Goal: Task Accomplishment & Management: Complete application form

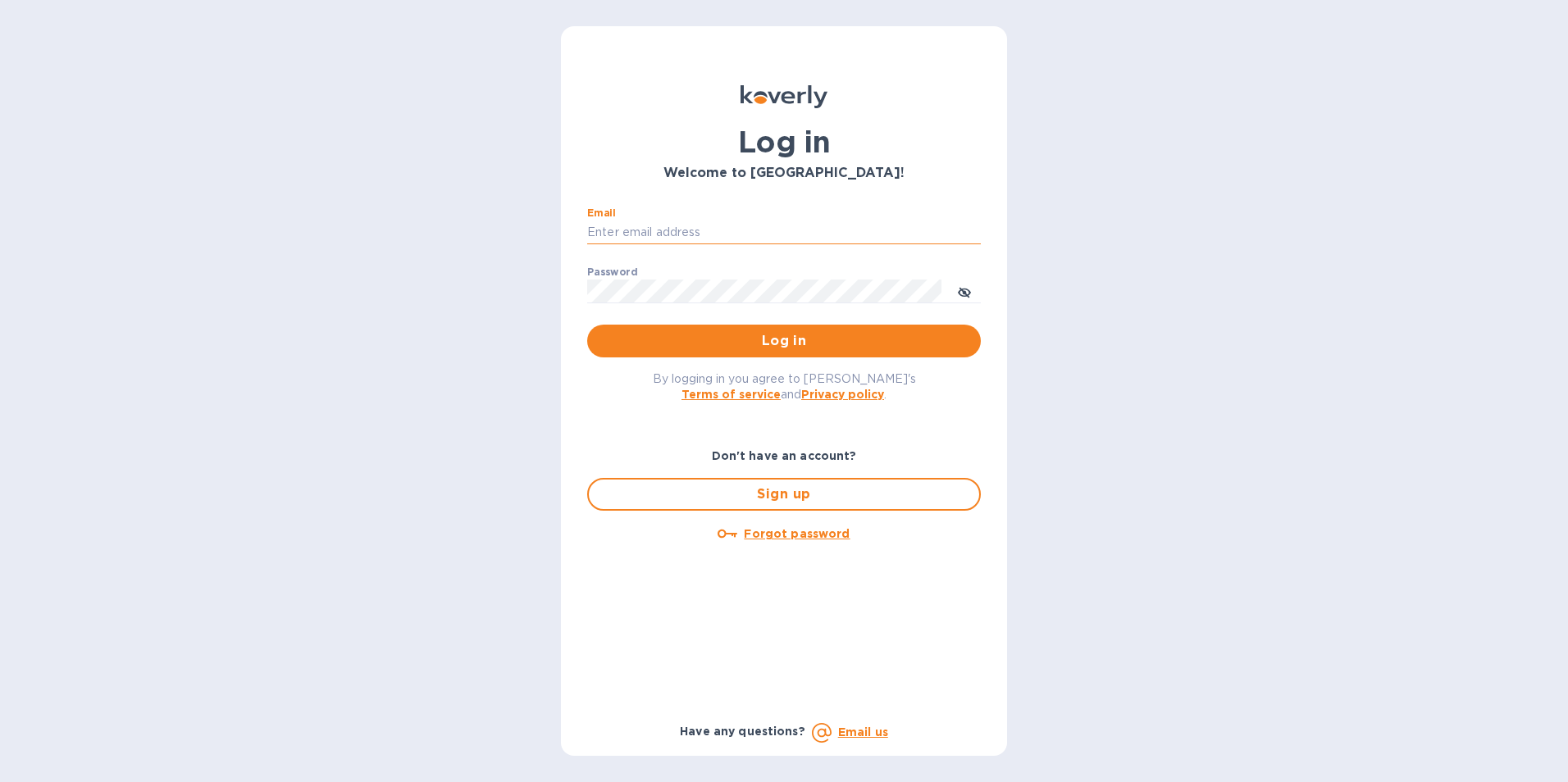
click at [601, 230] on input "Email" at bounding box center [784, 233] width 394 height 24
type input "[EMAIL_ADDRESS][DOMAIN_NAME]"
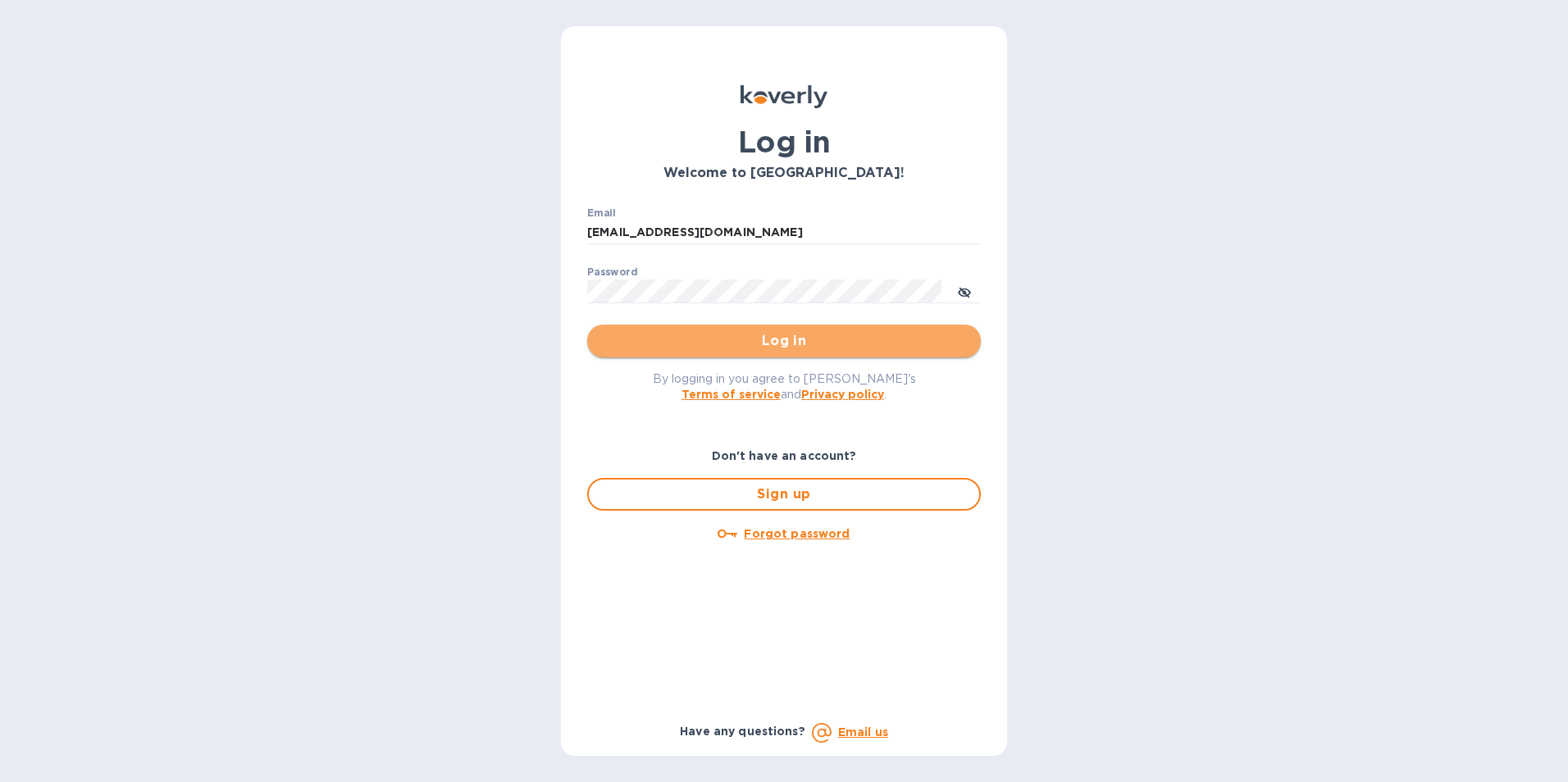
click at [720, 344] on span "Log in" at bounding box center [784, 341] width 368 height 20
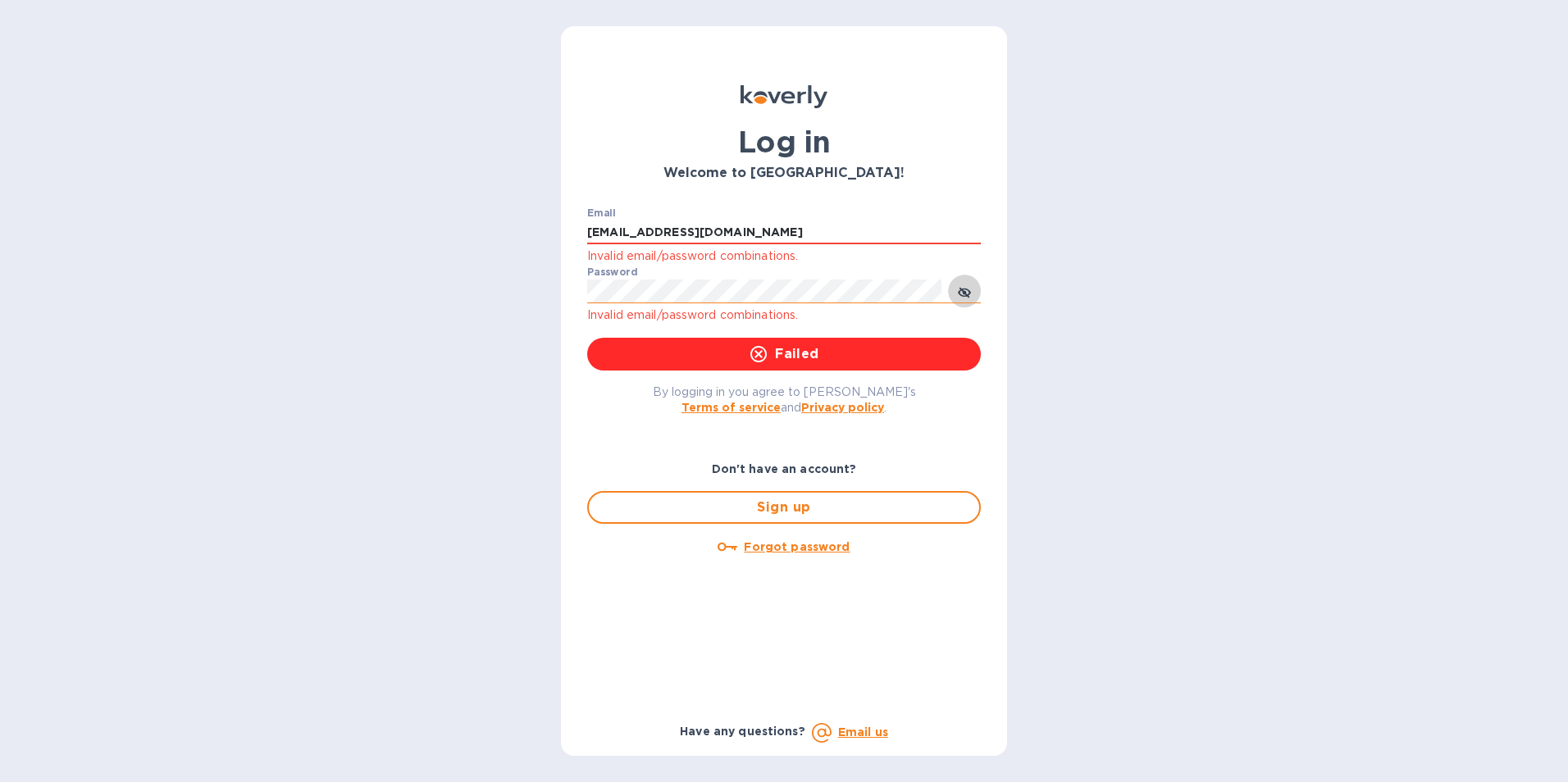
click at [970, 292] on icon "toggle password visibility" at bounding box center [964, 292] width 13 height 8
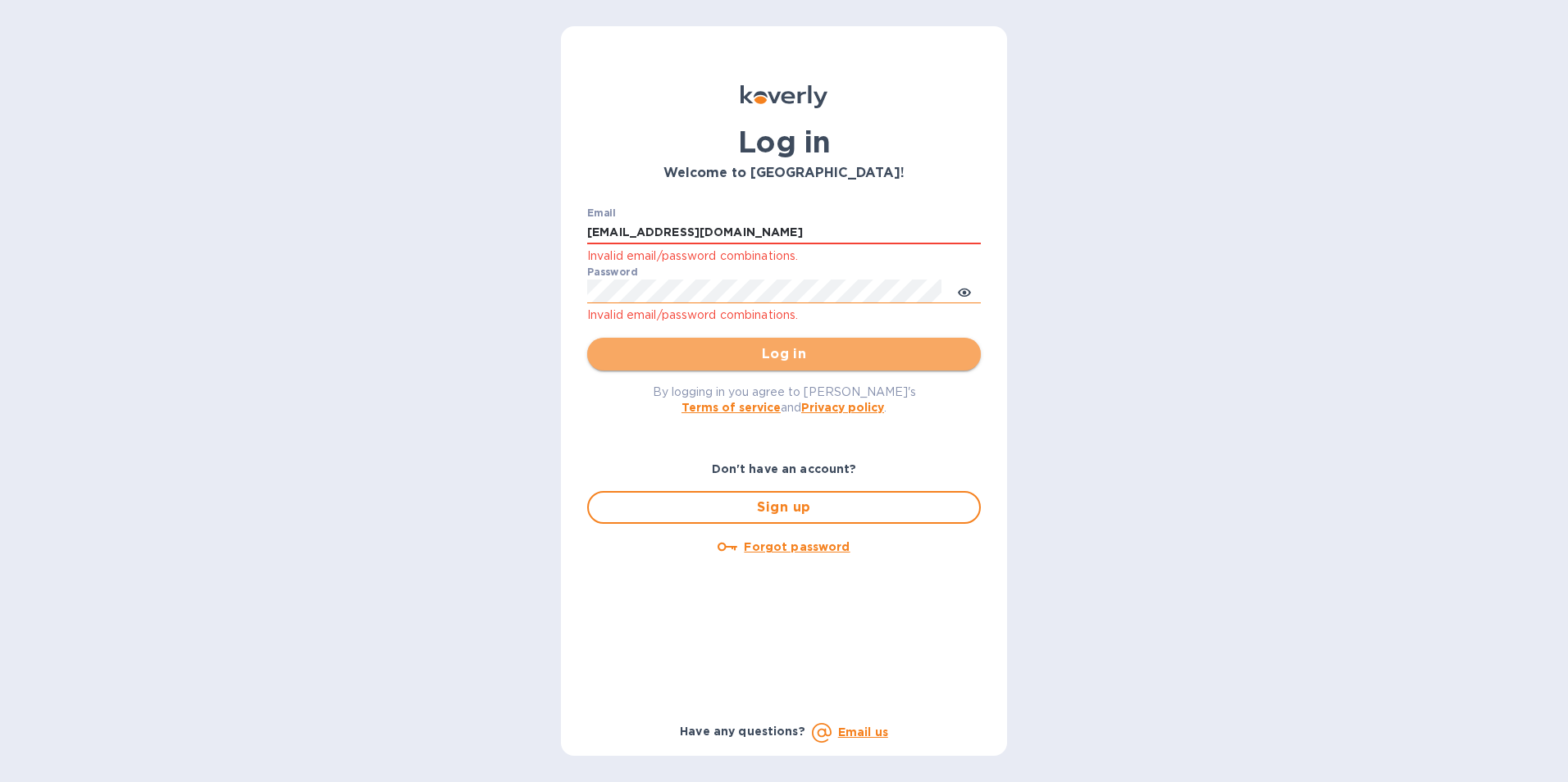
click at [681, 354] on span "Log in" at bounding box center [784, 354] width 368 height 20
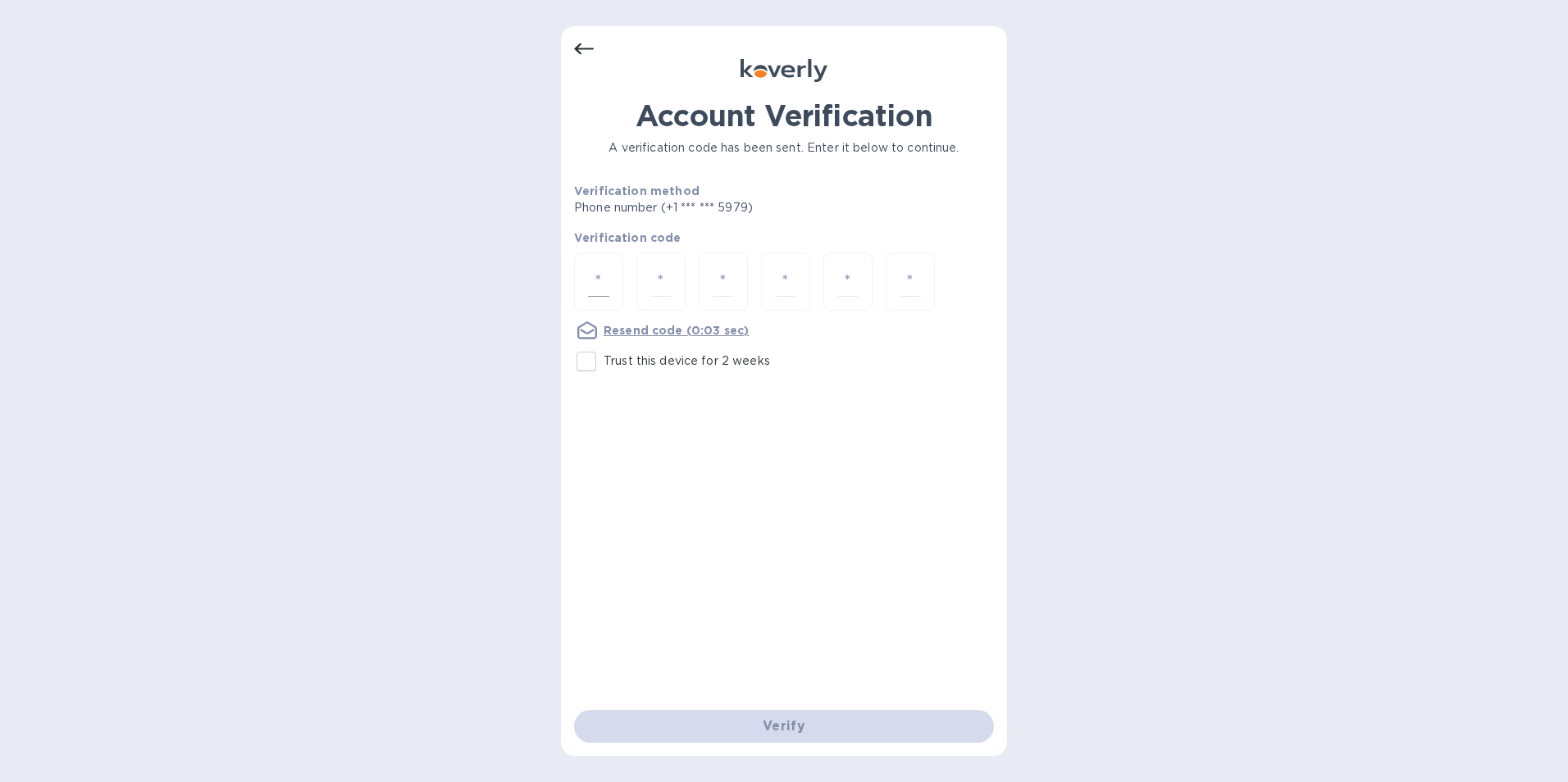
click at [607, 279] on input "number" at bounding box center [599, 281] width 22 height 30
type input "3"
type input "8"
type input "3"
type input "8"
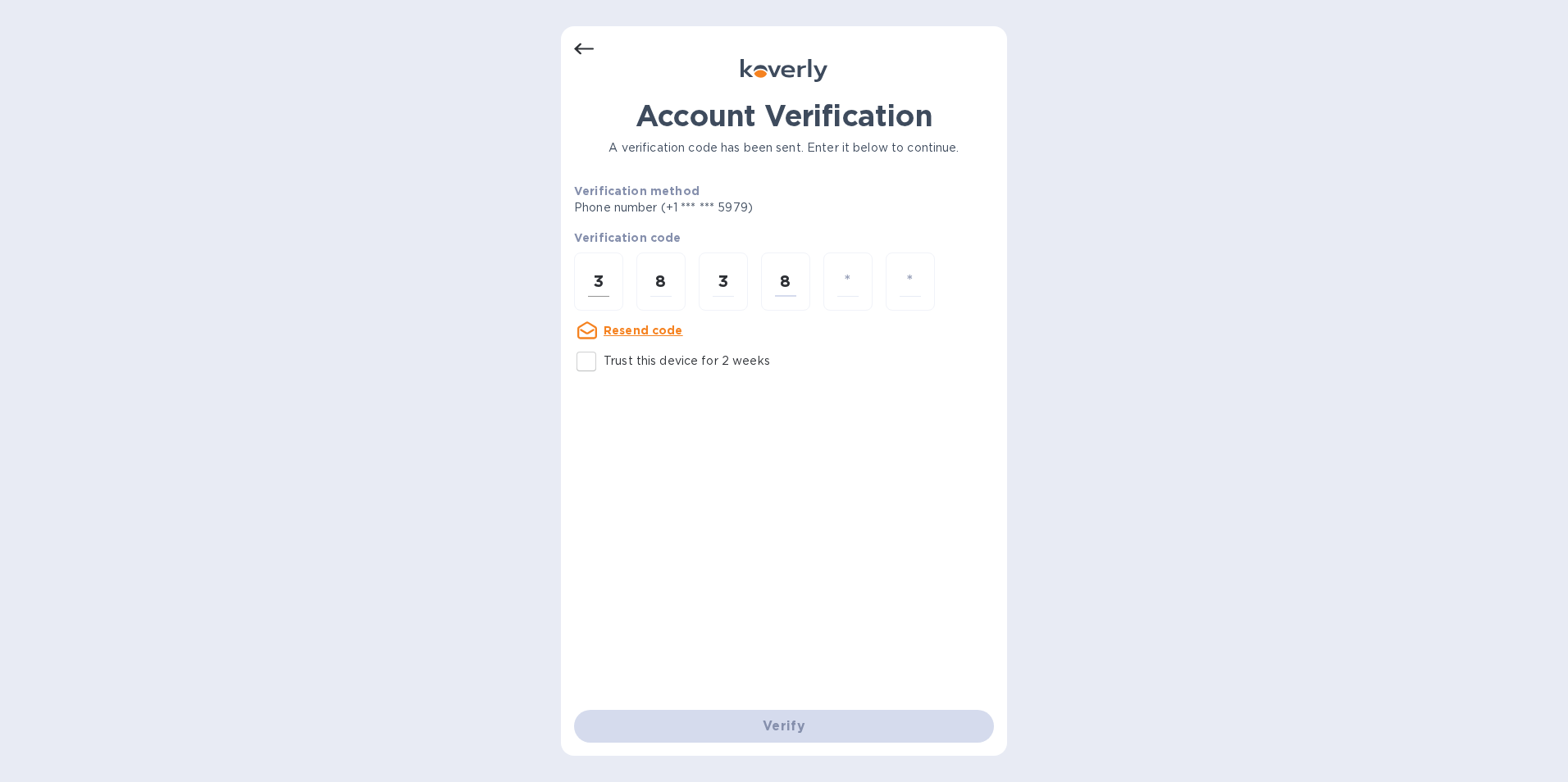
type input "6"
type input "3"
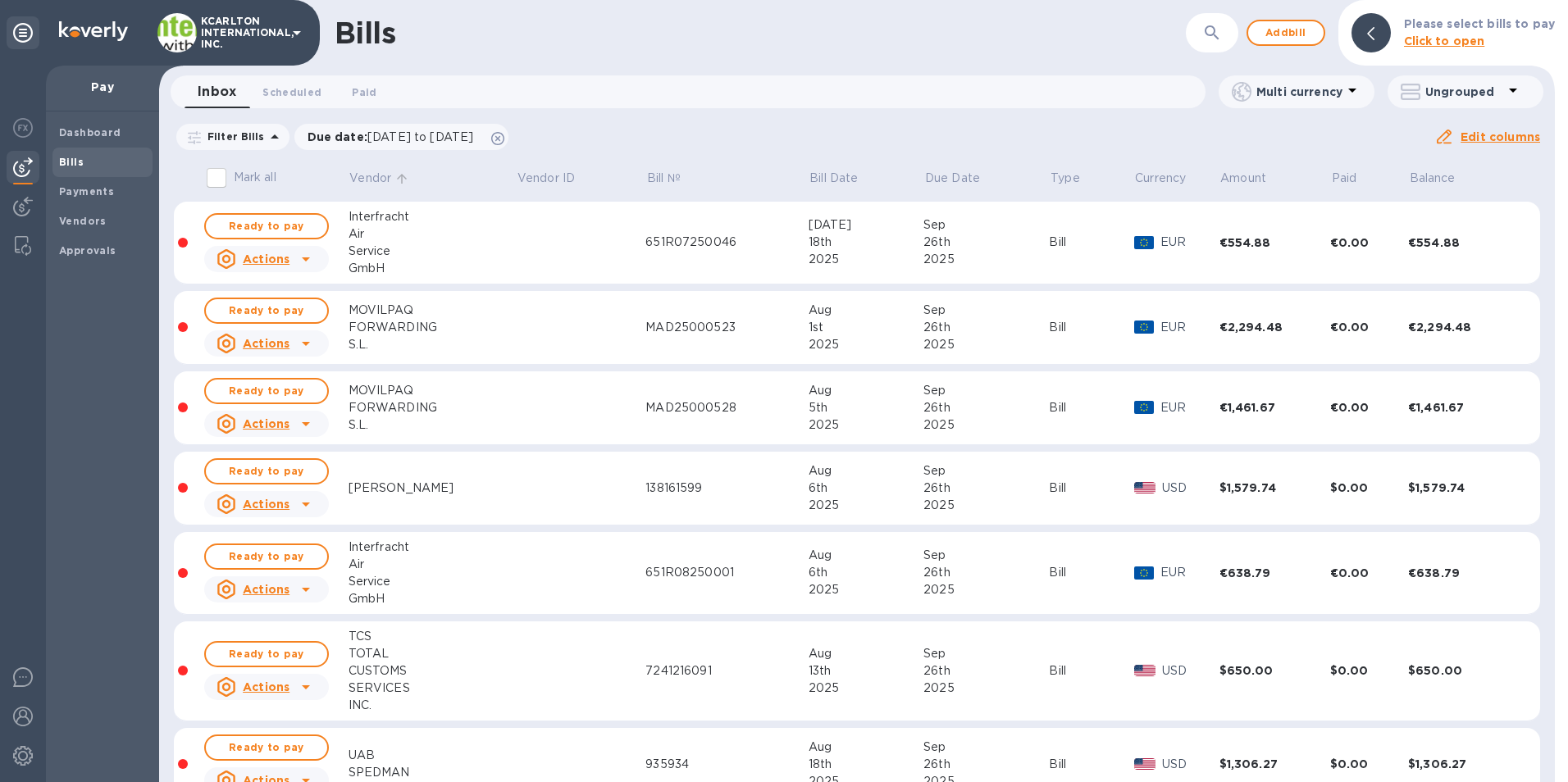
click at [376, 178] on p "Vendor" at bounding box center [370, 178] width 42 height 17
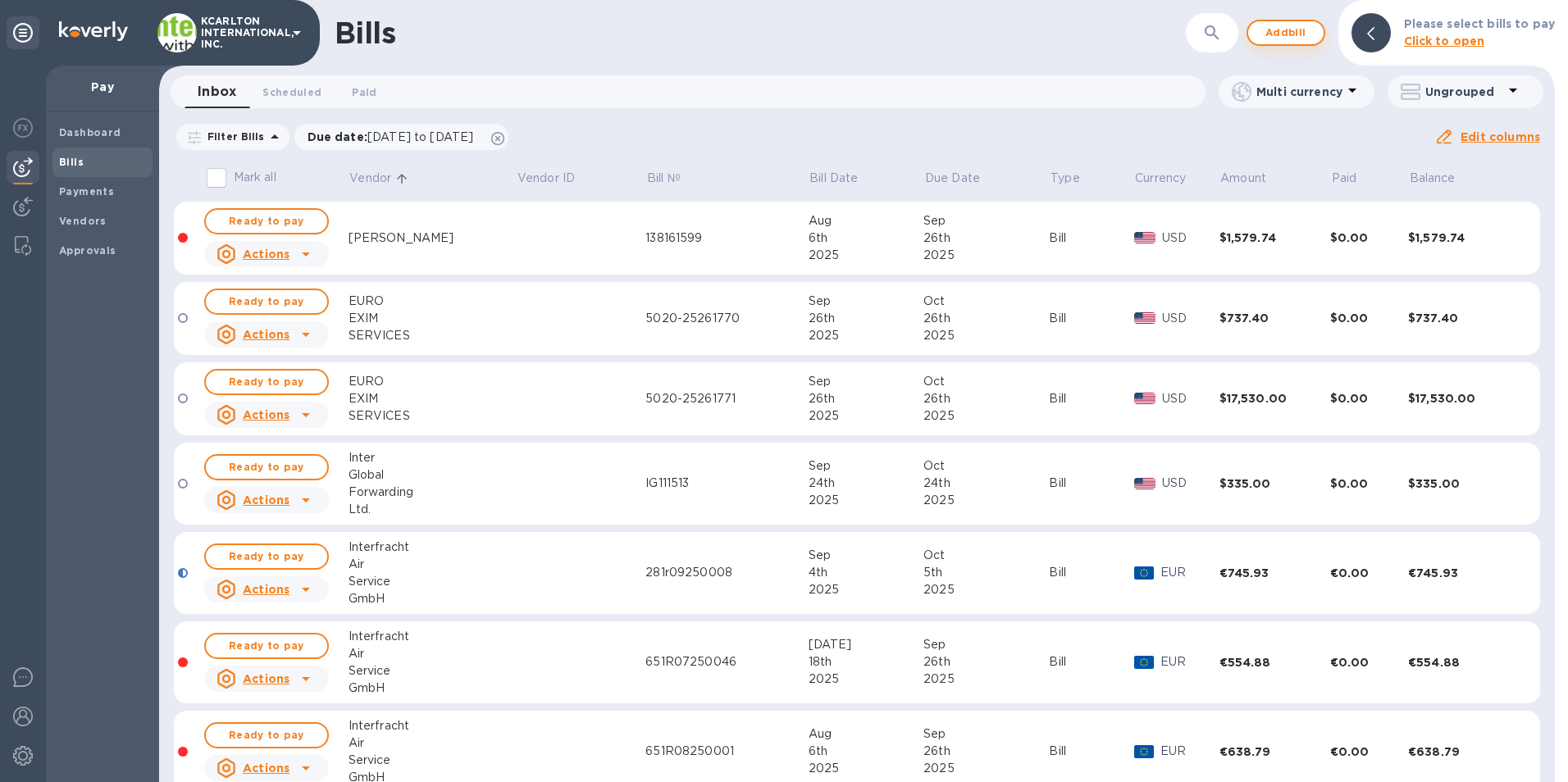
click at [1280, 33] on span "Add bill" at bounding box center [1286, 33] width 49 height 20
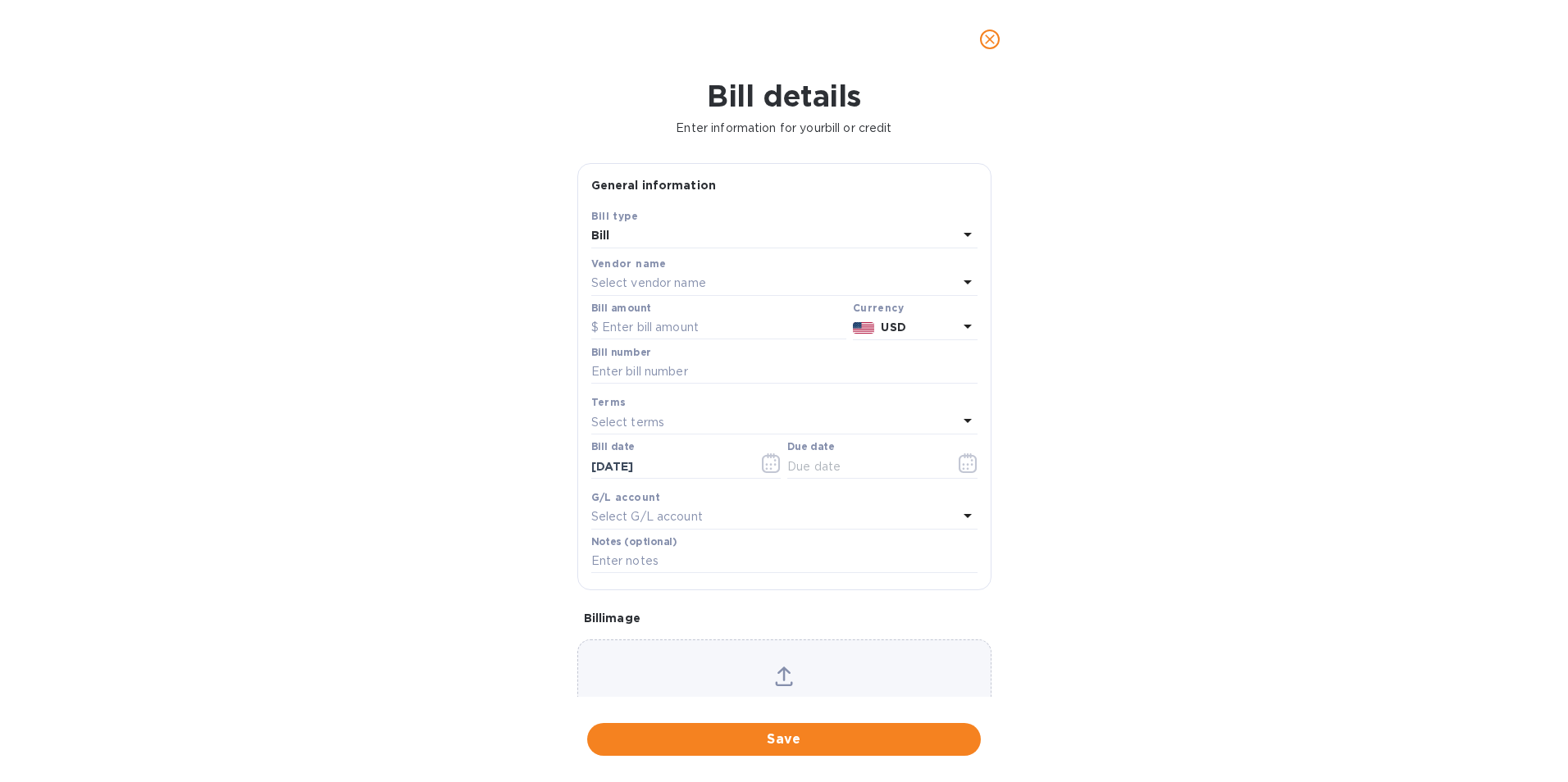
click at [614, 279] on p "Select vendor name" at bounding box center [648, 284] width 115 height 17
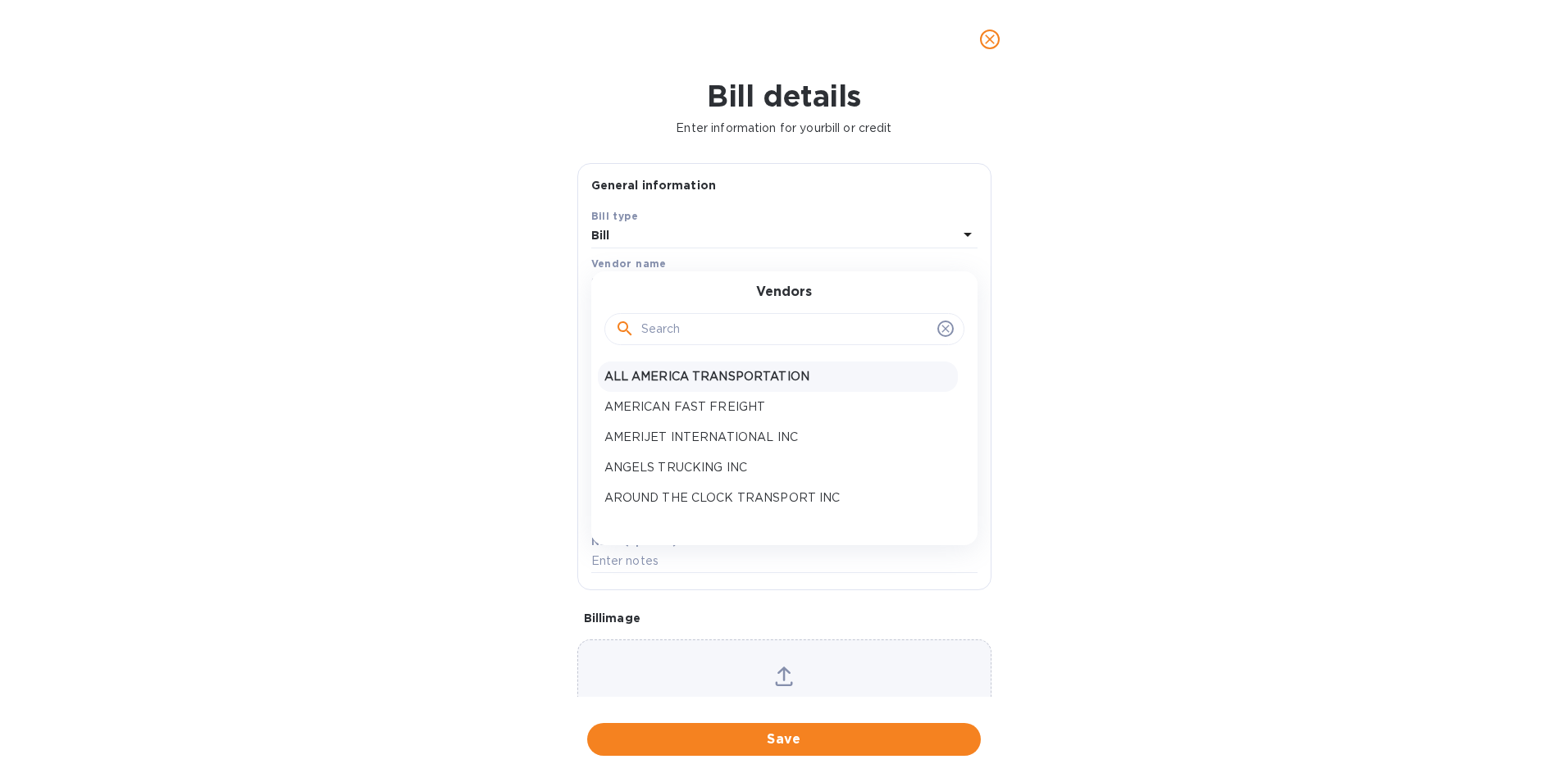
click at [666, 376] on p "ALL AMERICA TRANSPORTATION" at bounding box center [778, 377] width 347 height 17
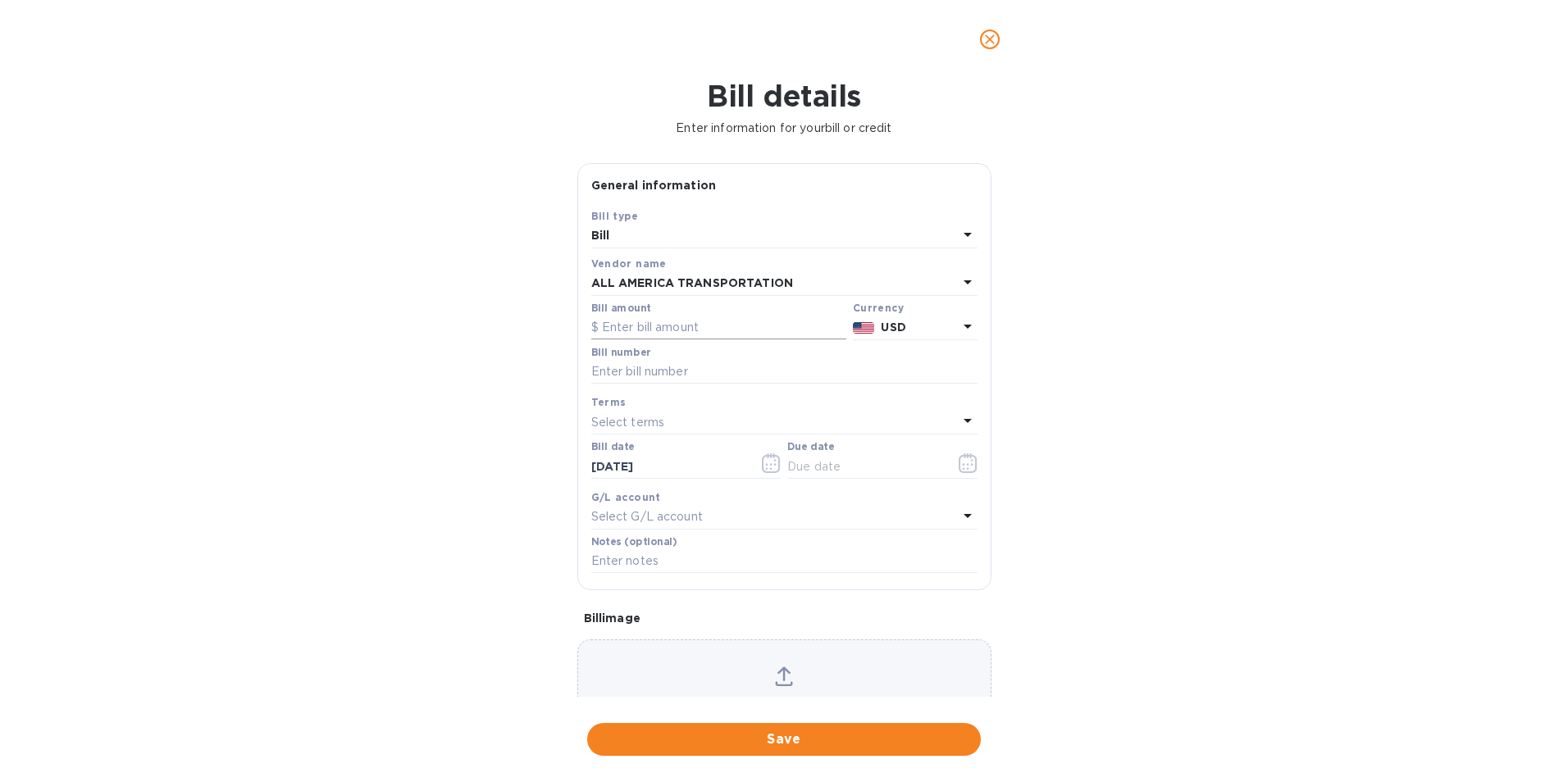
click at [646, 335] on input "text" at bounding box center [718, 328] width 255 height 24
type input "450.00"
click at [647, 381] on input "text" at bounding box center [784, 372] width 386 height 24
type input "70691"
click at [962, 468] on icon "button" at bounding box center [968, 463] width 19 height 20
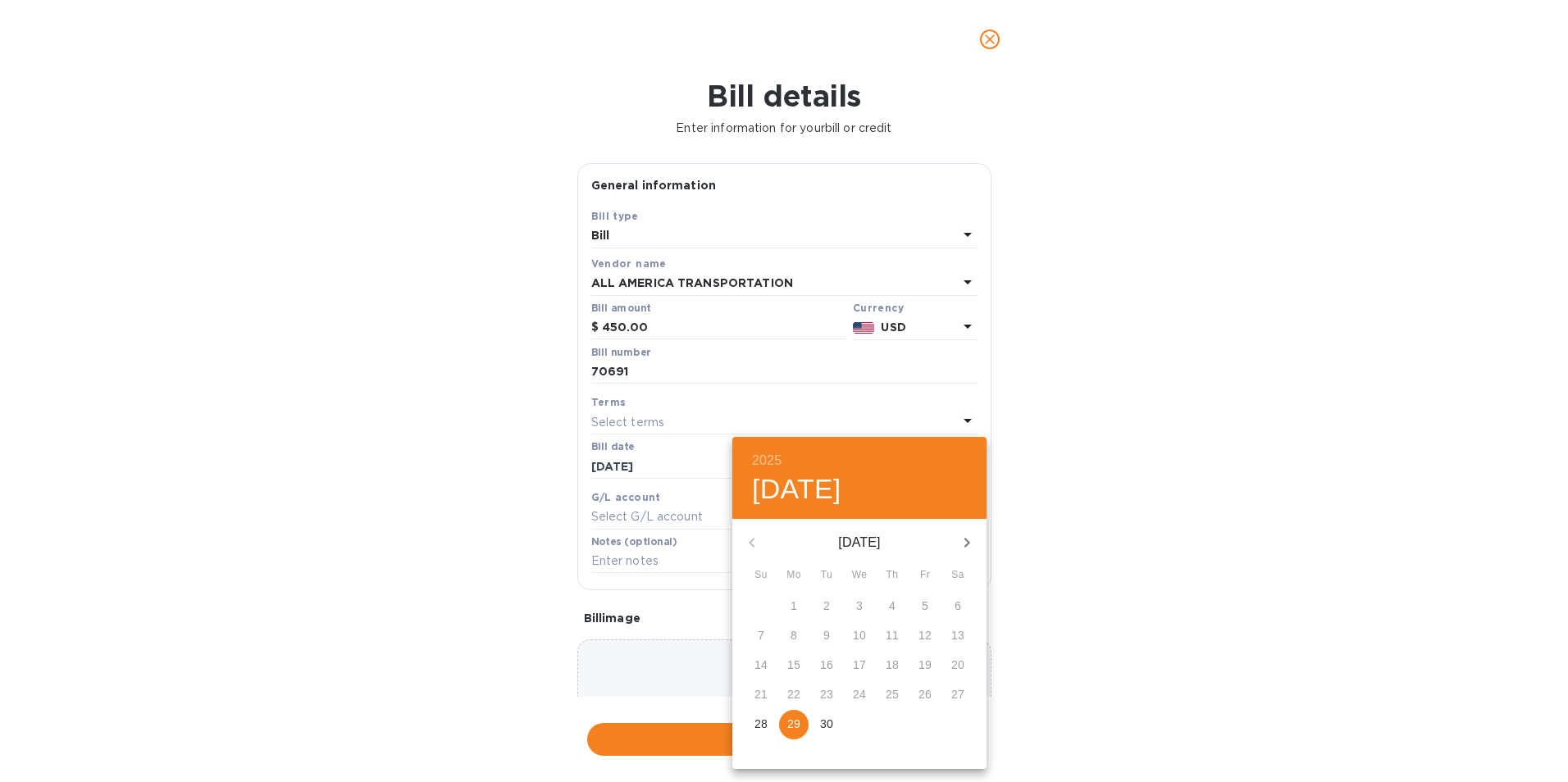
click at [967, 547] on icon "button" at bounding box center [967, 542] width 20 height 20
click at [926, 600] on p "3" at bounding box center [925, 606] width 7 height 16
type input "[DATE]"
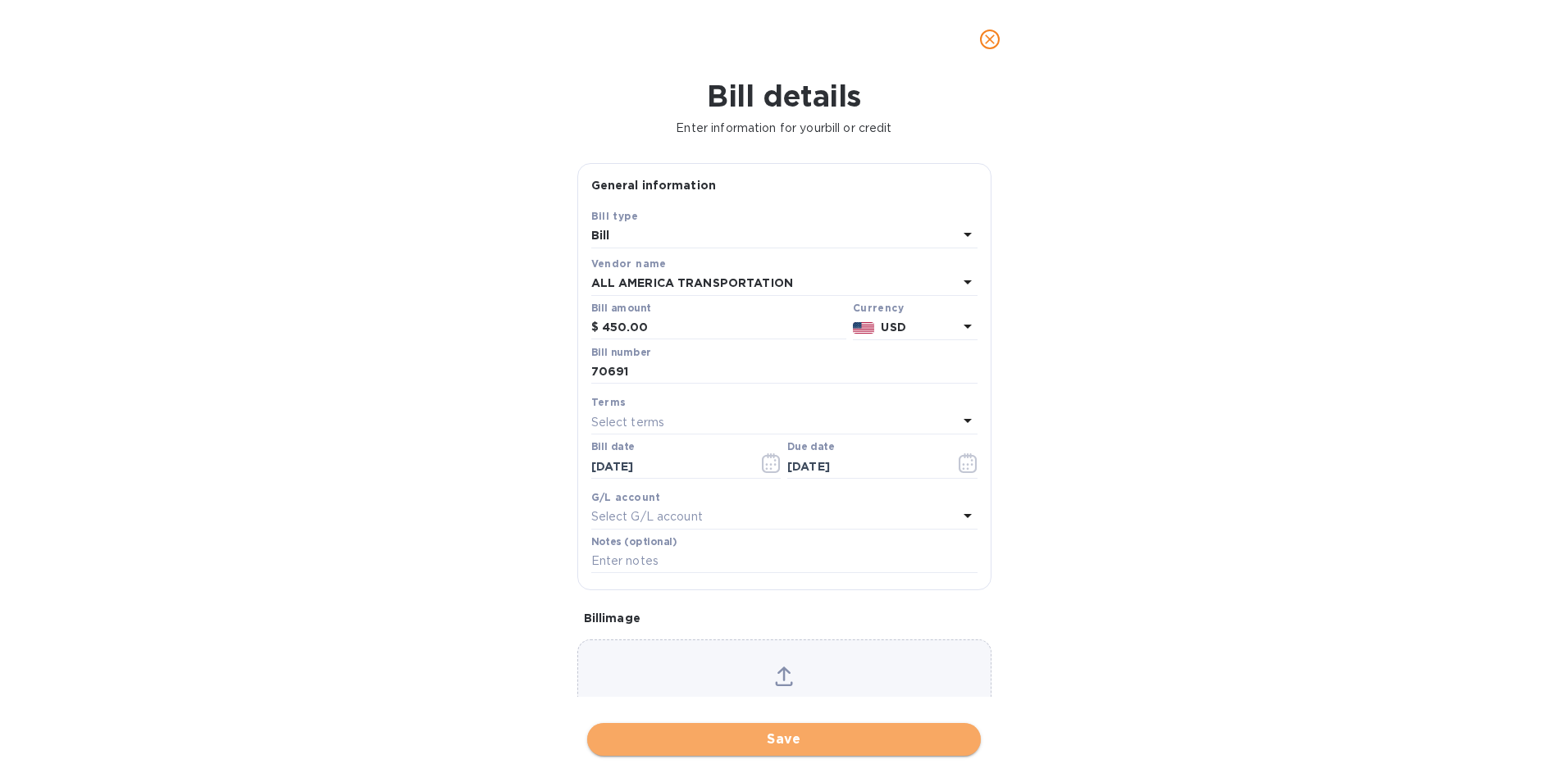
click at [727, 745] on span "Save" at bounding box center [784, 740] width 368 height 20
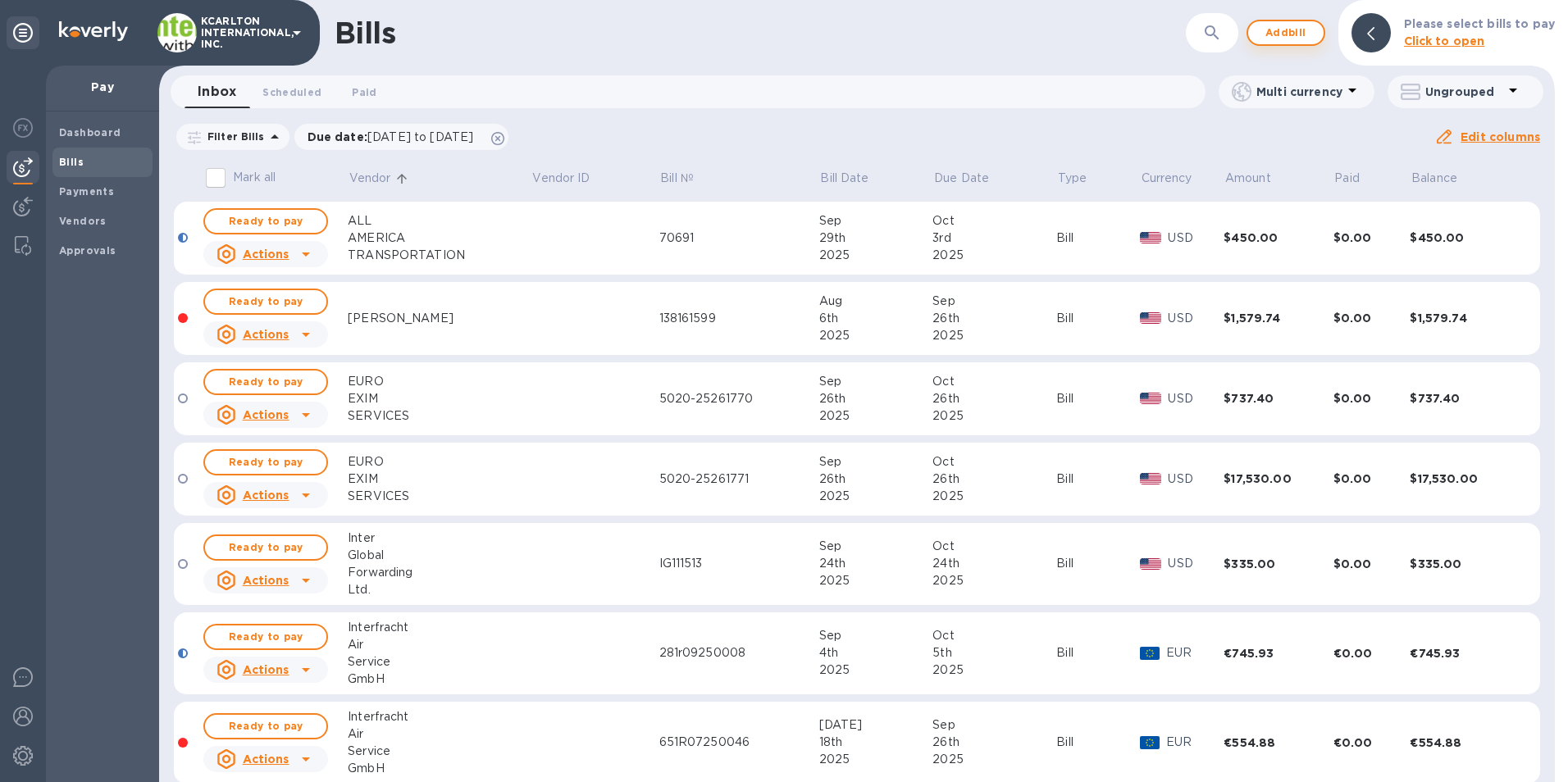
click at [1298, 35] on span "Add bill" at bounding box center [1286, 33] width 49 height 20
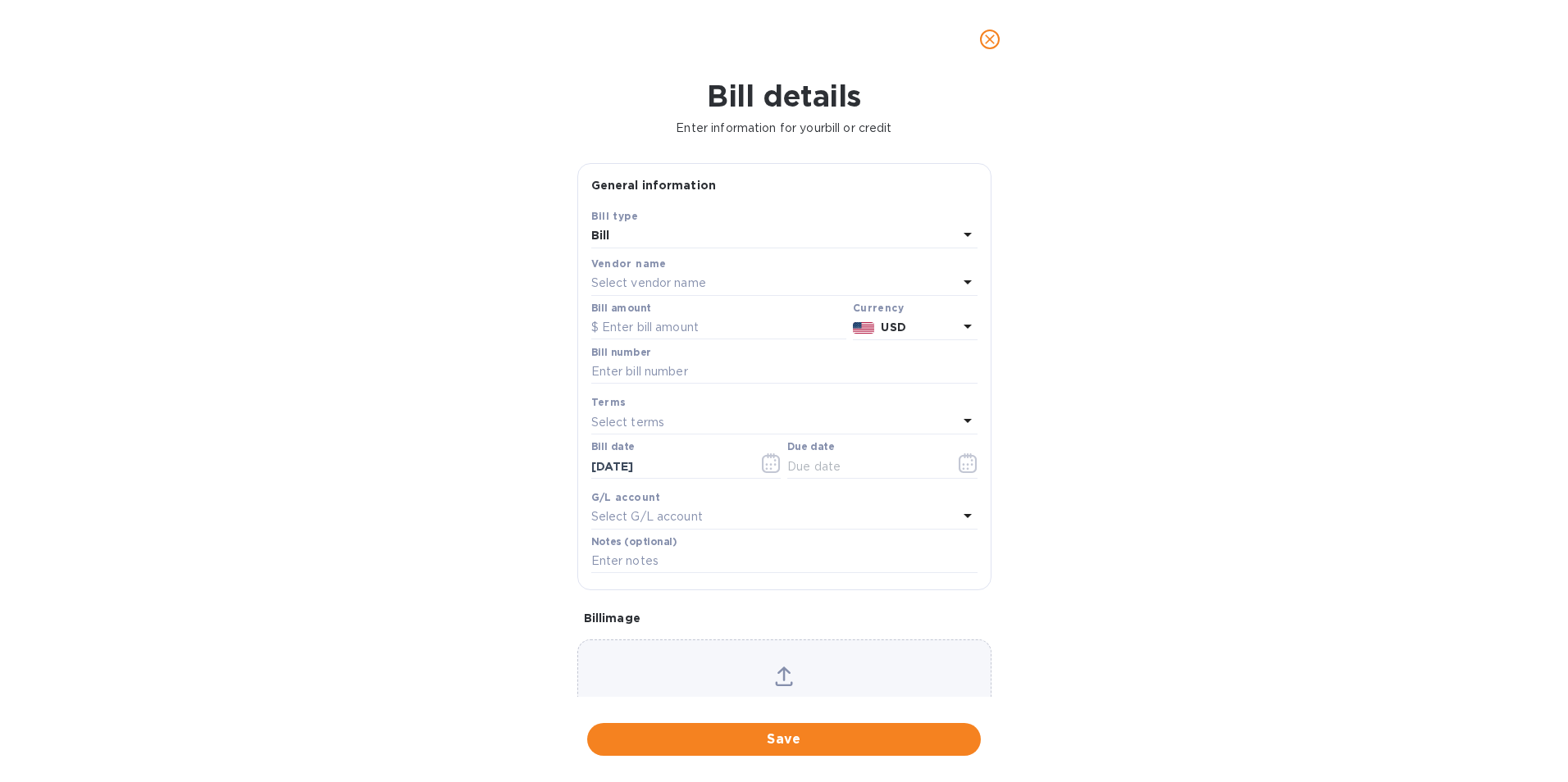
click at [626, 284] on p "Select vendor name" at bounding box center [648, 284] width 115 height 17
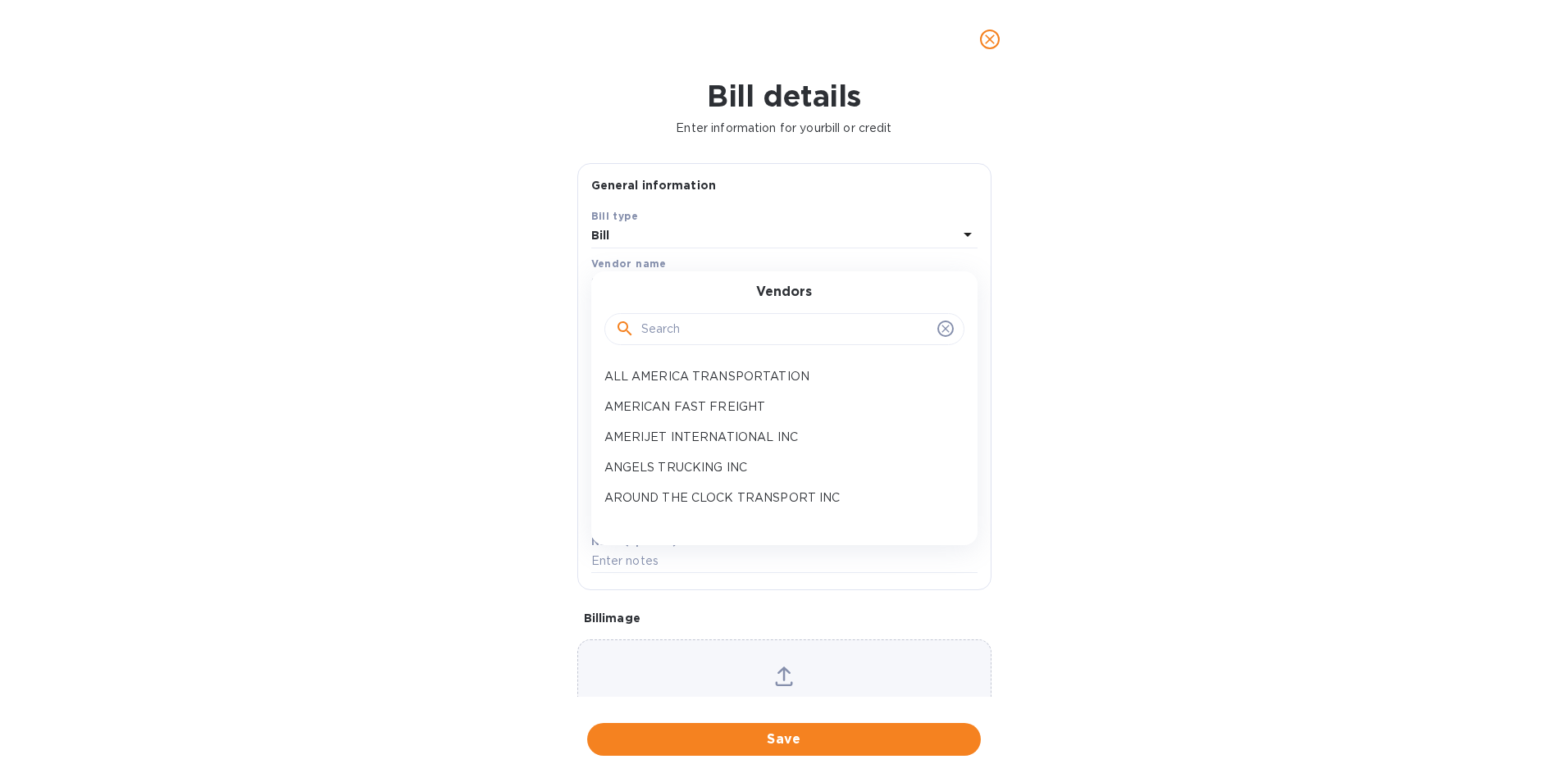
click at [643, 329] on input "text" at bounding box center [786, 330] width 290 height 24
type input "CAR"
click at [653, 401] on p "CAROTRANS" at bounding box center [778, 407] width 347 height 17
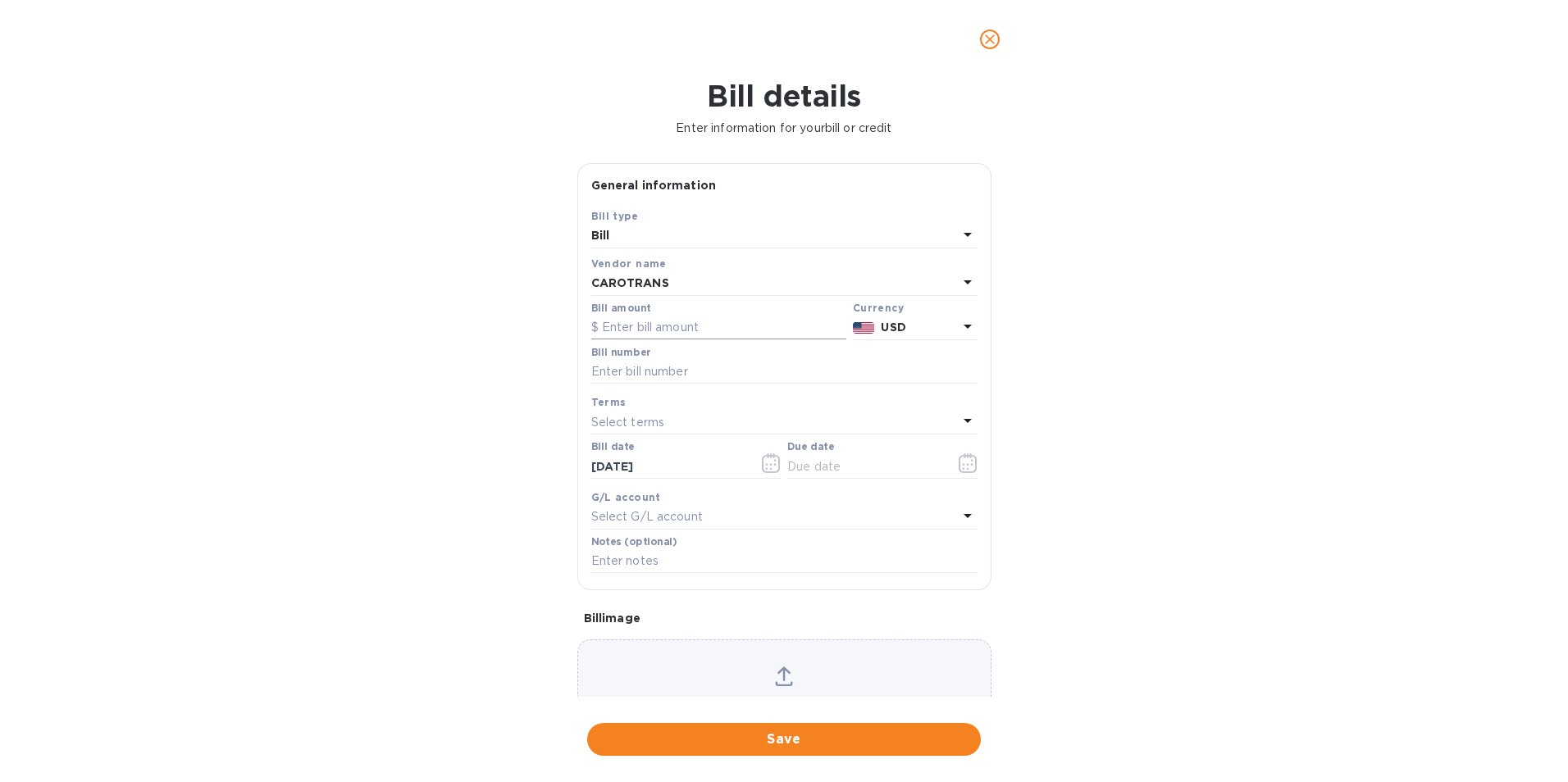
click at [637, 328] on input "text" at bounding box center [718, 328] width 255 height 24
type input "1,127.00"
click at [643, 370] on input "text" at bounding box center [784, 372] width 386 height 24
type input "00069979"
click at [959, 470] on icon "button" at bounding box center [968, 463] width 19 height 20
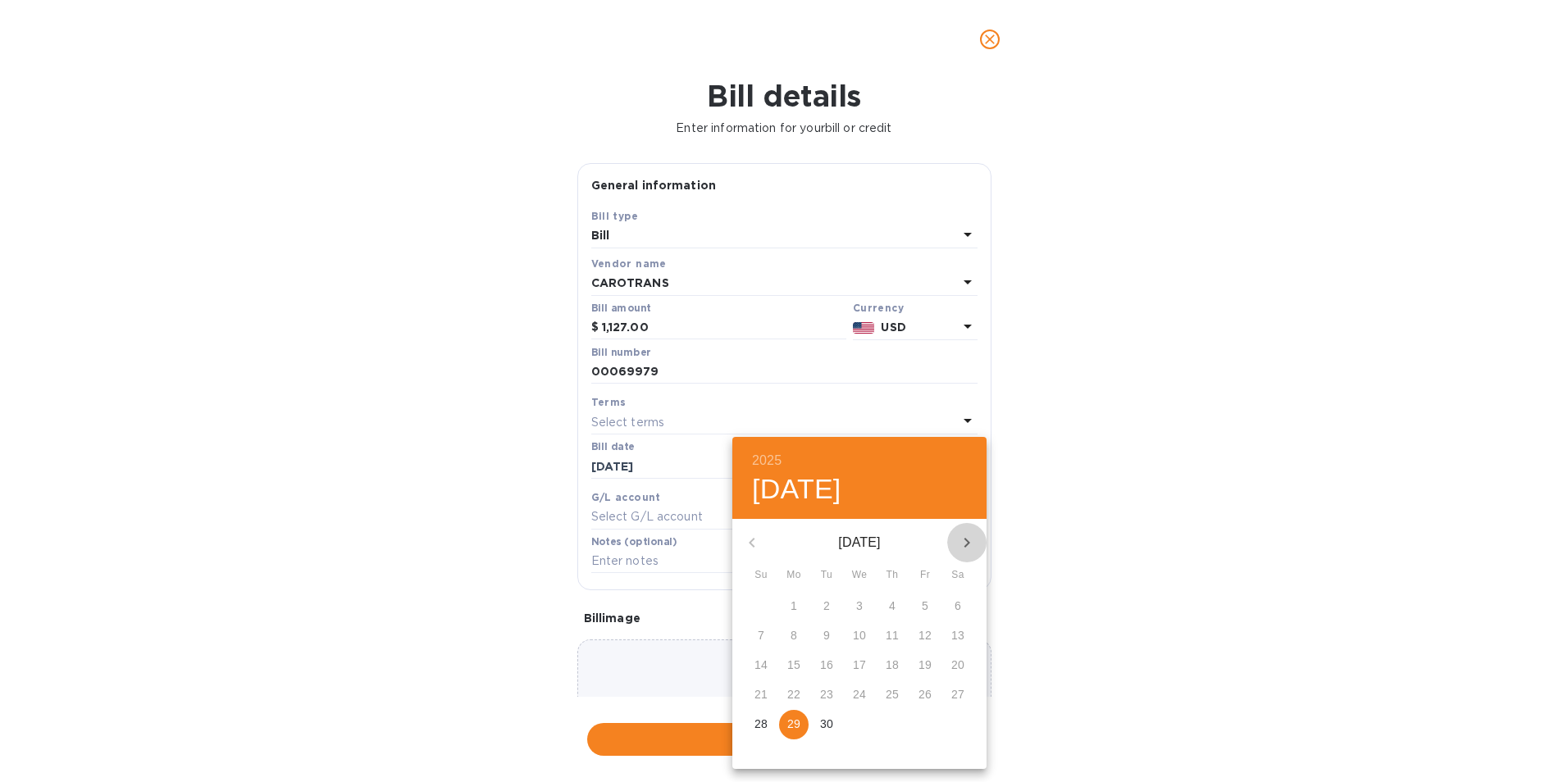
click at [979, 544] on button "button" at bounding box center [967, 542] width 39 height 39
click at [931, 606] on span "3" at bounding box center [925, 606] width 29 height 16
type input "[DATE]"
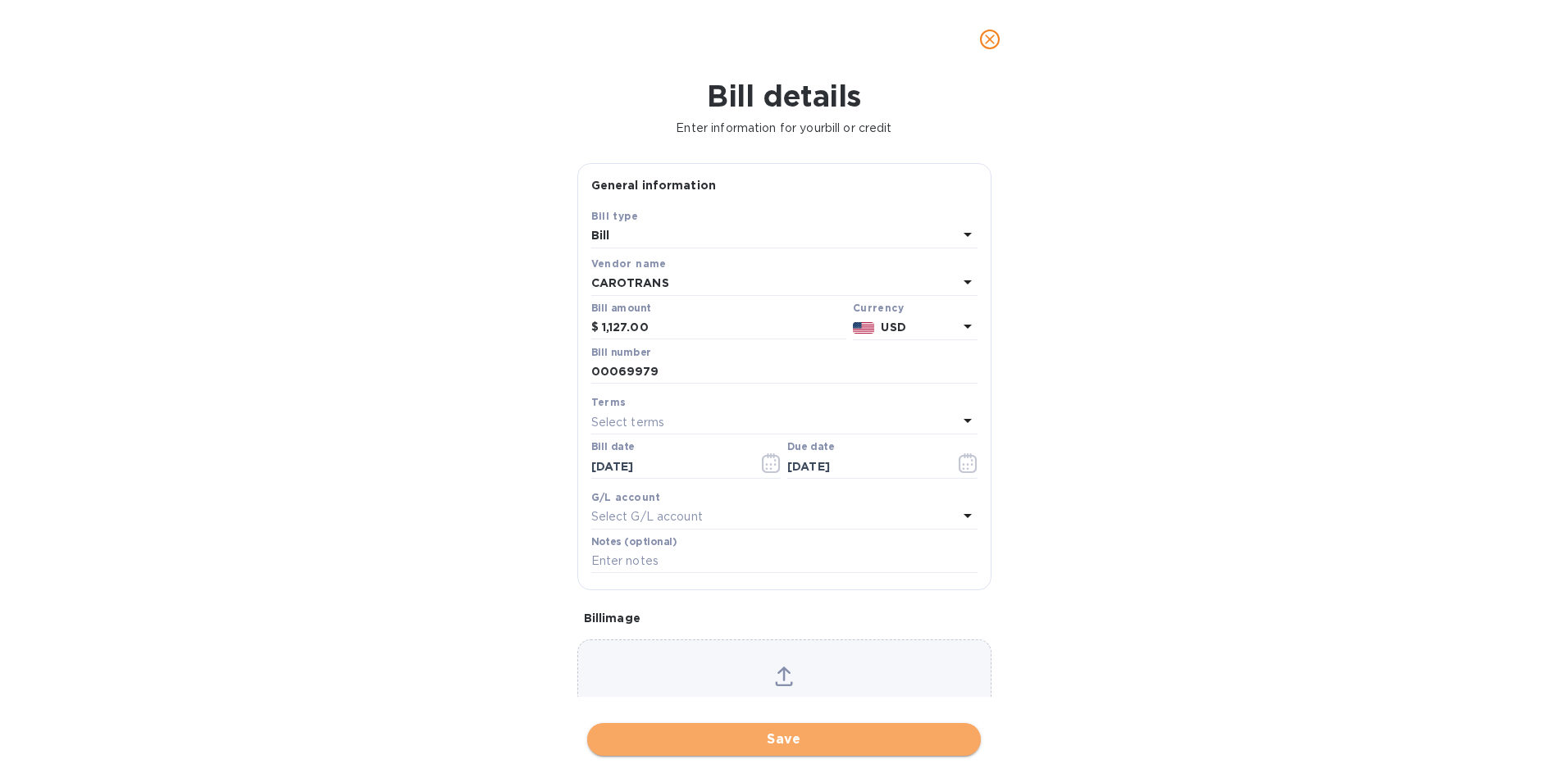
click at [832, 743] on span "Save" at bounding box center [784, 740] width 368 height 20
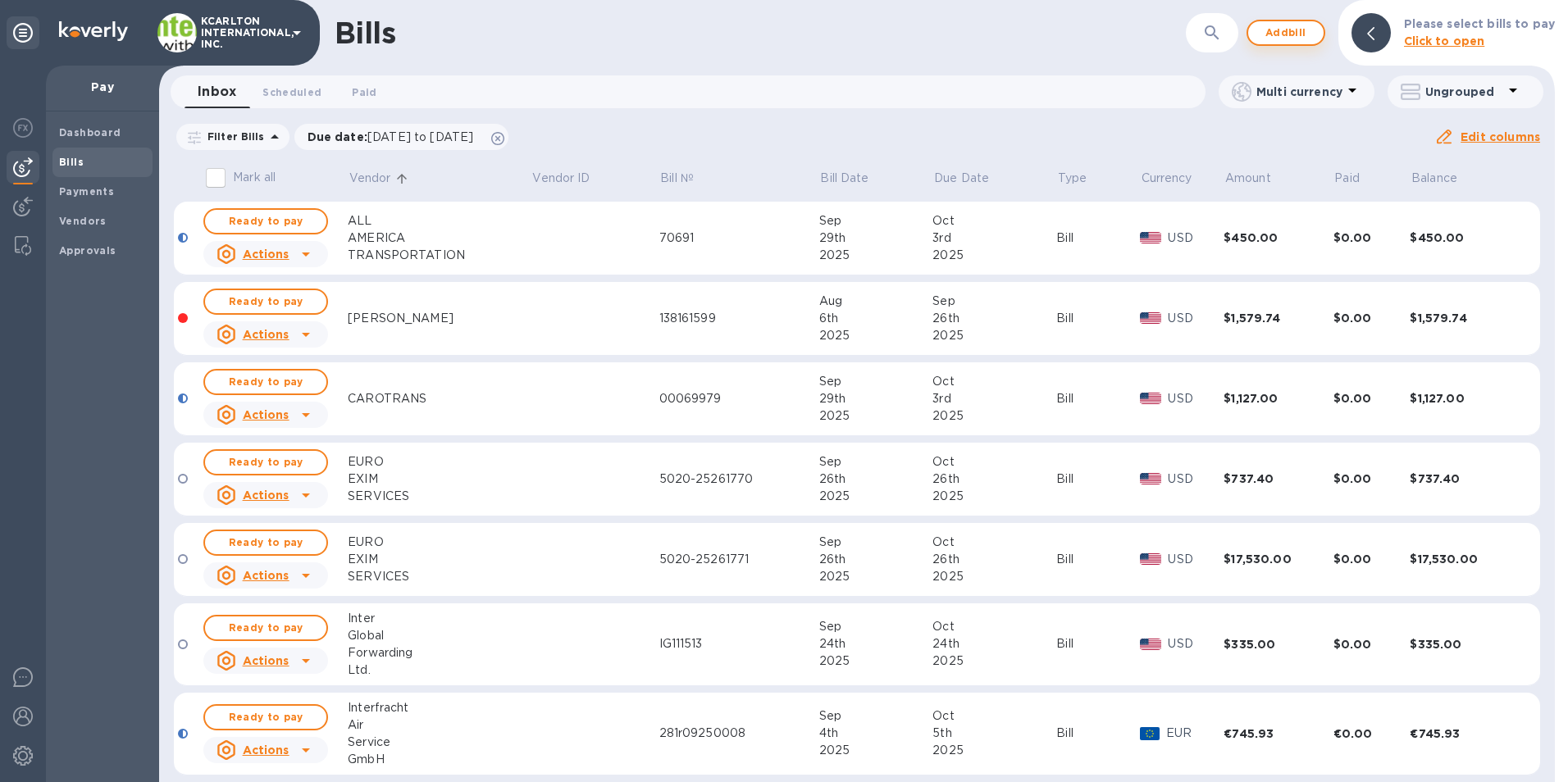
click at [1309, 35] on span "Add bill" at bounding box center [1286, 33] width 49 height 20
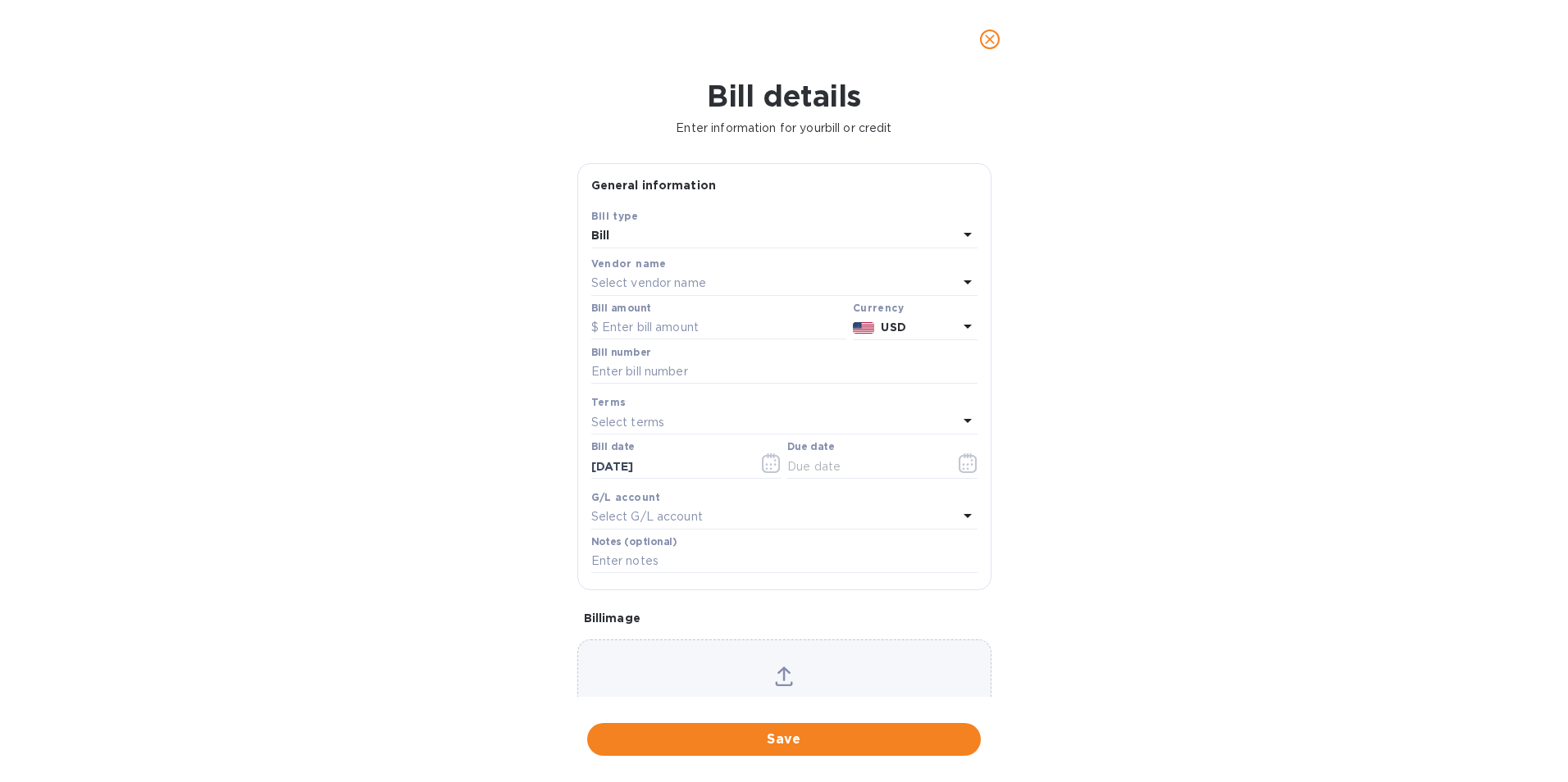
click at [688, 285] on p "Select vendor name" at bounding box center [648, 284] width 115 height 17
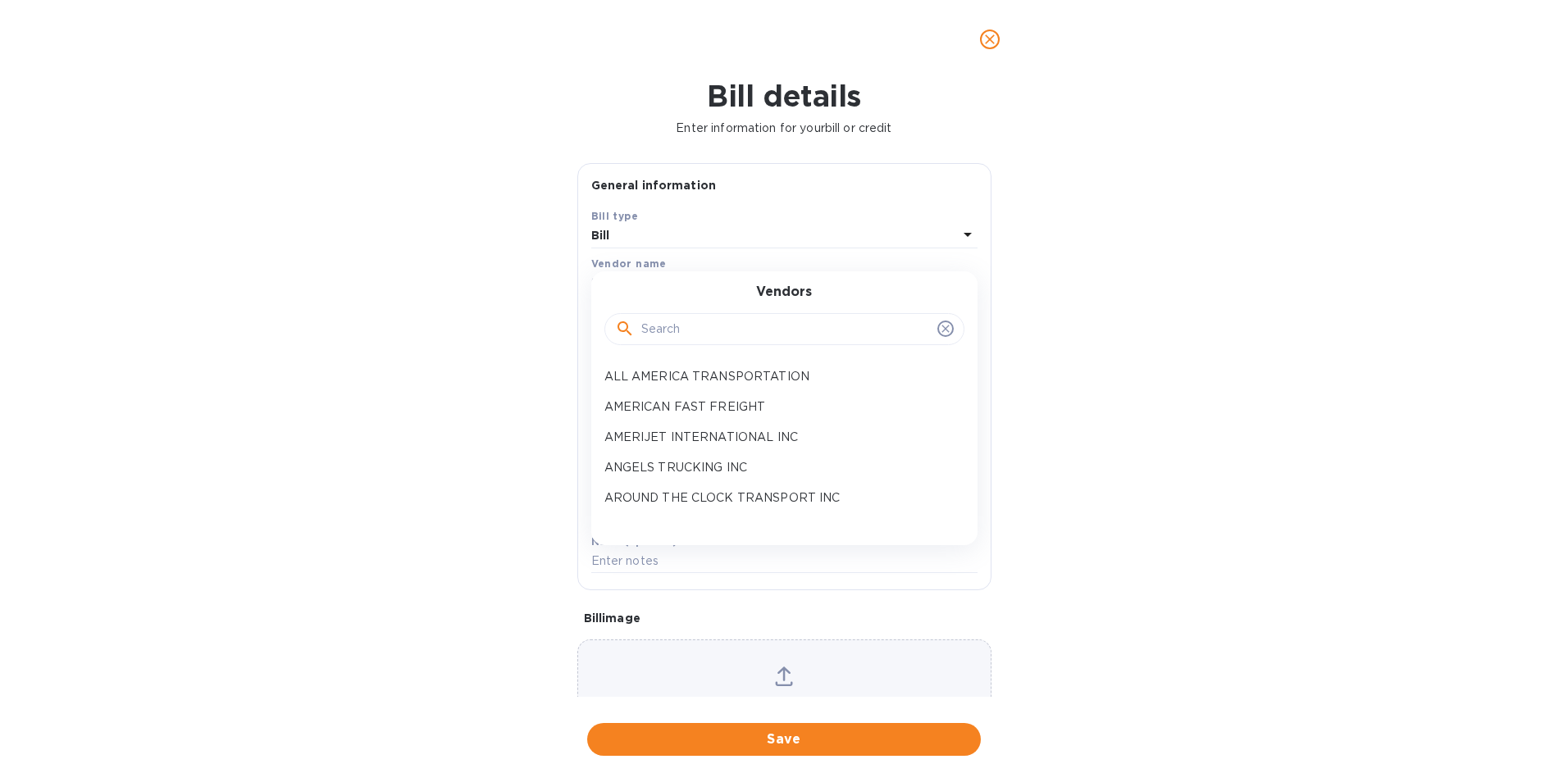
click at [679, 328] on input "text" at bounding box center [786, 330] width 290 height 24
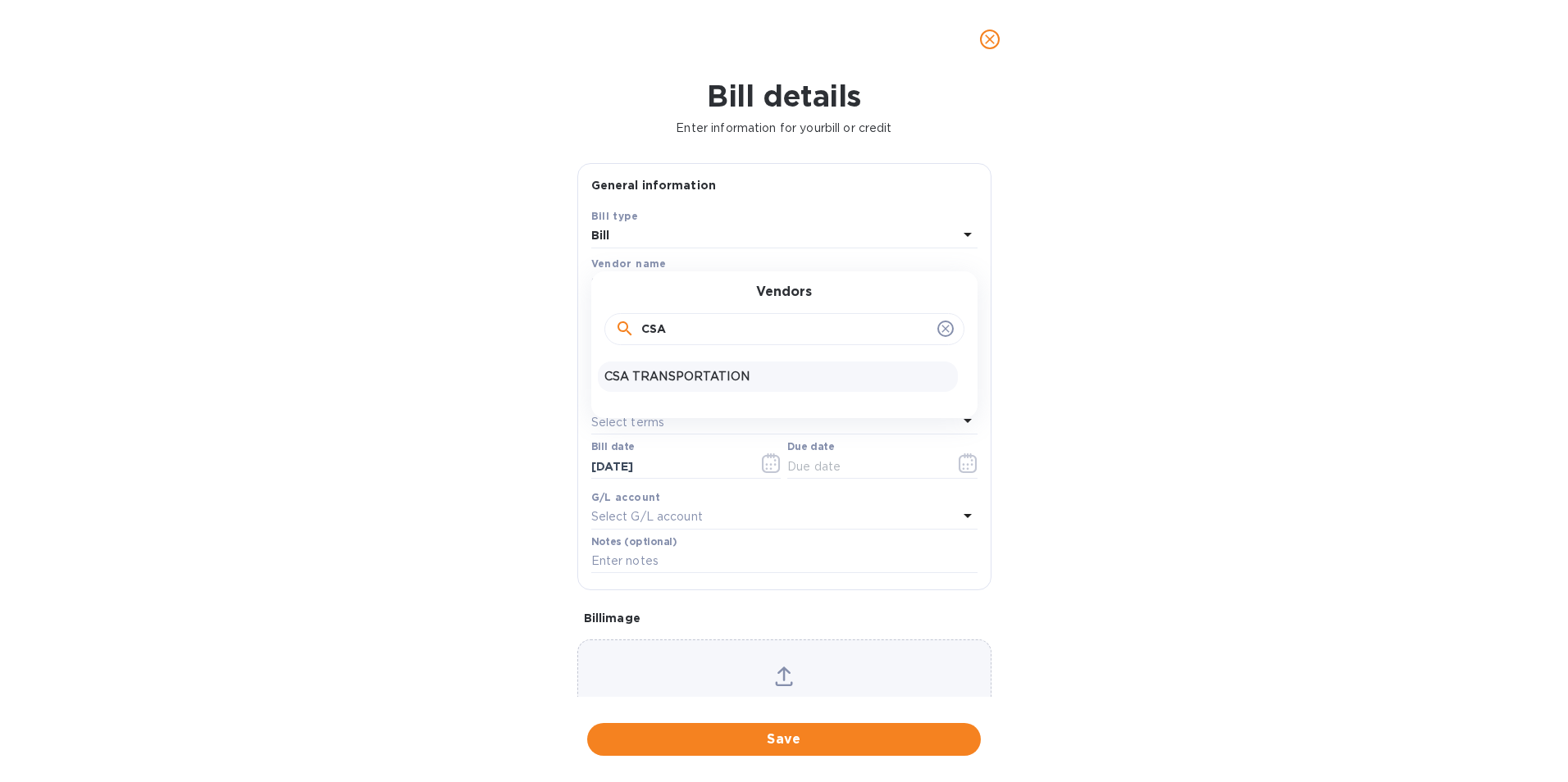
type input "CSA"
click at [685, 372] on p "CSA TRANSPORTATION" at bounding box center [778, 377] width 347 height 17
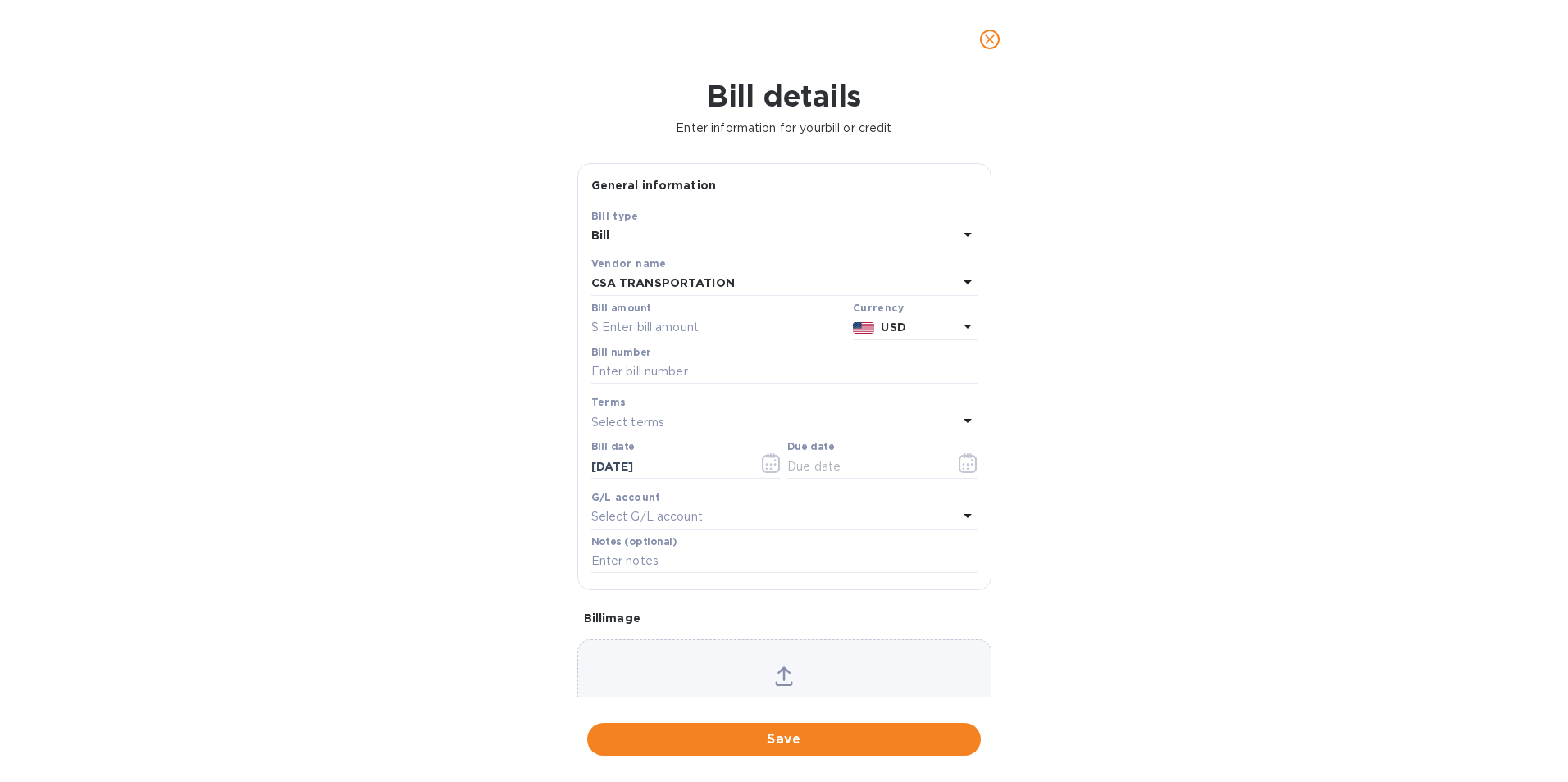
click at [670, 332] on input "text" at bounding box center [718, 328] width 255 height 24
type input "390.57"
click at [658, 366] on input "text" at bounding box center [784, 372] width 386 height 24
click at [622, 370] on input "text" at bounding box center [784, 372] width 386 height 24
type input "C1401832"
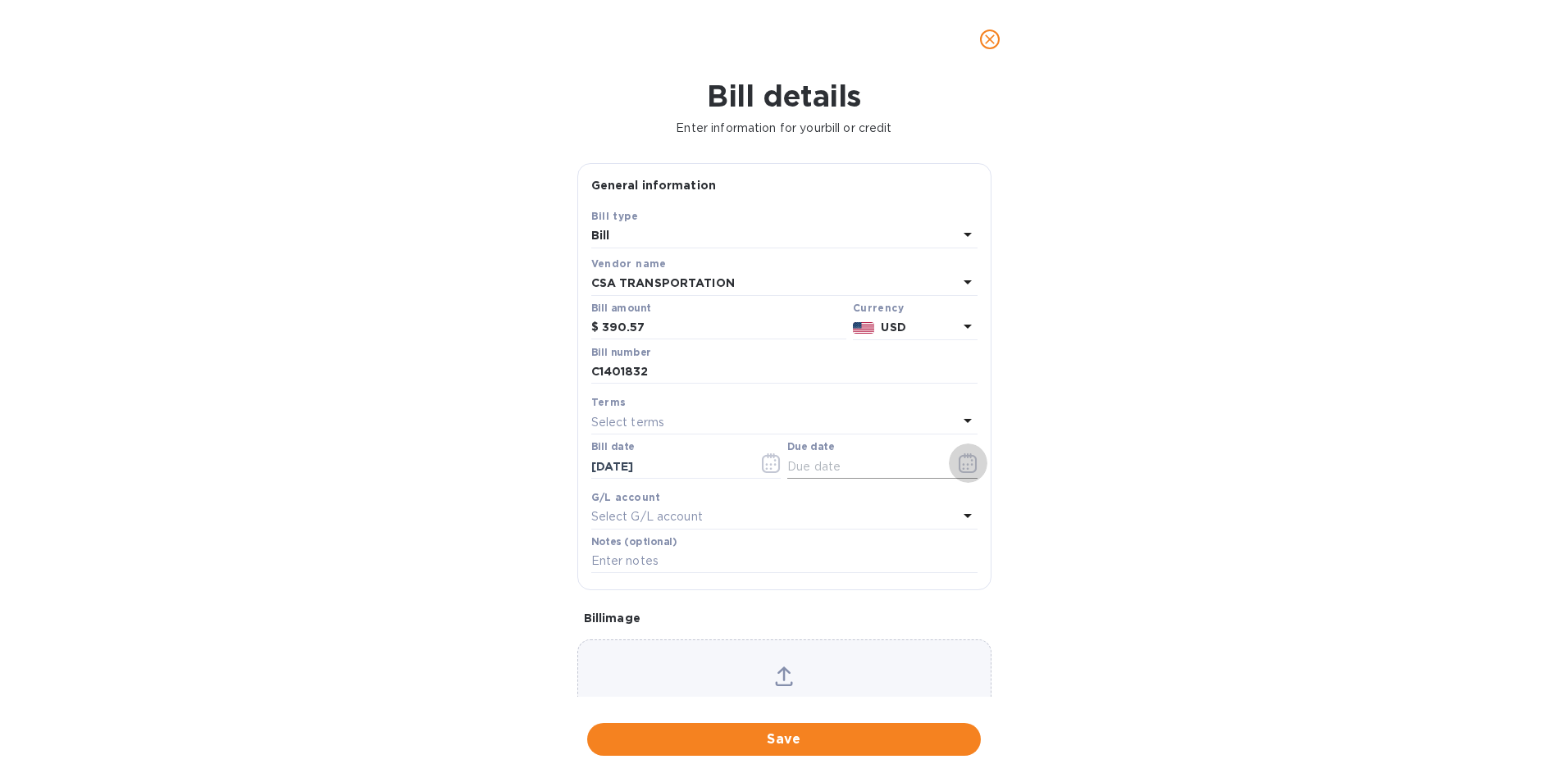
click at [959, 453] on icon "button" at bounding box center [968, 463] width 19 height 20
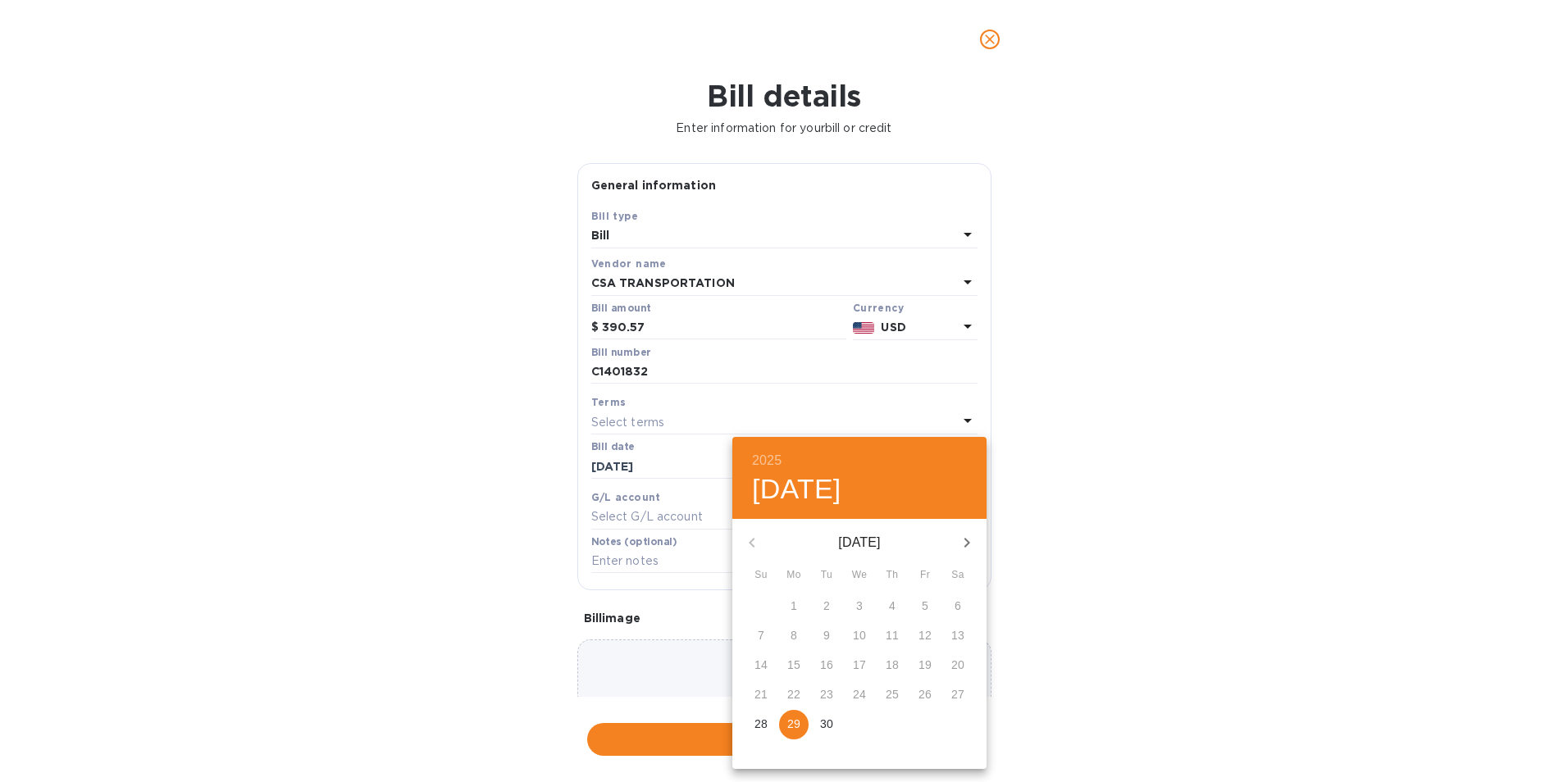
click at [963, 541] on icon "button" at bounding box center [967, 542] width 20 height 20
click at [931, 612] on span "3" at bounding box center [925, 606] width 29 height 16
type input "[DATE]"
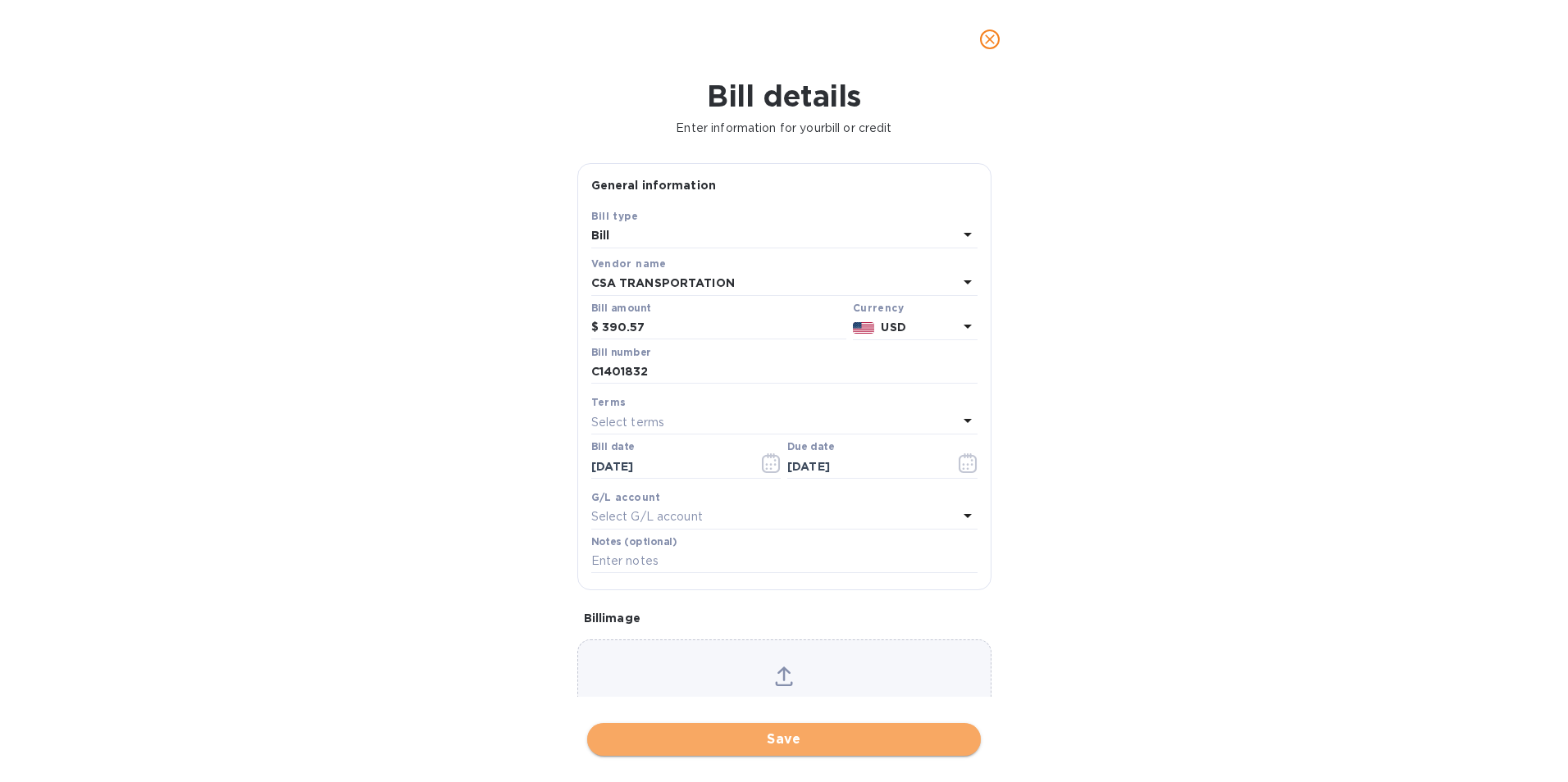
click at [818, 733] on span "Save" at bounding box center [784, 740] width 368 height 20
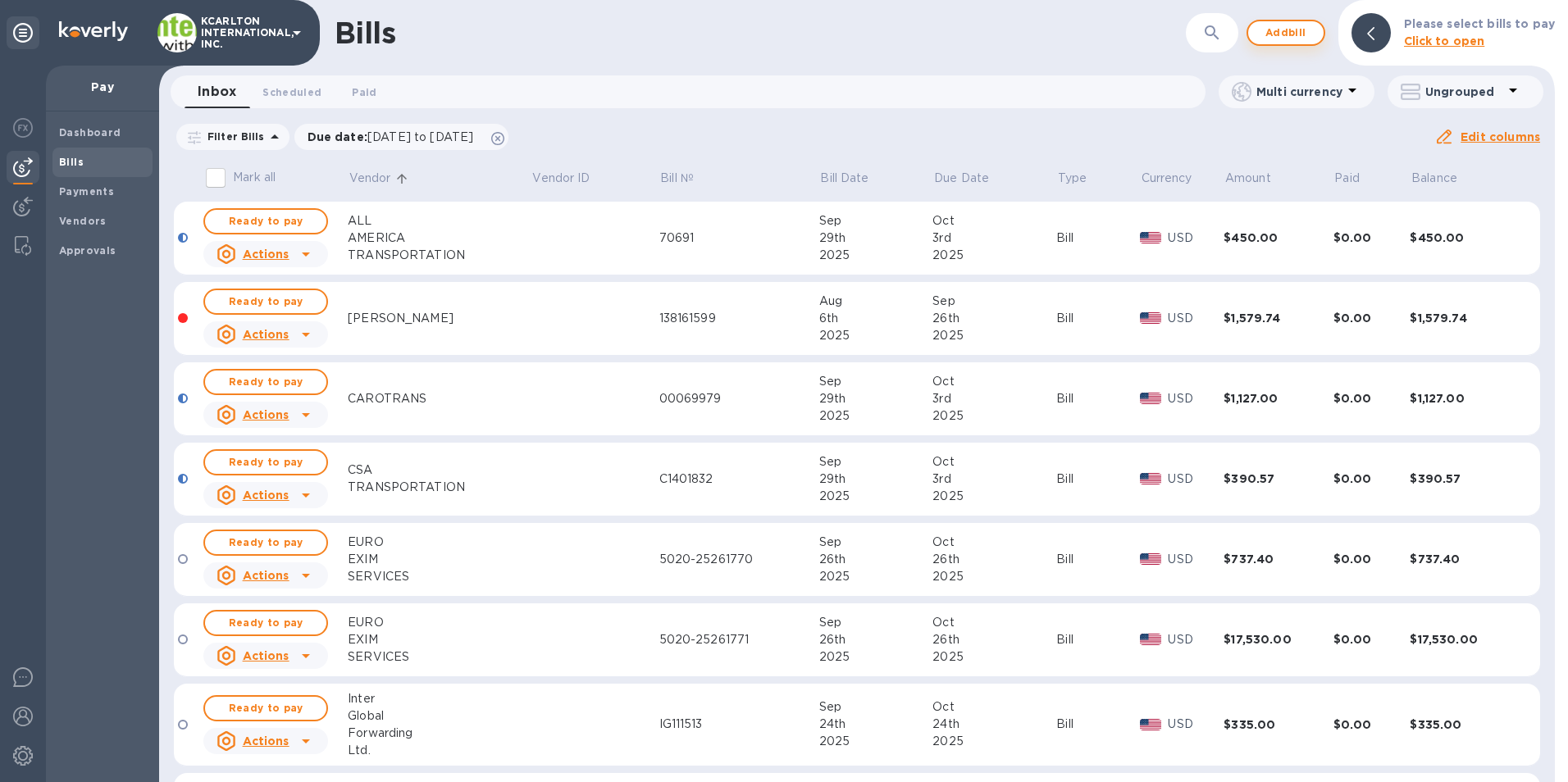
click at [1282, 35] on span "Add bill" at bounding box center [1286, 33] width 49 height 20
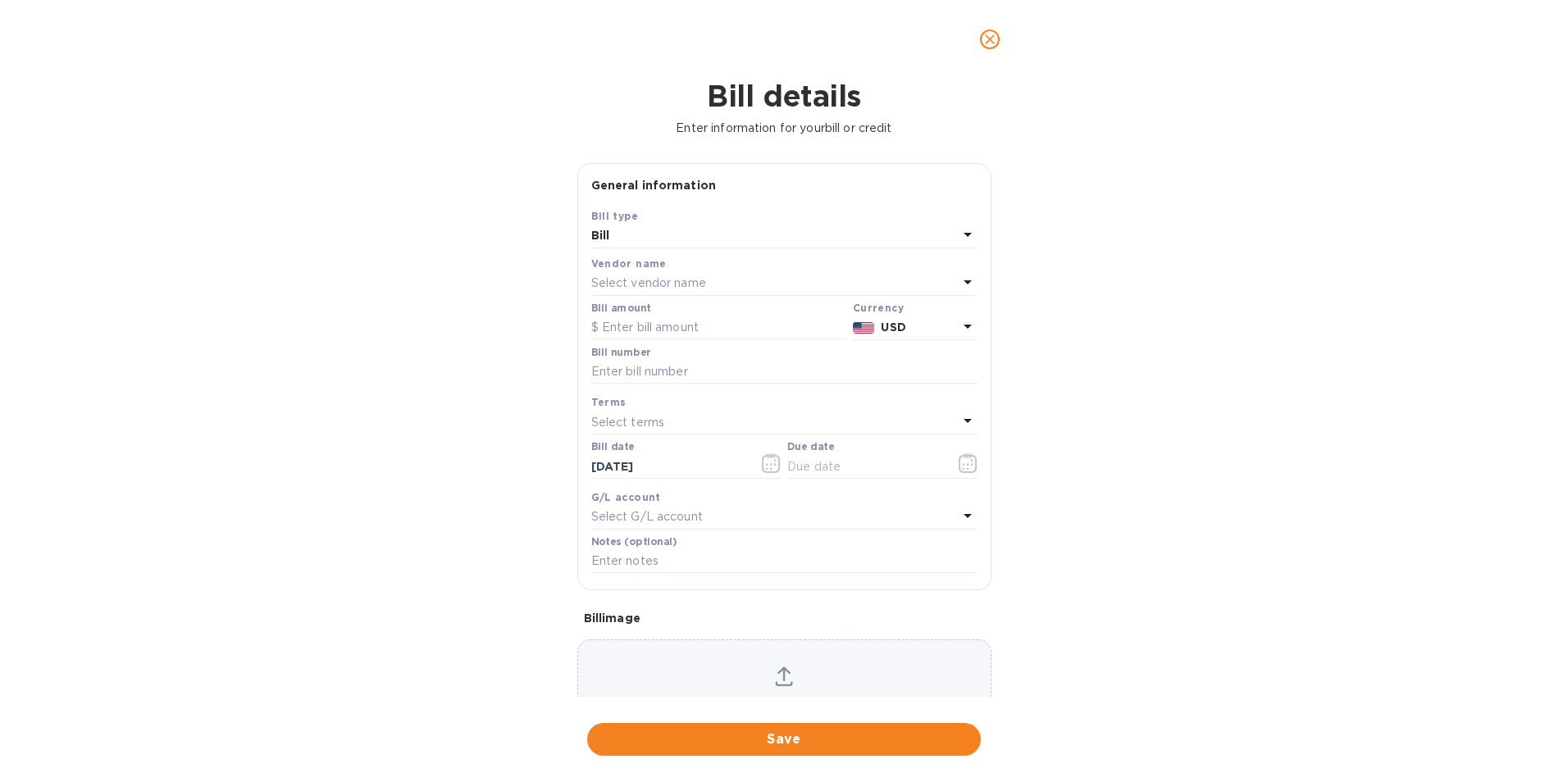
click at [623, 276] on p "Select vendor name" at bounding box center [648, 284] width 115 height 17
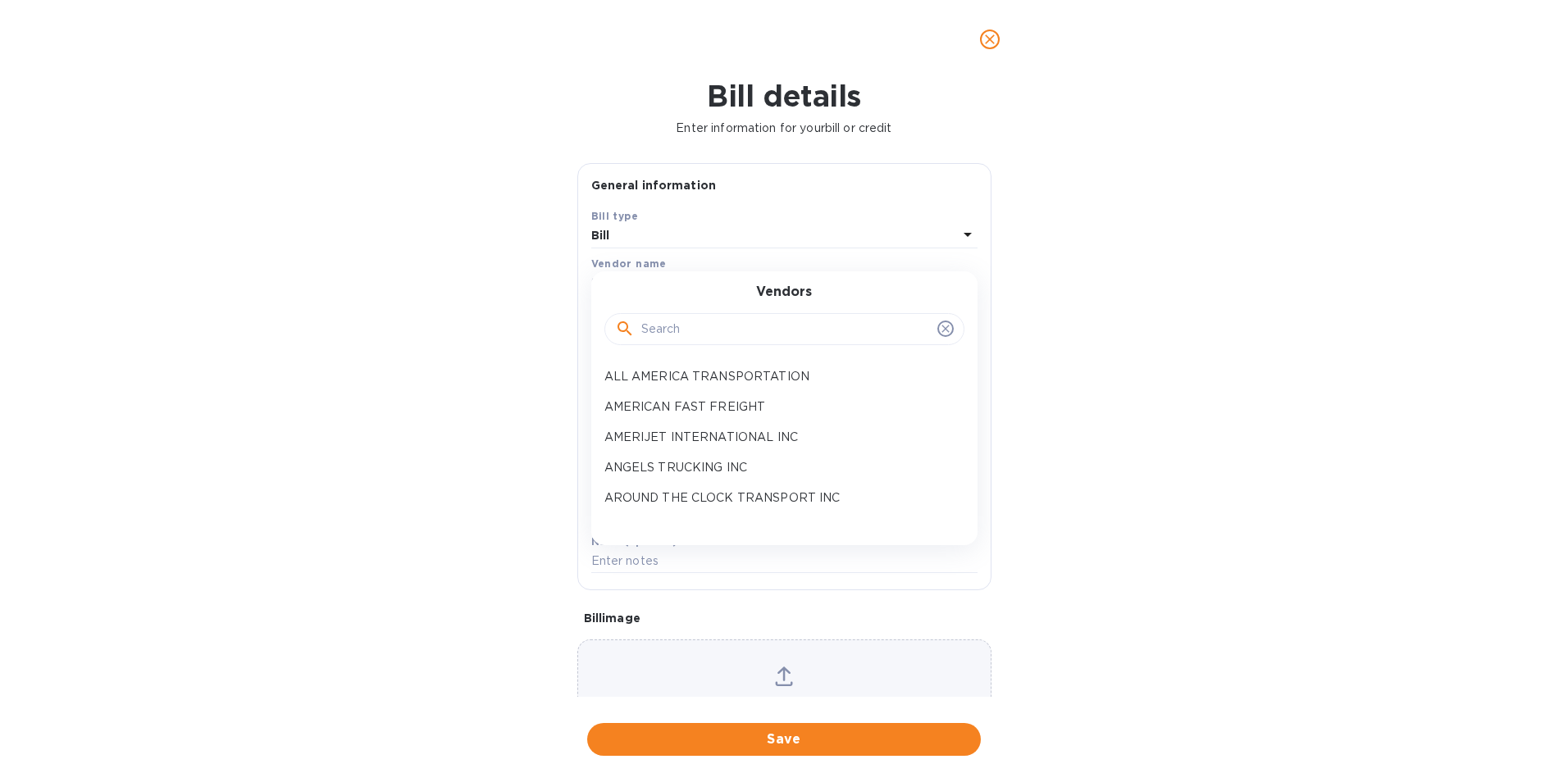
click at [648, 327] on input "text" at bounding box center [786, 330] width 290 height 24
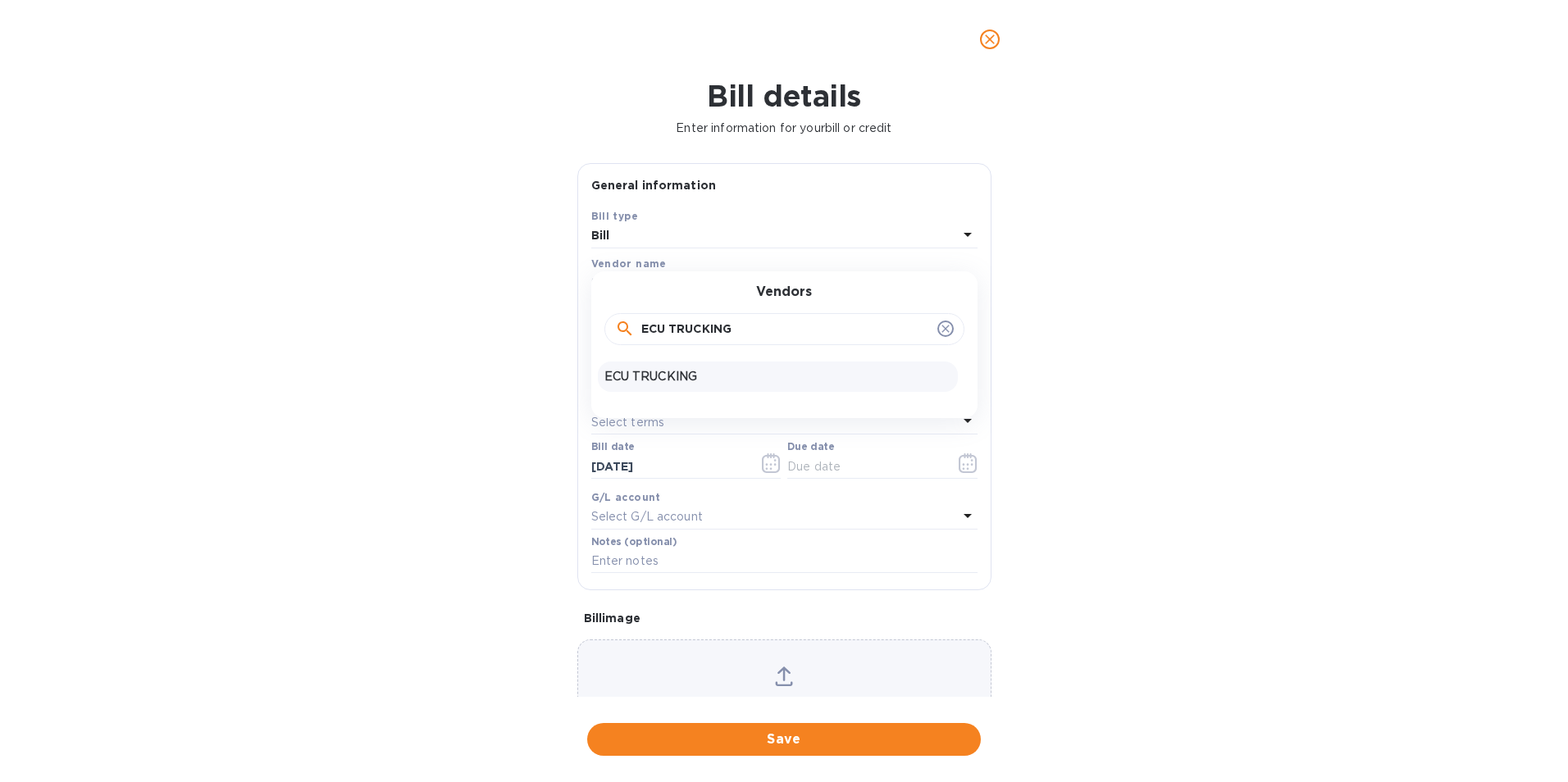
type input "ECU TRUCKING"
click at [660, 376] on p "ECU TRUCKING" at bounding box center [778, 377] width 347 height 17
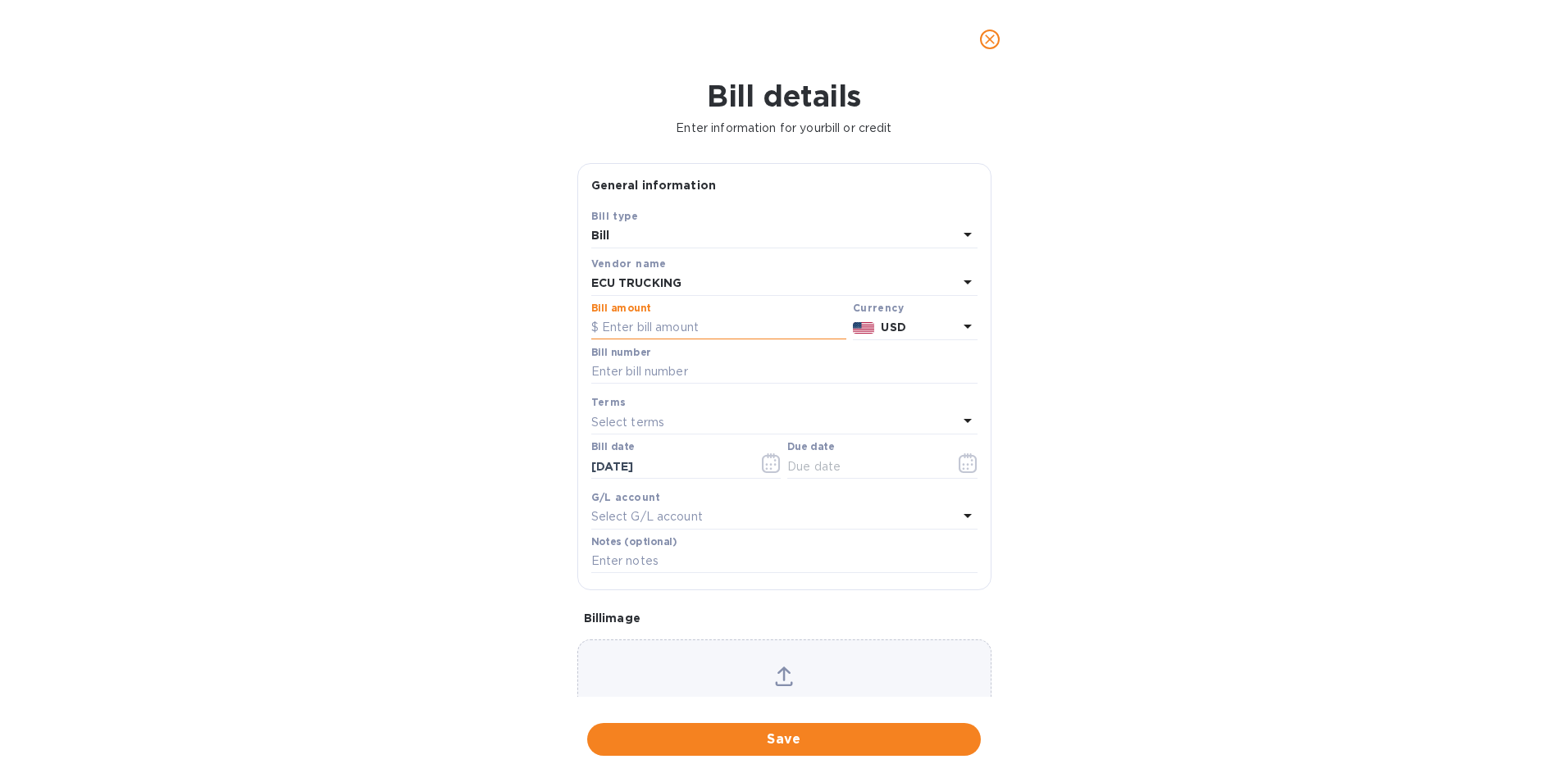
click at [646, 327] on input "text" at bounding box center [718, 328] width 255 height 24
type input "744.94"
click at [646, 372] on input "text" at bounding box center [784, 372] width 386 height 24
type input "299607, 298988"
click at [959, 466] on icon "button" at bounding box center [968, 463] width 19 height 20
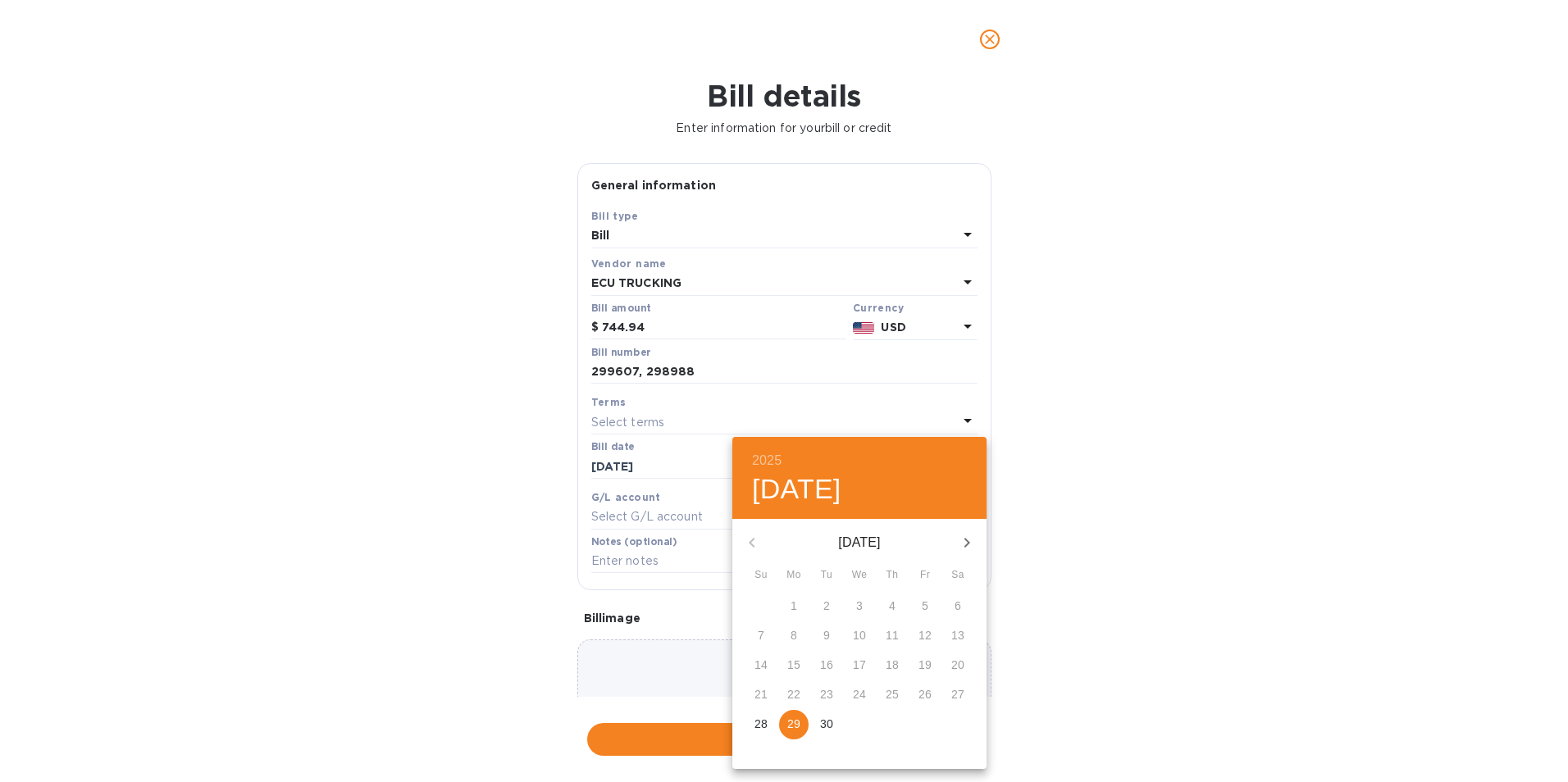
click at [958, 541] on icon "button" at bounding box center [967, 542] width 20 height 20
click at [927, 597] on button "3" at bounding box center [925, 606] width 29 height 29
type input "[DATE]"
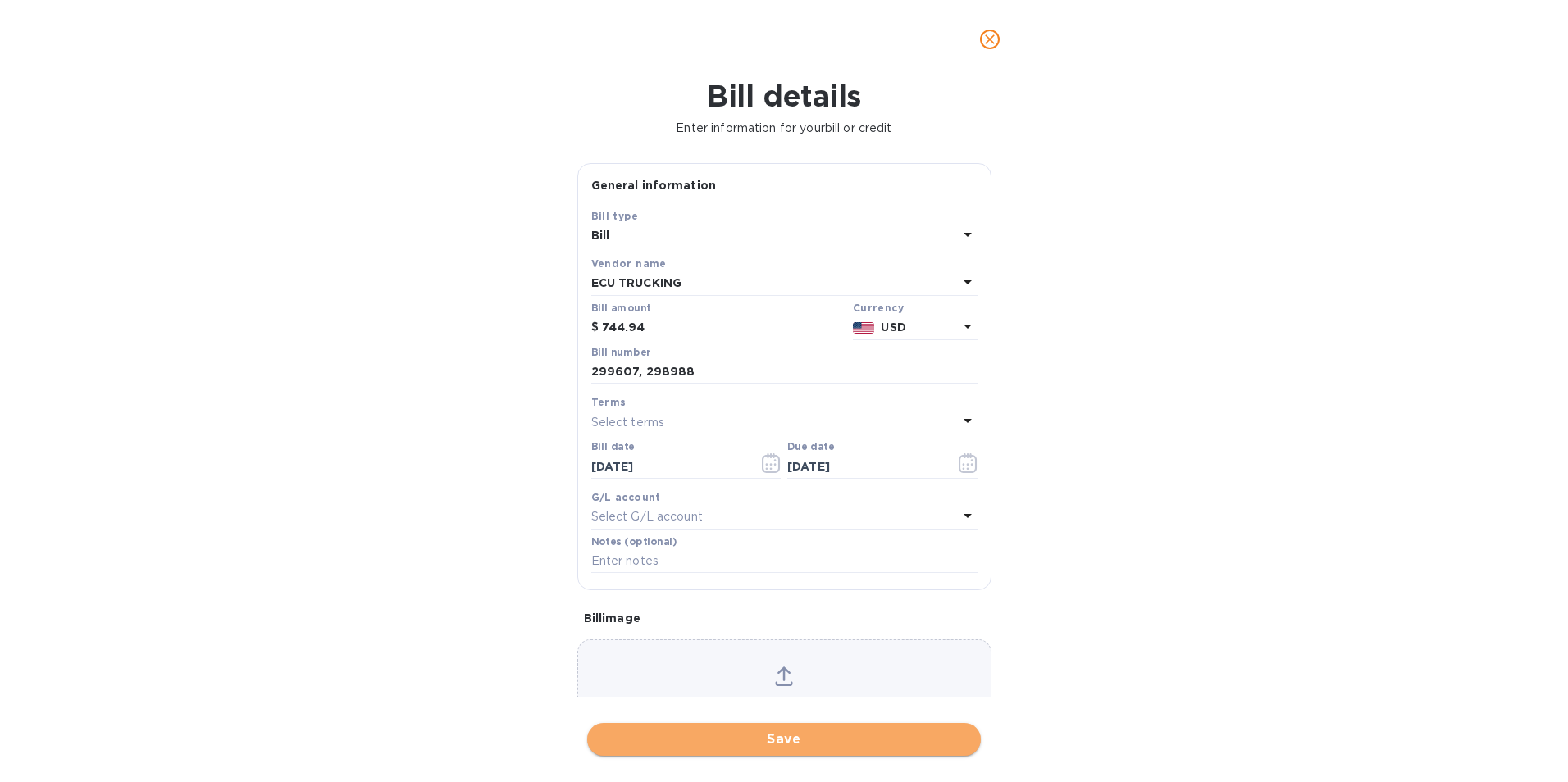
click at [823, 737] on span "Save" at bounding box center [784, 740] width 368 height 20
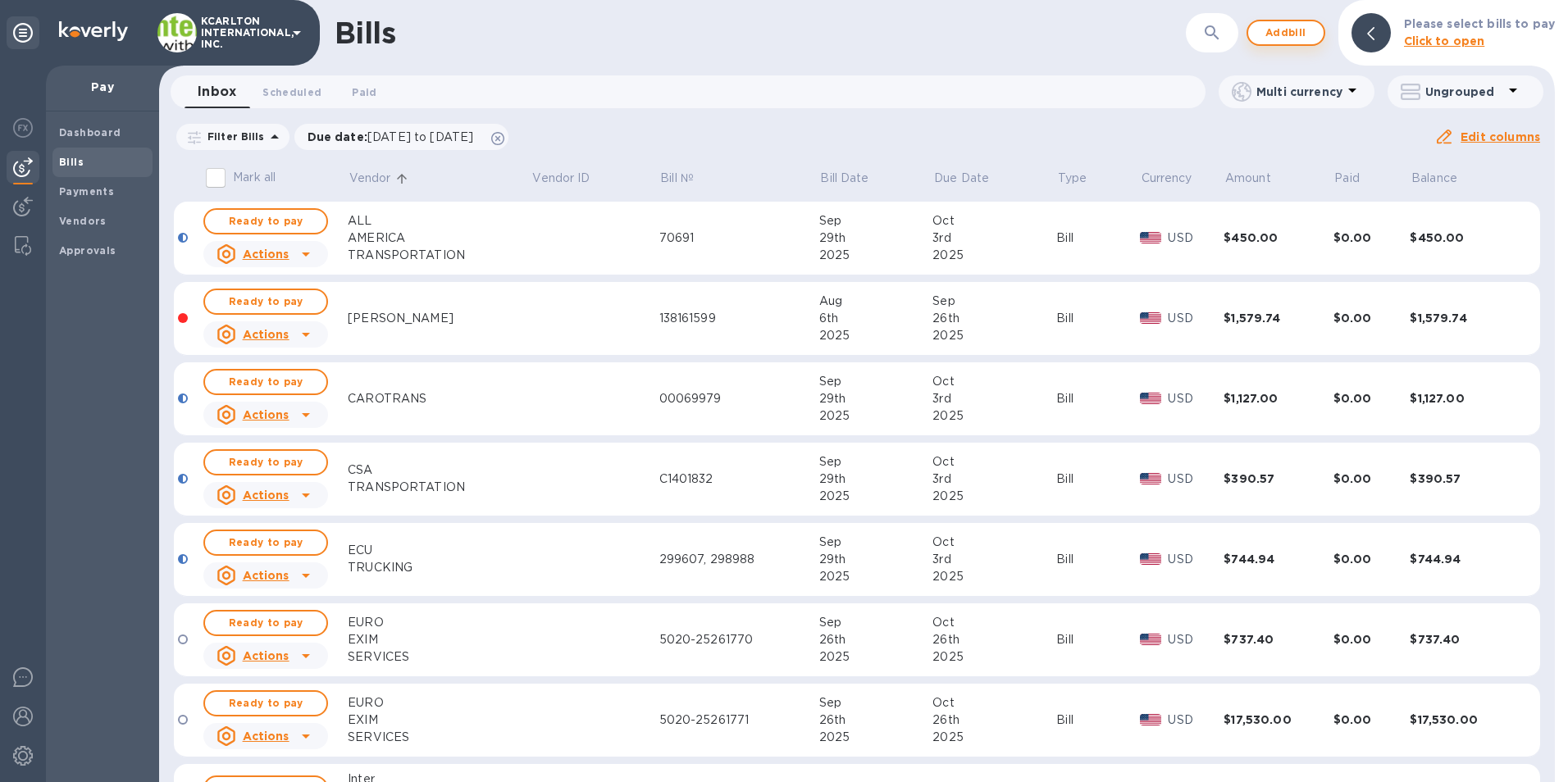
click at [1288, 31] on span "Add bill" at bounding box center [1286, 33] width 49 height 20
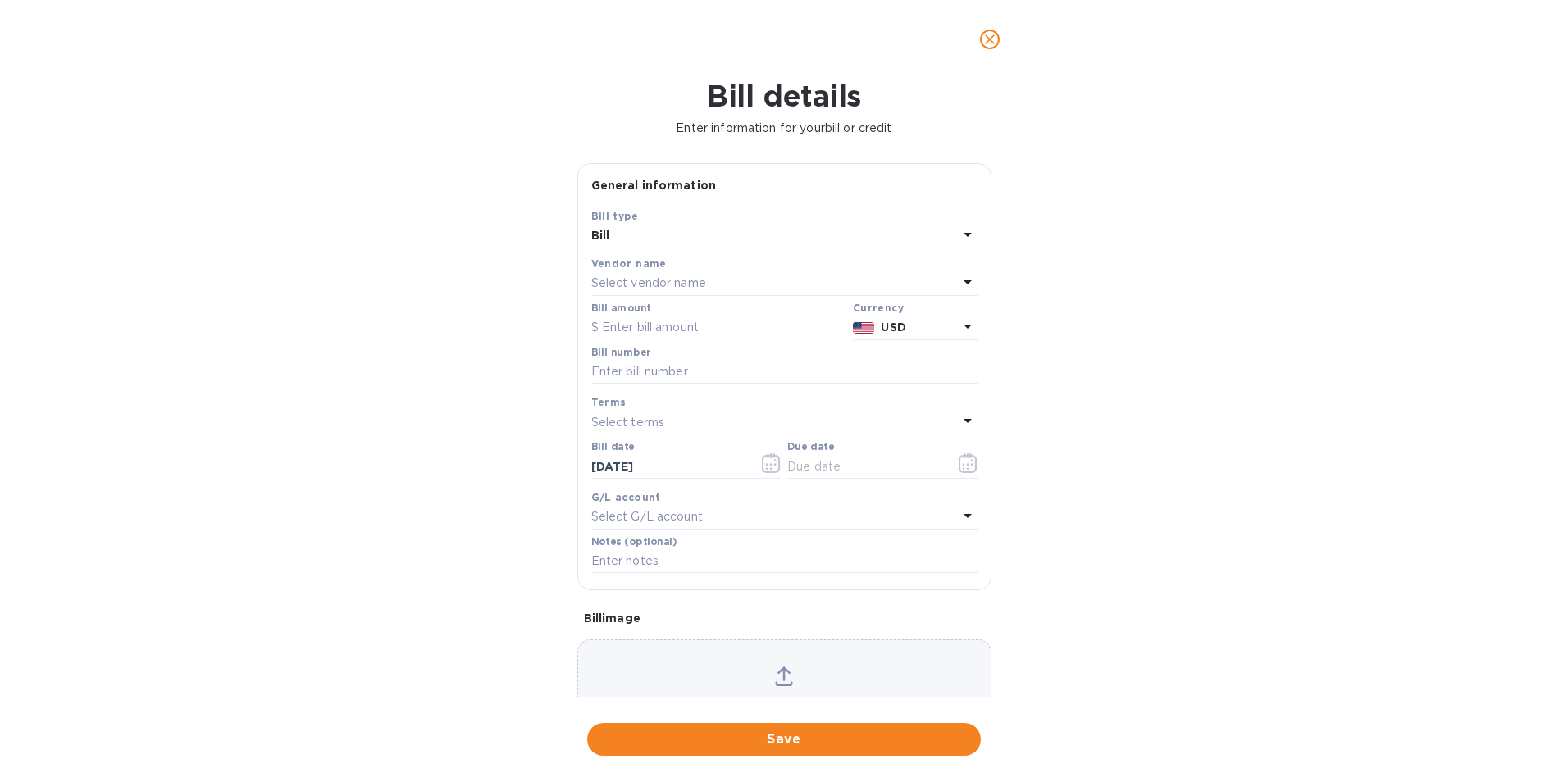
click at [635, 277] on p "Select vendor name" at bounding box center [648, 284] width 115 height 17
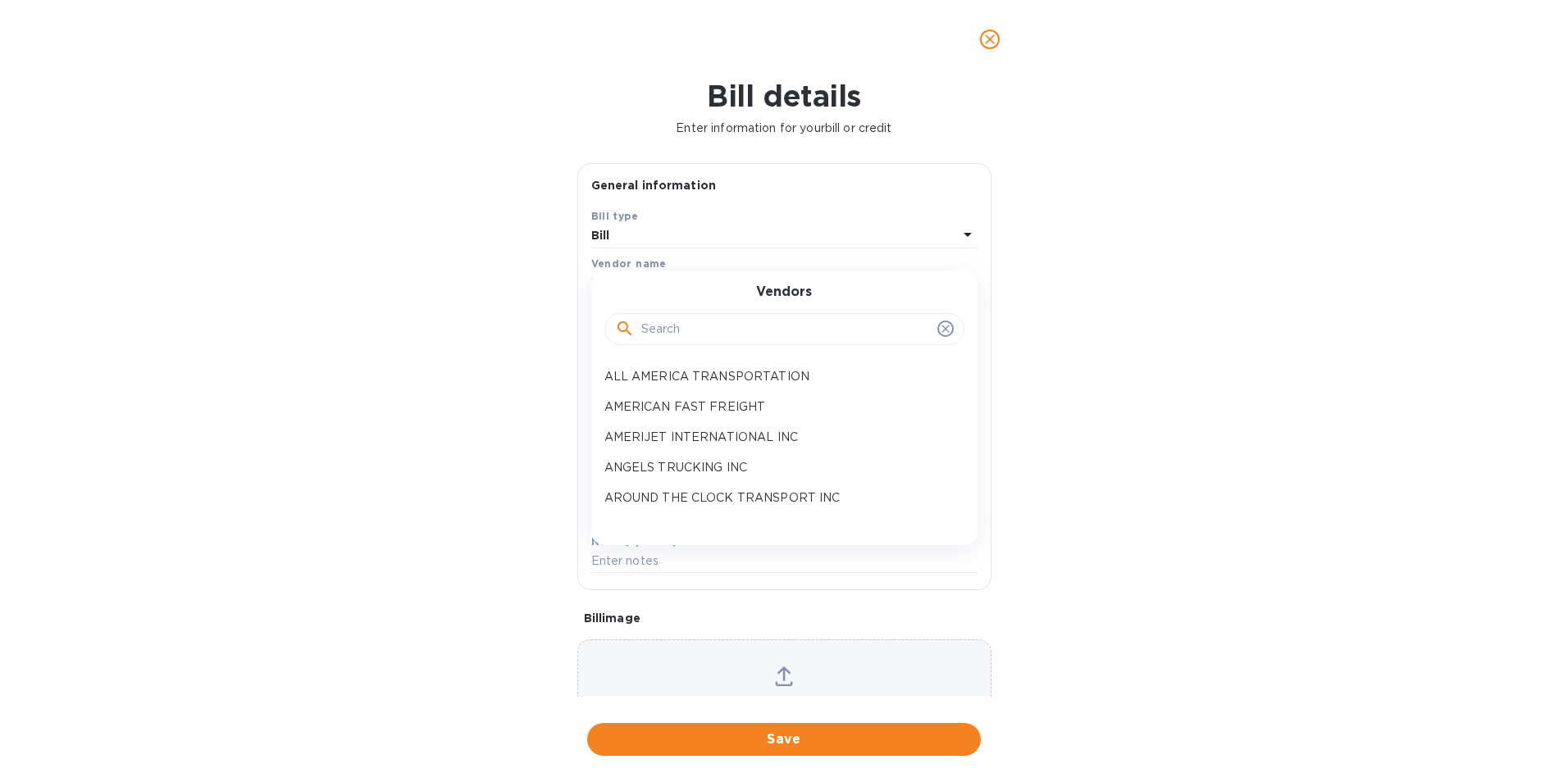
click at [657, 325] on input "text" at bounding box center [786, 330] width 290 height 24
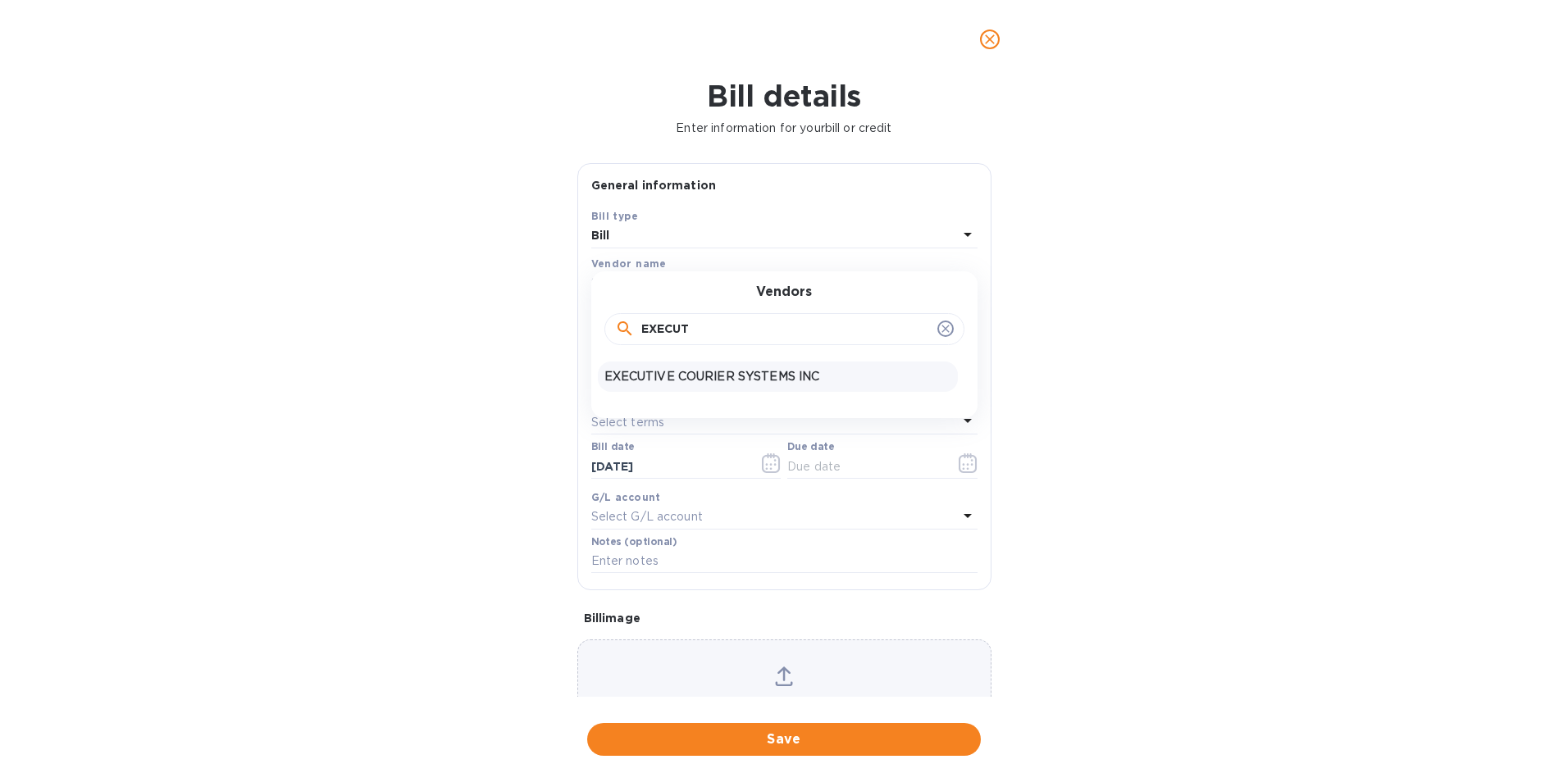
type input "EXECUT"
click at [670, 372] on p "EXECUTIVE COURIER SYSTEMS INC" at bounding box center [778, 377] width 347 height 17
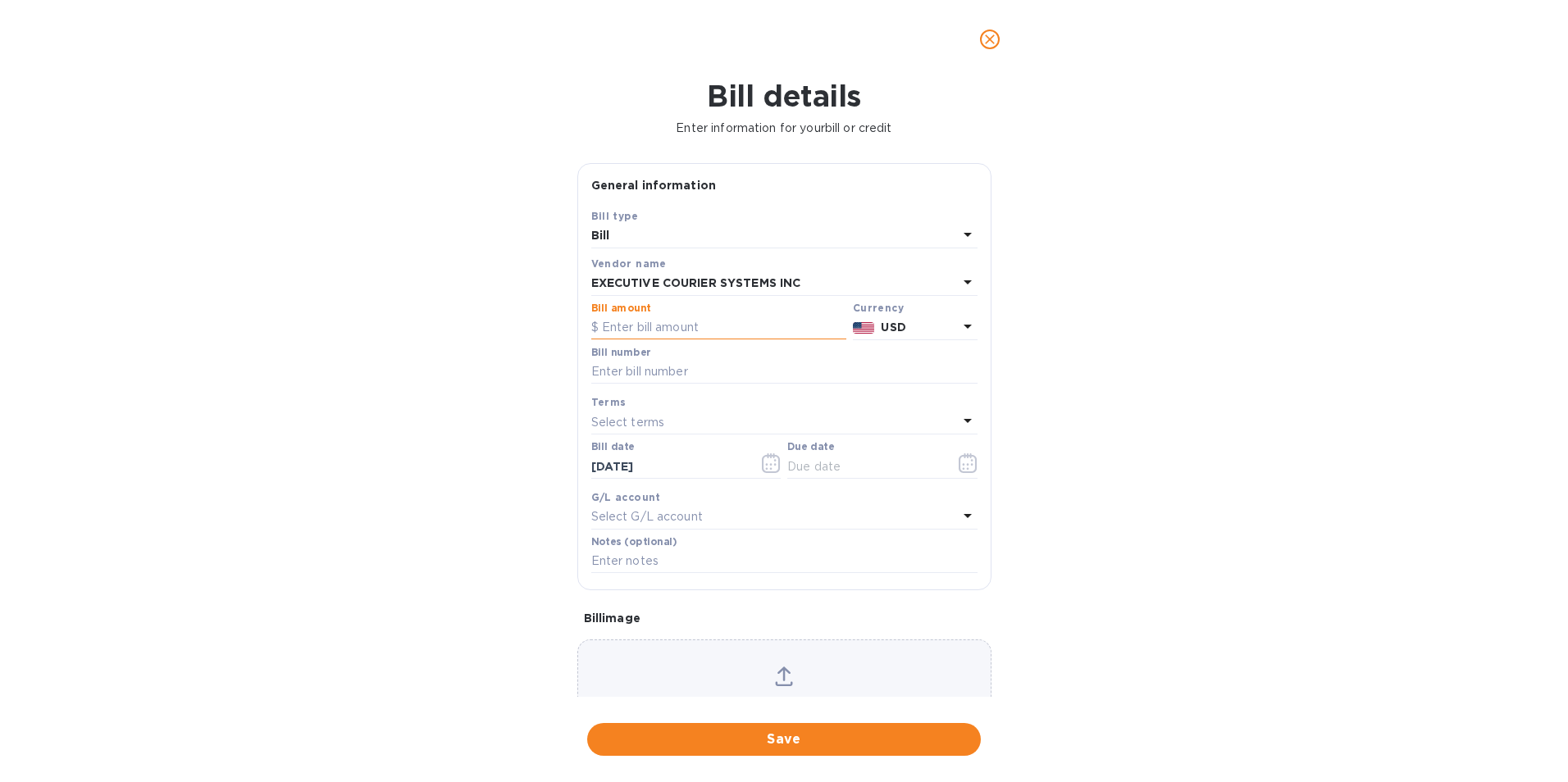
click at [672, 333] on input "text" at bounding box center [718, 328] width 255 height 24
type input "3,035.58"
click at [660, 363] on input "text" at bounding box center [784, 372] width 386 height 24
type input "09242025318"
click at [959, 465] on icon "button" at bounding box center [968, 463] width 19 height 20
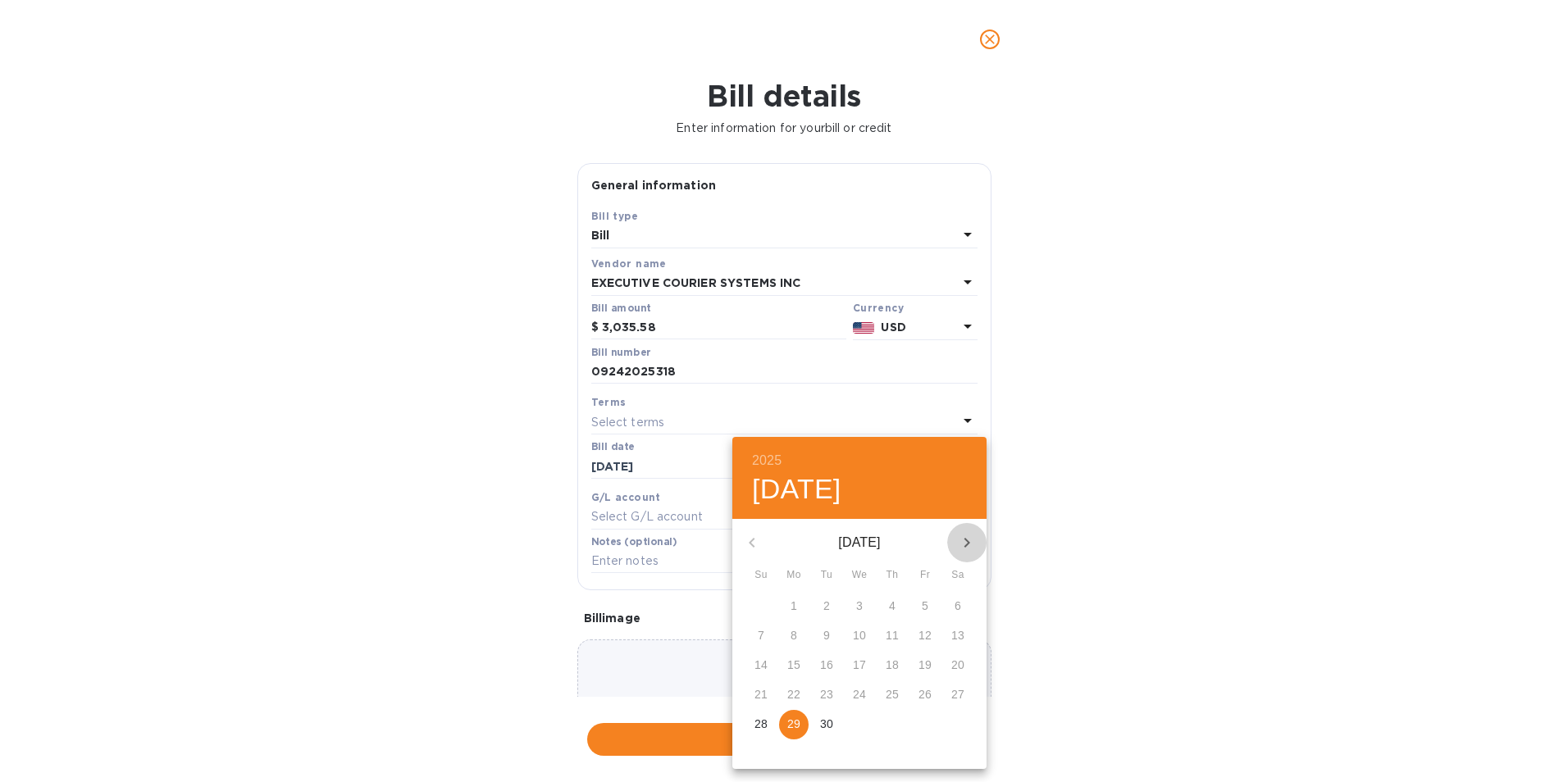
click at [967, 540] on icon "button" at bounding box center [967, 542] width 6 height 10
click at [925, 608] on p "3" at bounding box center [925, 606] width 7 height 16
type input "[DATE]"
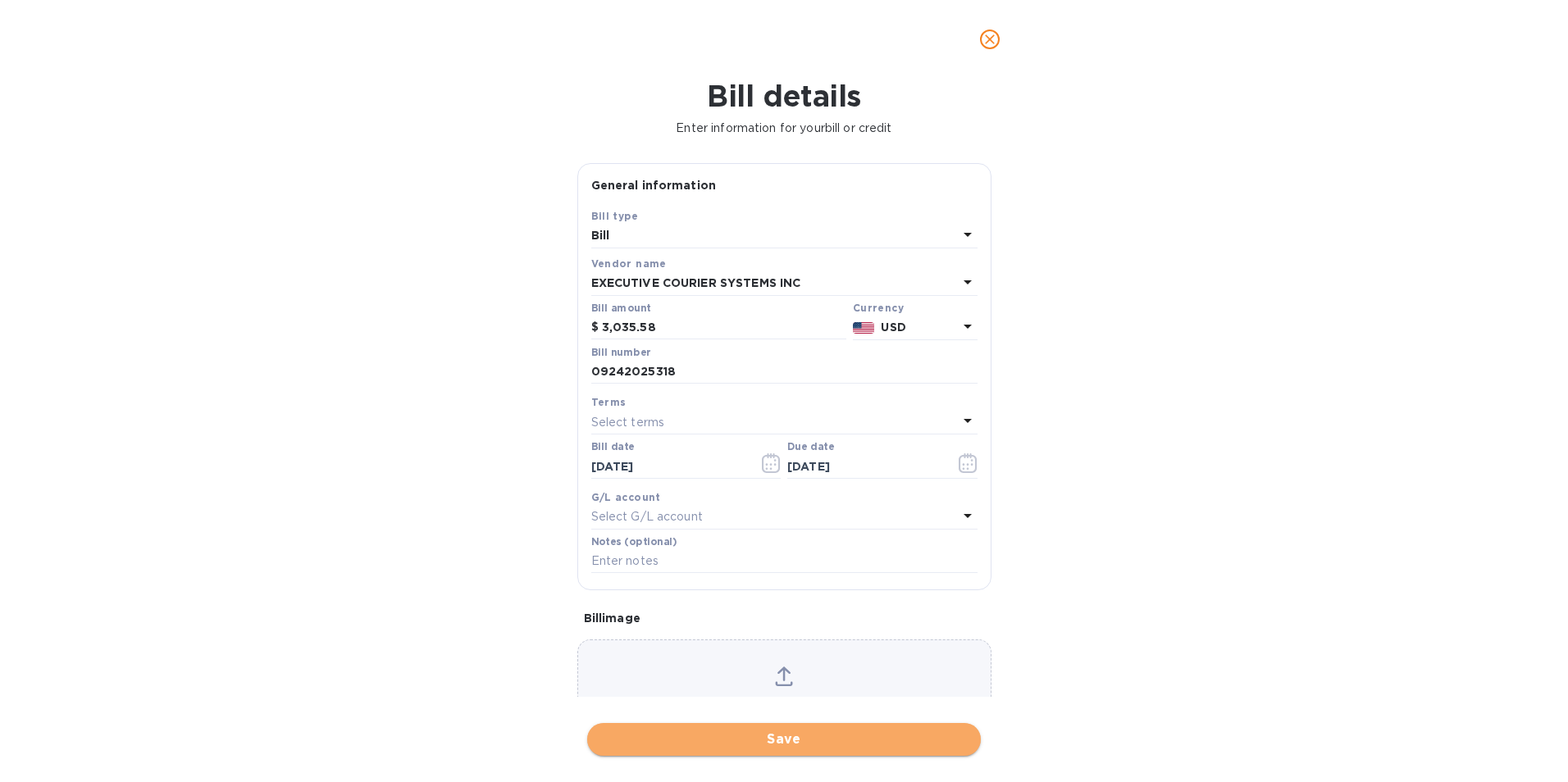
click at [851, 741] on span "Save" at bounding box center [784, 740] width 368 height 20
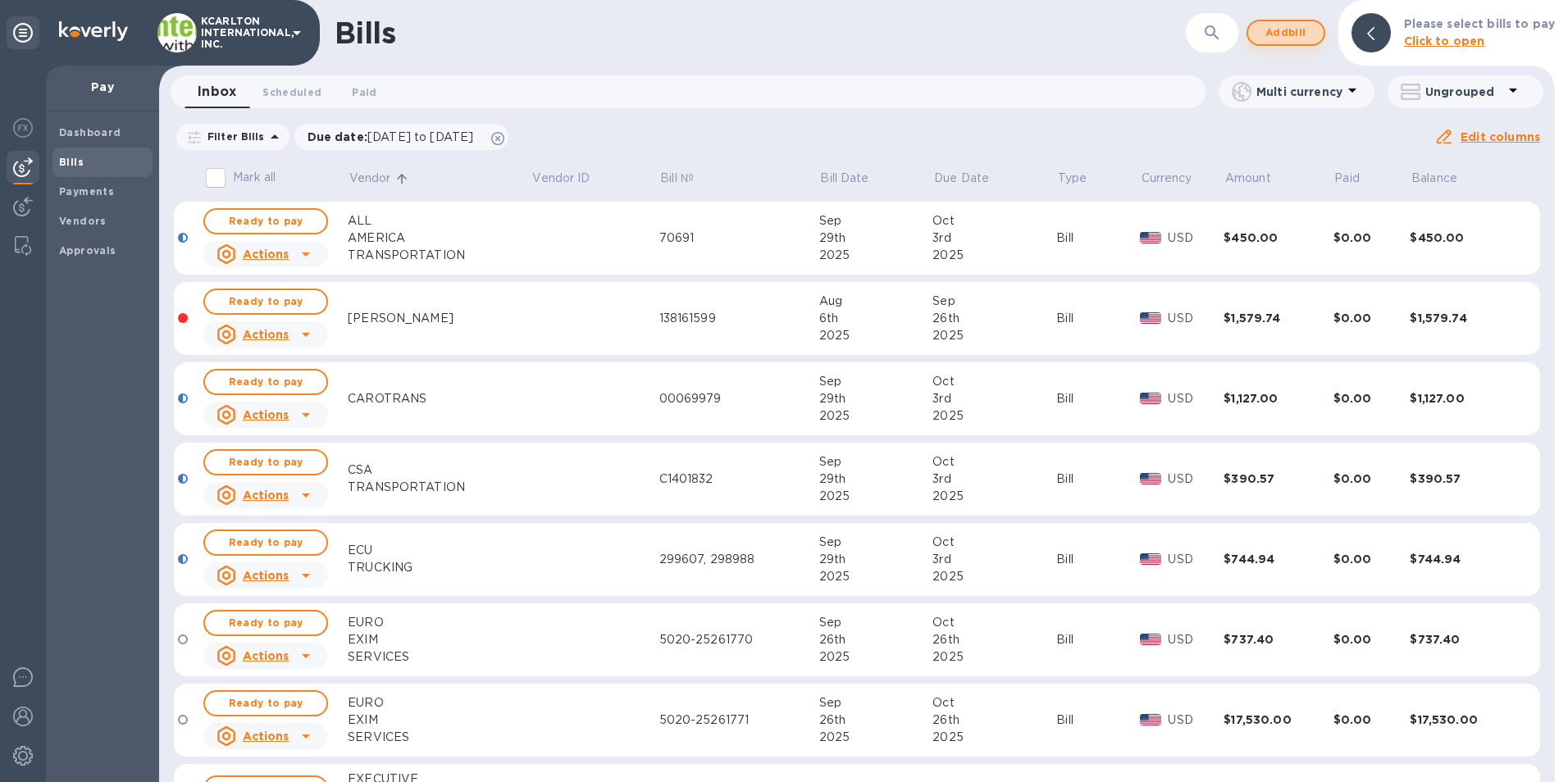
click at [1288, 32] on span "Add bill" at bounding box center [1286, 33] width 49 height 20
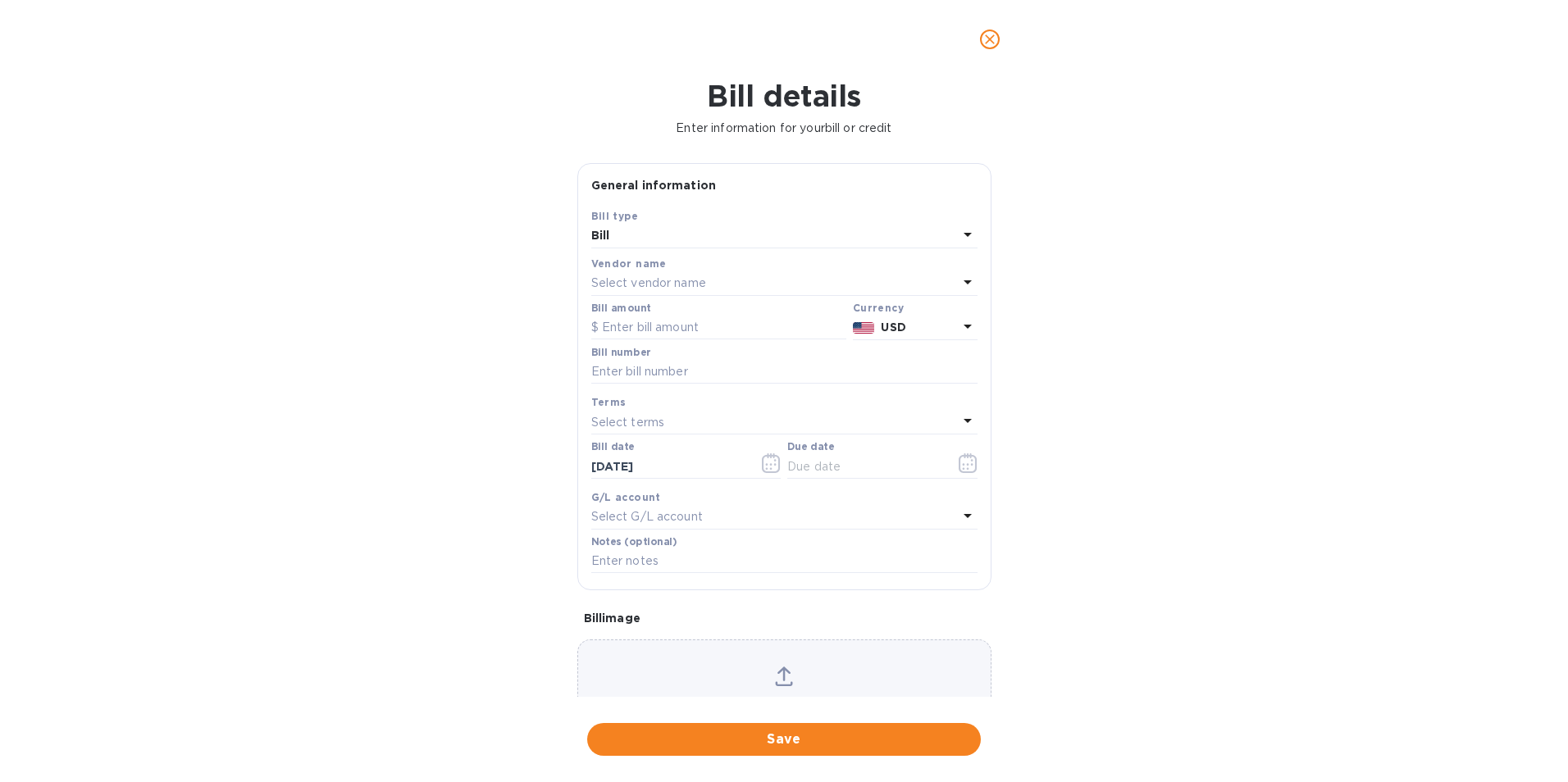
click at [655, 290] on p "Select vendor name" at bounding box center [648, 284] width 115 height 17
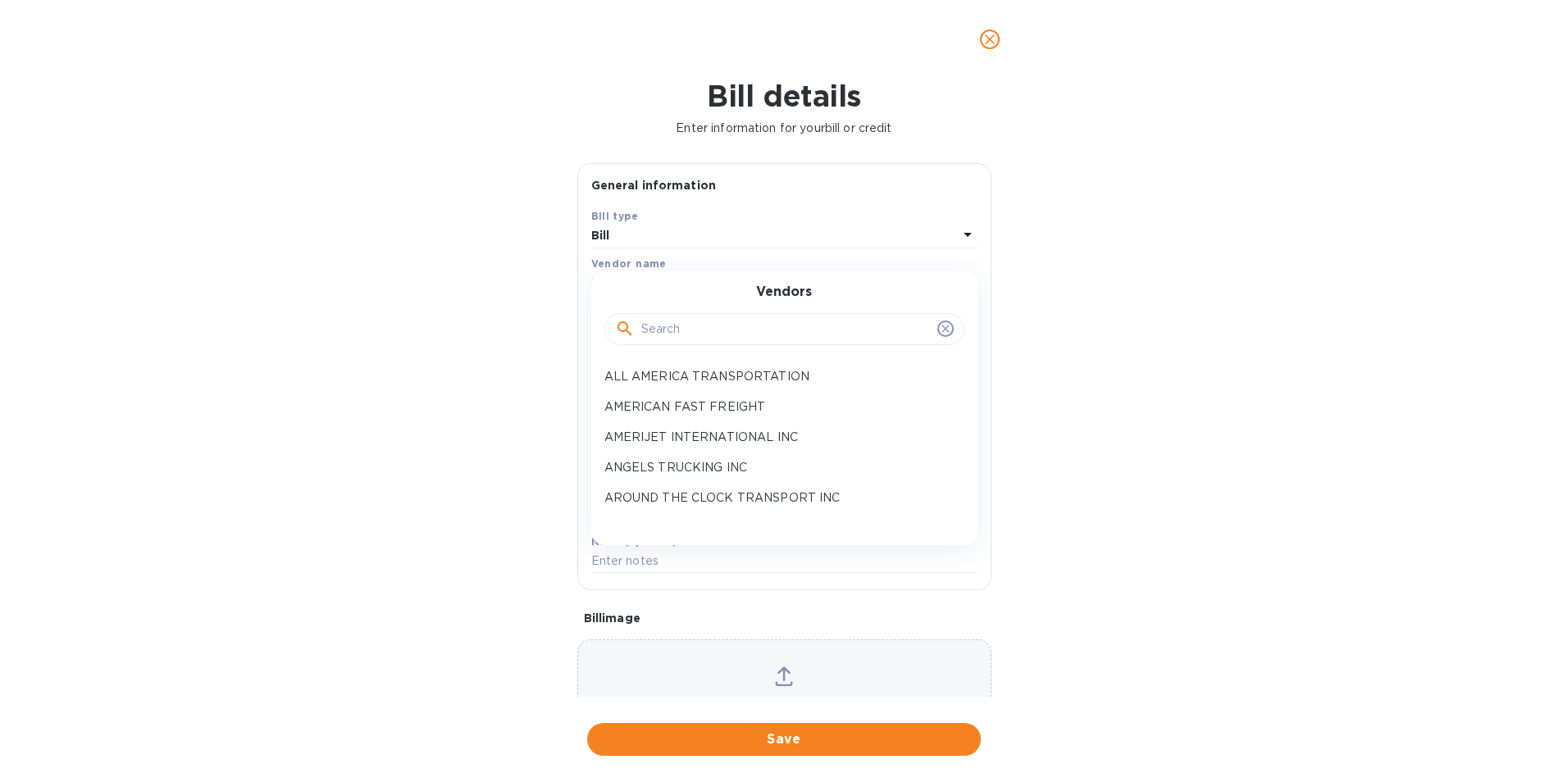
click at [662, 333] on input "text" at bounding box center [786, 330] width 290 height 24
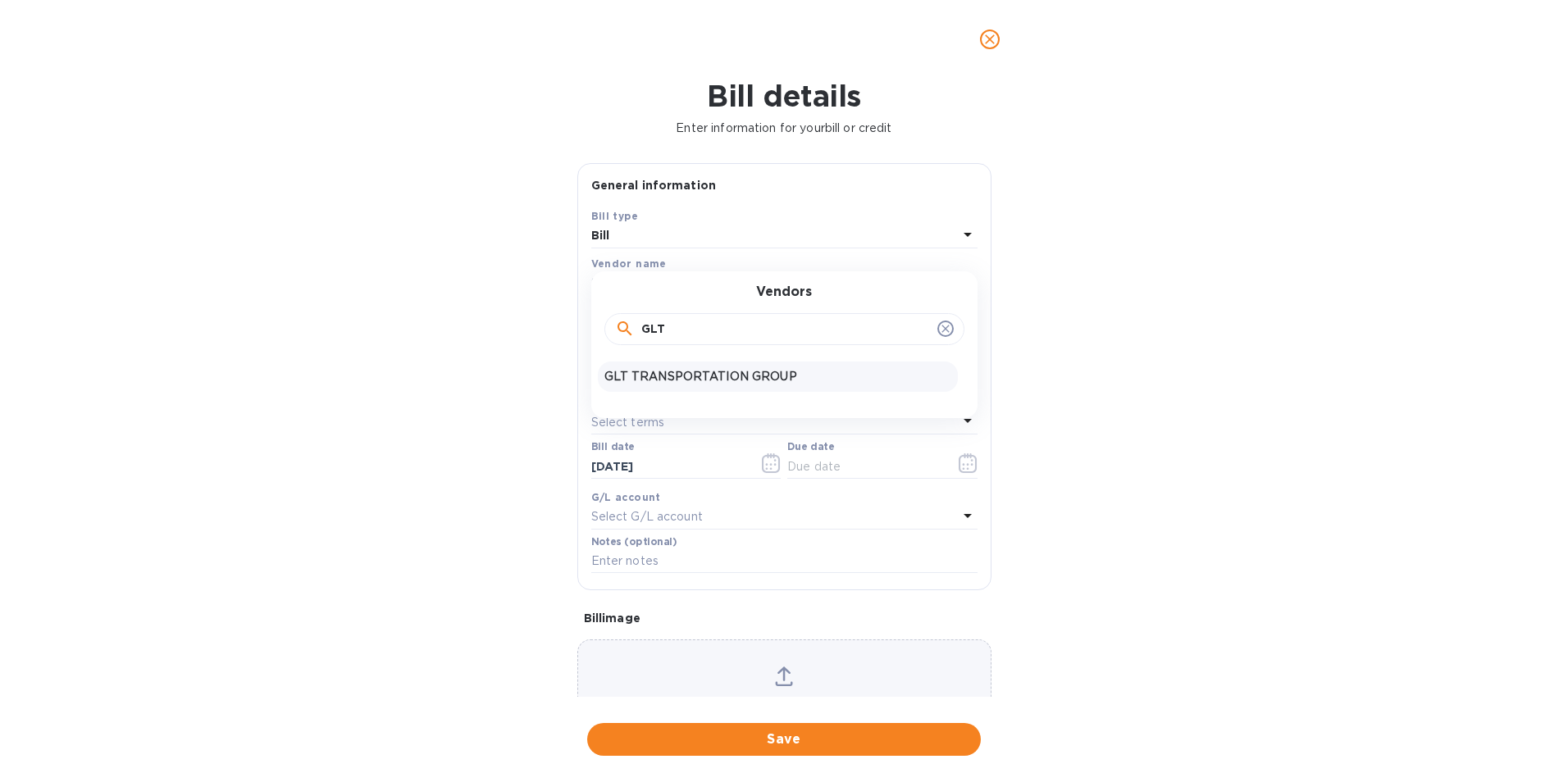
type input "GLT"
click at [661, 372] on p "GLT TRANSPORTATION GROUP" at bounding box center [778, 377] width 347 height 17
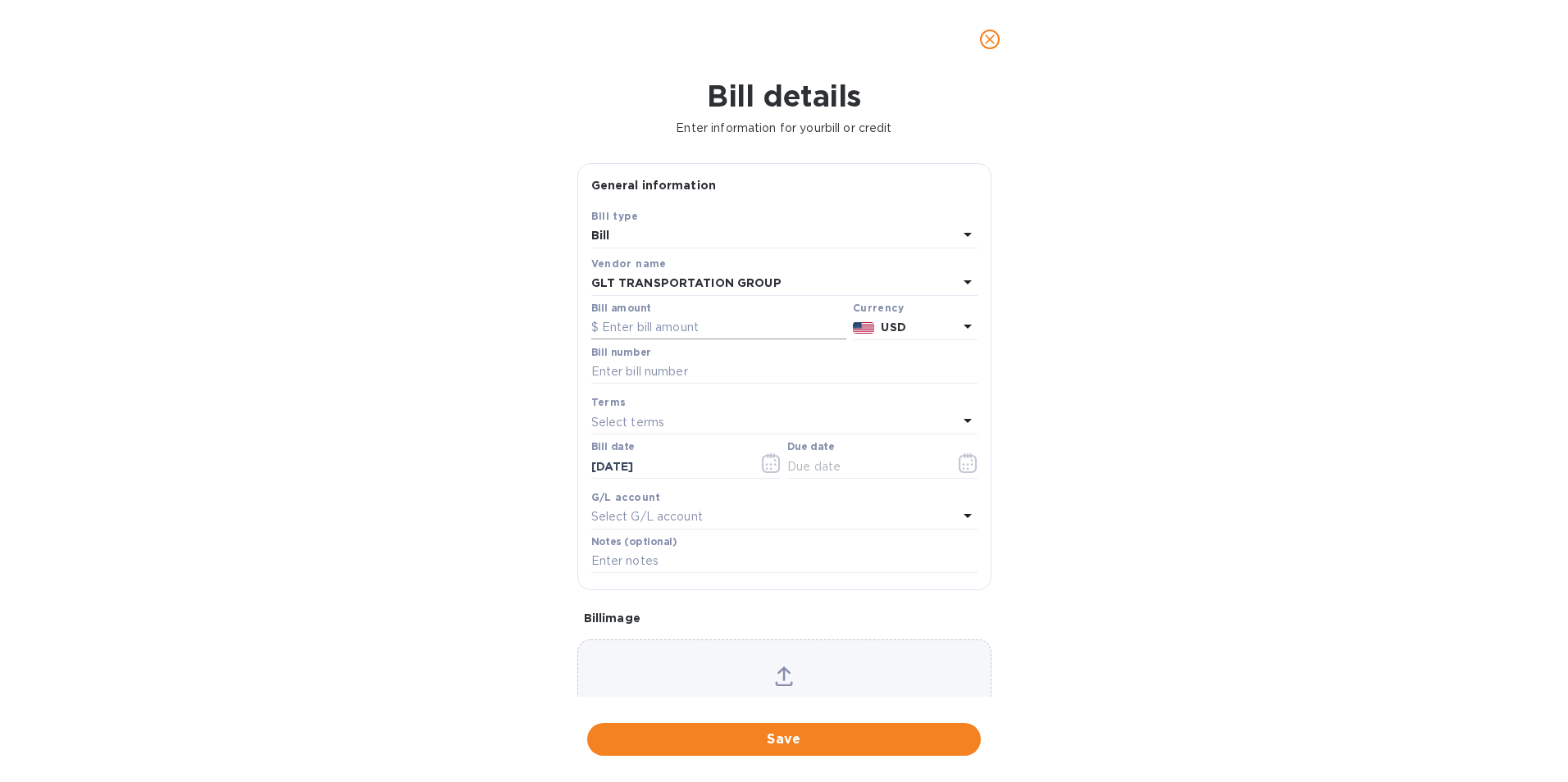
click at [662, 320] on input "text" at bounding box center [718, 328] width 255 height 24
type input "1,610.00"
click at [665, 369] on input "text" at bounding box center [784, 372] width 386 height 24
click at [627, 365] on input "text" at bounding box center [784, 372] width 386 height 24
click at [665, 371] on input "01090421," at bounding box center [784, 372] width 386 height 24
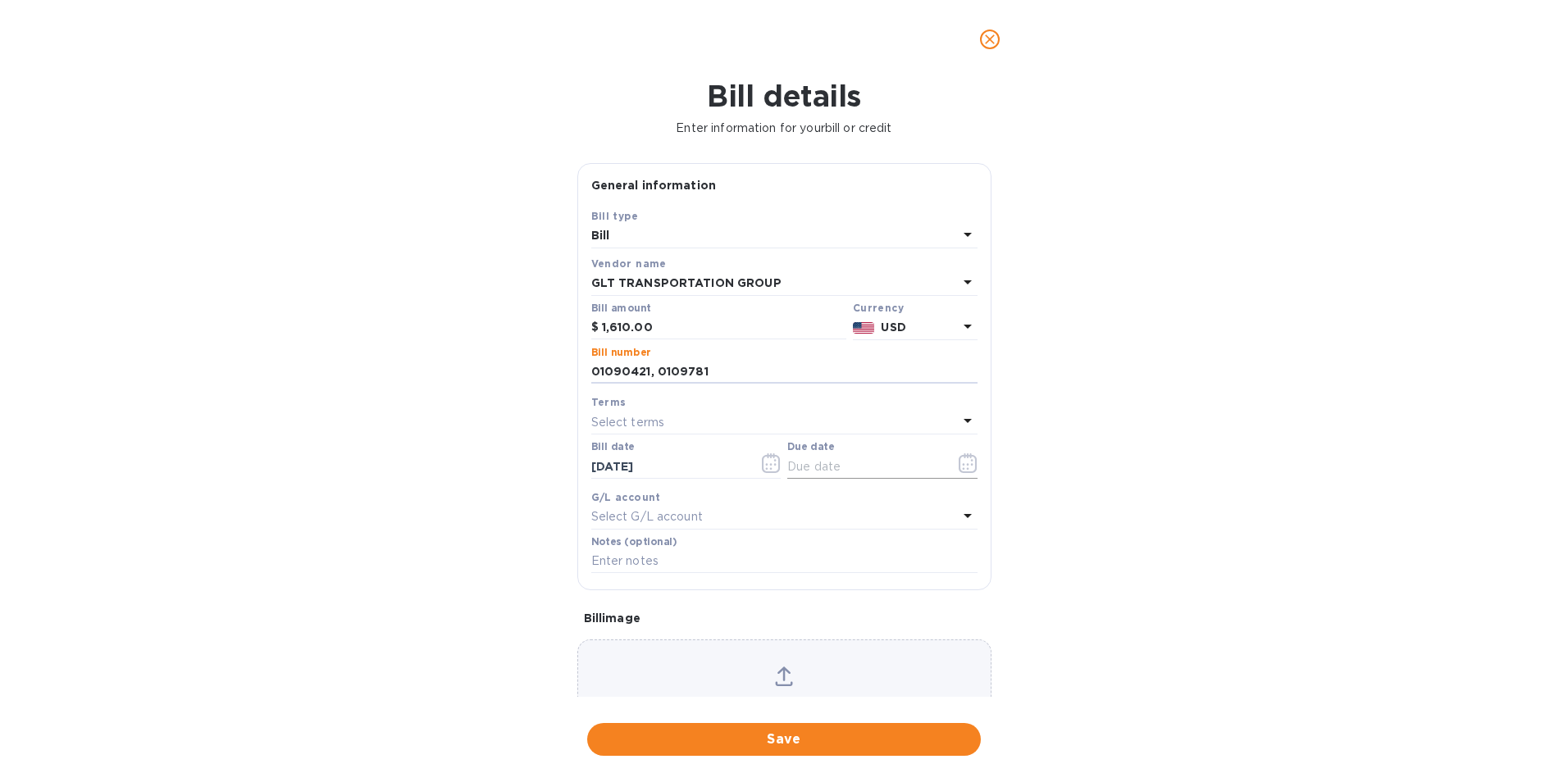
type input "01090421, 0109781"
click at [962, 465] on icon "button" at bounding box center [968, 463] width 19 height 20
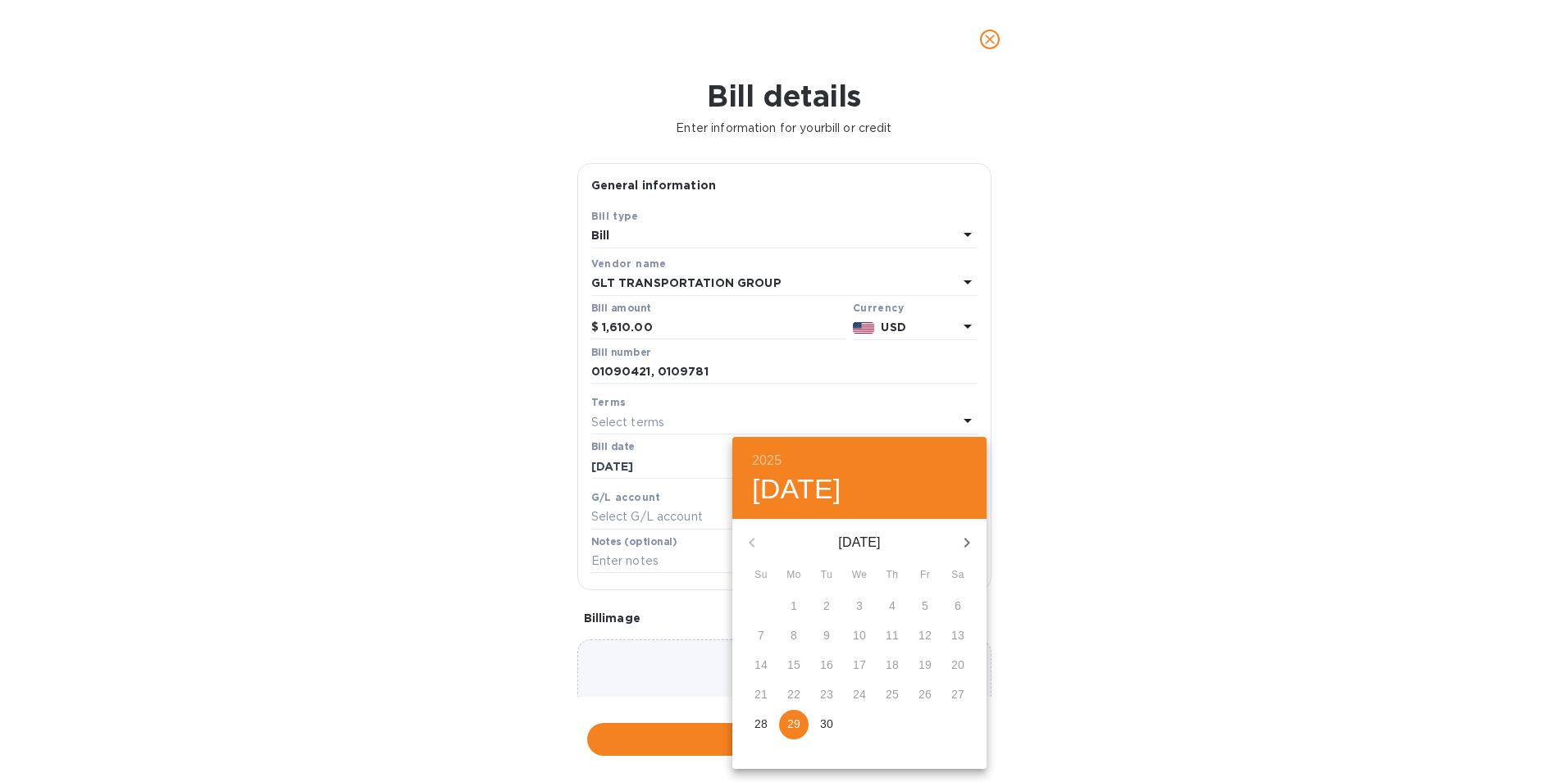
click at [965, 546] on icon "button" at bounding box center [967, 542] width 6 height 10
click at [929, 606] on span "3" at bounding box center [925, 606] width 29 height 16
type input "[DATE]"
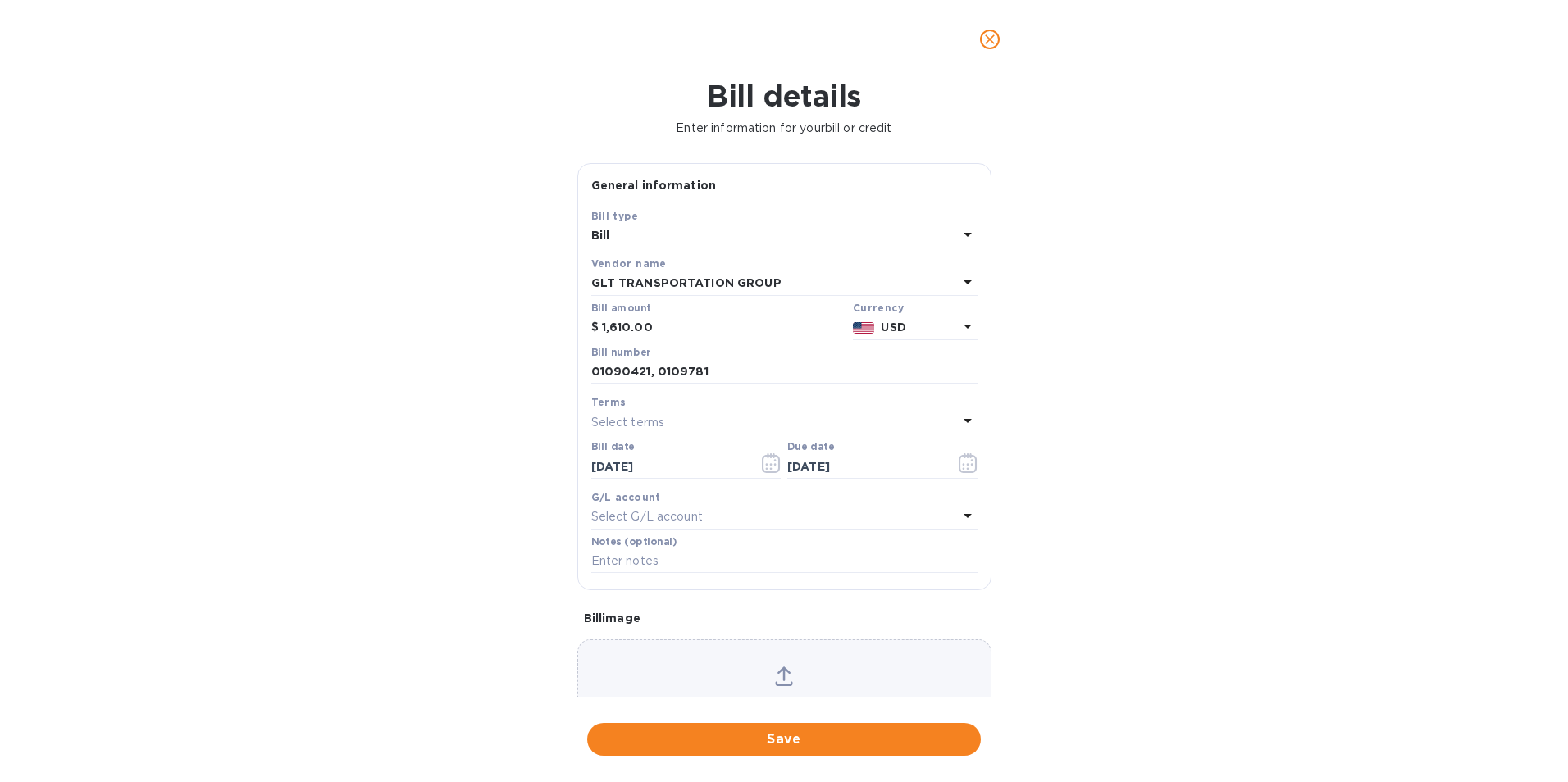
click at [848, 760] on div "Bill details Enter information for your bill or credit General information Save…" at bounding box center [784, 430] width 1568 height 703
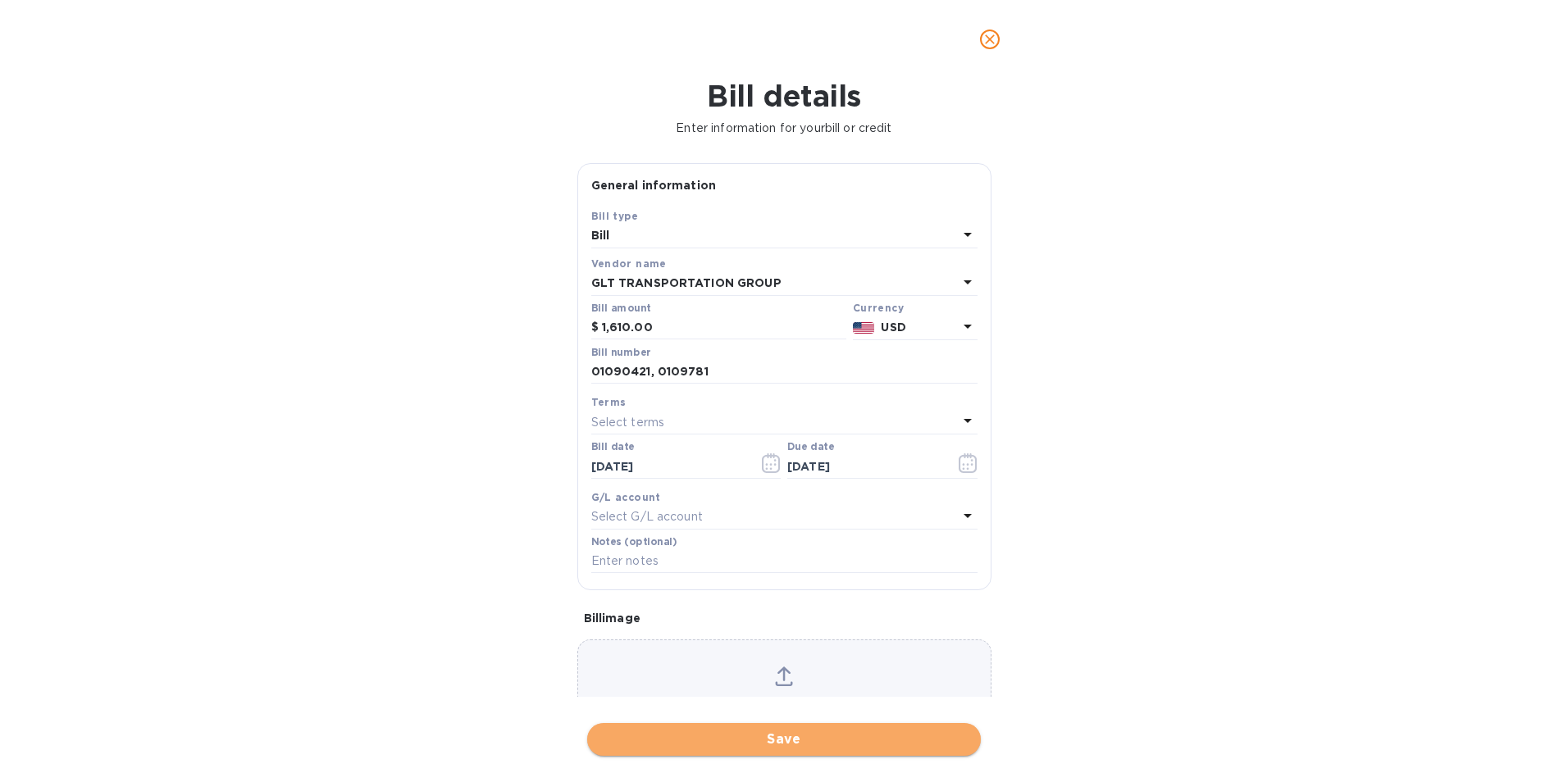
click at [848, 737] on span "Save" at bounding box center [784, 740] width 368 height 20
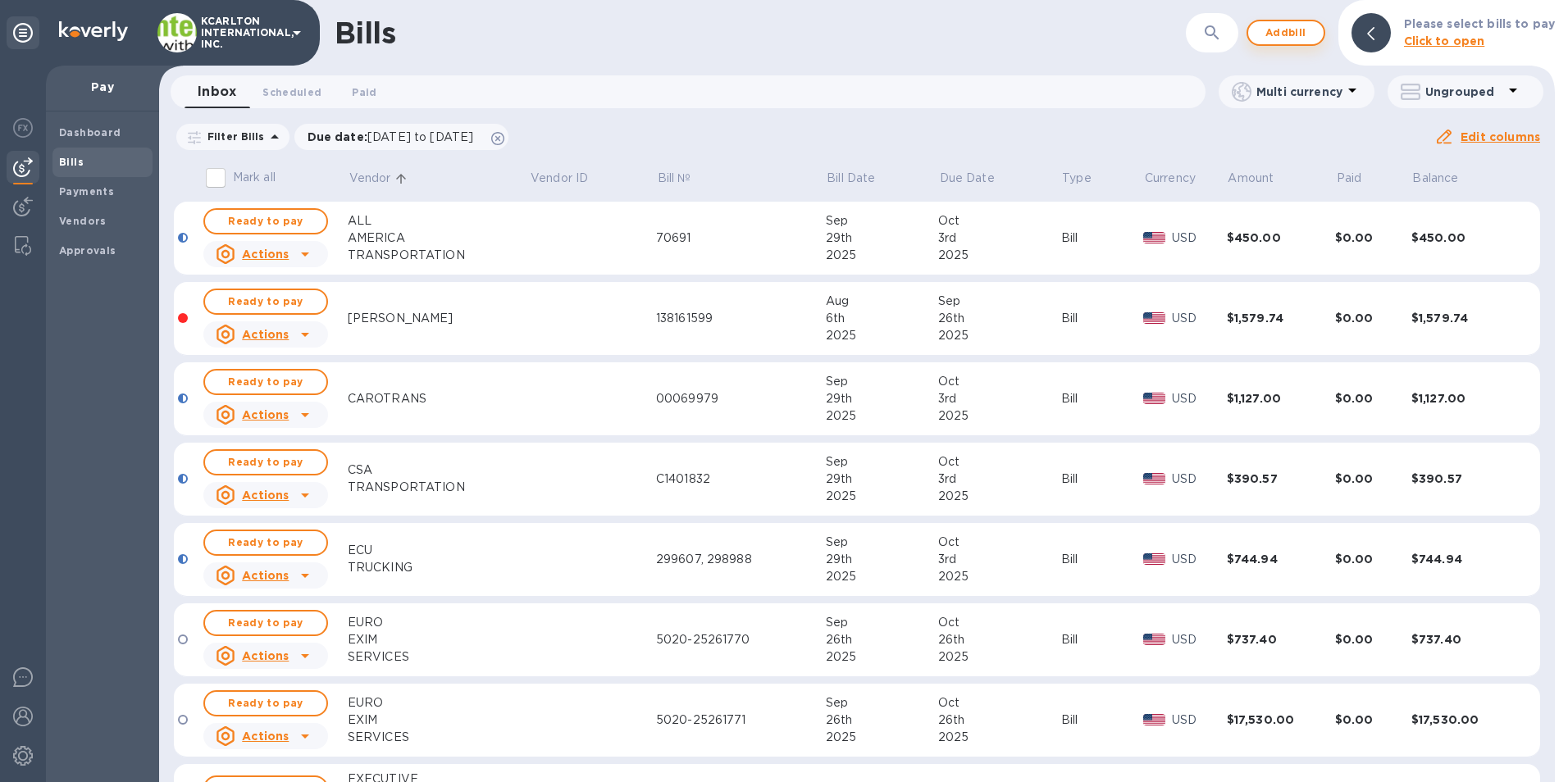
click at [1284, 35] on span "Add bill" at bounding box center [1286, 33] width 49 height 20
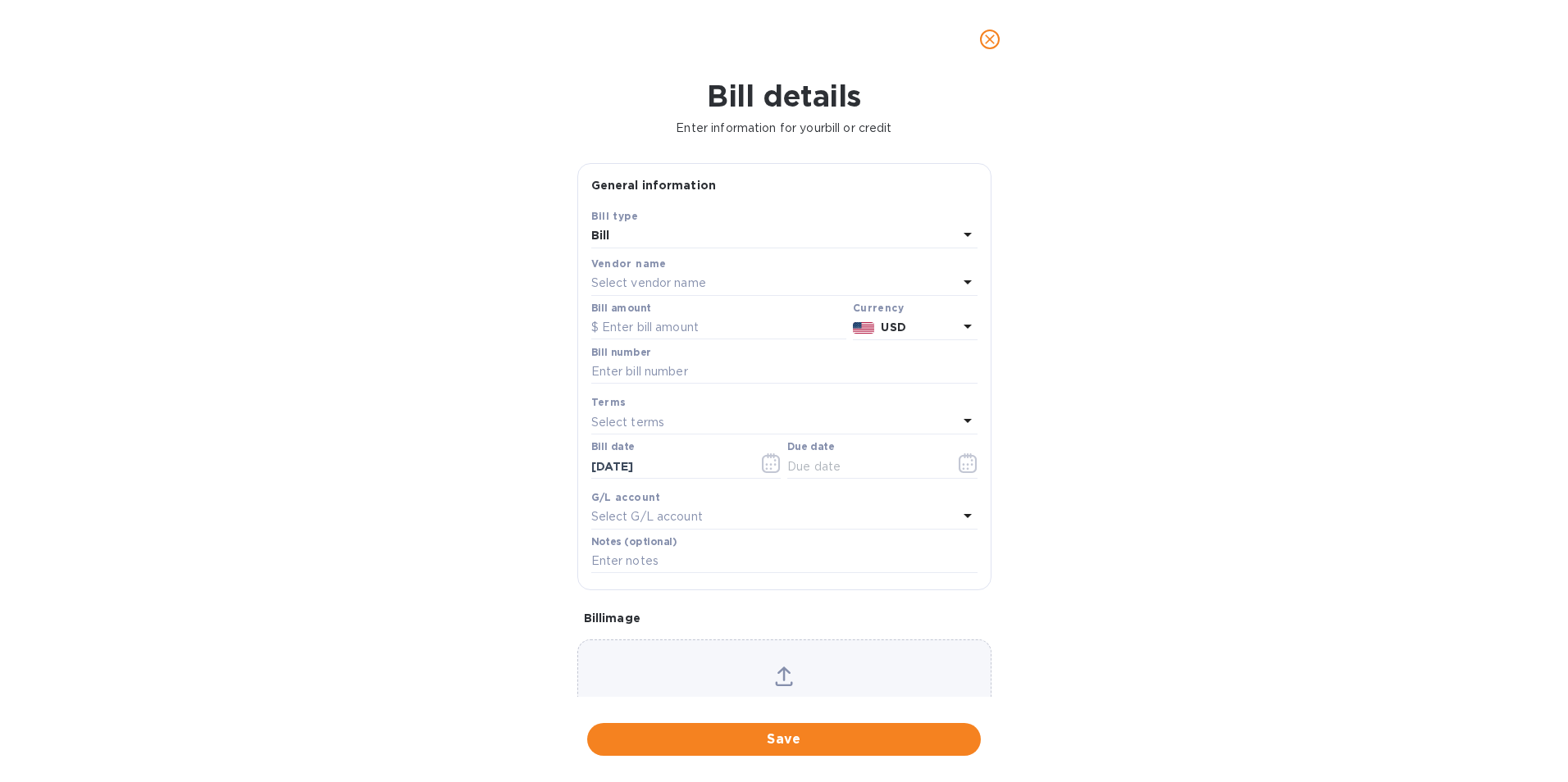
click at [598, 283] on p "Select vendor name" at bounding box center [648, 284] width 115 height 17
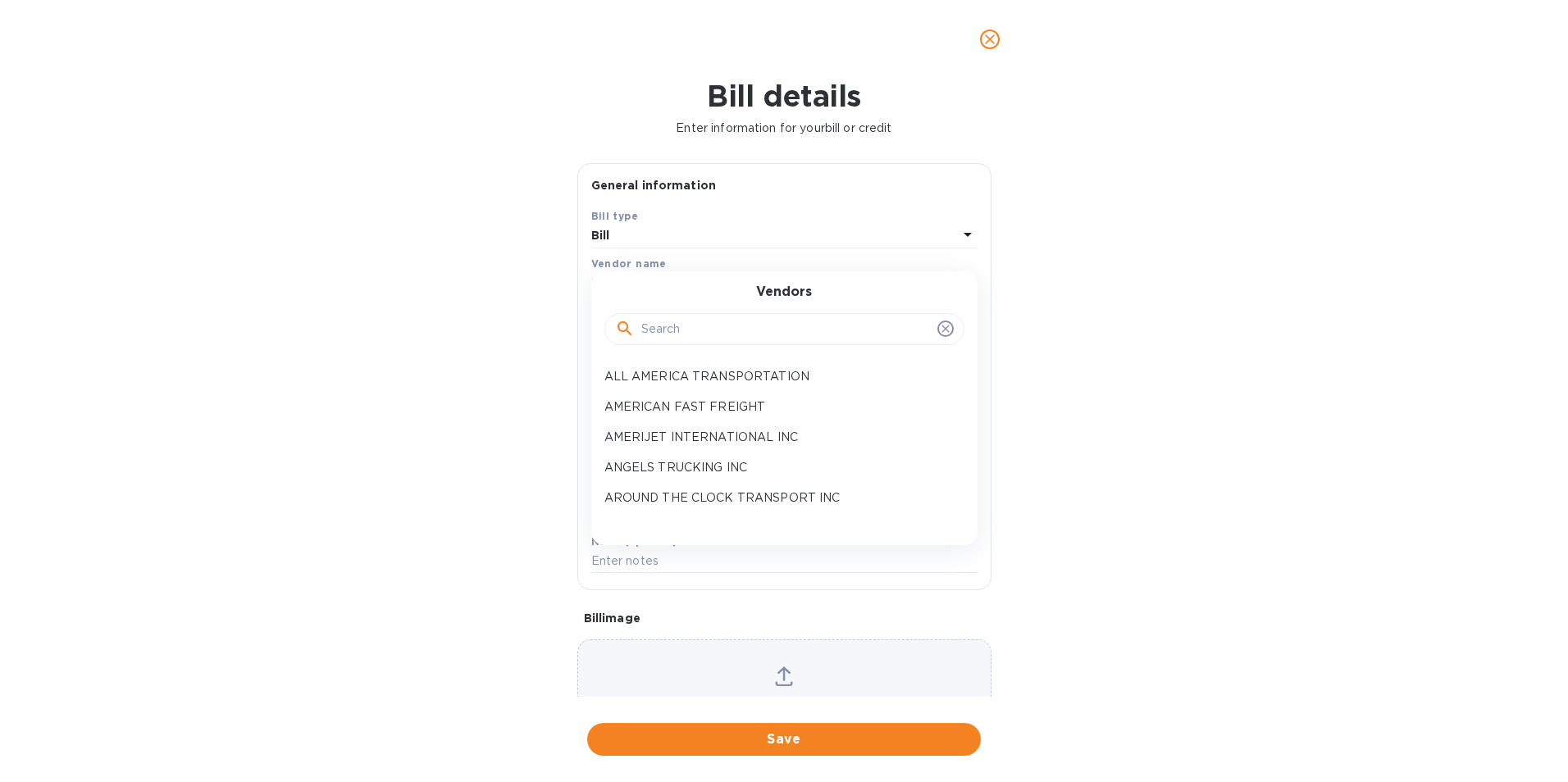
click at [665, 329] on input "text" at bounding box center [786, 330] width 290 height 24
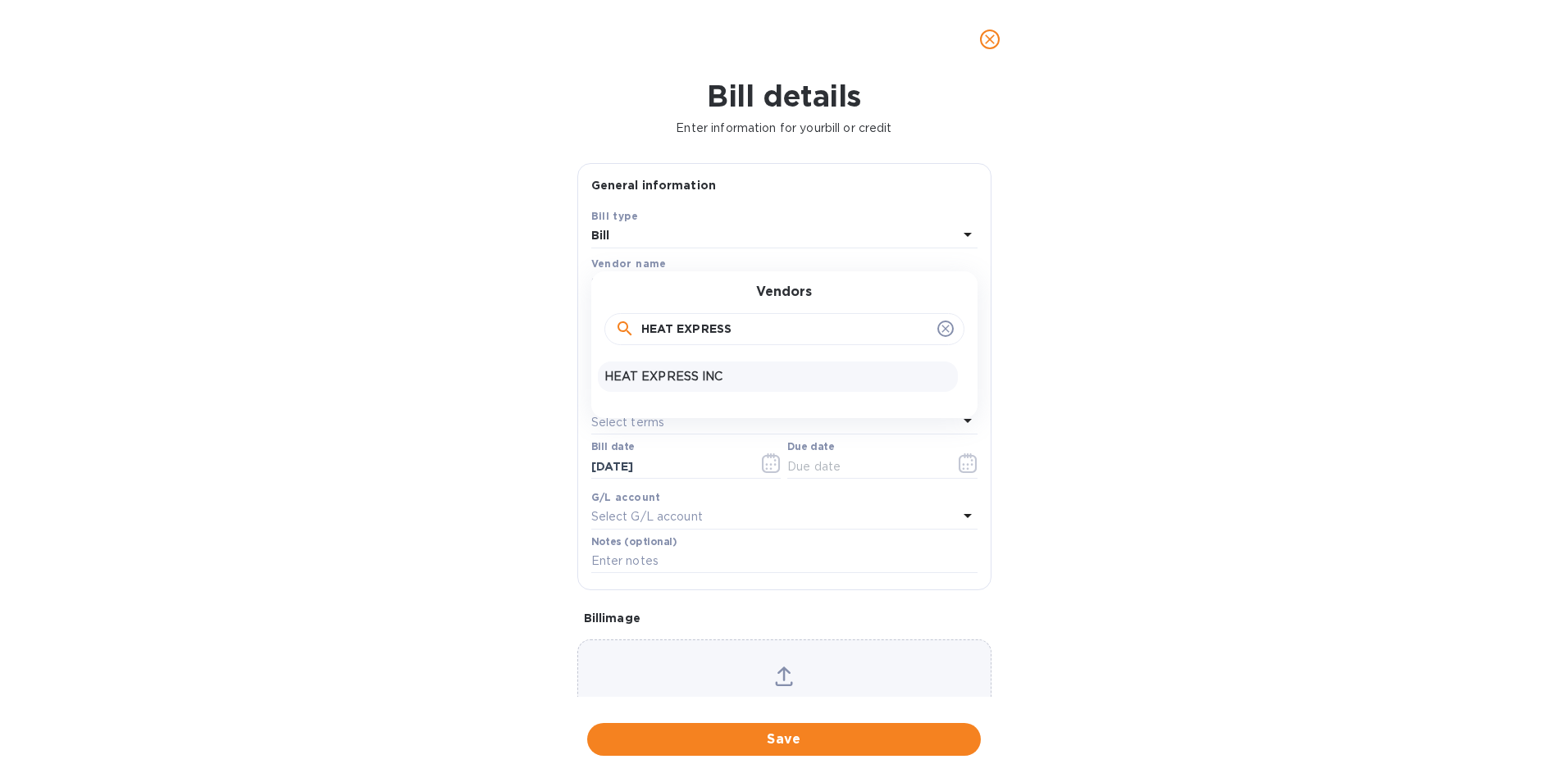
type input "HEAT EXPRESS"
click at [666, 372] on p "HEAT EXPRESS INC" at bounding box center [778, 377] width 347 height 17
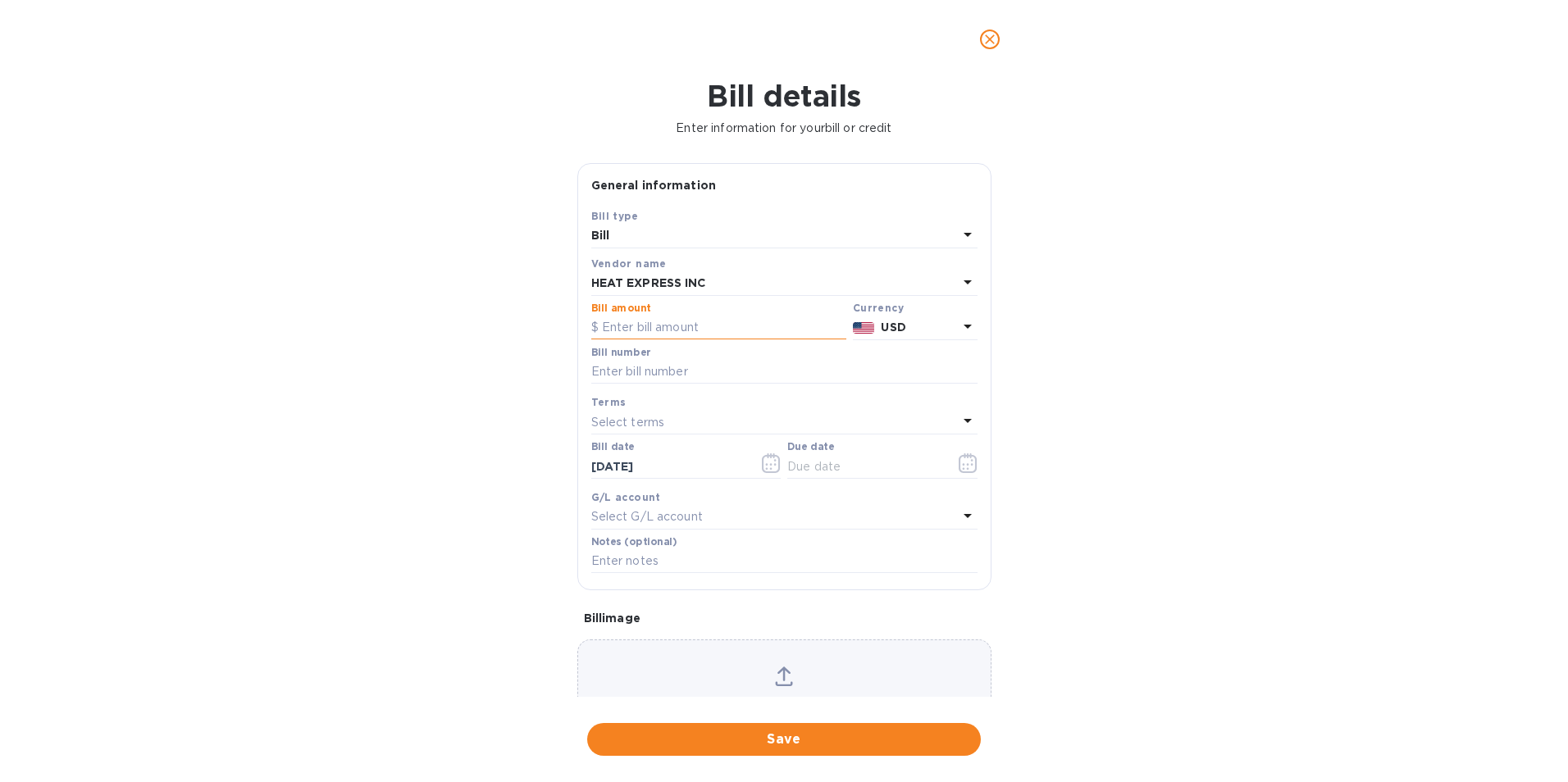
click at [599, 330] on input "text" at bounding box center [718, 328] width 255 height 24
type input "1,099.31"
click at [620, 367] on input "text" at bounding box center [784, 372] width 386 height 24
click at [680, 378] on input "169032," at bounding box center [784, 372] width 386 height 24
click at [710, 375] on input "169032, 169031," at bounding box center [784, 372] width 386 height 24
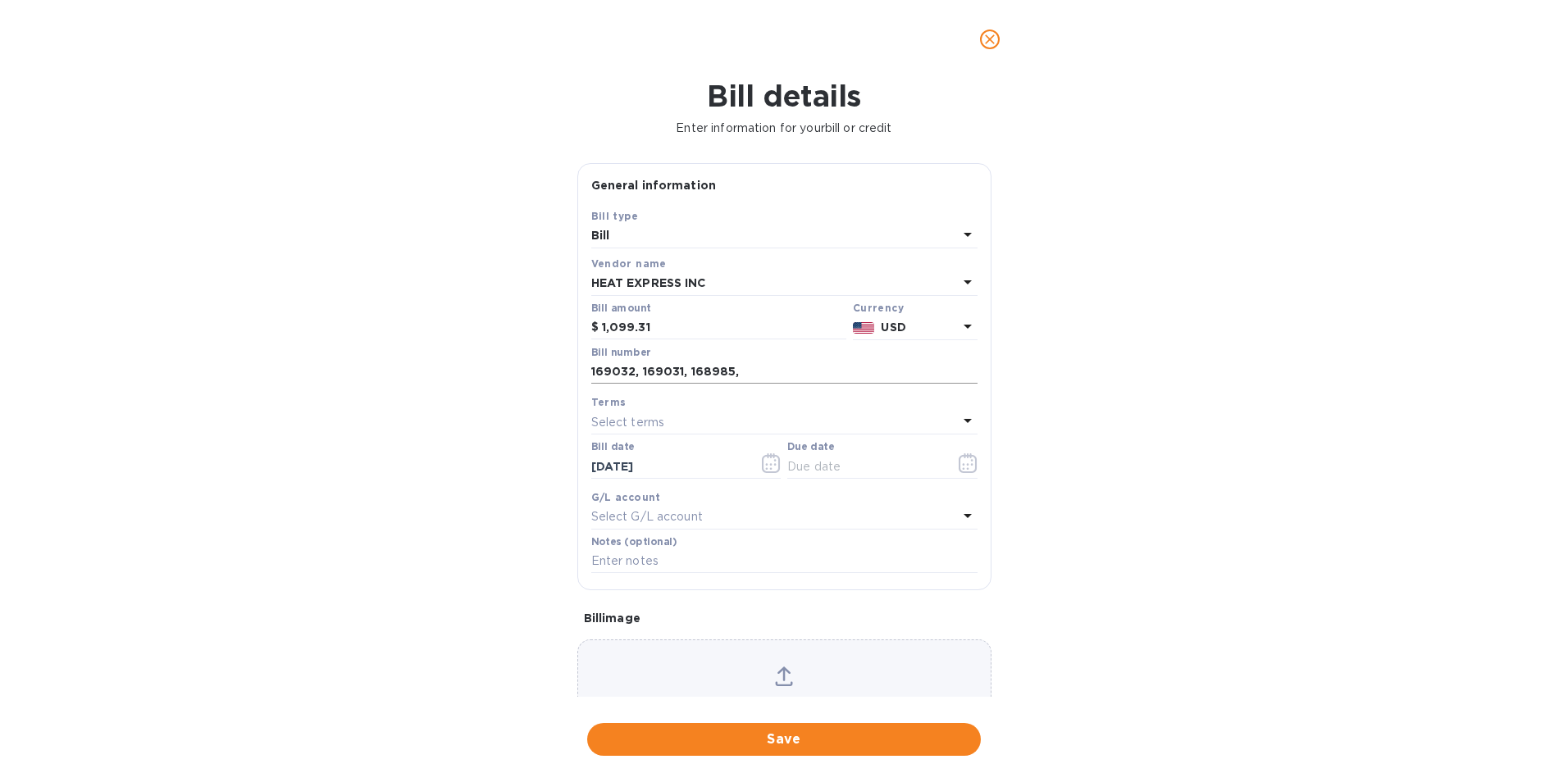
click at [747, 375] on input "169032, 169031, 168985," at bounding box center [784, 372] width 386 height 24
type input "169032, 169031, 168985, 168950"
click at [967, 460] on icon "button" at bounding box center [968, 463] width 19 height 20
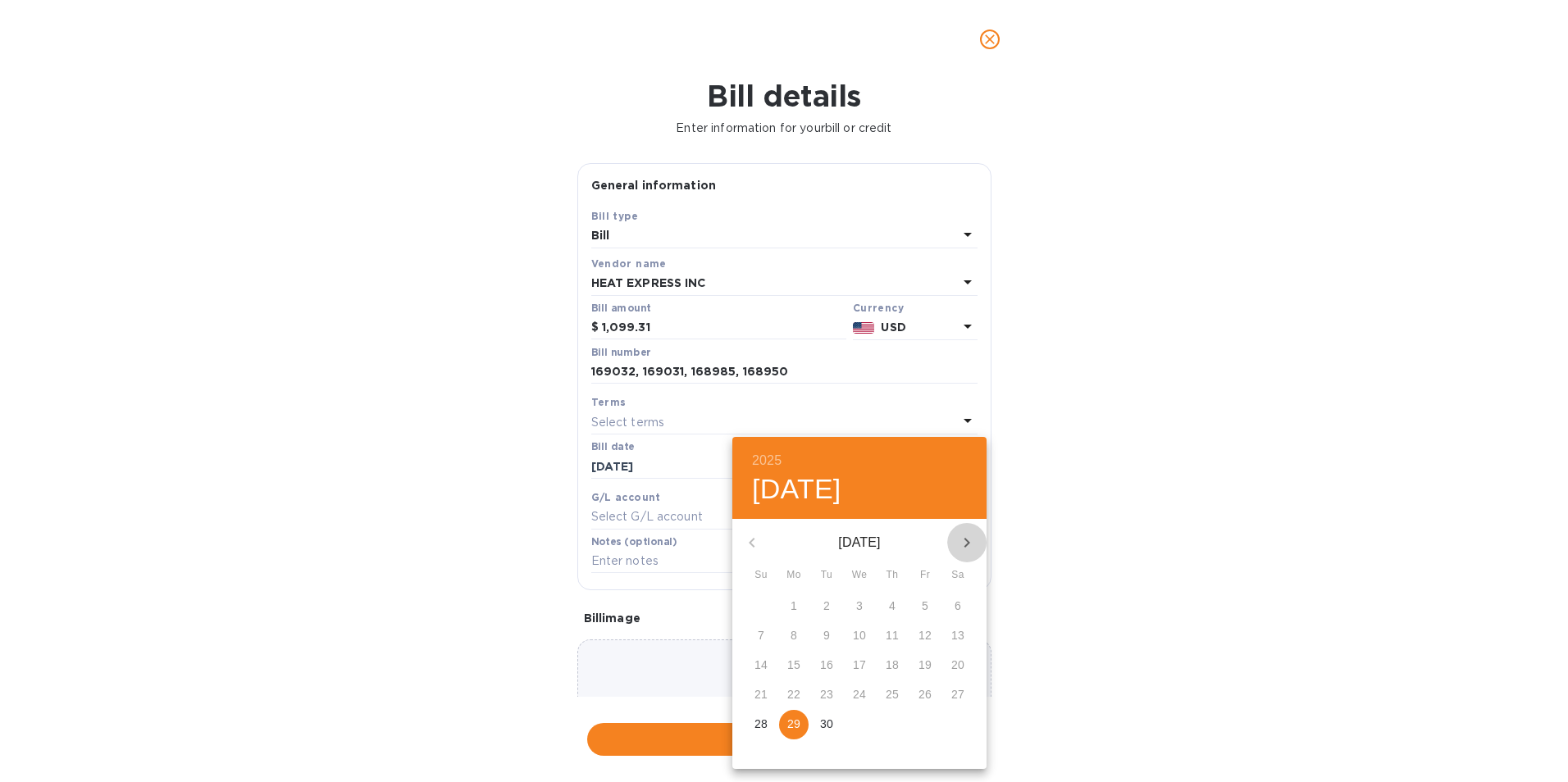
click at [969, 537] on icon "button" at bounding box center [967, 542] width 20 height 20
click at [920, 609] on span "3" at bounding box center [925, 606] width 29 height 16
type input "[DATE]"
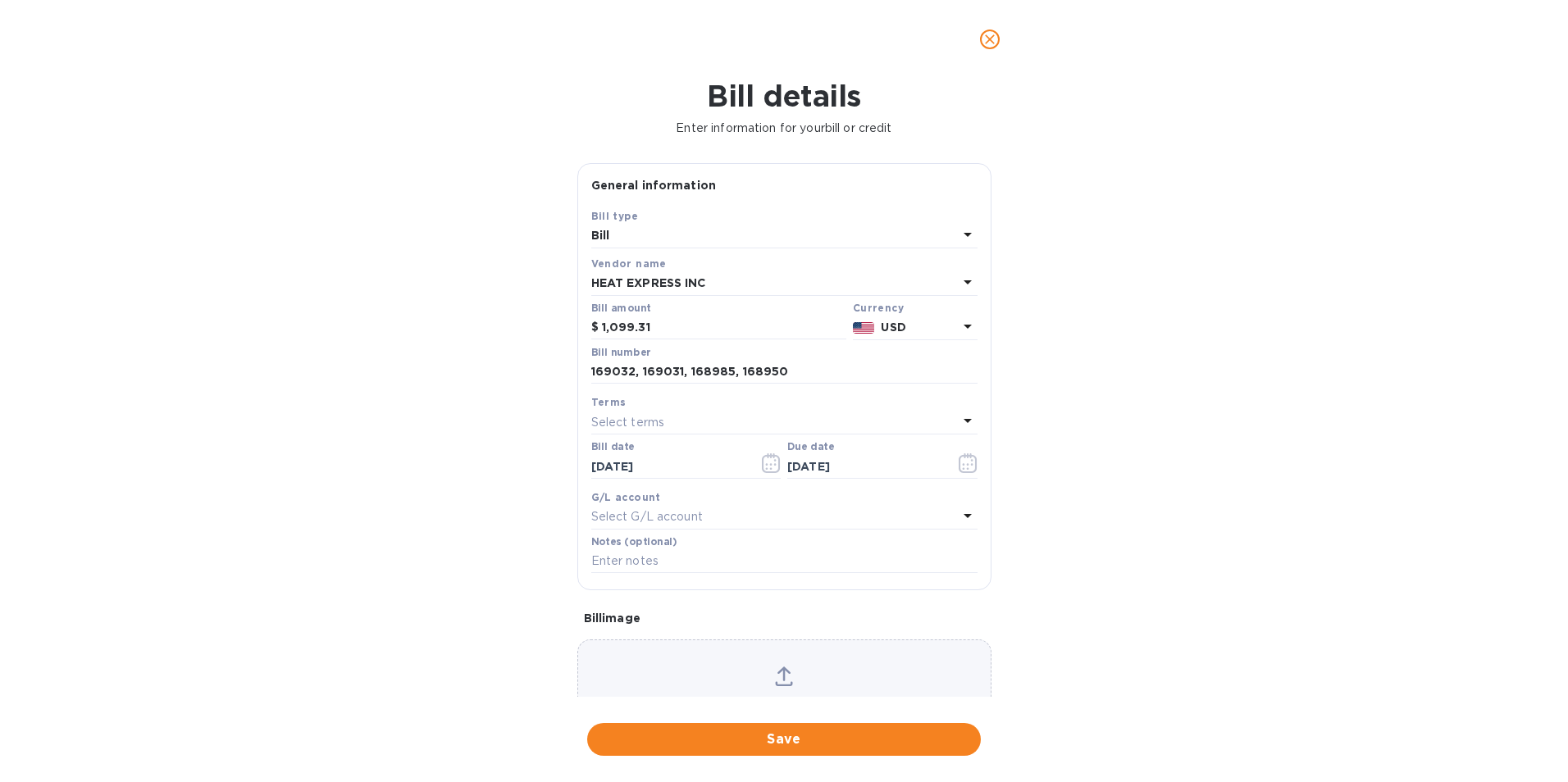
click at [675, 737] on span "Save" at bounding box center [784, 740] width 368 height 20
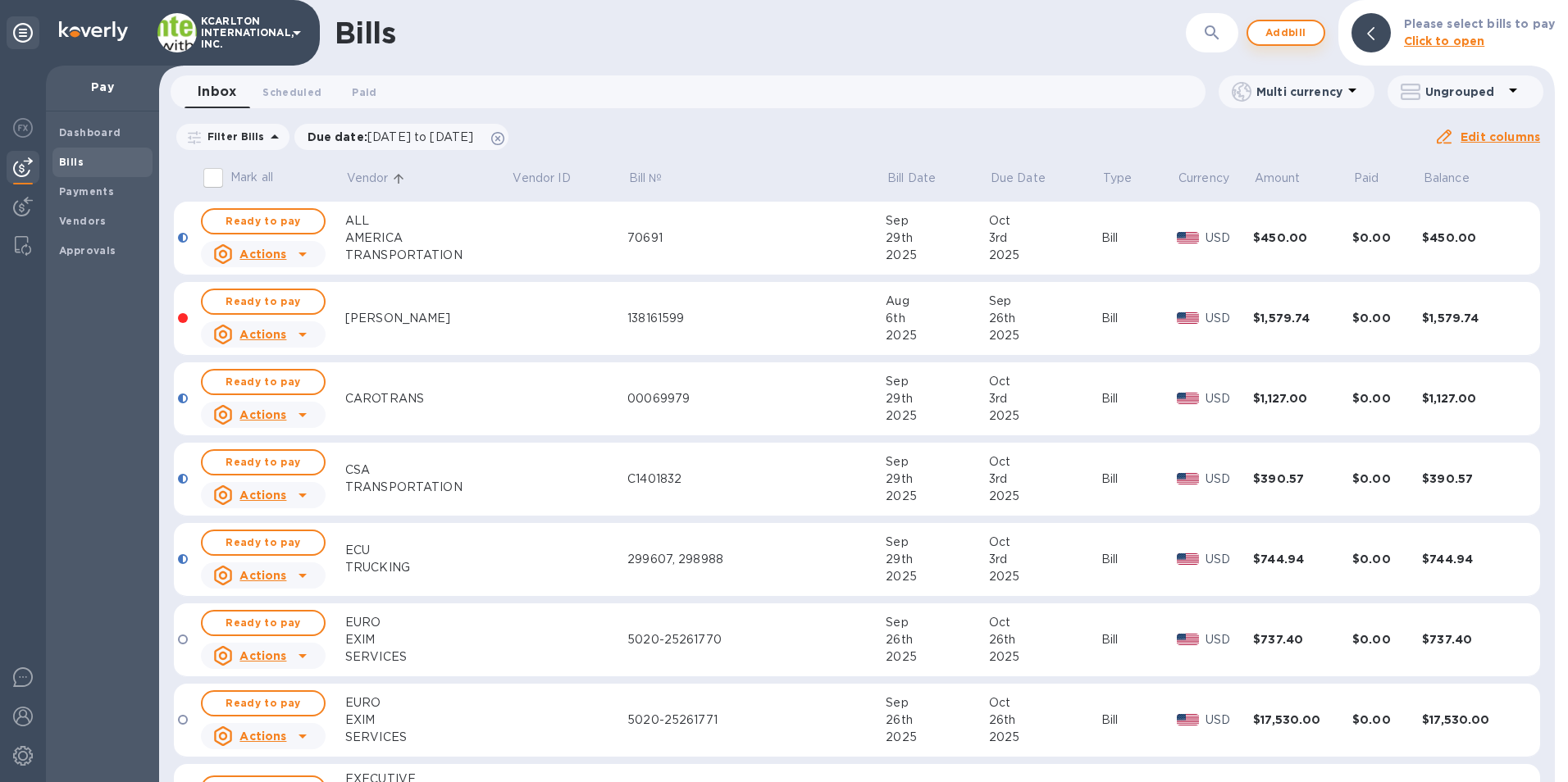
click at [1285, 27] on span "Add bill" at bounding box center [1286, 33] width 49 height 20
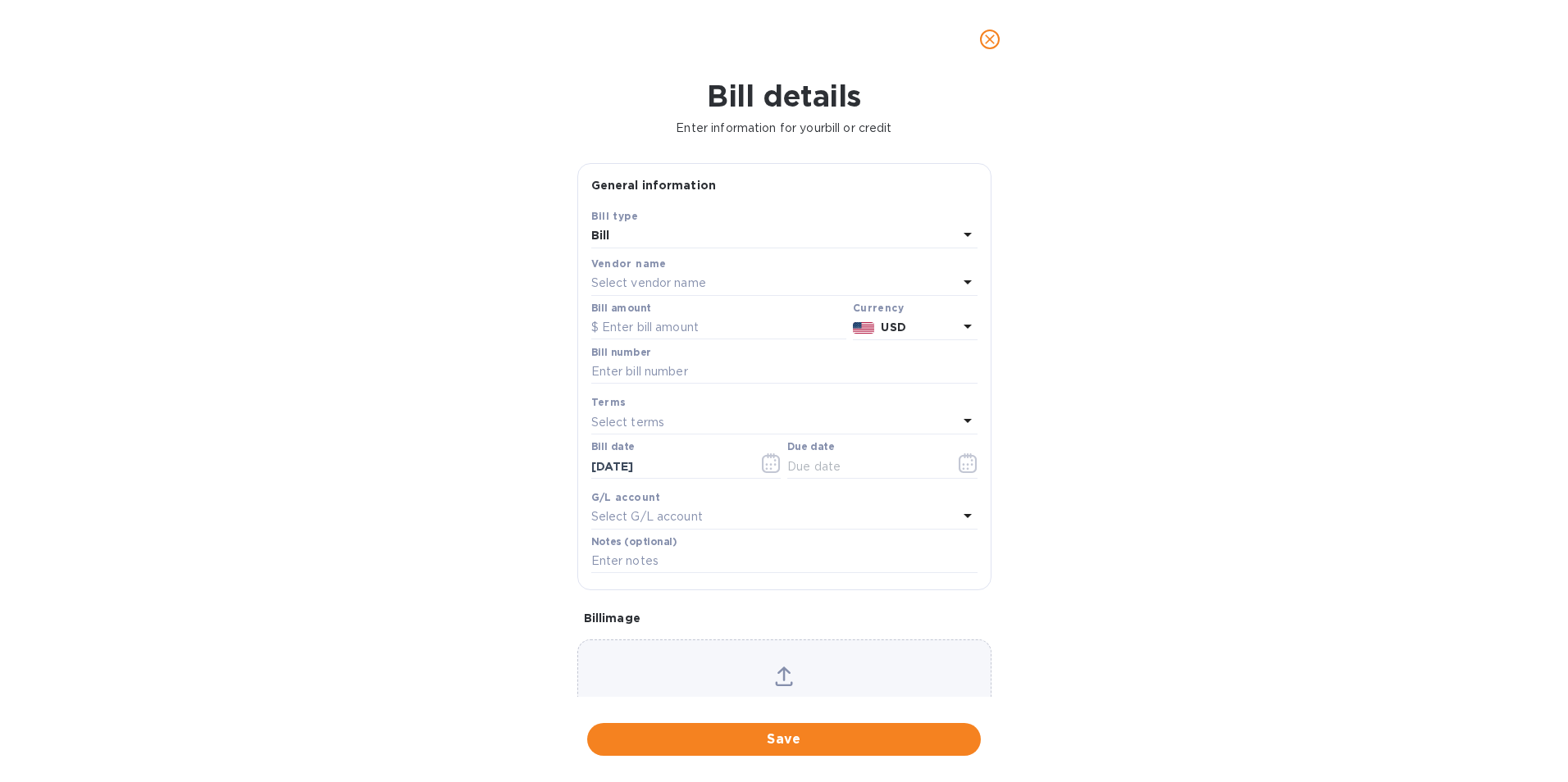
click at [608, 275] on p "Select vendor name" at bounding box center [648, 284] width 115 height 17
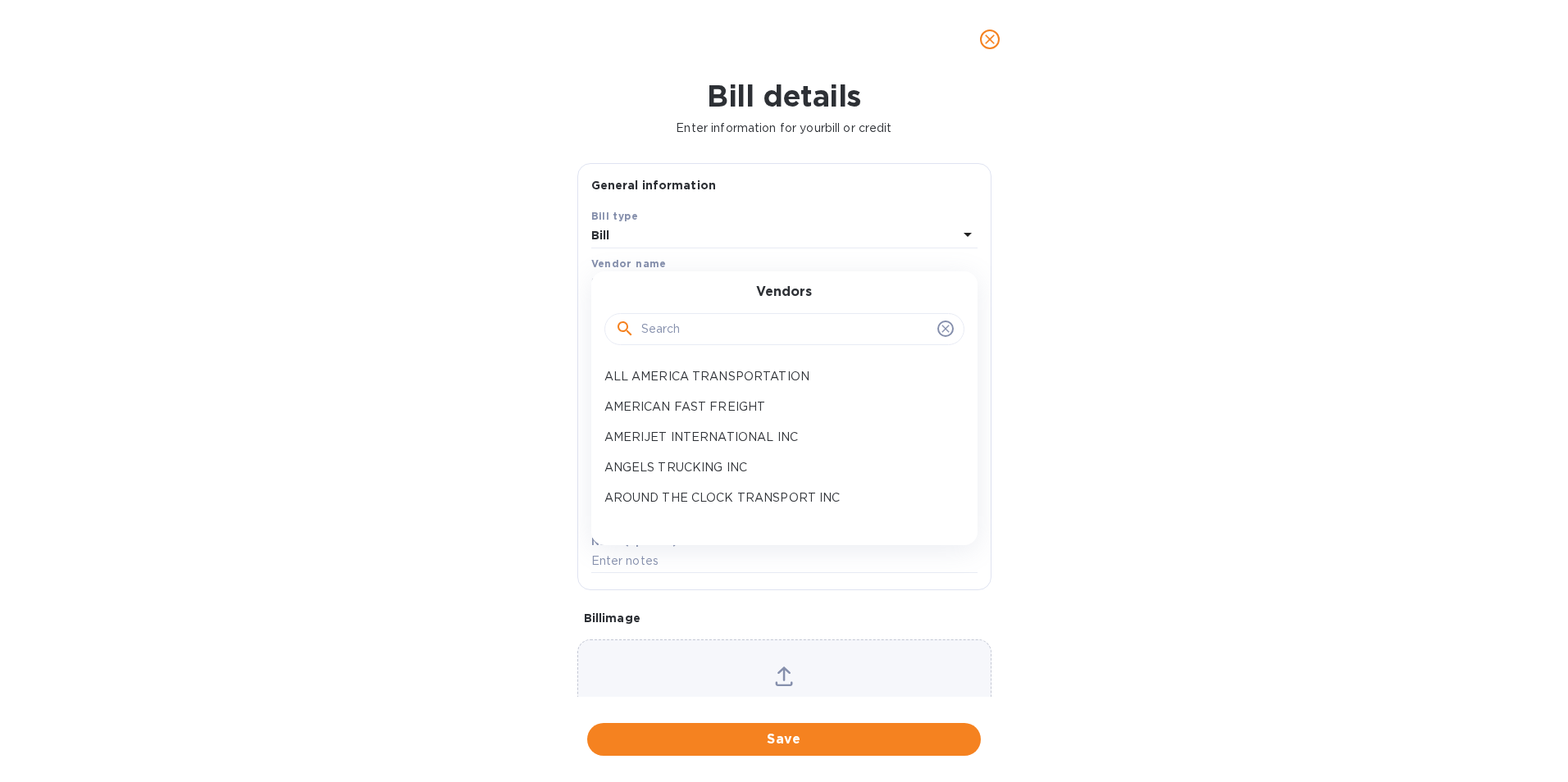
click at [652, 335] on input "text" at bounding box center [786, 330] width 290 height 24
type input "MS"
click at [668, 405] on p "MS [PERSON_NAME] & CRATING INC" at bounding box center [778, 407] width 347 height 17
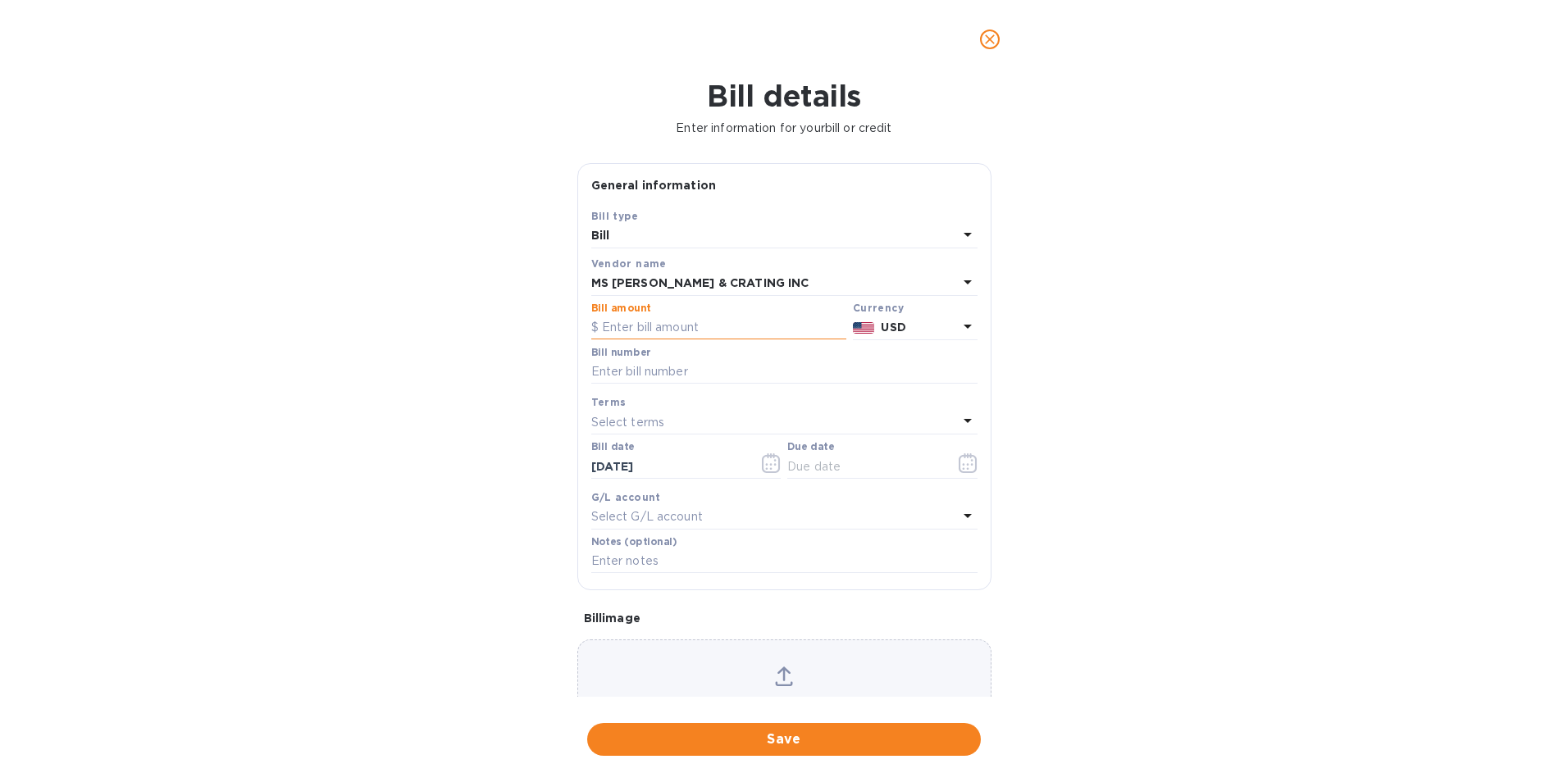
click at [666, 329] on input "text" at bounding box center [718, 328] width 255 height 24
type input "162.50"
click at [667, 369] on input "text" at bounding box center [784, 372] width 386 height 24
type input "11021"
click at [972, 466] on button "button" at bounding box center [968, 463] width 39 height 39
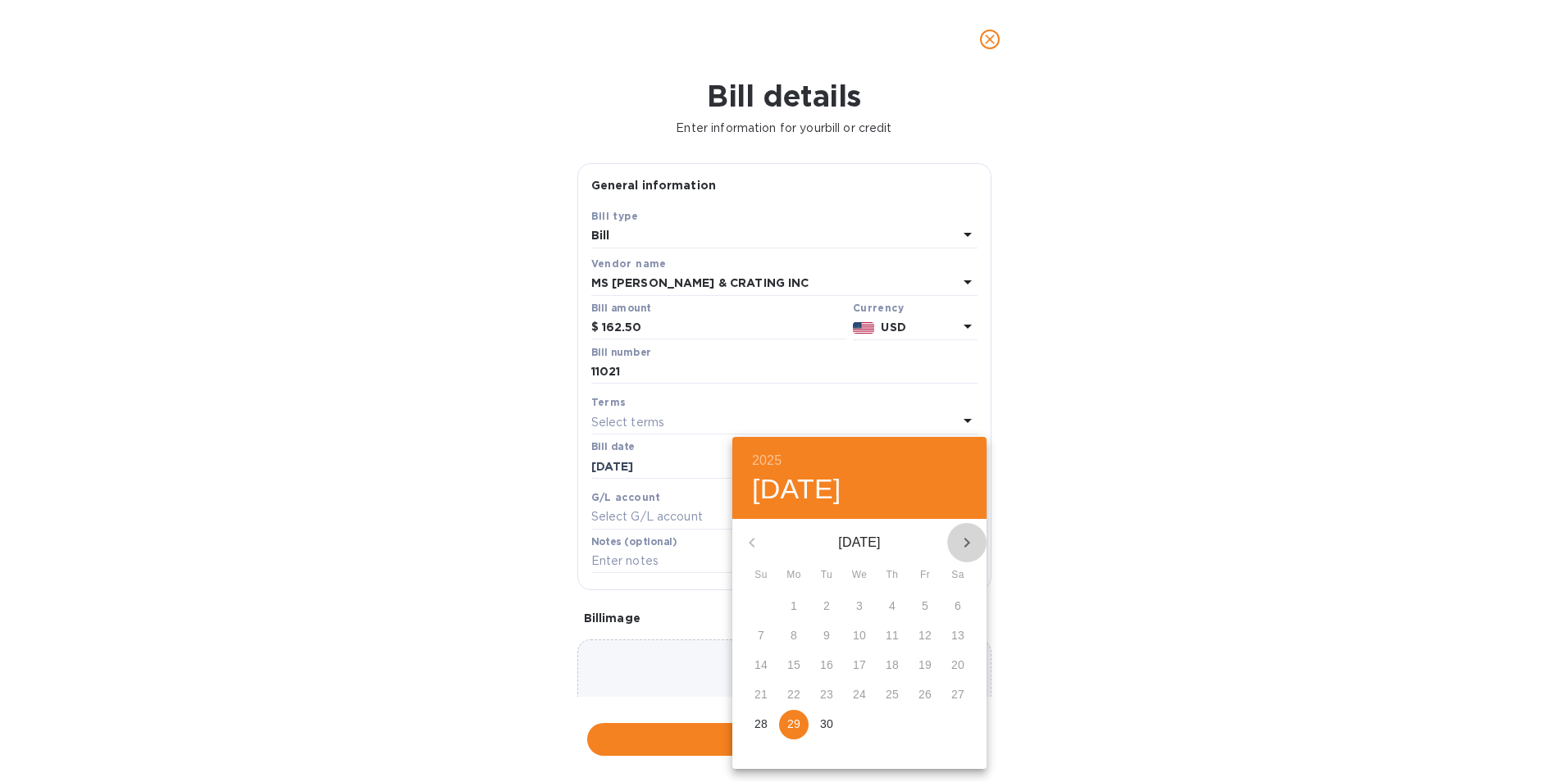
click at [967, 535] on icon "button" at bounding box center [967, 542] width 20 height 20
click at [920, 614] on span "3" at bounding box center [925, 606] width 29 height 16
type input "[DATE]"
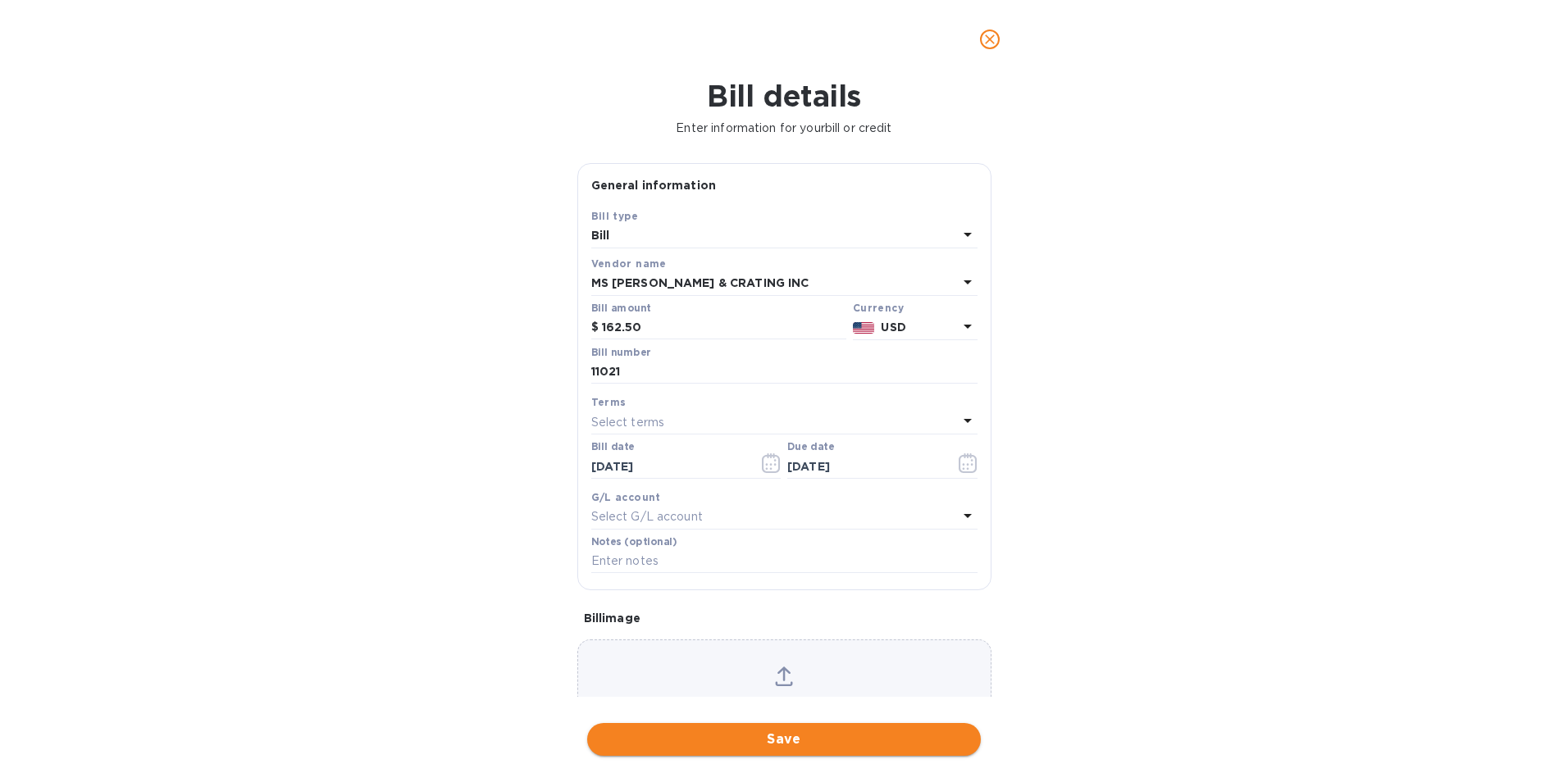
click at [825, 740] on span "Save" at bounding box center [784, 740] width 368 height 20
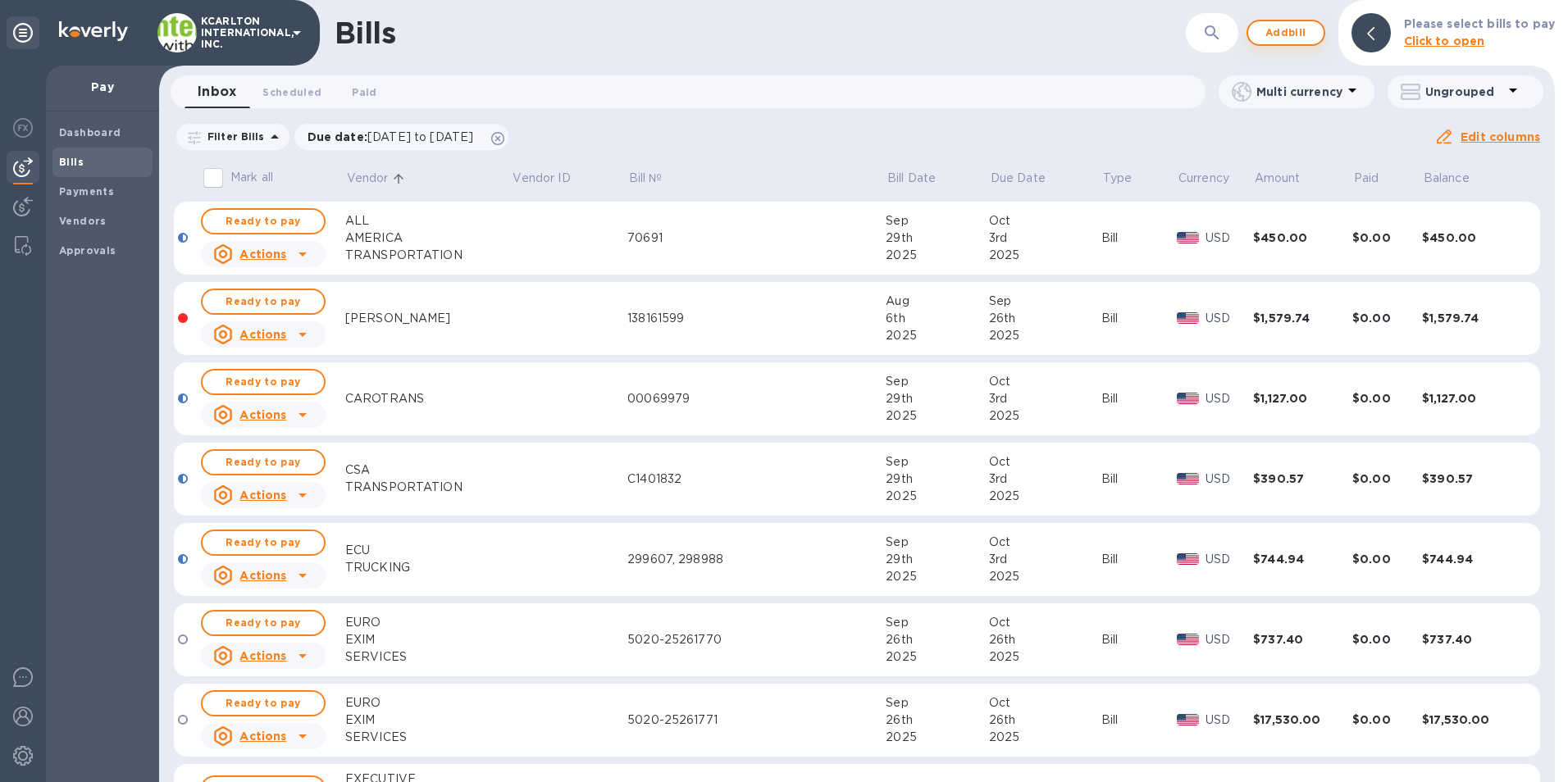
click at [1310, 23] on span "Add bill" at bounding box center [1286, 33] width 49 height 20
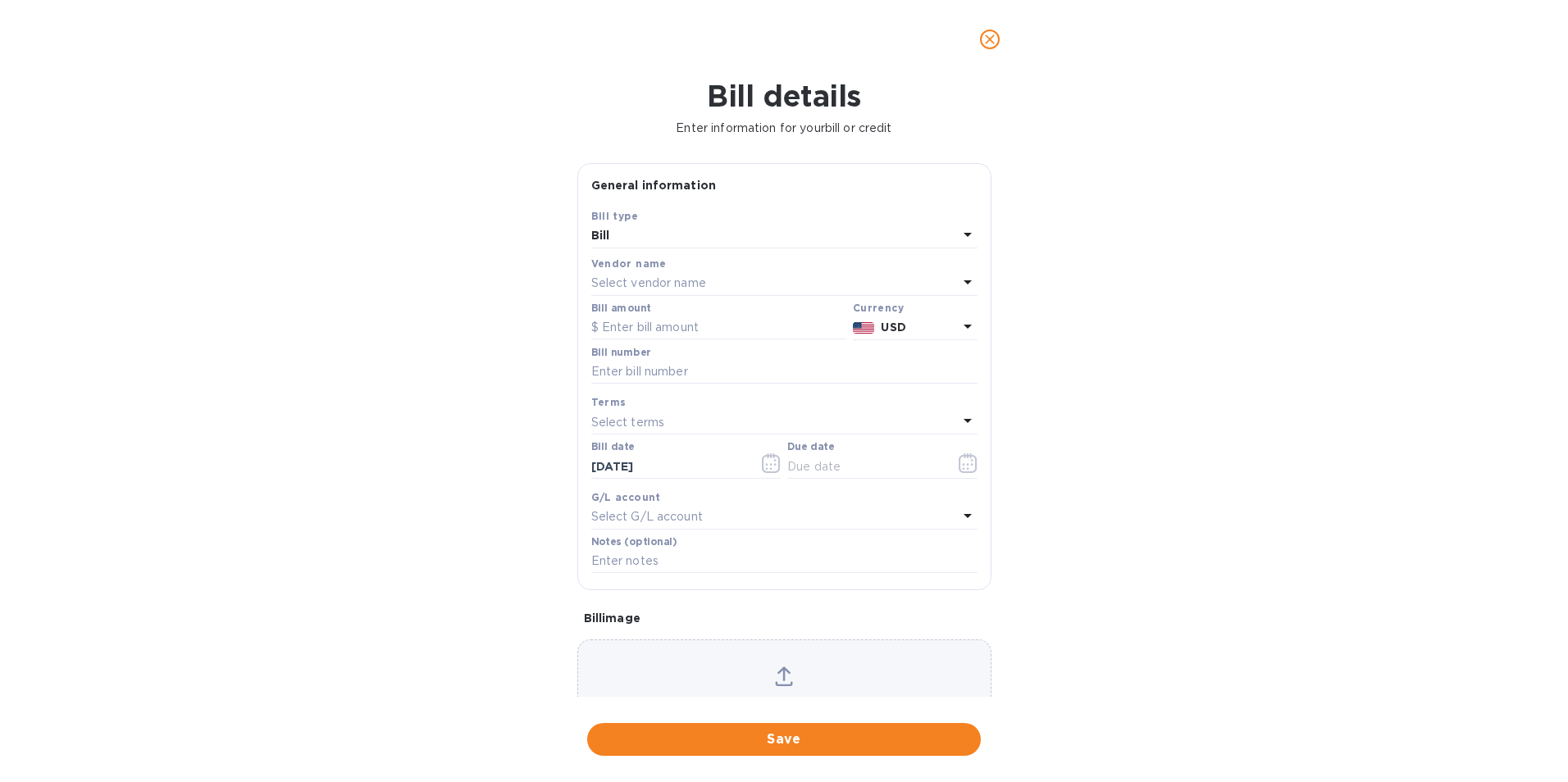
click at [681, 279] on p "Select vendor name" at bounding box center [648, 284] width 115 height 17
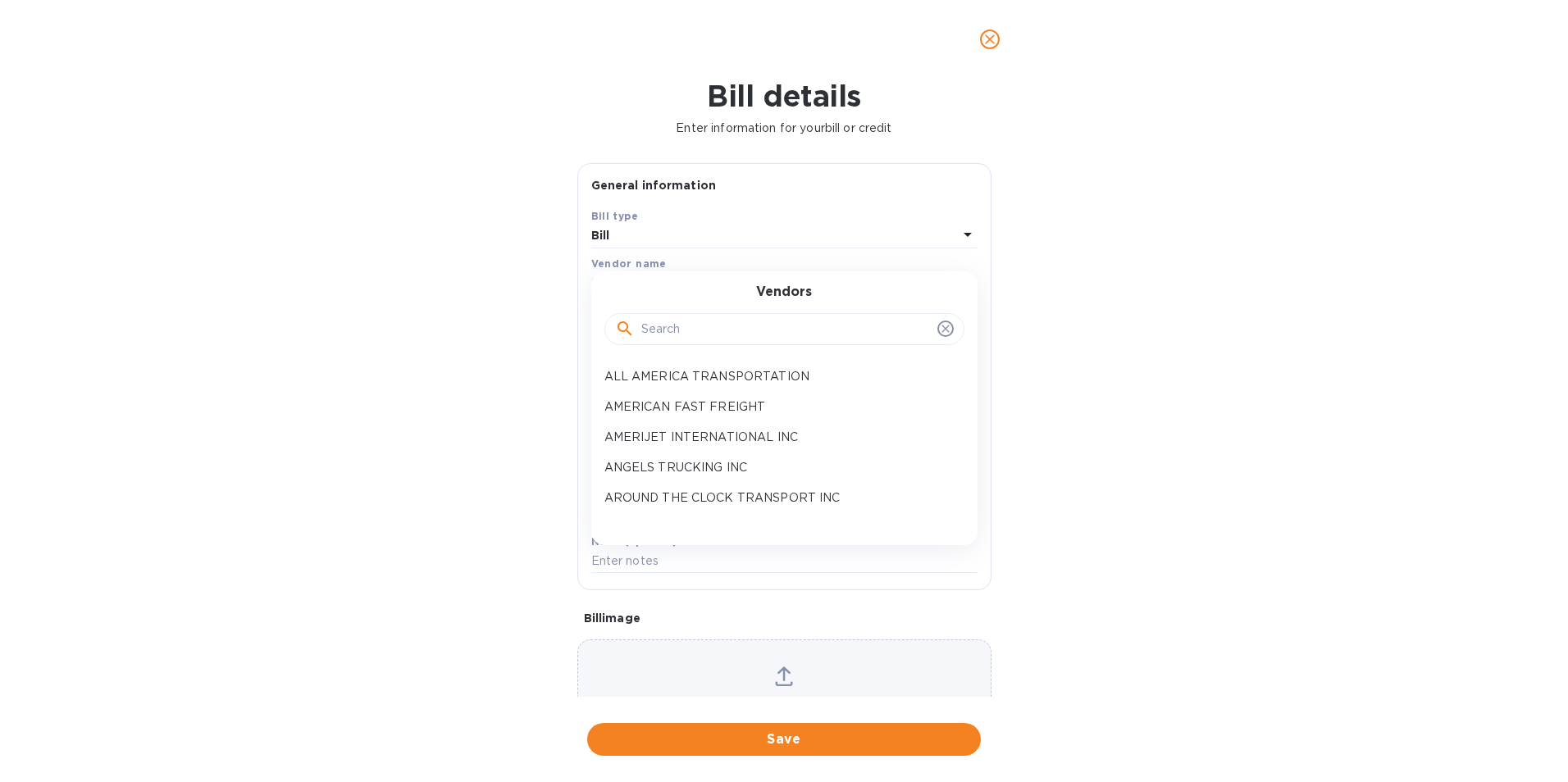
click at [674, 327] on input "text" at bounding box center [786, 330] width 290 height 24
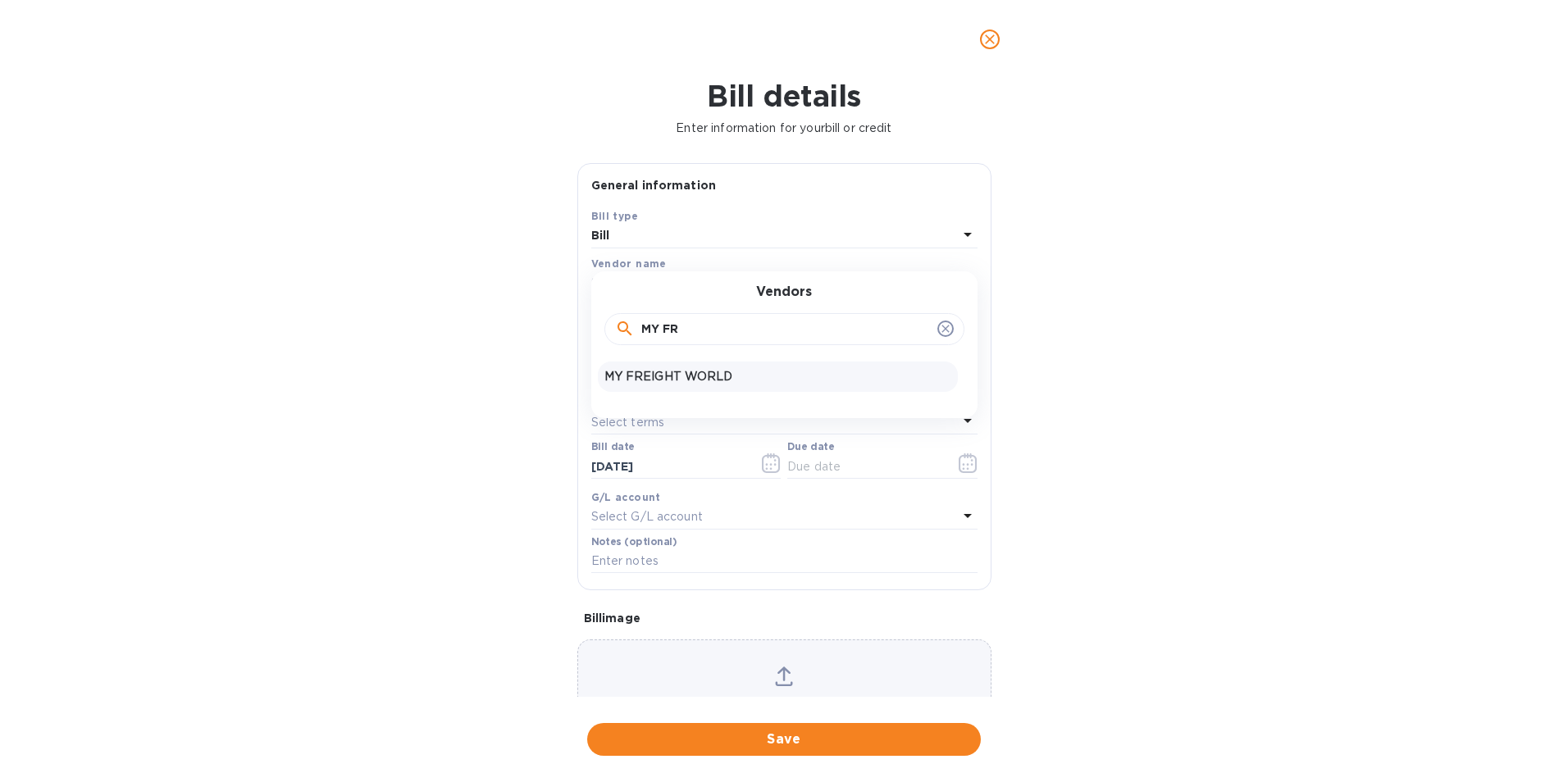
type input "MY FR"
click at [688, 384] on p "MY FREIGHT WORLD" at bounding box center [778, 377] width 347 height 17
click at [710, 329] on input "text" at bounding box center [718, 328] width 255 height 24
type input "5,400.00"
click at [696, 369] on input "text" at bounding box center [784, 372] width 386 height 24
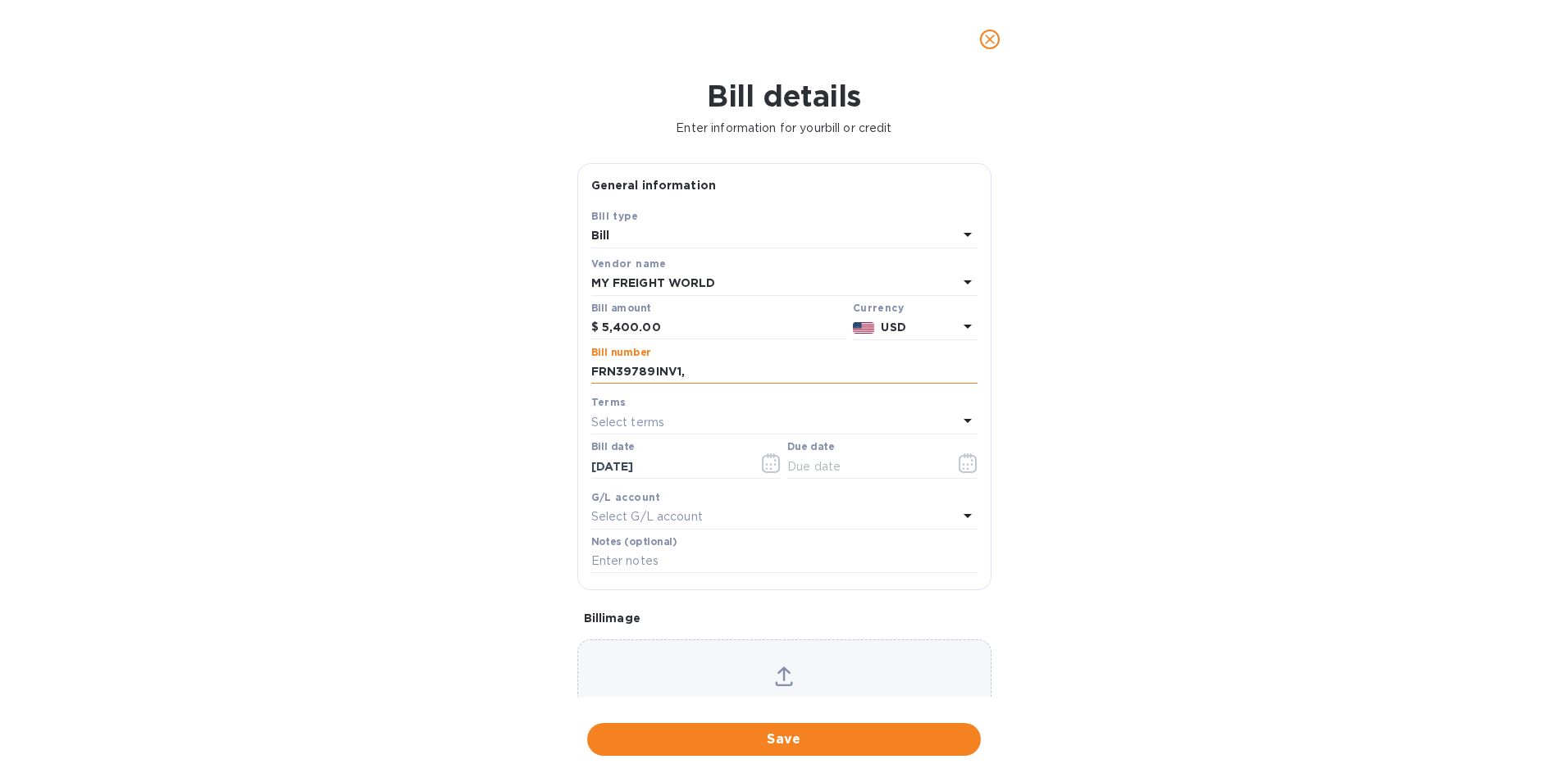
click at [700, 378] on input "FRN39789INV1," at bounding box center [784, 372] width 386 height 24
type input "FRN39789INV1, FRN40024INV1"
click at [959, 466] on icon "button" at bounding box center [967, 463] width 18 height 20
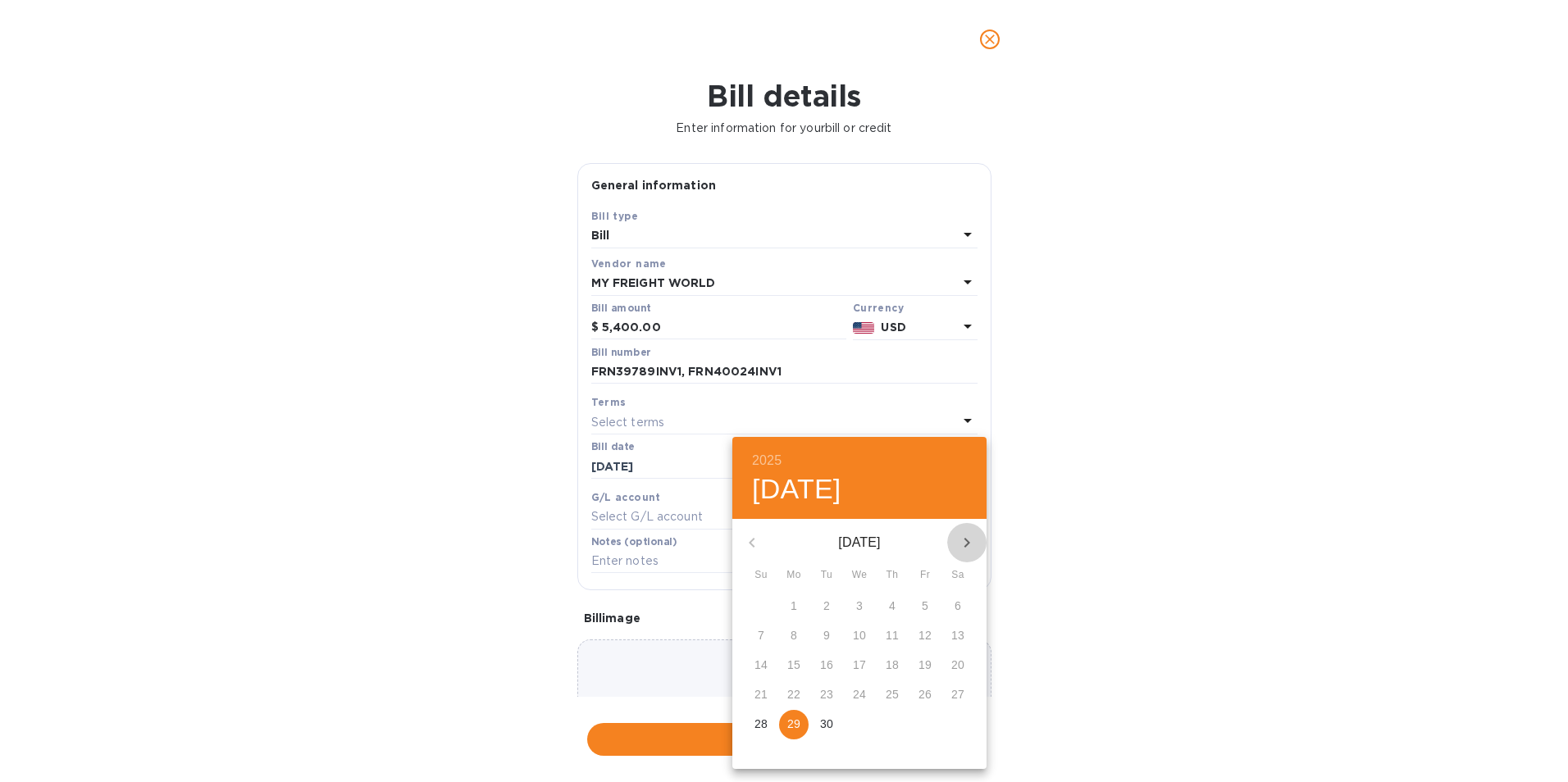
click at [961, 538] on icon "button" at bounding box center [967, 542] width 20 height 20
click at [935, 608] on span "3" at bounding box center [925, 606] width 29 height 16
type input "[DATE]"
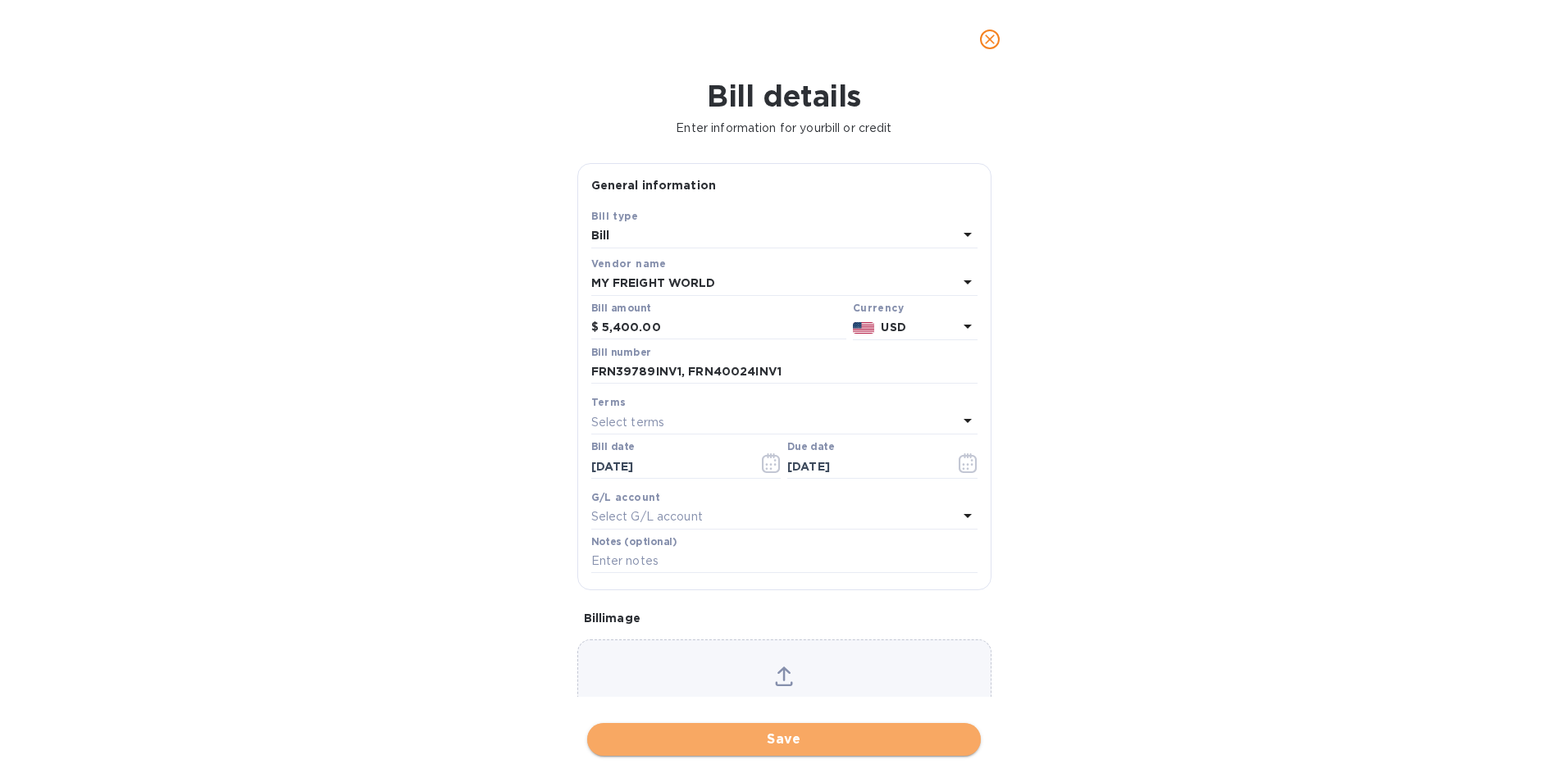
click at [828, 737] on span "Save" at bounding box center [784, 740] width 368 height 20
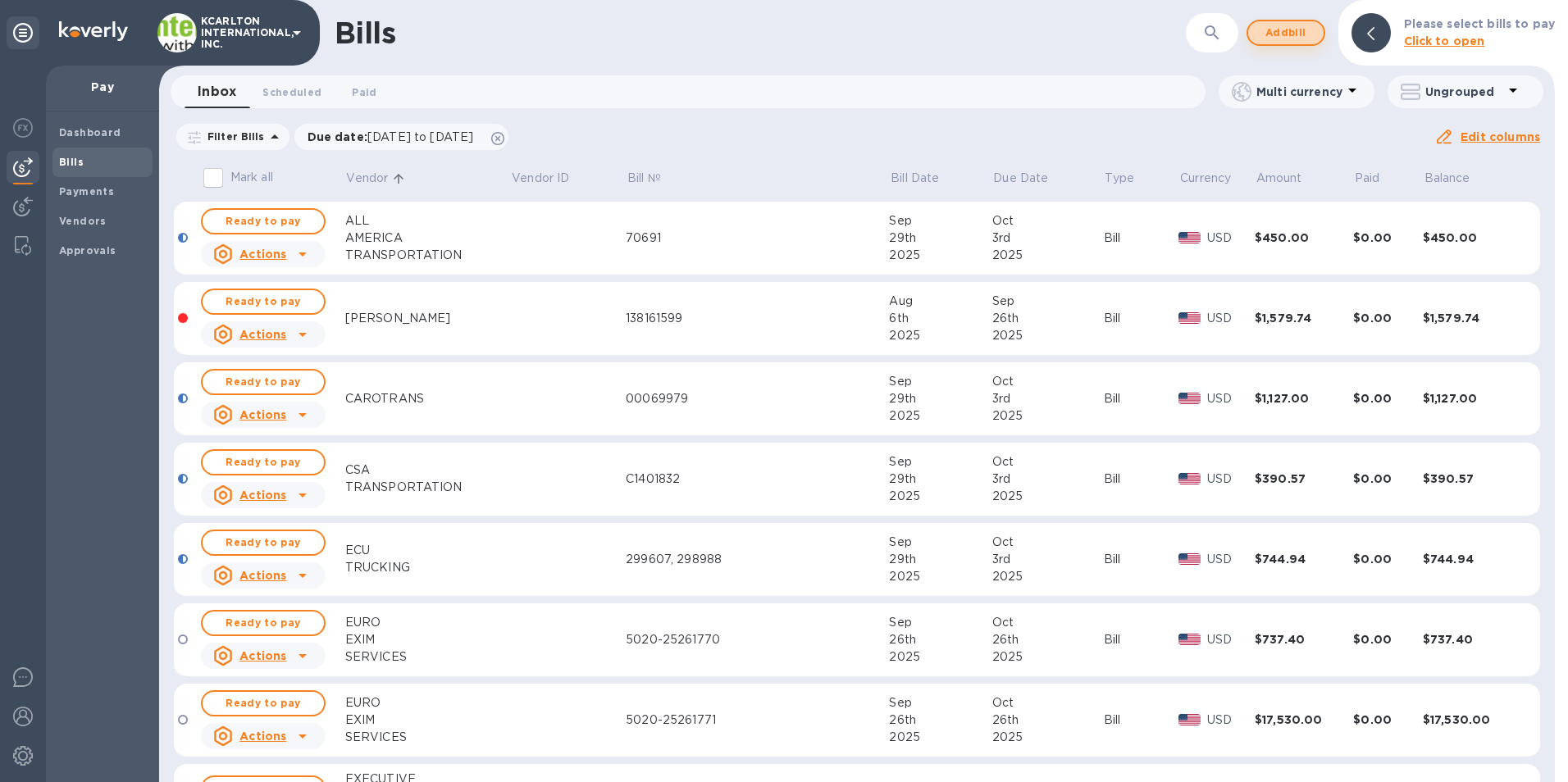
click at [1276, 34] on span "Add bill" at bounding box center [1286, 33] width 49 height 20
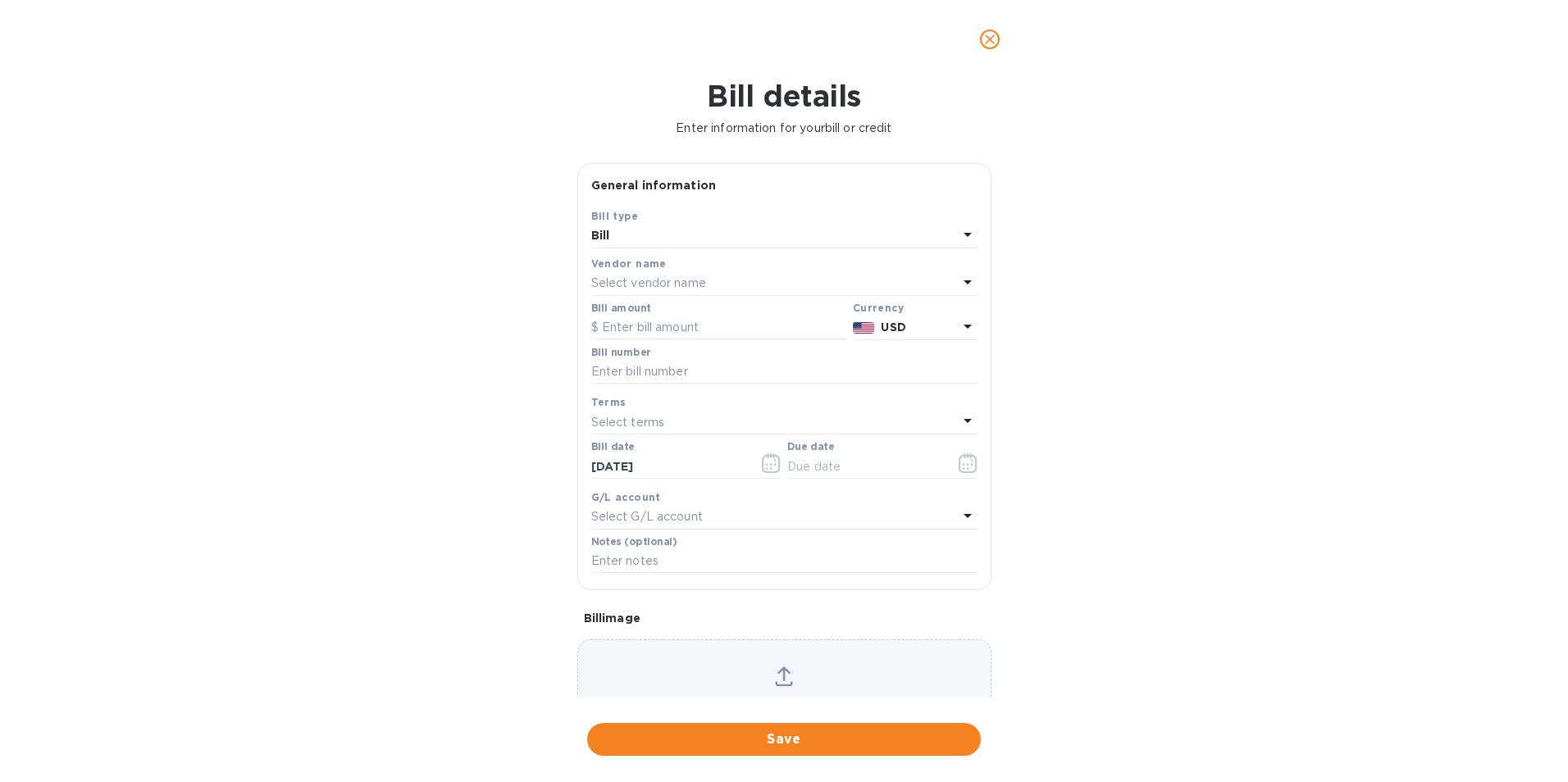
click at [680, 273] on div "Select vendor name" at bounding box center [774, 284] width 367 height 23
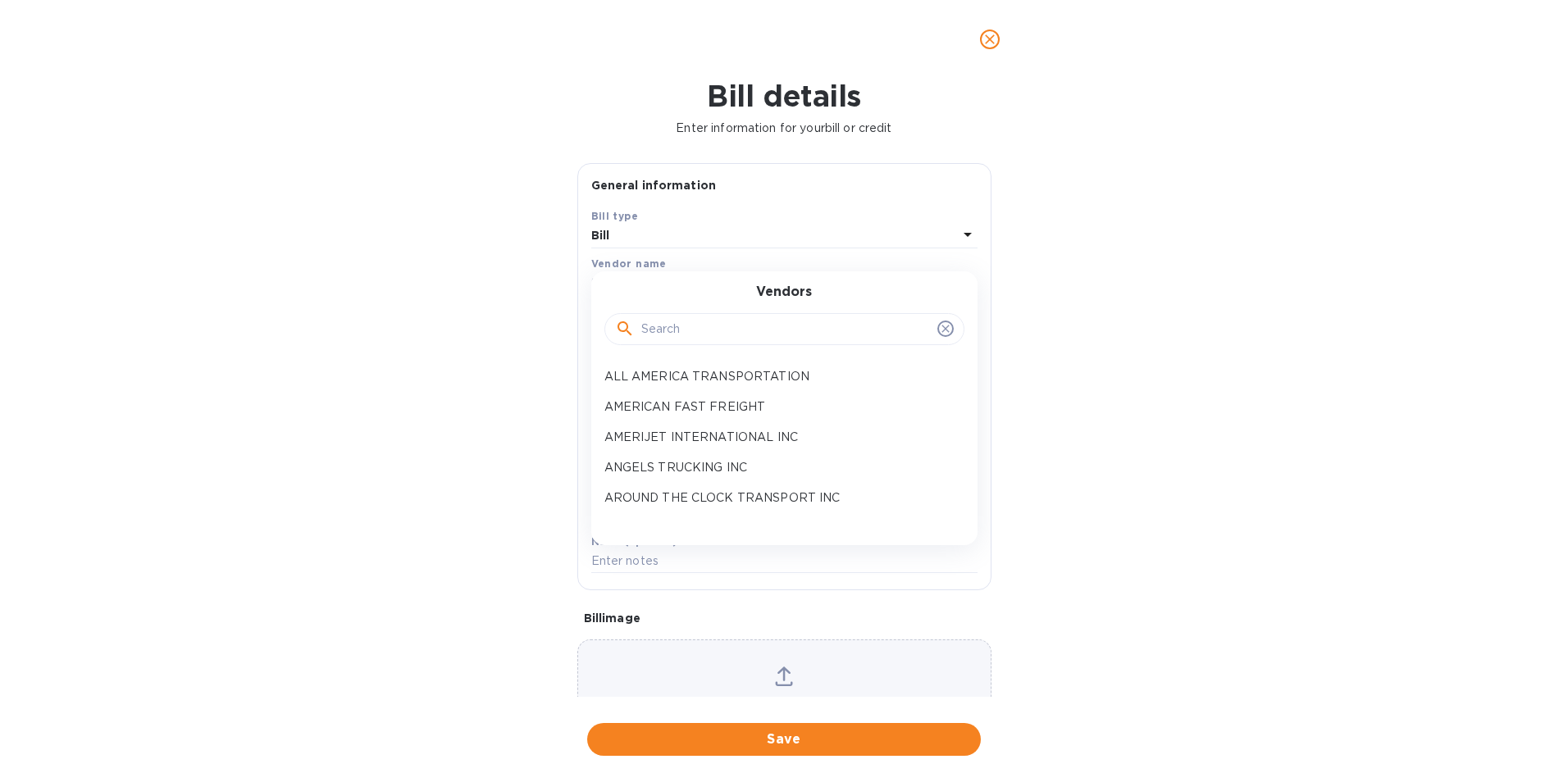
click at [652, 330] on input "text" at bounding box center [786, 330] width 290 height 24
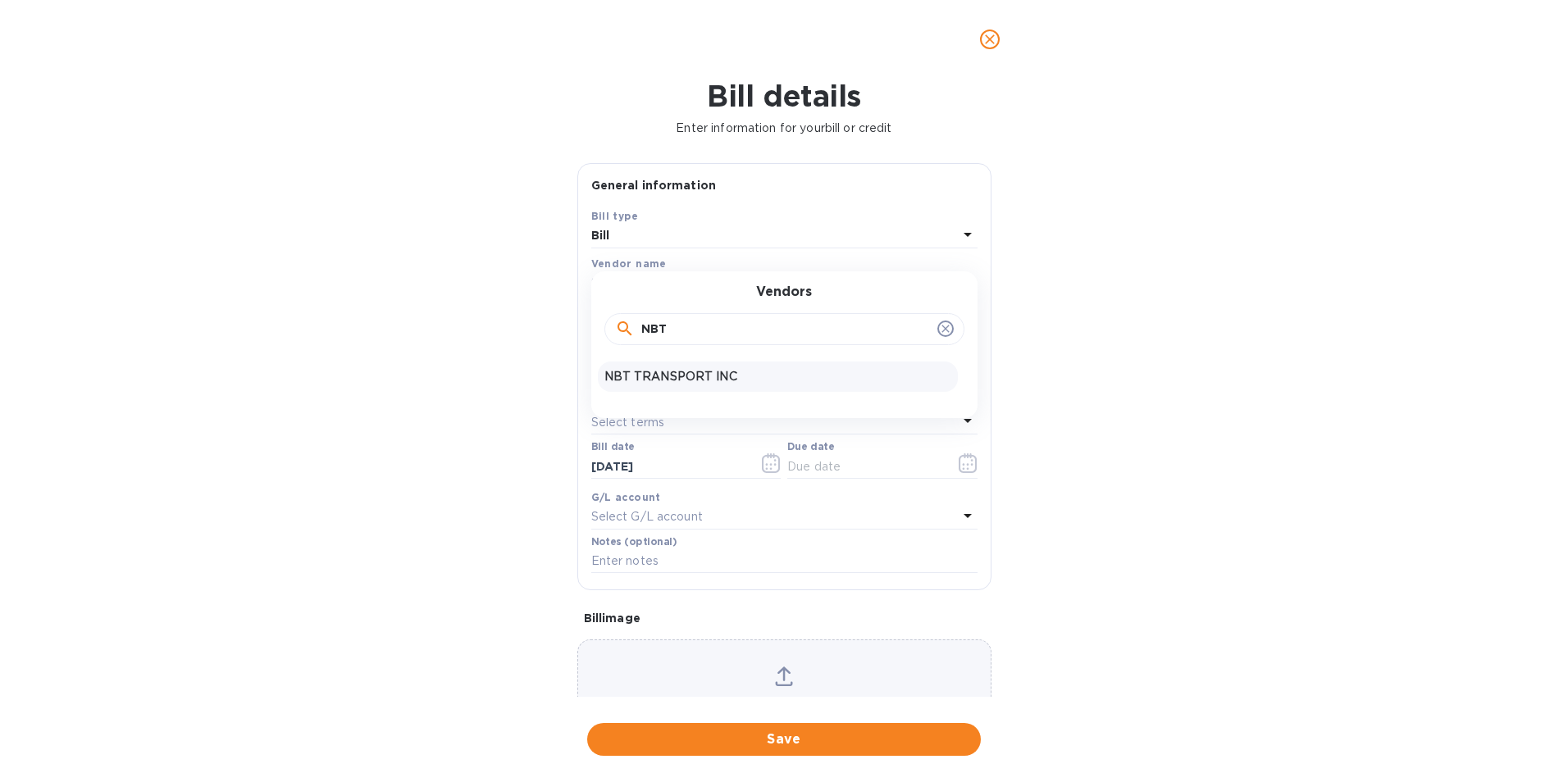
type input "NBT"
click at [652, 368] on div "NBT TRANSPORT INC" at bounding box center [778, 376] width 360 height 30
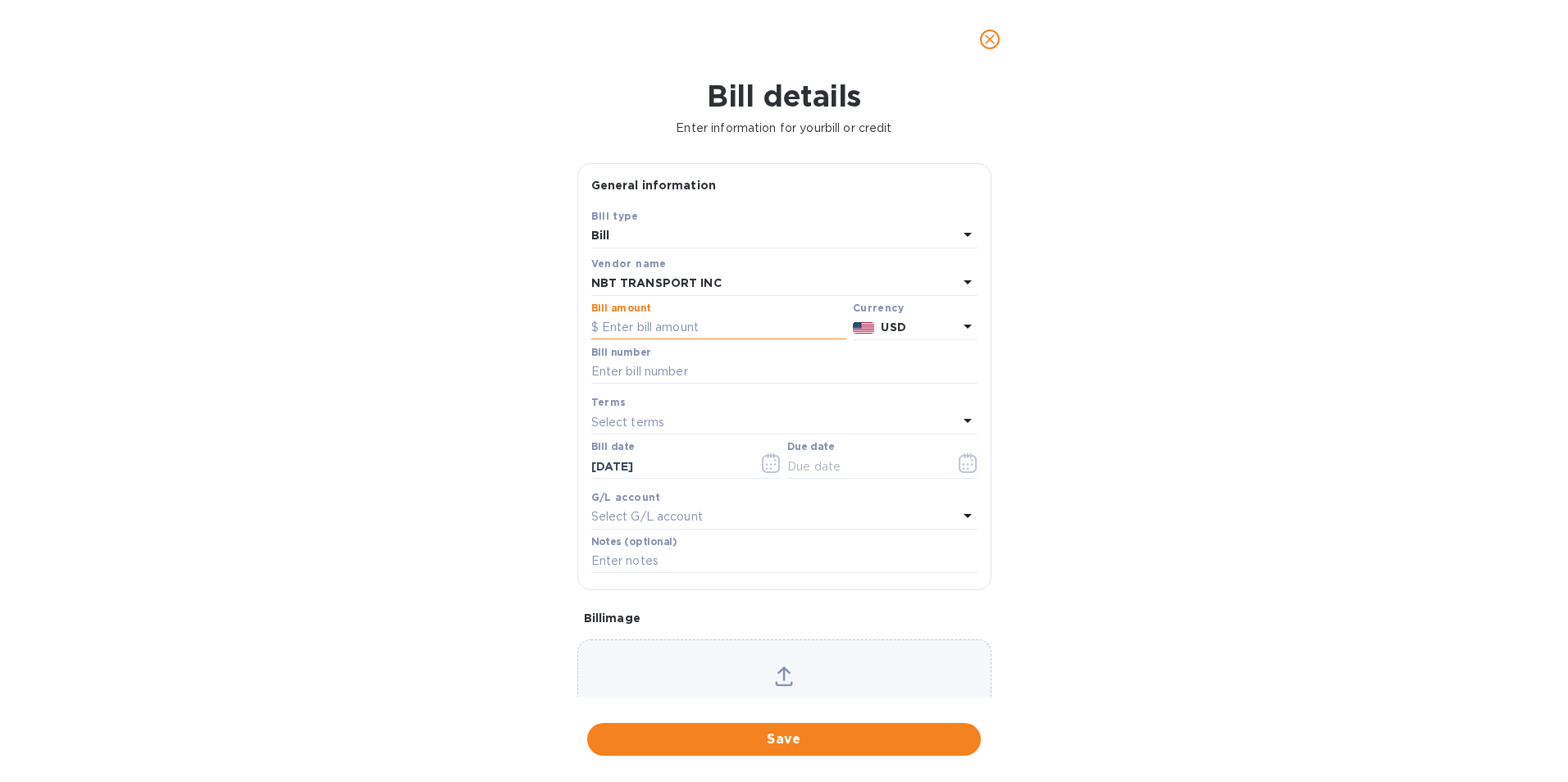
click at [649, 331] on input "text" at bounding box center [718, 328] width 255 height 24
type input "13,590.00"
click at [641, 368] on input "text" at bounding box center [784, 372] width 386 height 24
click at [659, 377] on input "69297," at bounding box center [784, 372] width 386 height 24
click at [652, 373] on input "69297," at bounding box center [784, 372] width 386 height 24
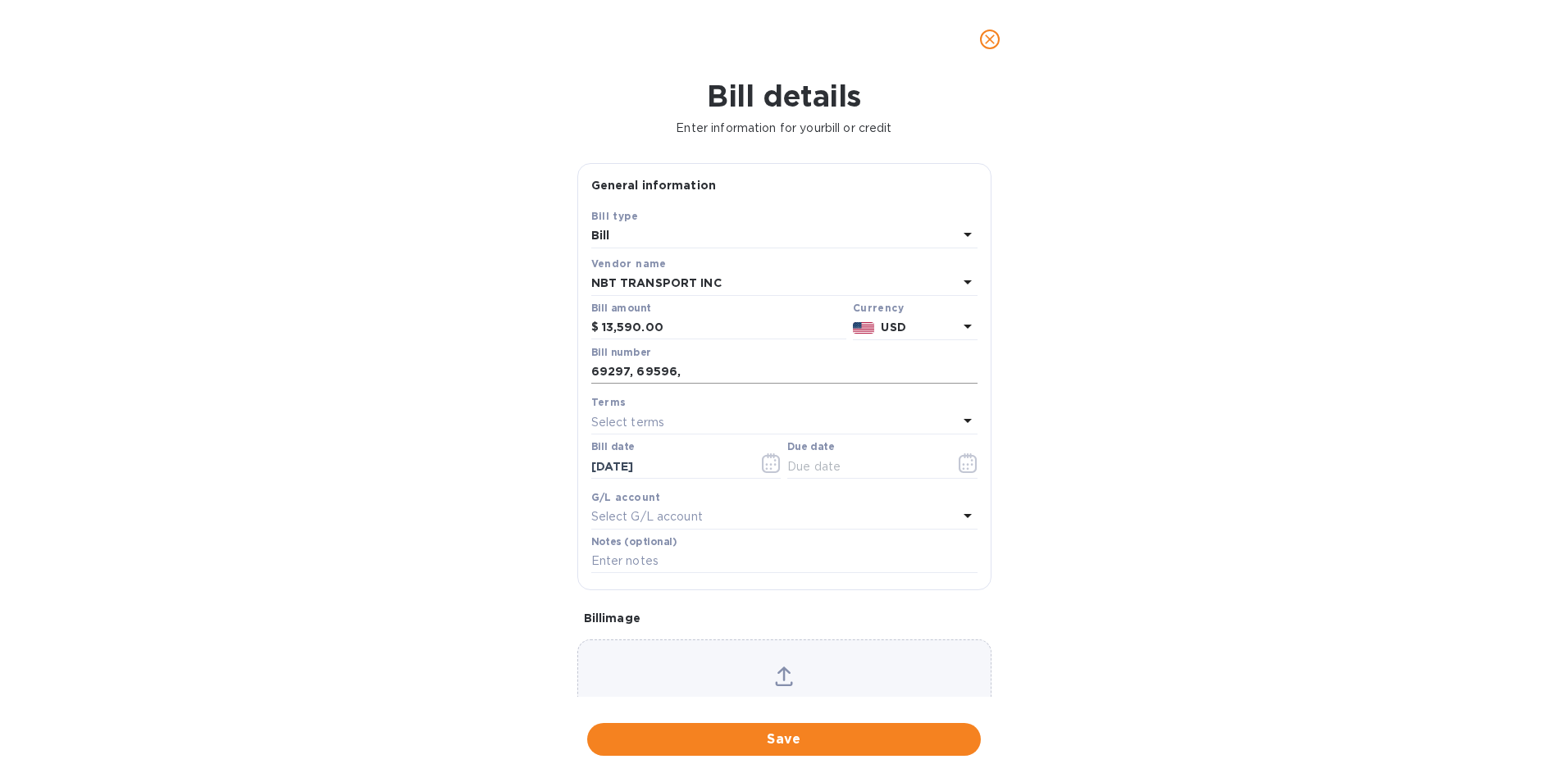
click at [697, 371] on input "69297, 69596," at bounding box center [784, 372] width 386 height 24
click at [768, 362] on input "69297, 69596, 69214," at bounding box center [784, 372] width 386 height 24
type input "69297, 69596, 69214, 69212"
click at [959, 463] on icon "button" at bounding box center [968, 463] width 19 height 20
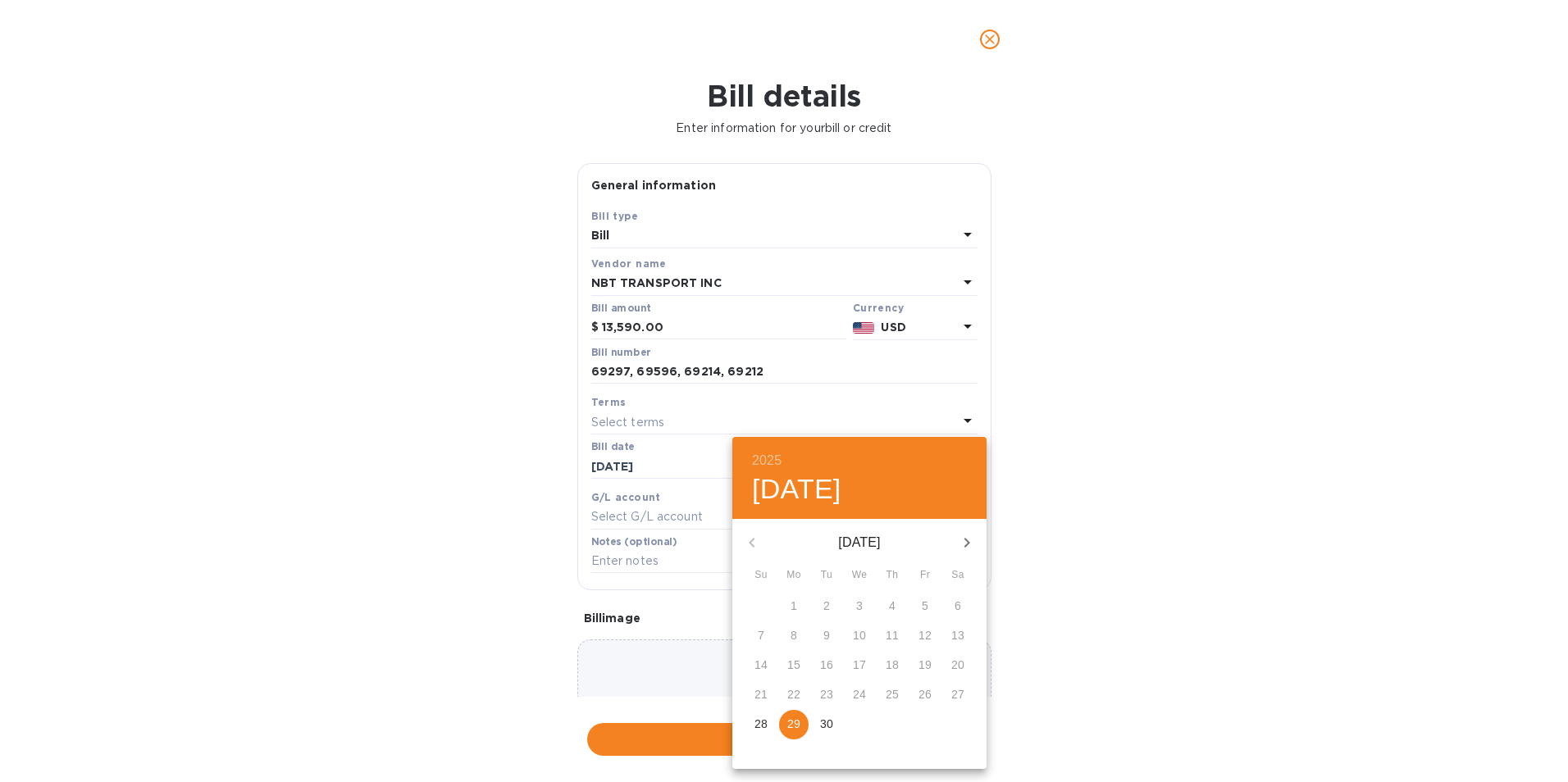
click at [970, 541] on icon "button" at bounding box center [967, 542] width 20 height 20
click at [926, 601] on p "3" at bounding box center [925, 606] width 7 height 16
type input "[DATE]"
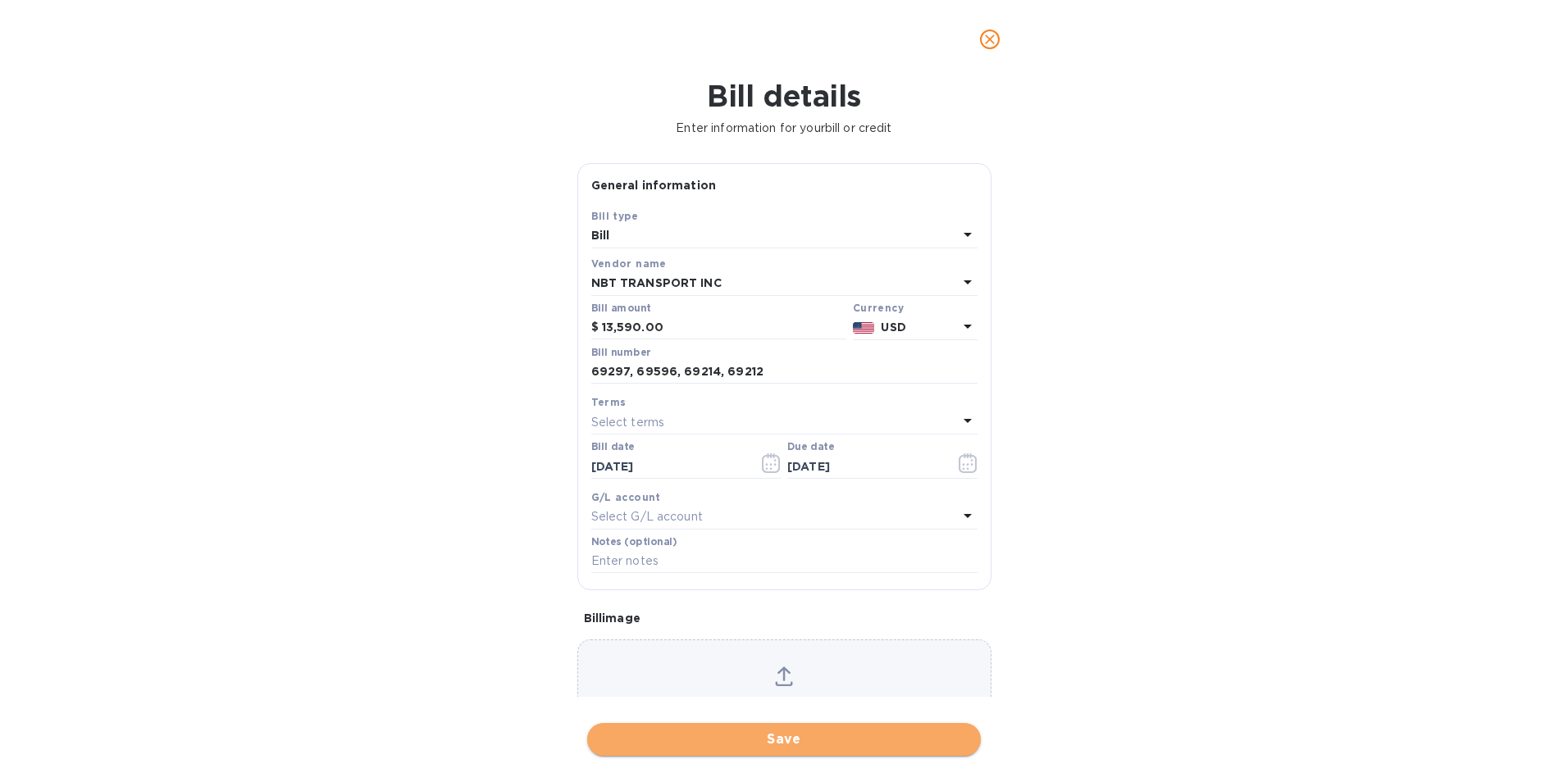
click at [741, 747] on span "Save" at bounding box center [784, 740] width 368 height 20
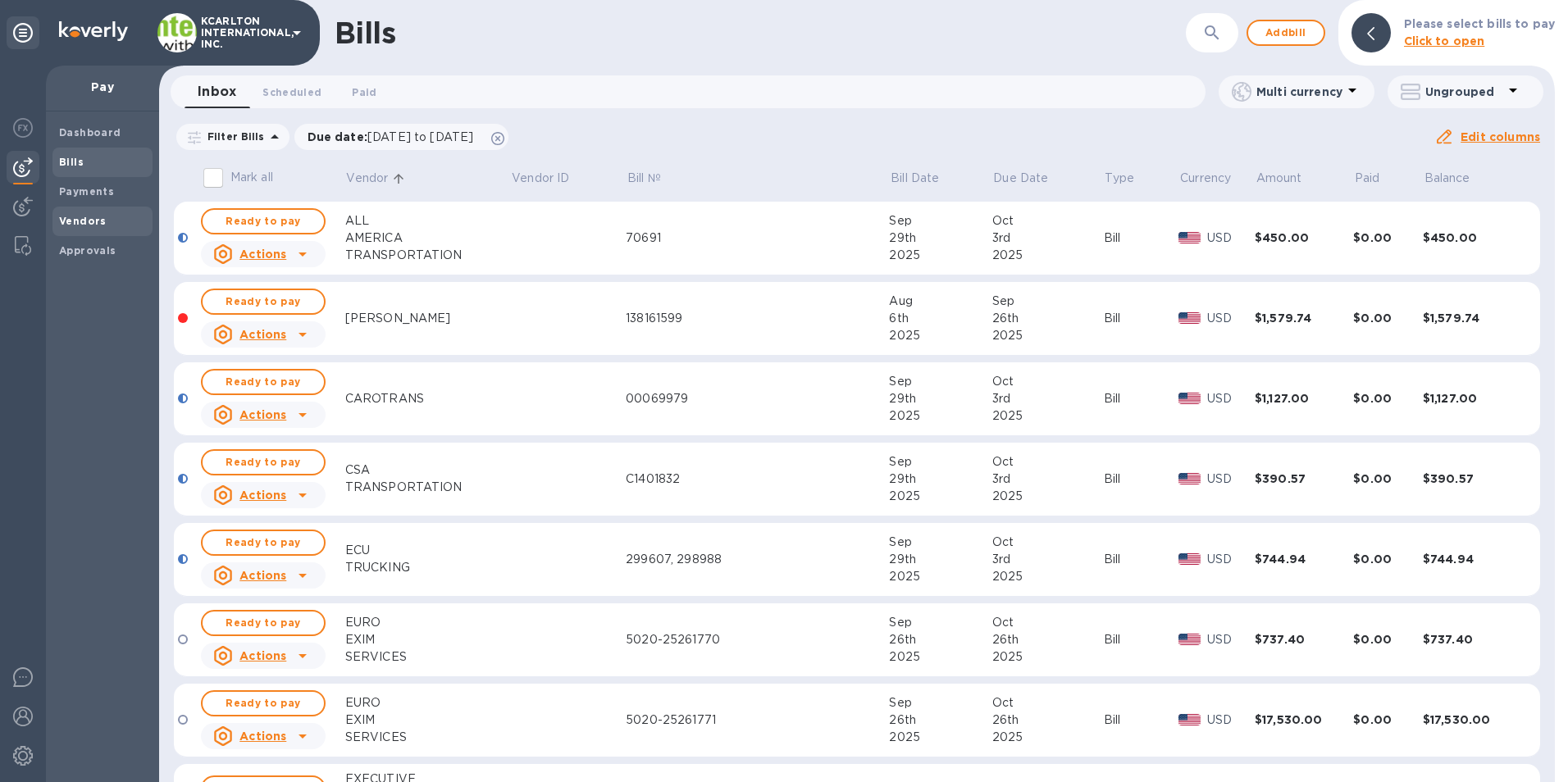
click at [79, 221] on b "Vendors" at bounding box center [82, 221] width 48 height 12
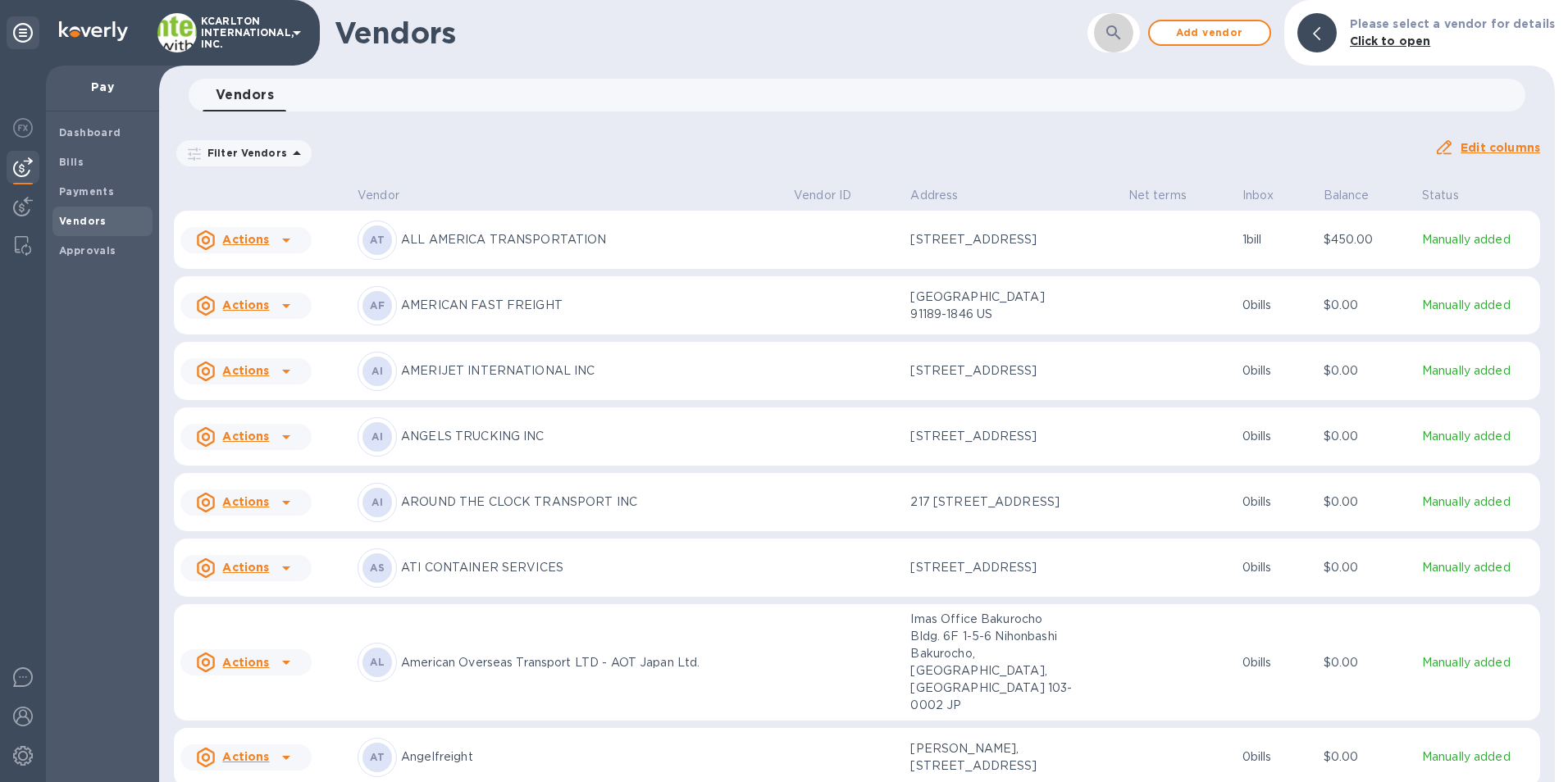
click at [1107, 35] on button "button" at bounding box center [1113, 32] width 39 height 39
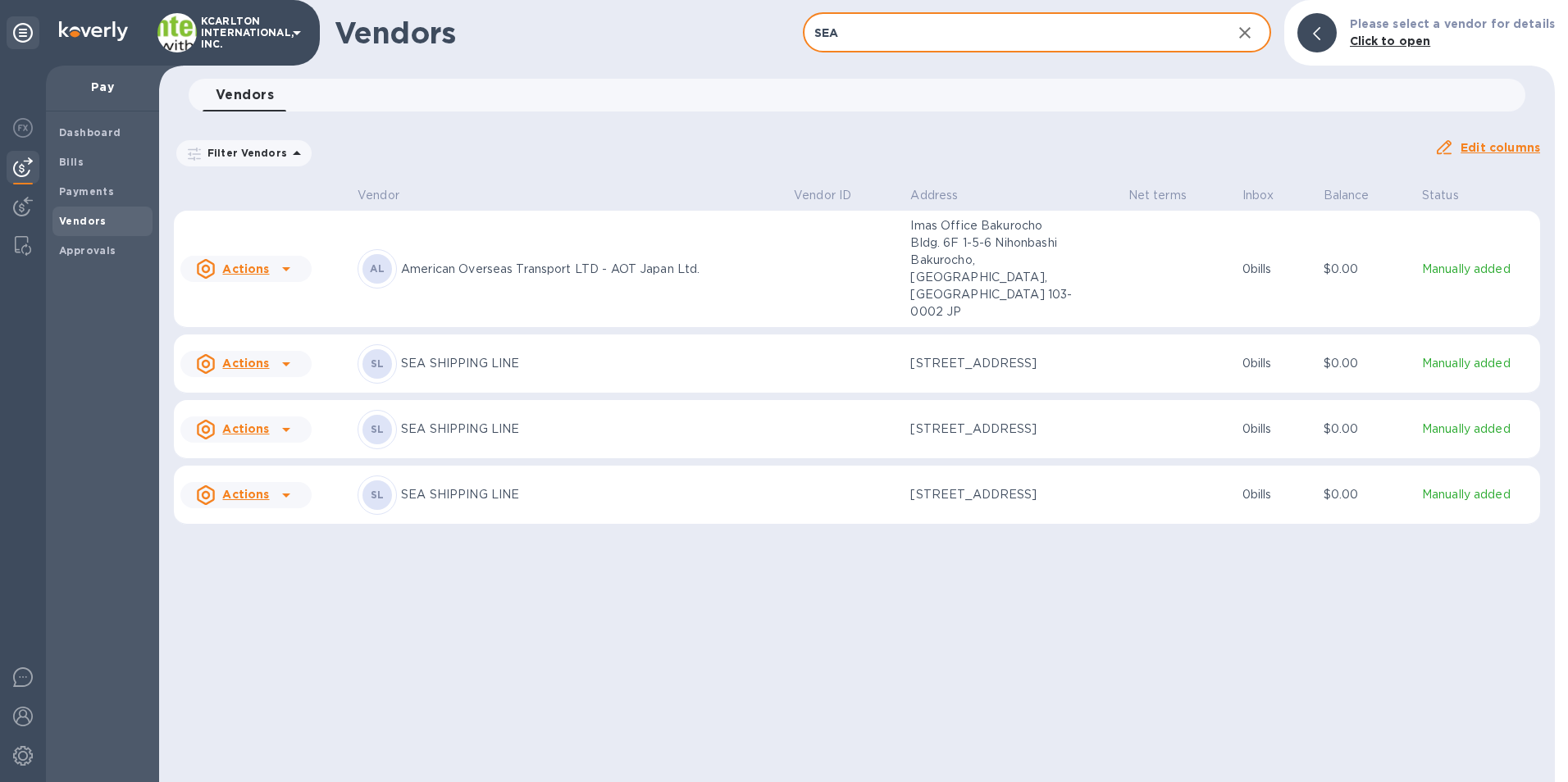
type input "SEA"
click at [980, 420] on p "[STREET_ADDRESS]" at bounding box center [993, 429] width 164 height 17
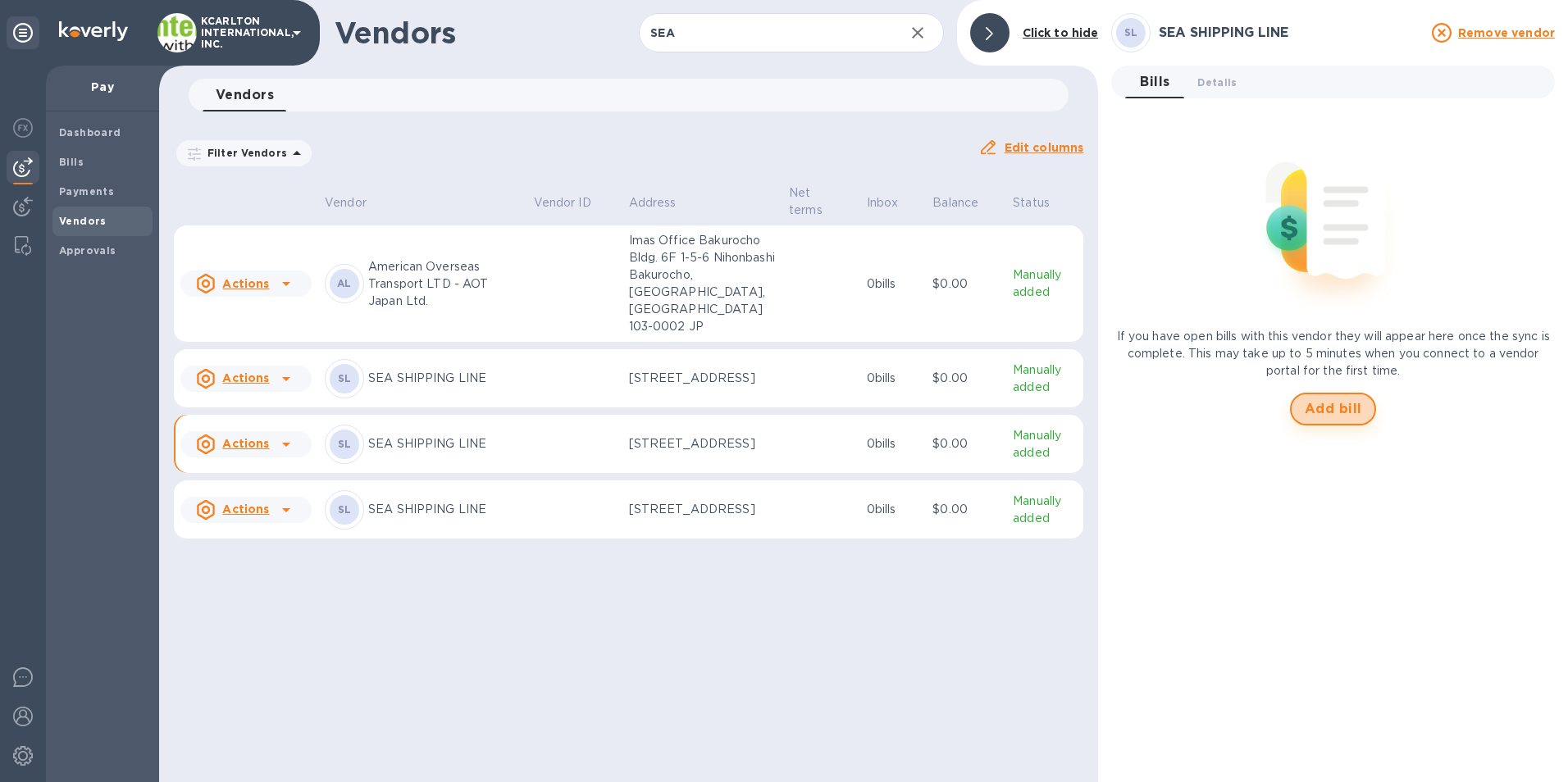
click at [1337, 414] on span "Add bill" at bounding box center [1333, 409] width 57 height 20
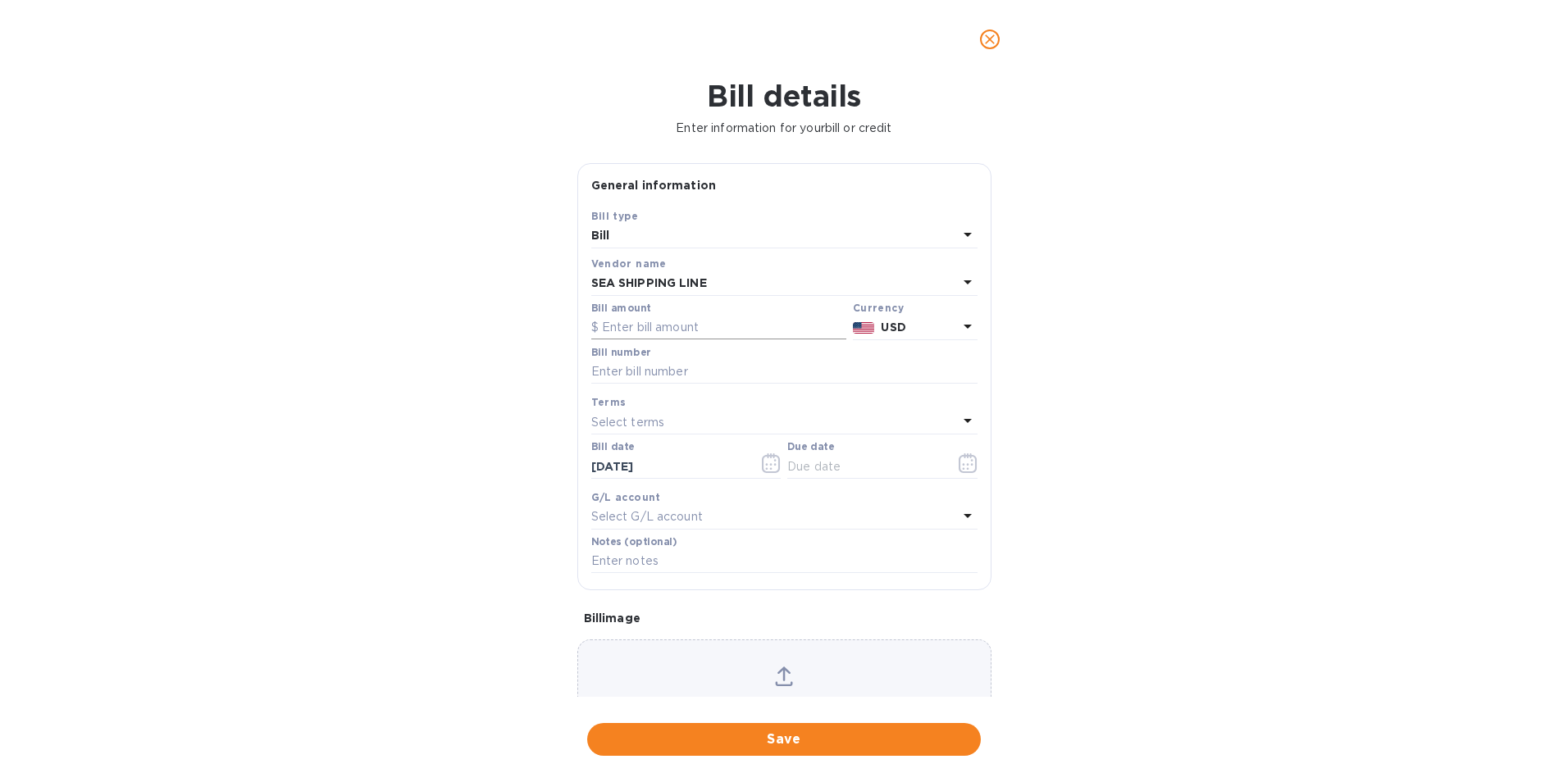
click at [610, 324] on input "text" at bounding box center [718, 328] width 255 height 24
type input "11,111.00"
click at [638, 373] on input "text" at bounding box center [784, 372] width 386 height 24
click at [688, 369] on input "OEFL108646," at bounding box center [784, 372] width 386 height 24
click at [750, 369] on input "OEFL108646, 108569," at bounding box center [784, 372] width 386 height 24
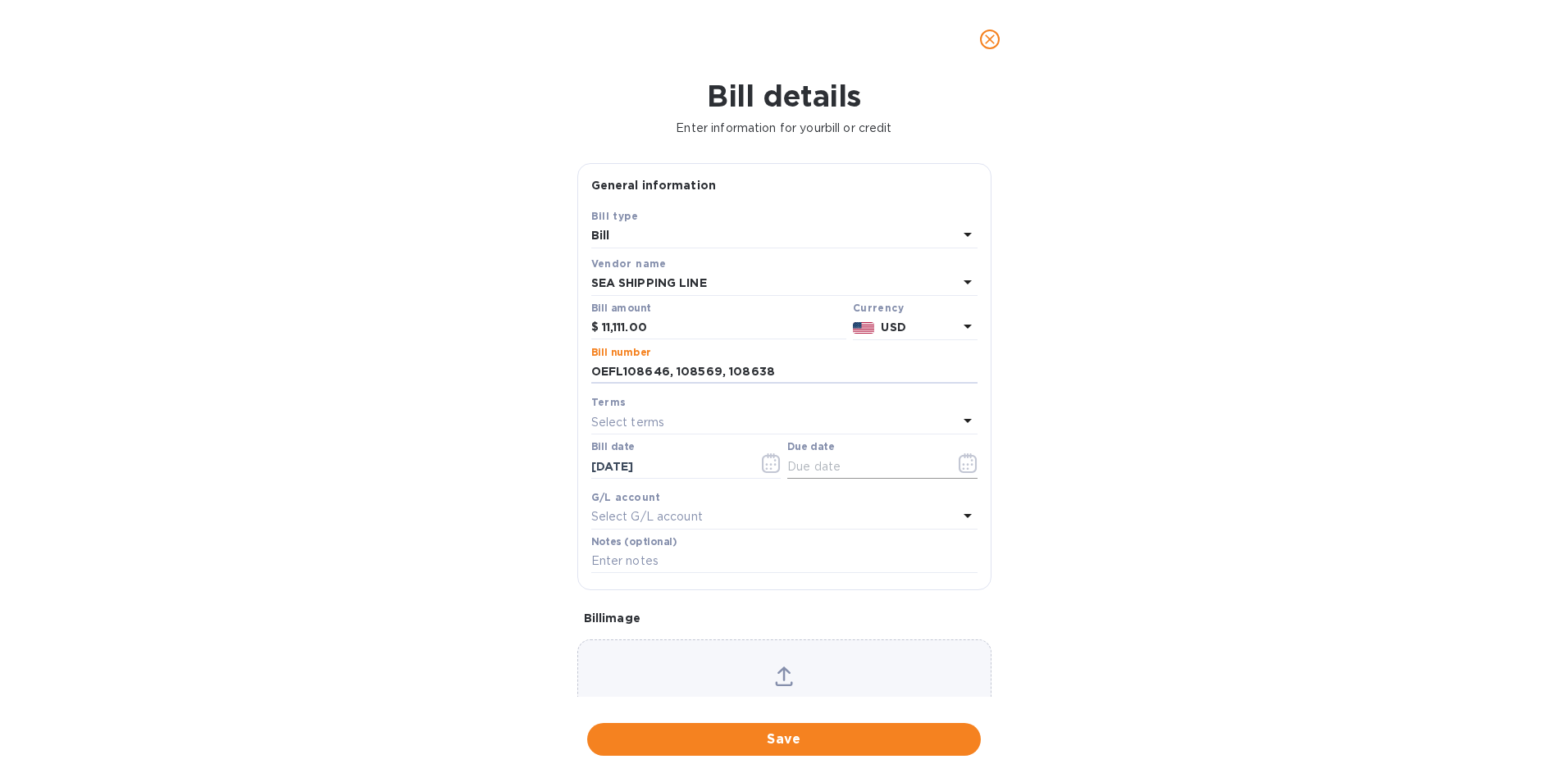
type input "OEFL108646, 108569, 108638"
click at [959, 465] on icon "button" at bounding box center [967, 463] width 18 height 20
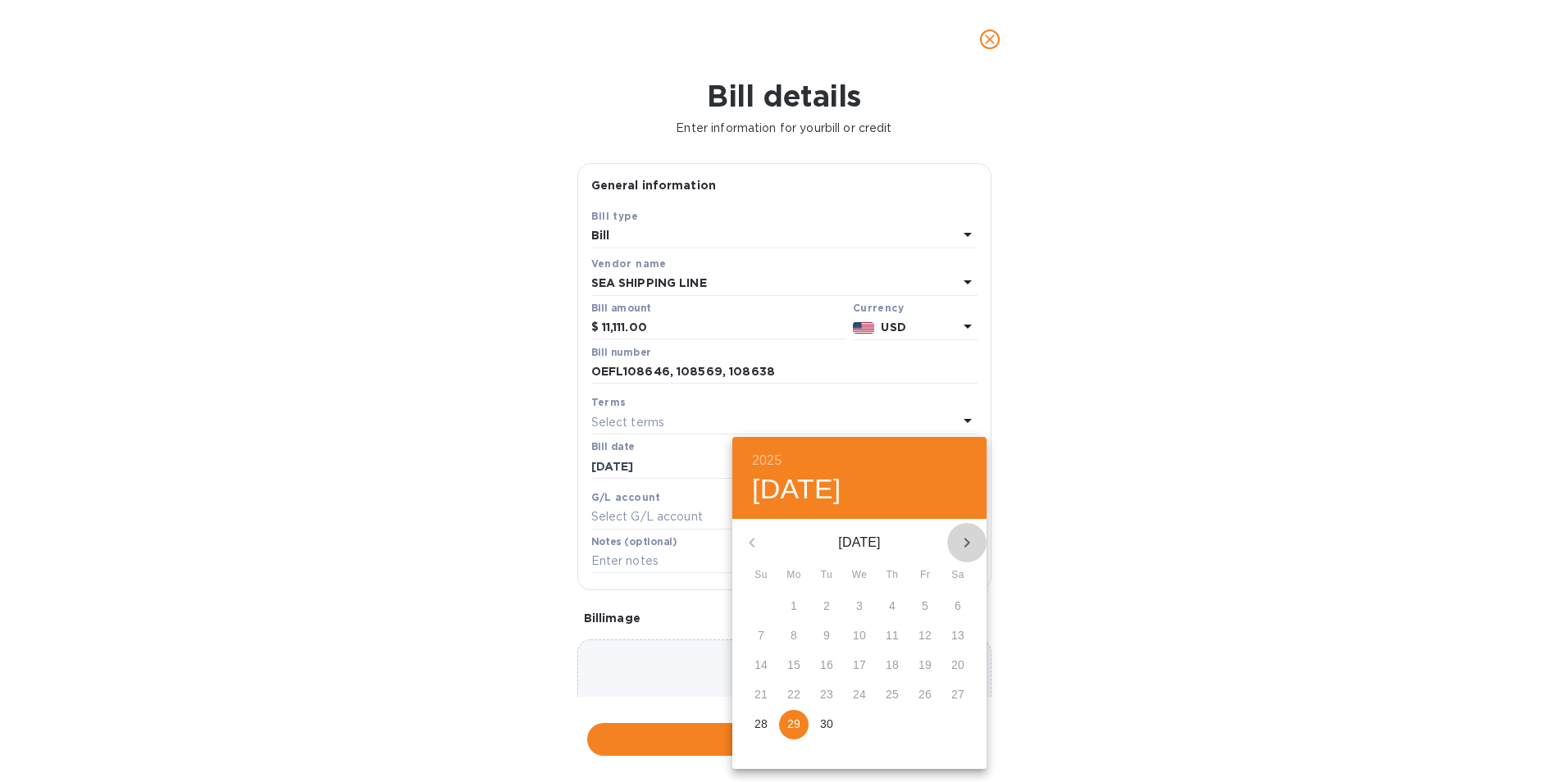
click at [964, 538] on icon "button" at bounding box center [967, 542] width 20 height 20
click at [927, 604] on p "3" at bounding box center [925, 606] width 7 height 16
type input "[DATE]"
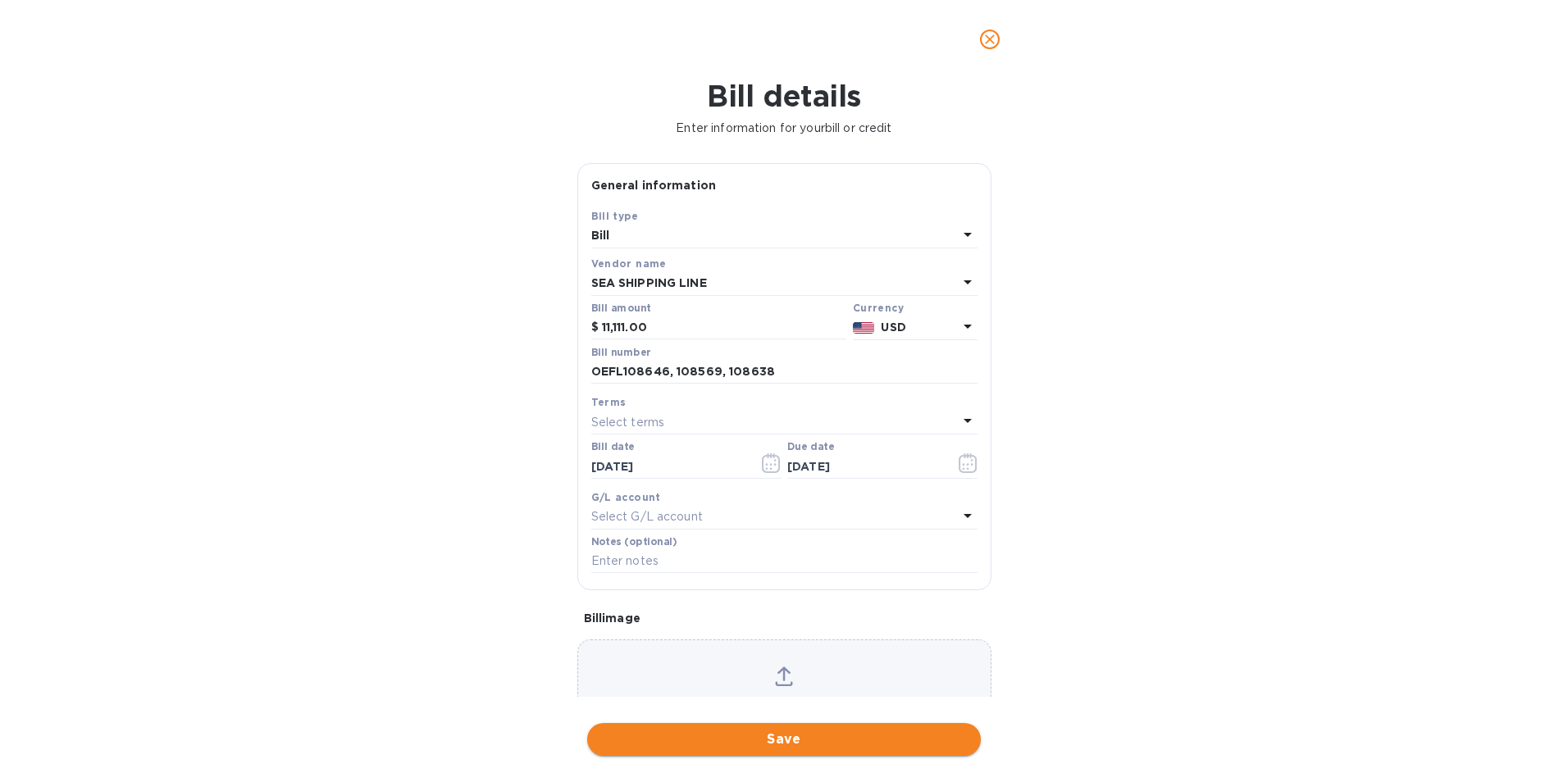
click at [808, 731] on span "Save" at bounding box center [784, 740] width 368 height 20
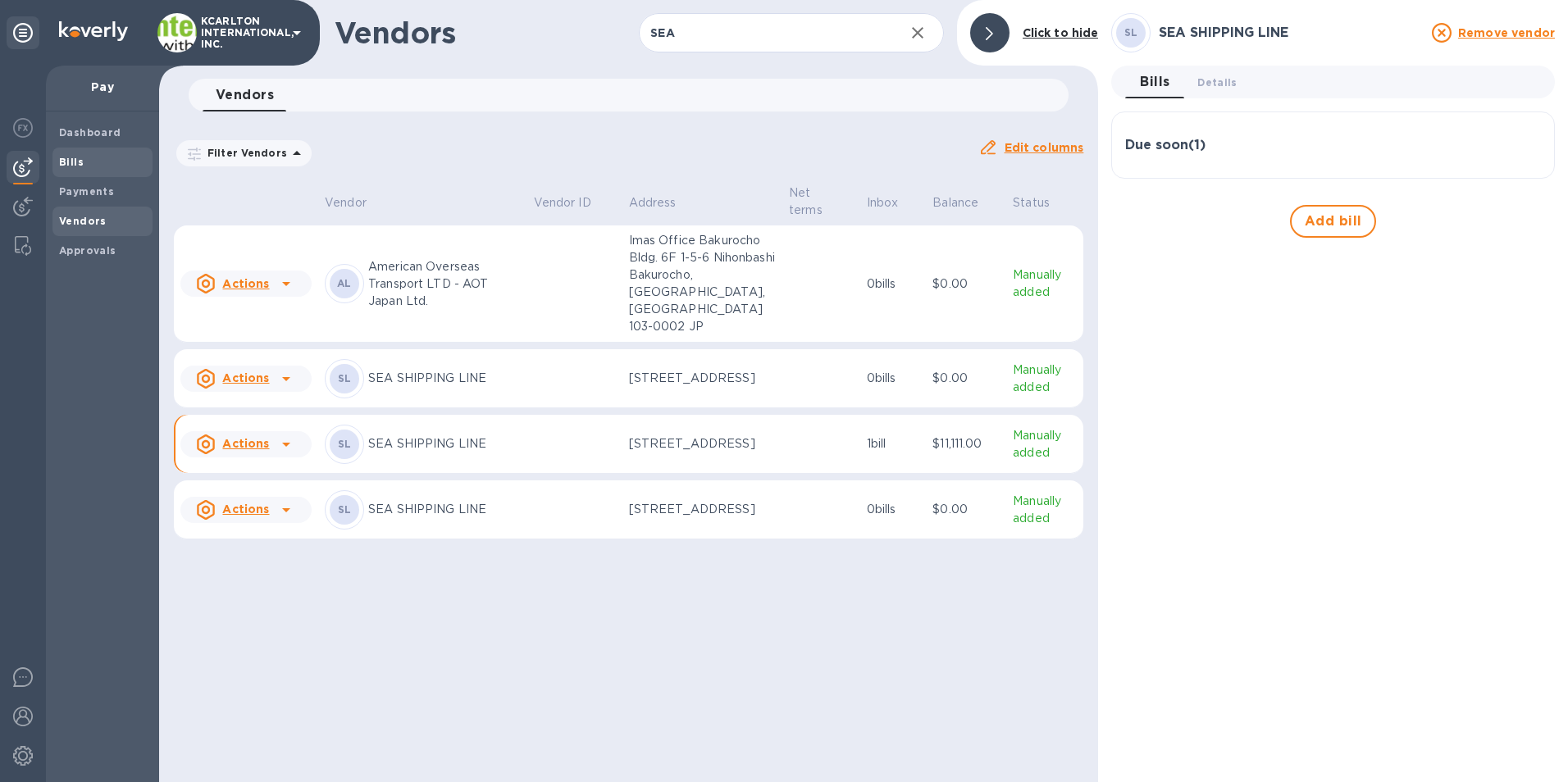
click at [62, 166] on b "Bills" at bounding box center [71, 162] width 24 height 12
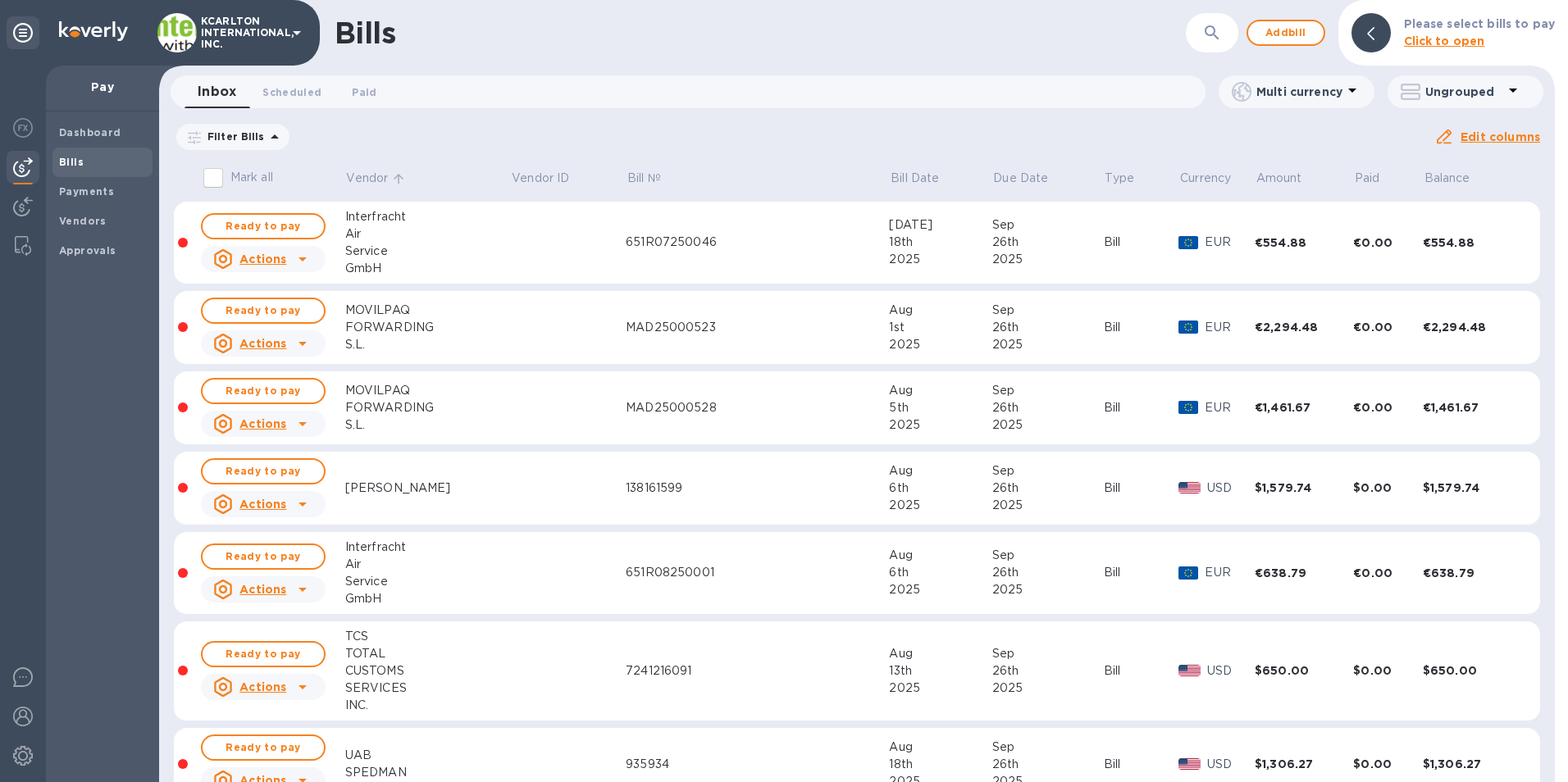
click at [368, 173] on p "Vendor" at bounding box center [367, 178] width 42 height 17
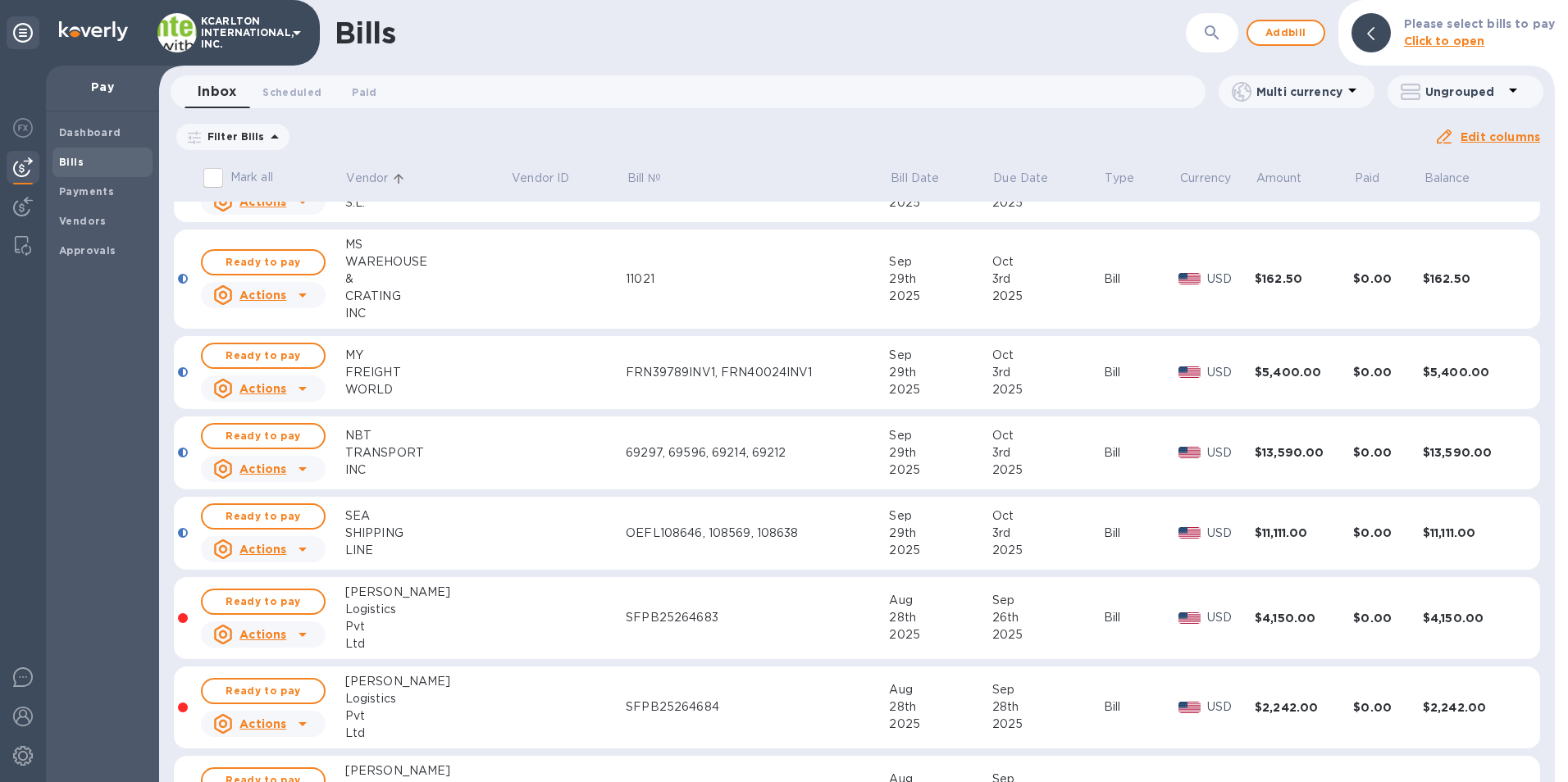
scroll to position [1721, 0]
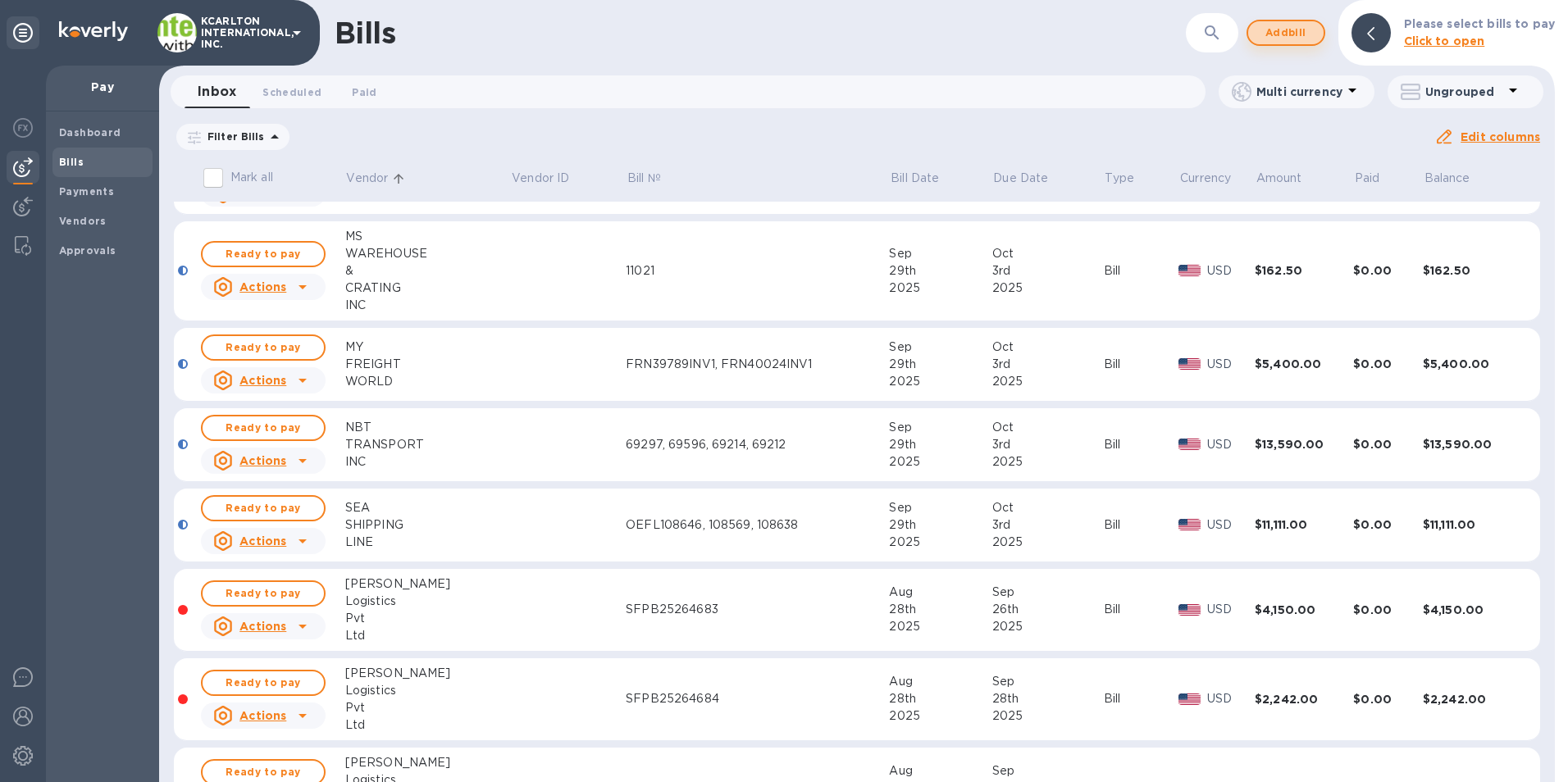
click at [1277, 38] on span "Add bill" at bounding box center [1286, 33] width 49 height 20
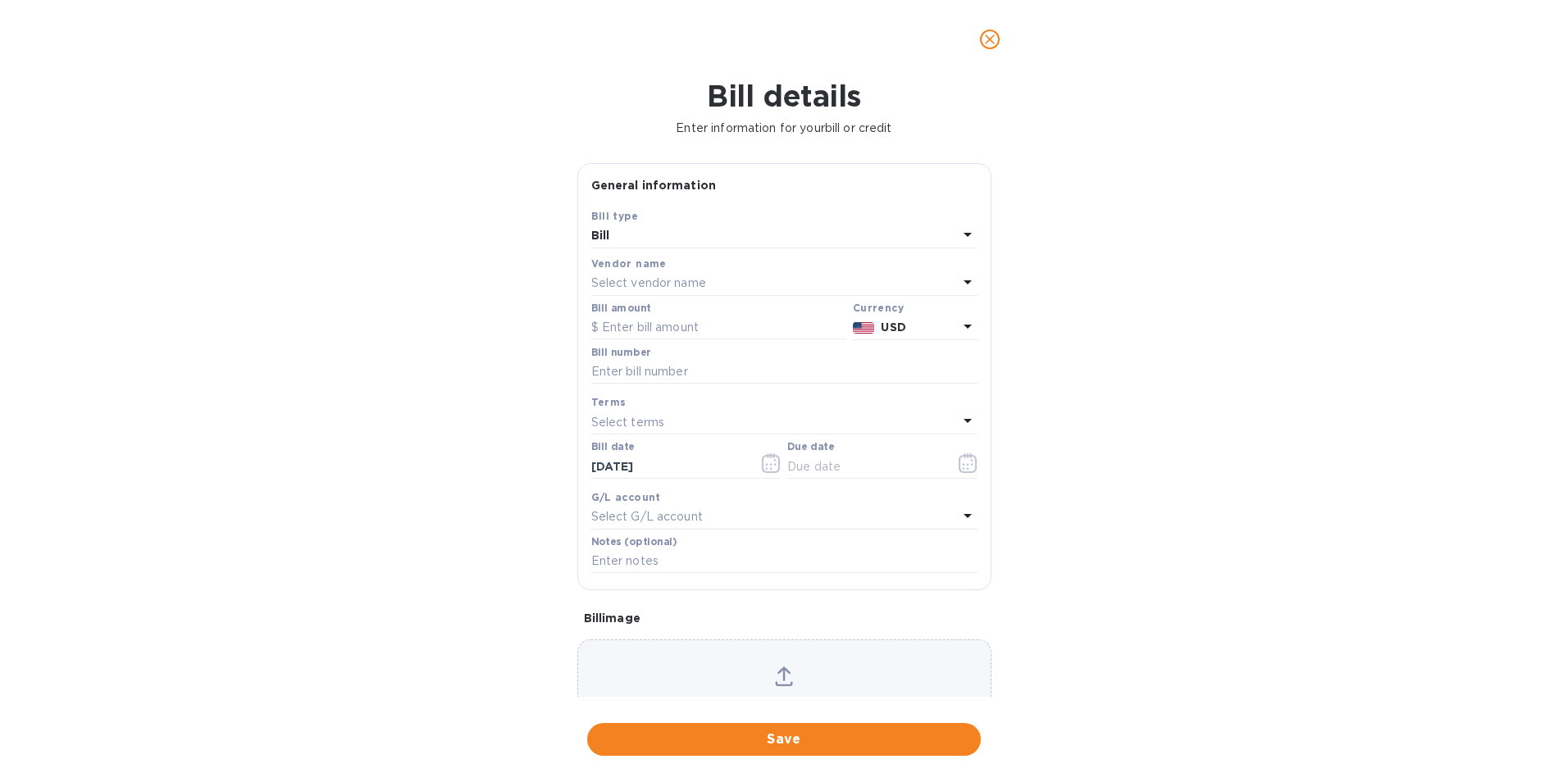
click at [607, 284] on p "Select vendor name" at bounding box center [648, 284] width 115 height 17
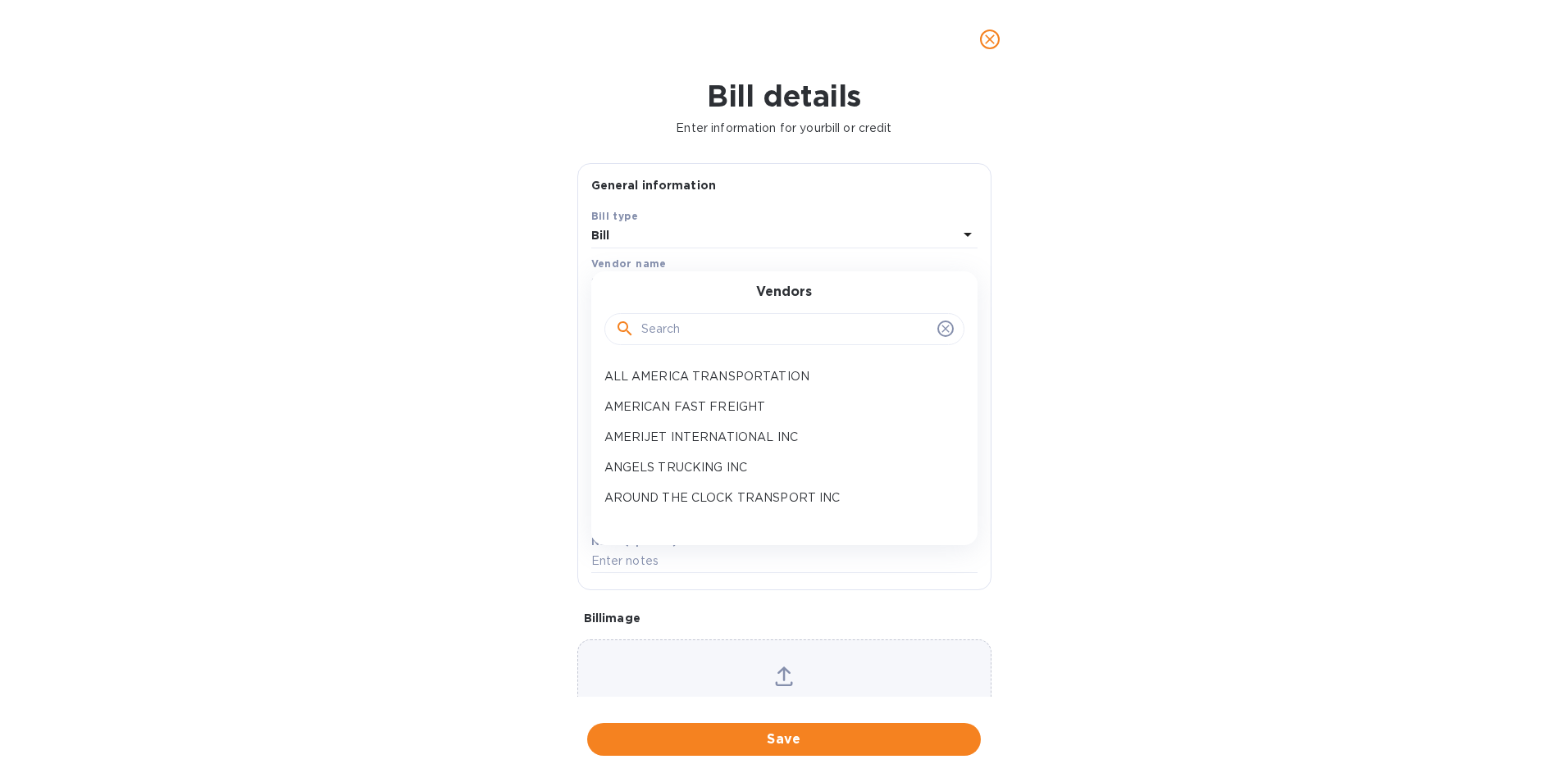
click at [651, 335] on input "text" at bounding box center [786, 330] width 290 height 24
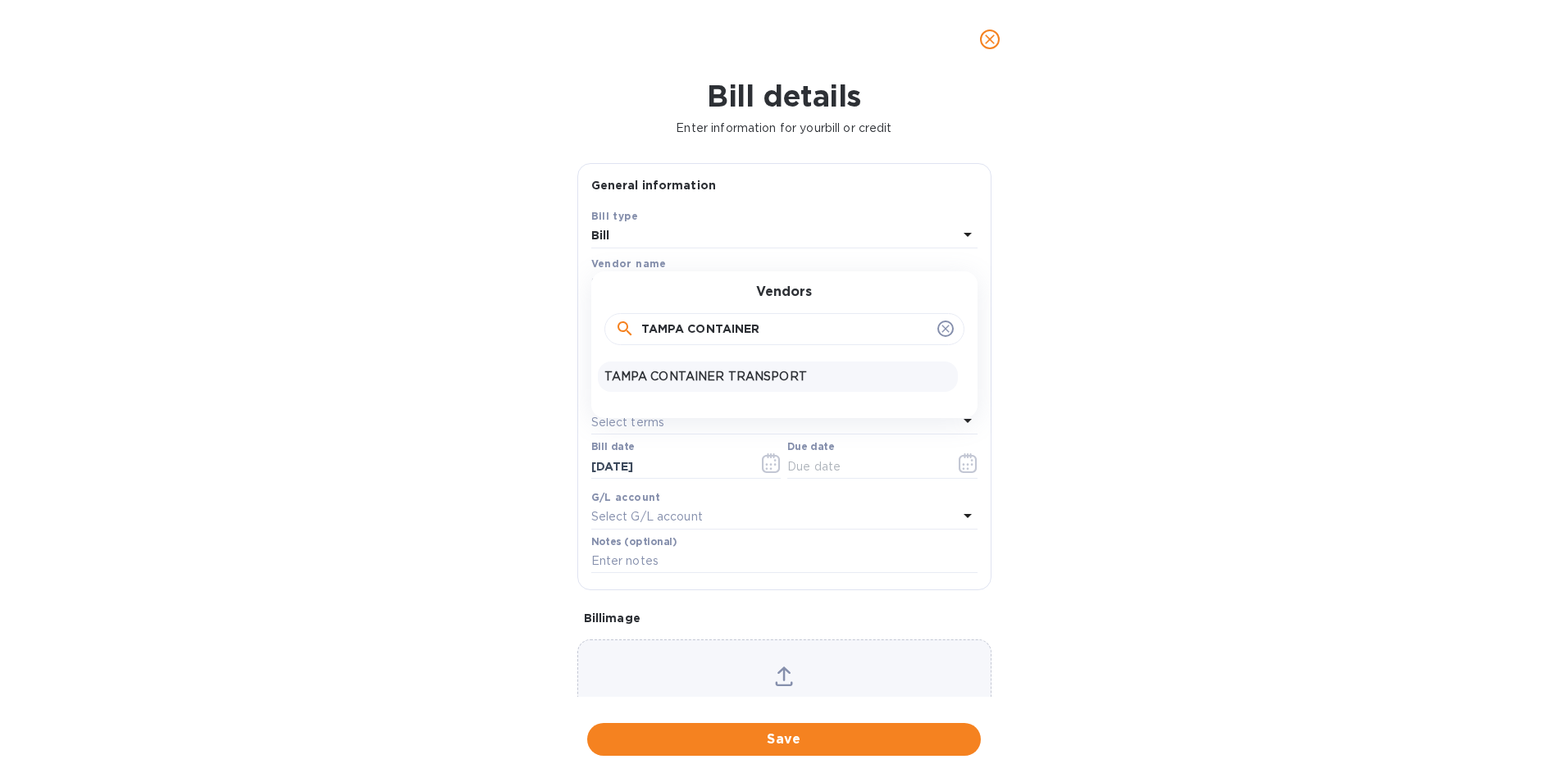
type input "TAMPA CONTAINER"
click at [653, 368] on div "TAMPA CONTAINER TRANSPORT" at bounding box center [778, 376] width 360 height 30
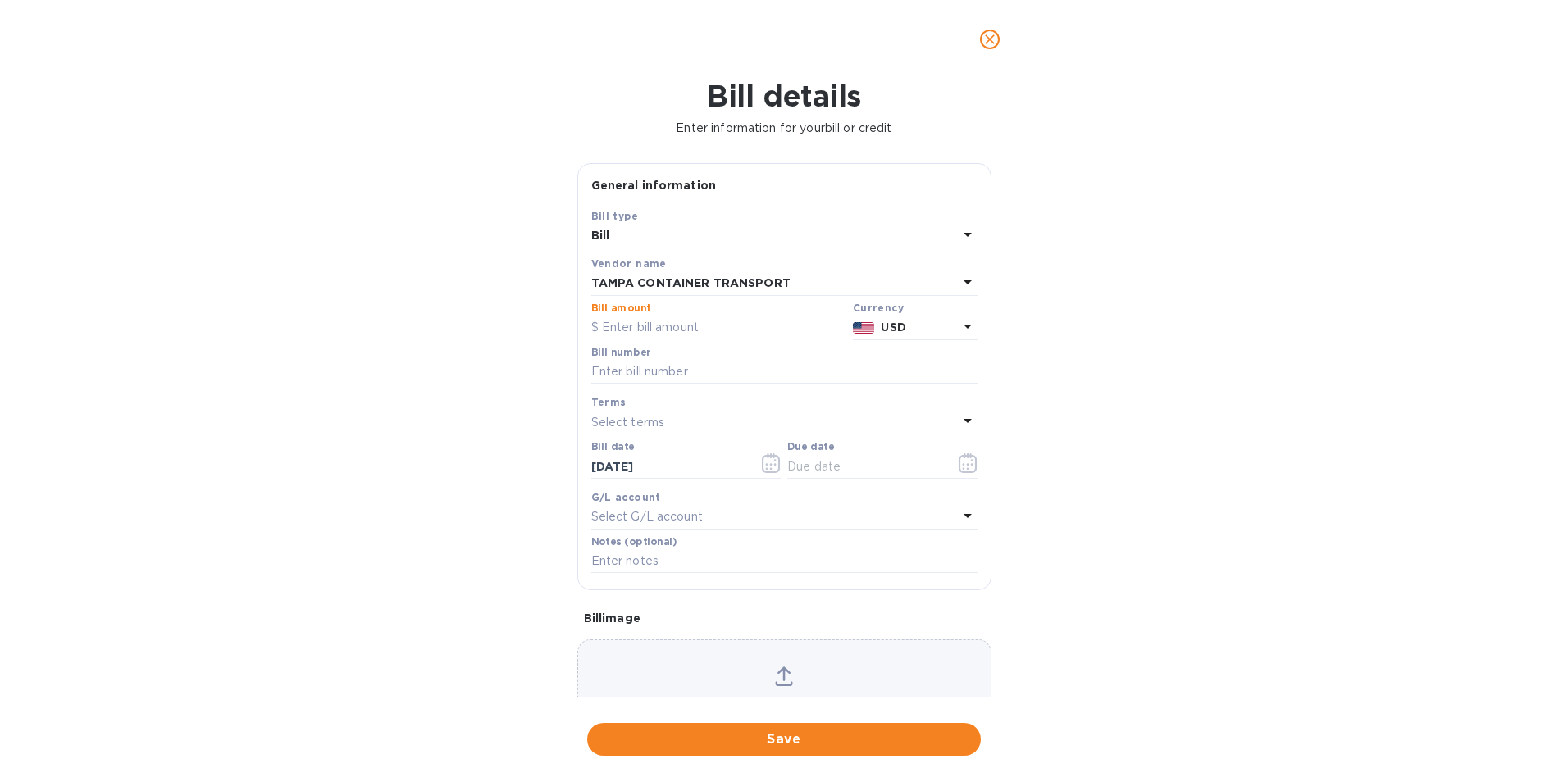
click at [656, 330] on input "text" at bounding box center [718, 328] width 255 height 24
type input "1,801.50"
click at [659, 362] on input "text" at bounding box center [784, 372] width 386 height 24
type input "45435"
click at [965, 458] on icon "button" at bounding box center [968, 463] width 19 height 20
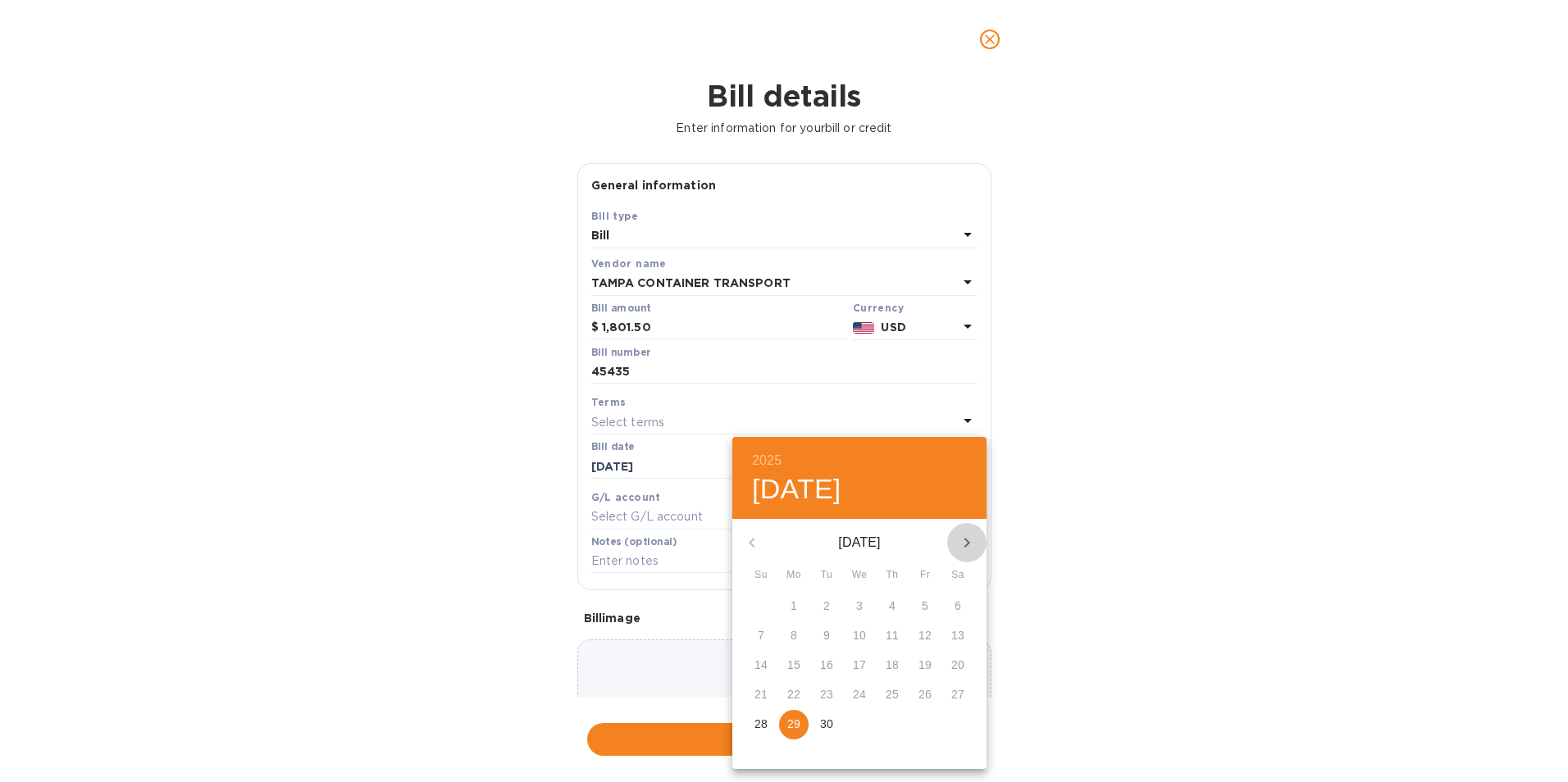
click at [959, 542] on icon "button" at bounding box center [967, 542] width 20 height 20
click at [933, 599] on span "3" at bounding box center [925, 606] width 29 height 16
type input "[DATE]"
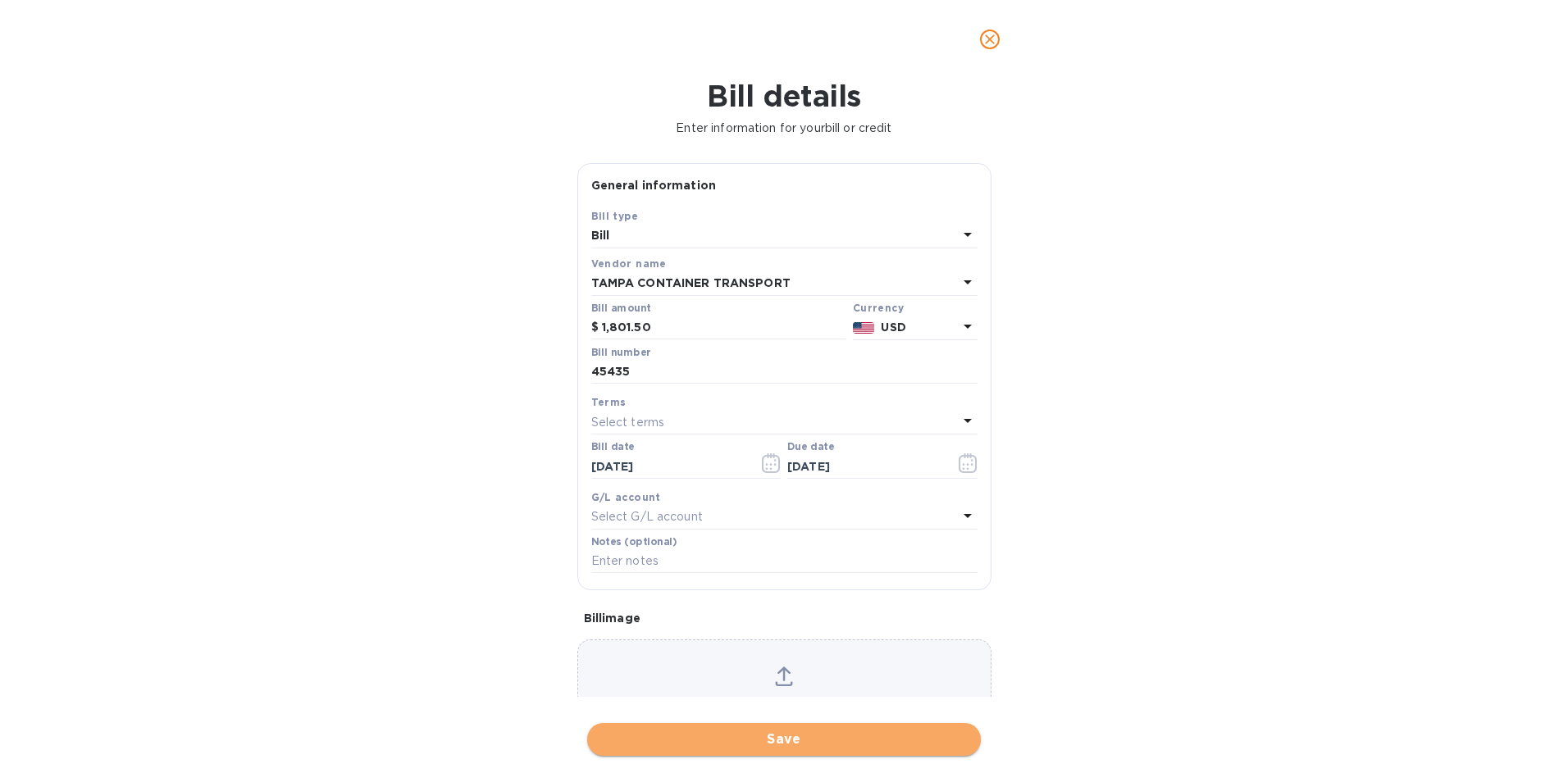
click at [816, 734] on span "Save" at bounding box center [784, 740] width 368 height 20
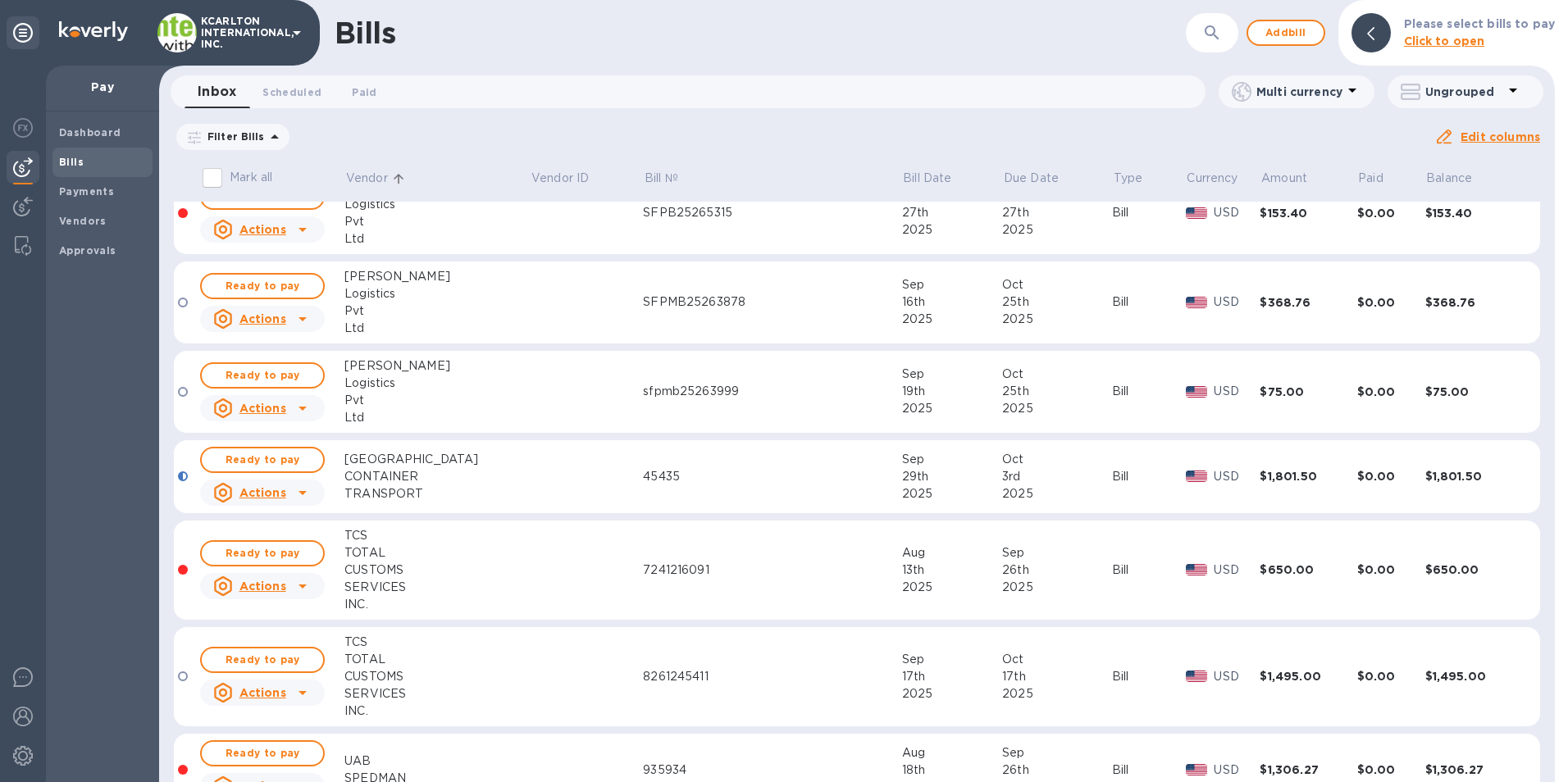
scroll to position [2514, 0]
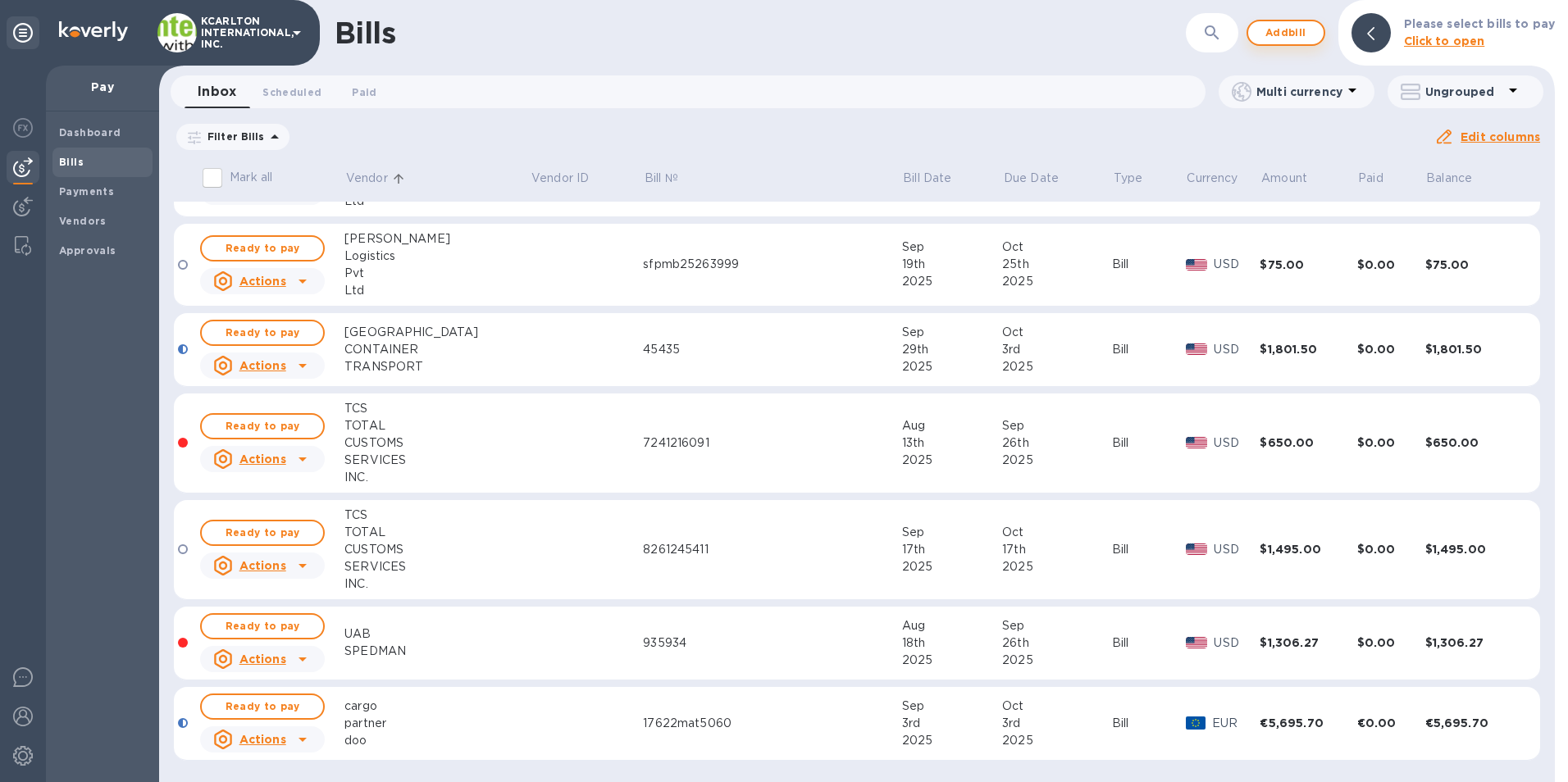
click at [1285, 26] on span "Add bill" at bounding box center [1286, 33] width 49 height 20
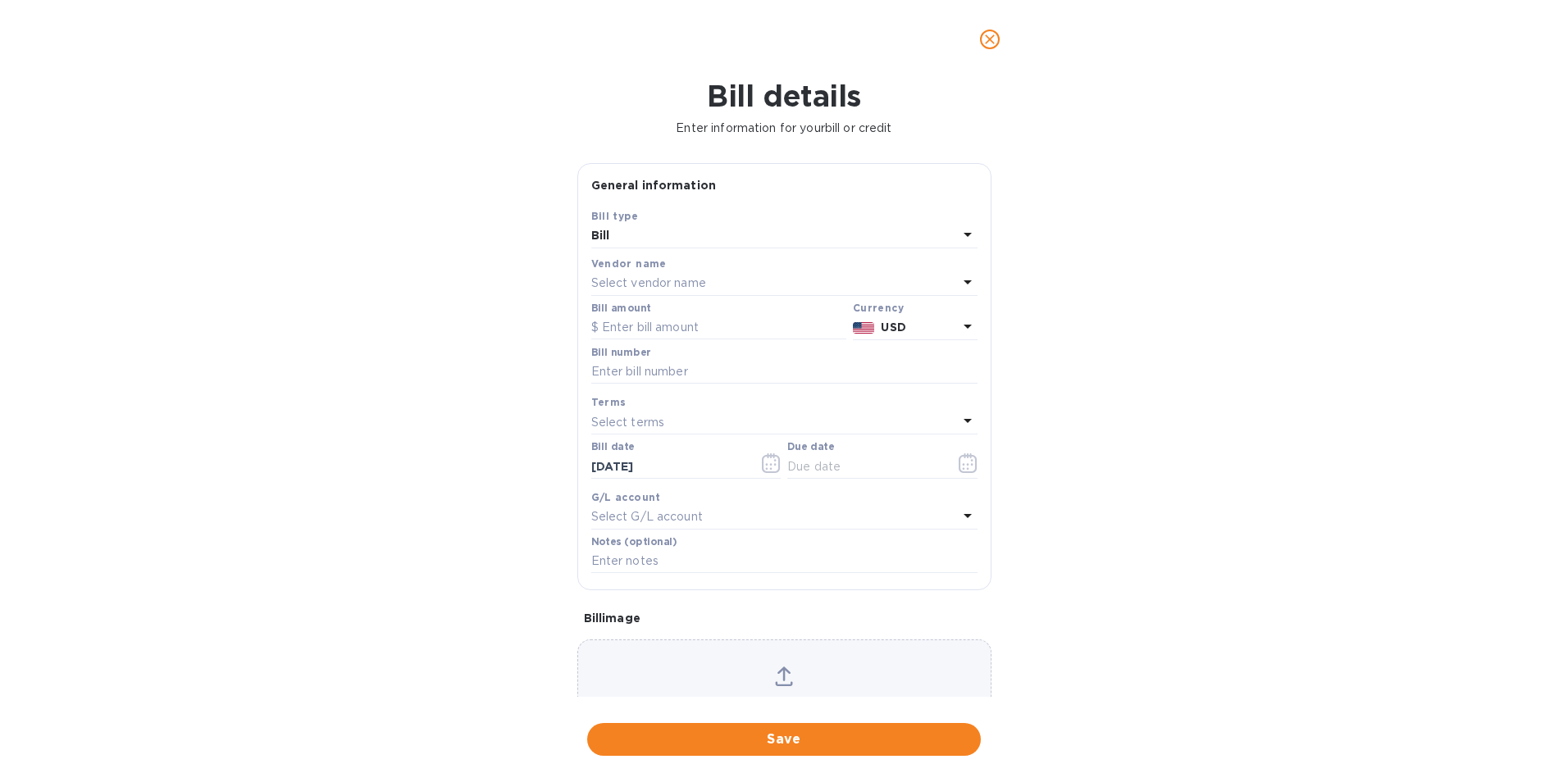
click at [616, 279] on p "Select vendor name" at bounding box center [648, 284] width 115 height 17
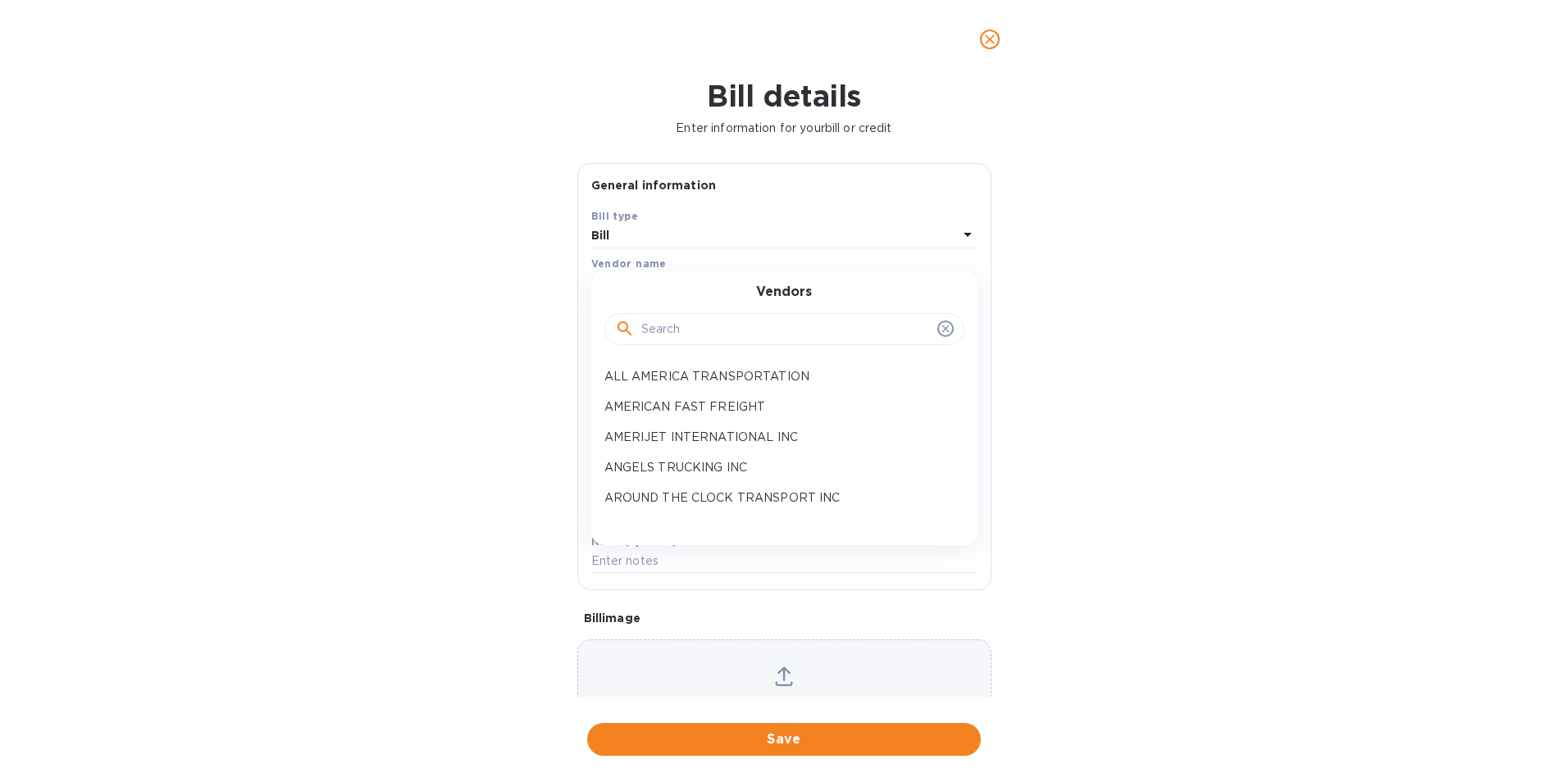
click at [647, 325] on input "text" at bounding box center [786, 330] width 290 height 24
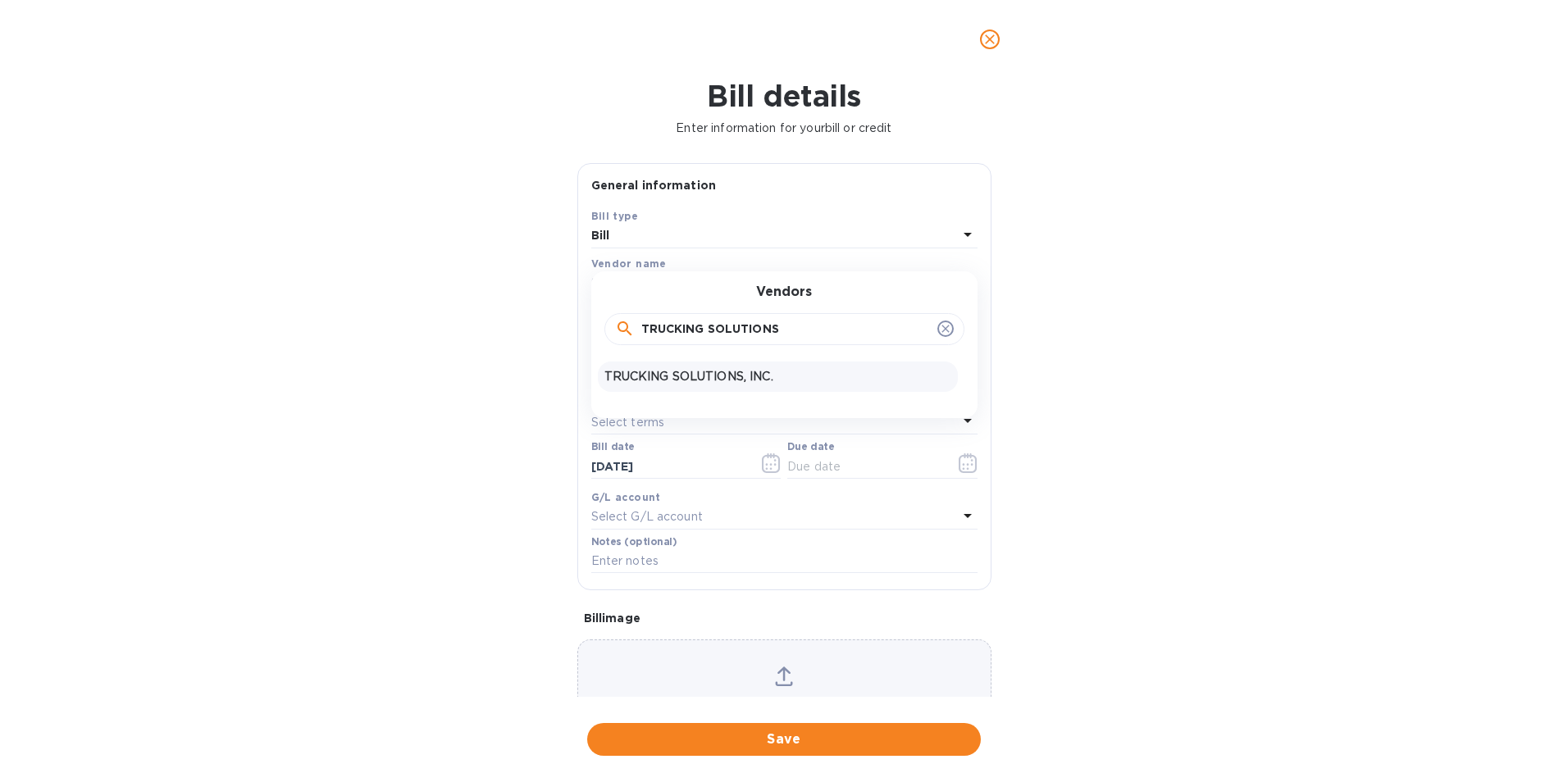
type input "TRUCKING SOLUTIONS"
click at [650, 369] on p "TRUCKING SOLUTIONS, INC." at bounding box center [778, 377] width 347 height 17
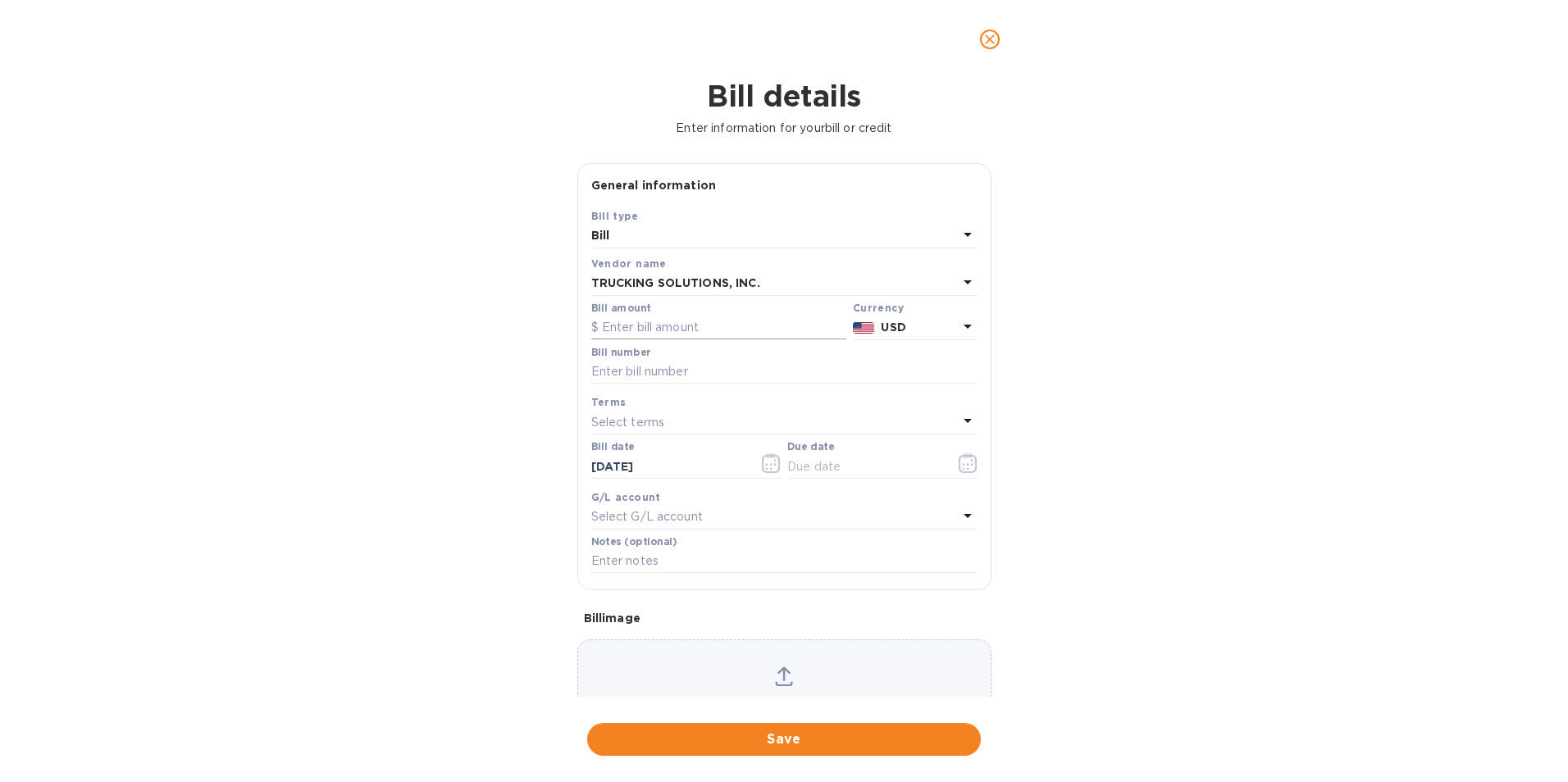
click at [641, 324] on input "text" at bounding box center [718, 328] width 255 height 24
type input "410.00"
click at [637, 373] on input "text" at bounding box center [784, 372] width 386 height 24
type input "3119"
click at [961, 460] on icon "button" at bounding box center [968, 463] width 19 height 20
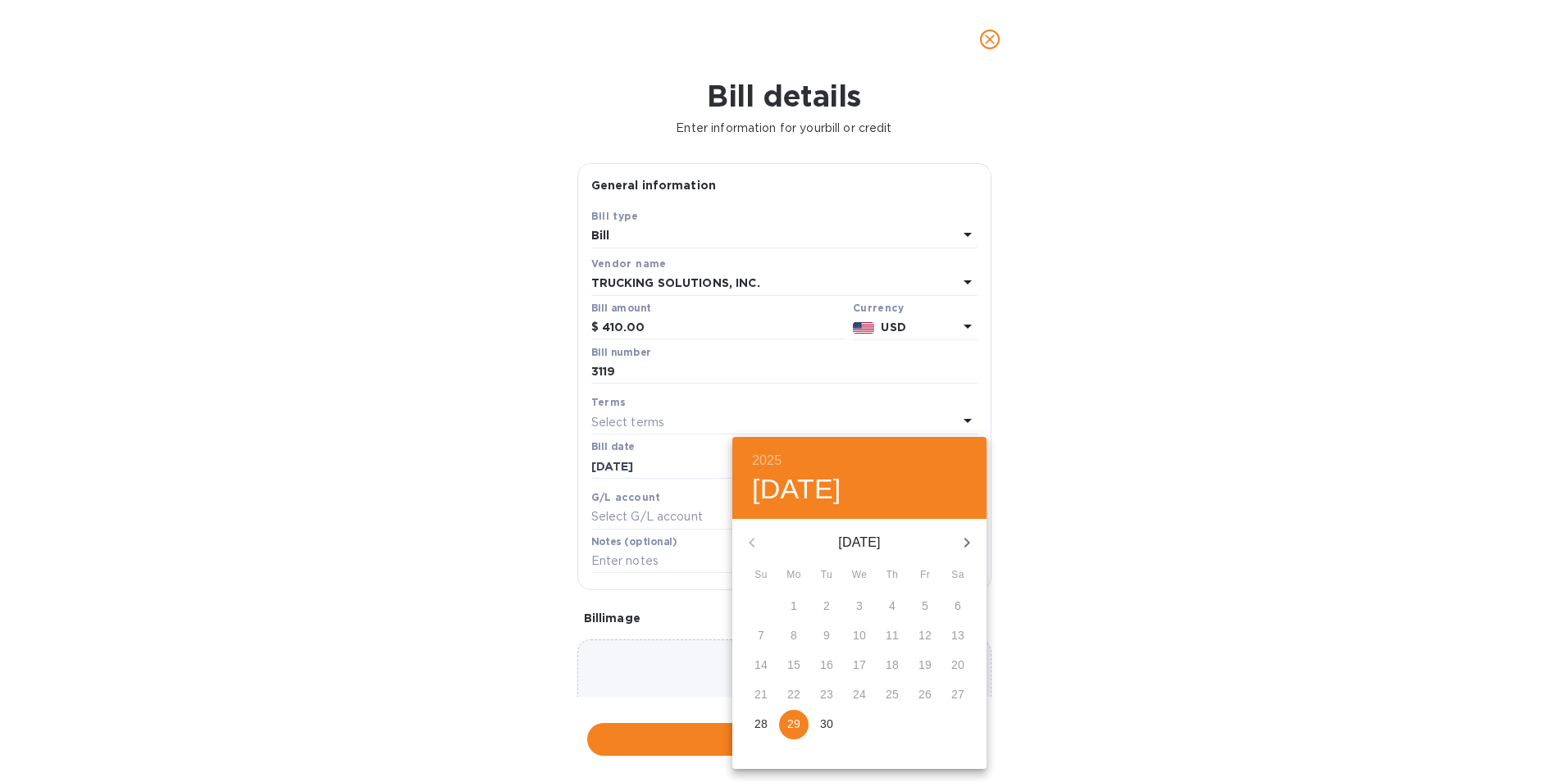
click at [969, 540] on icon "button" at bounding box center [967, 542] width 20 height 20
click at [931, 602] on span "3" at bounding box center [925, 606] width 29 height 16
type input "[DATE]"
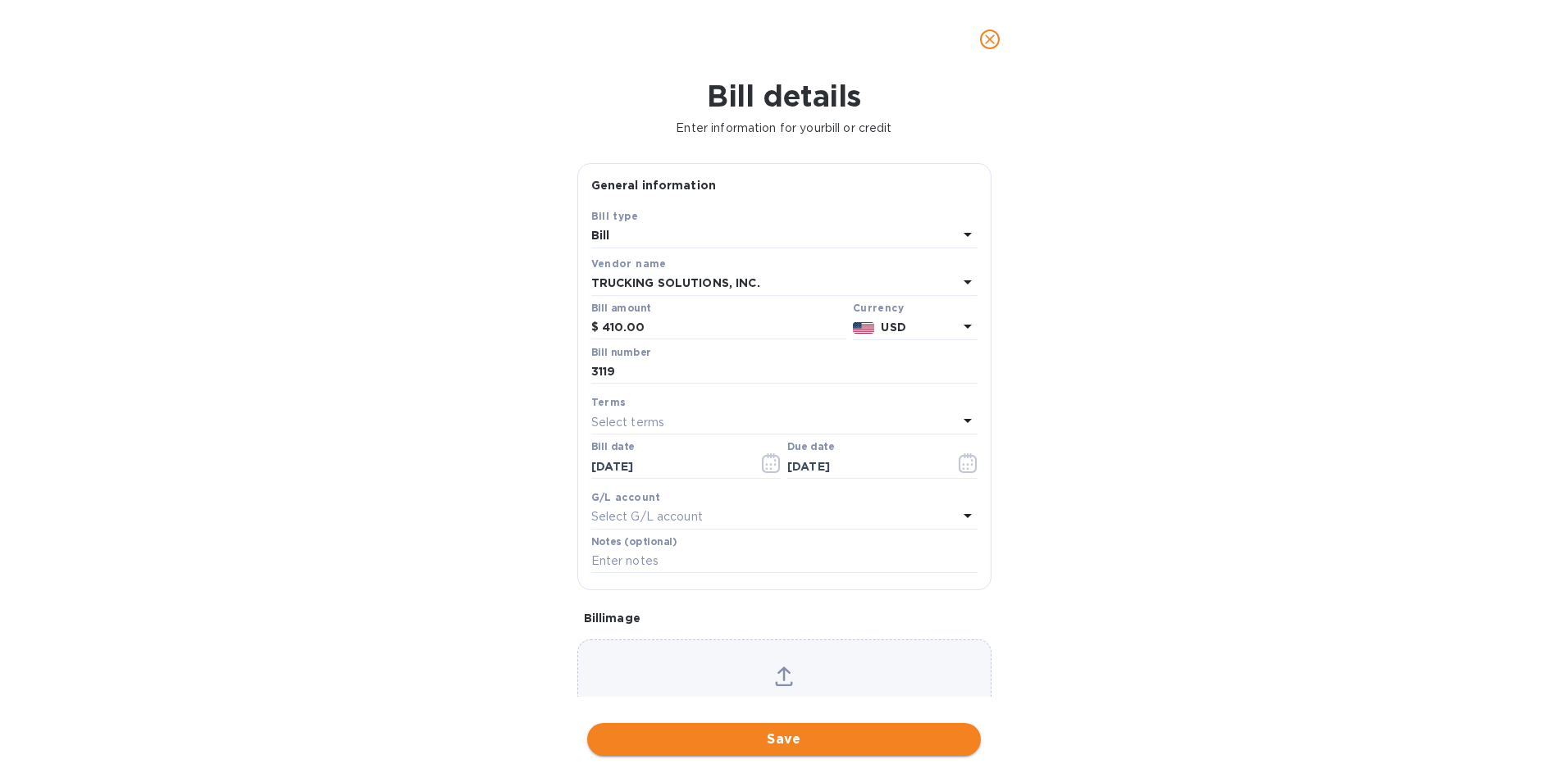
click at [847, 731] on span "Save" at bounding box center [784, 740] width 368 height 20
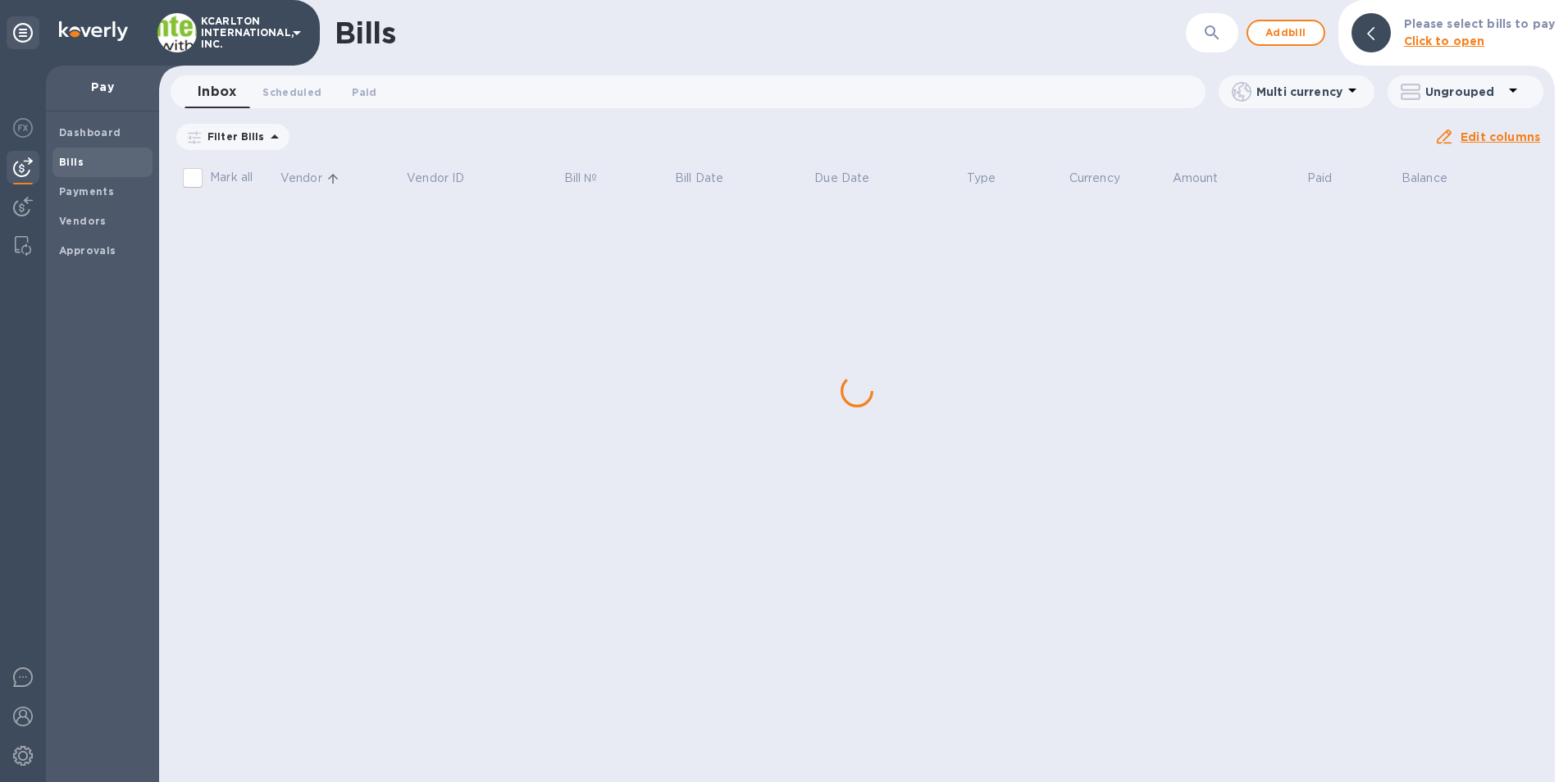
scroll to position [0, 0]
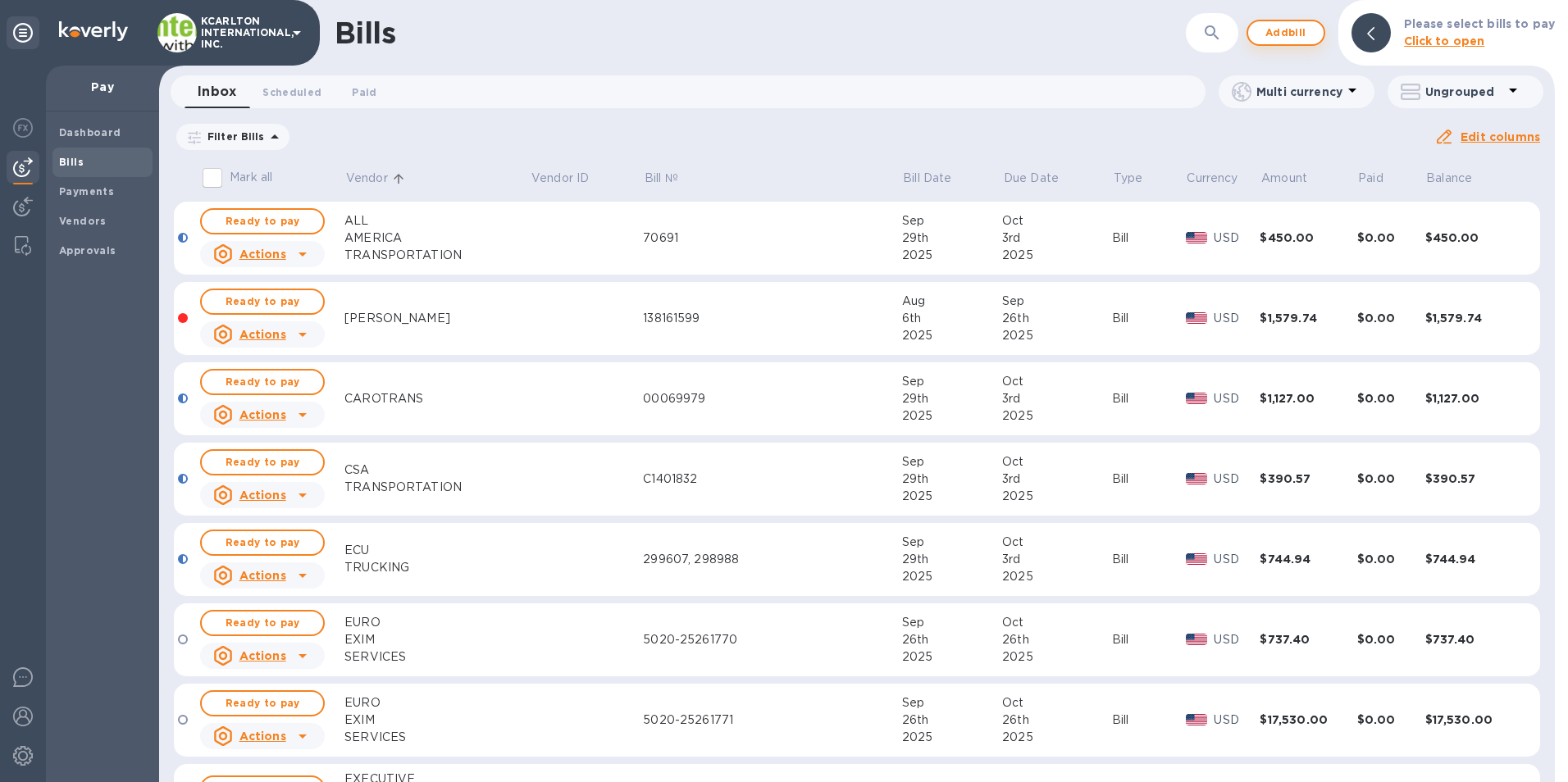
click at [1287, 38] on span "Add bill" at bounding box center [1286, 33] width 49 height 20
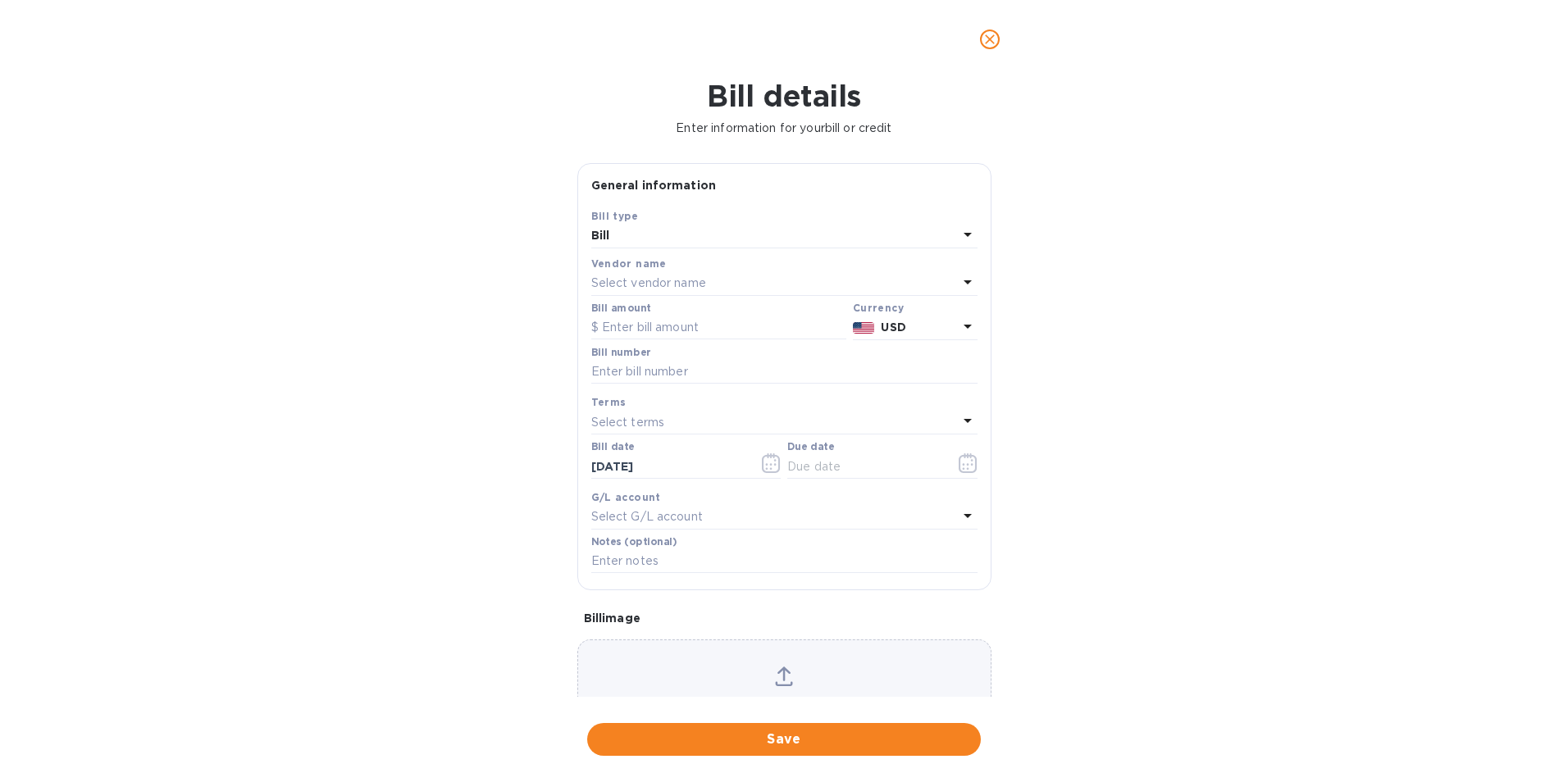
click at [668, 282] on p "Select vendor name" at bounding box center [648, 284] width 115 height 17
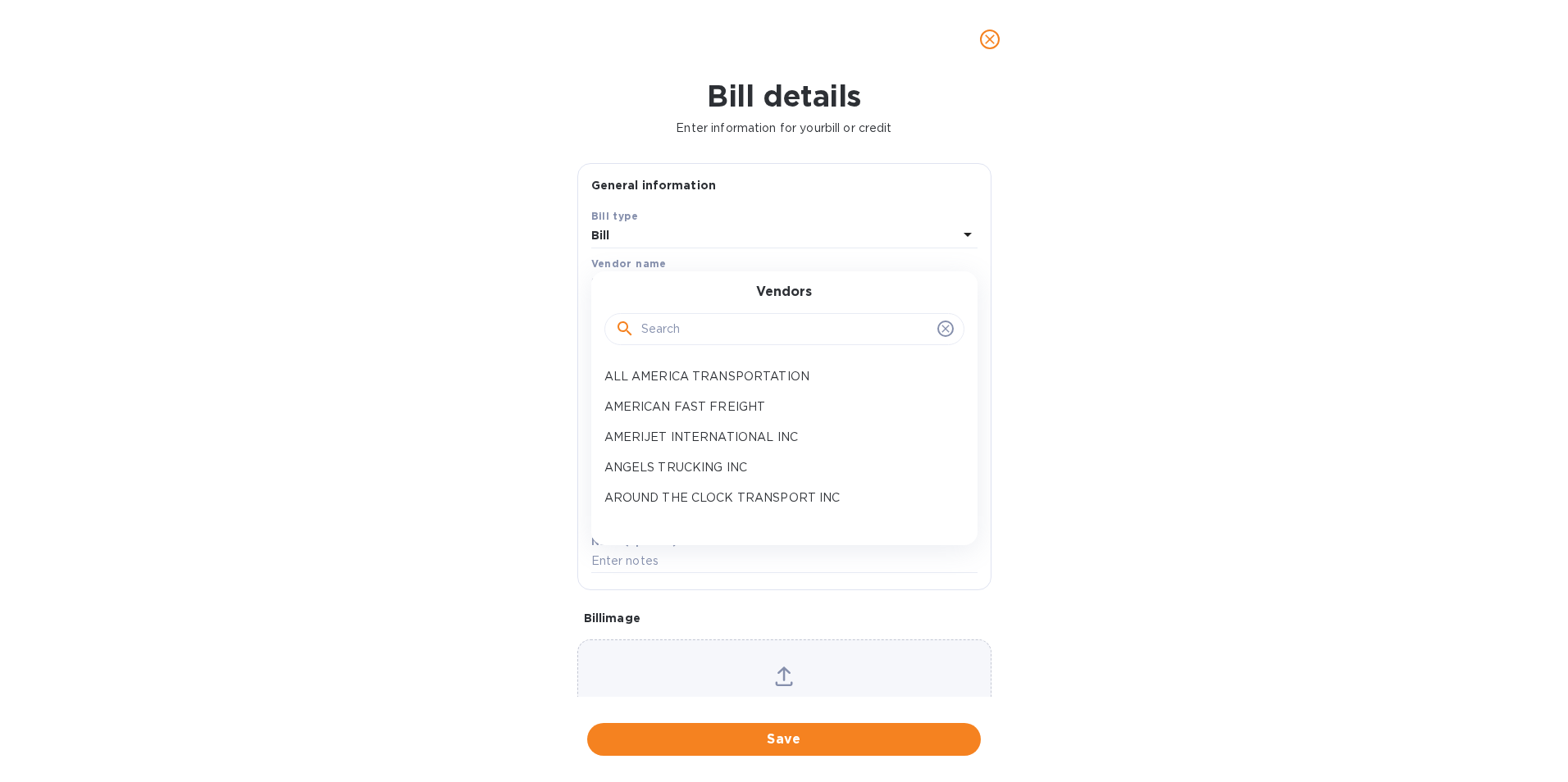
click at [662, 335] on input "text" at bounding box center [786, 330] width 290 height 24
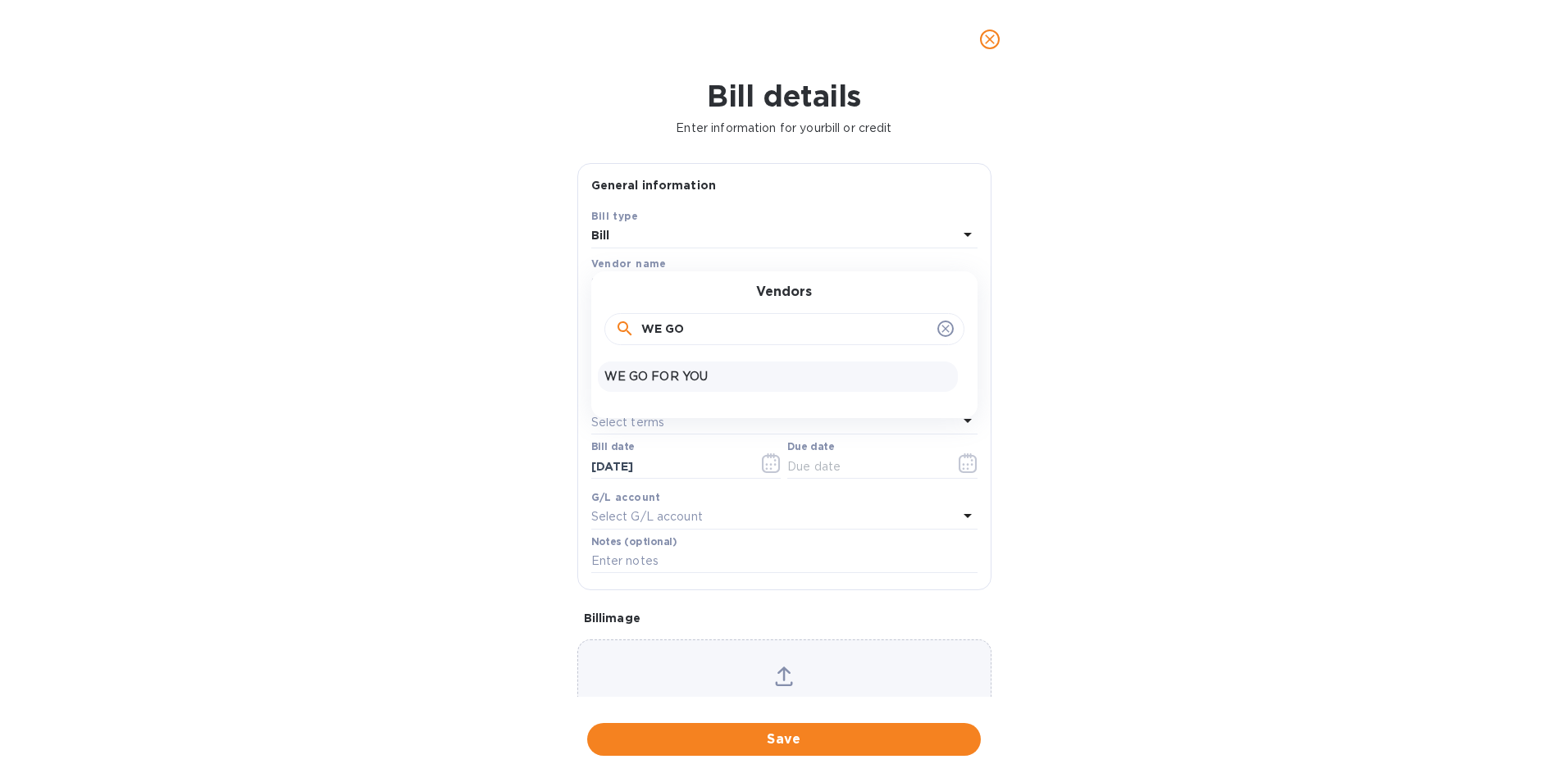
type input "WE GO"
click at [662, 375] on p "WE GO FOR YOU" at bounding box center [778, 377] width 347 height 17
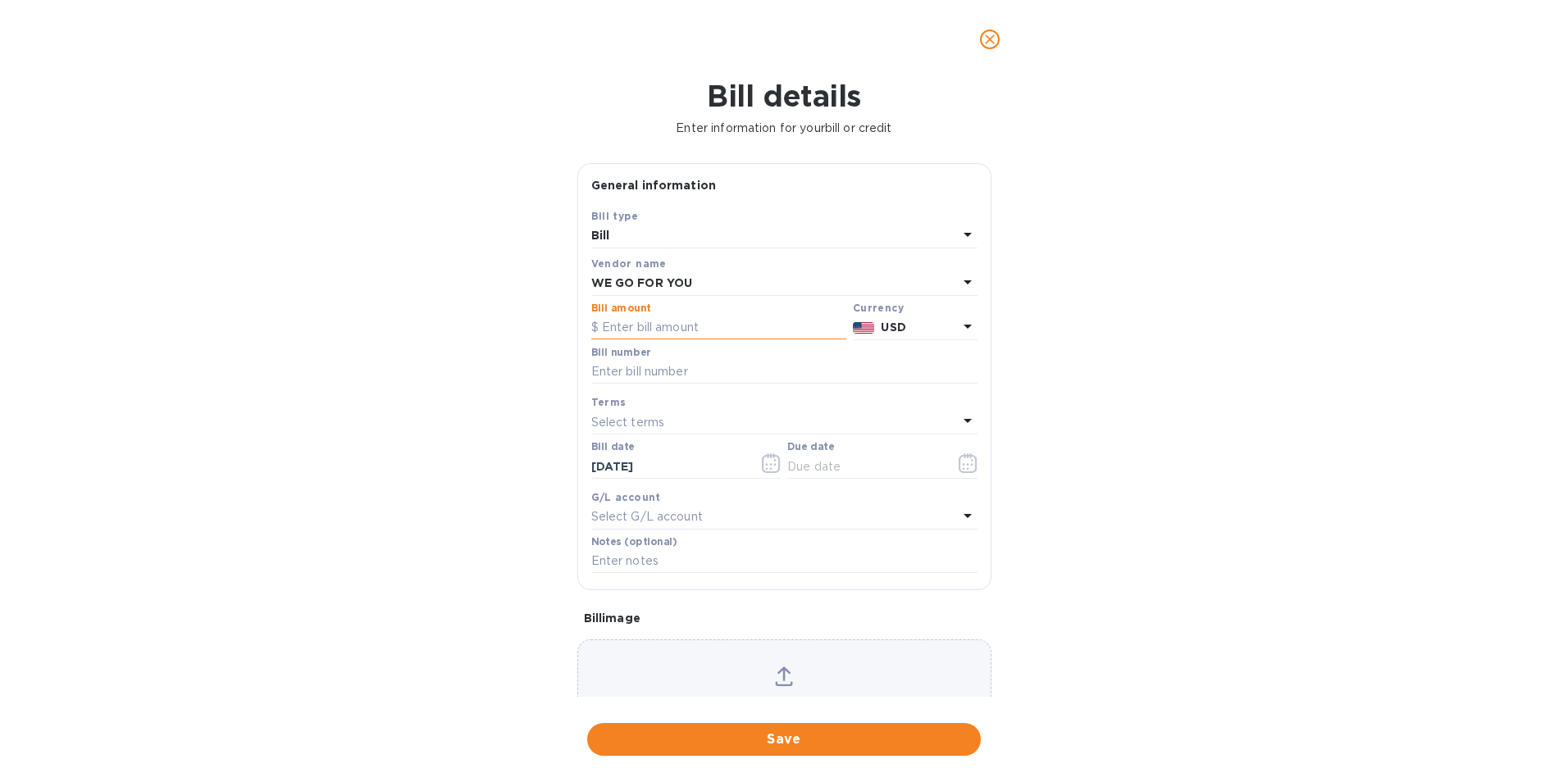
click at [657, 328] on input "text" at bounding box center [718, 328] width 255 height 24
type input "4,375.00"
click at [649, 367] on input "text" at bounding box center [784, 372] width 386 height 24
click at [669, 372] on input "A108121," at bounding box center [784, 372] width 386 height 24
click at [684, 373] on input "A108121, 097," at bounding box center [784, 372] width 386 height 24
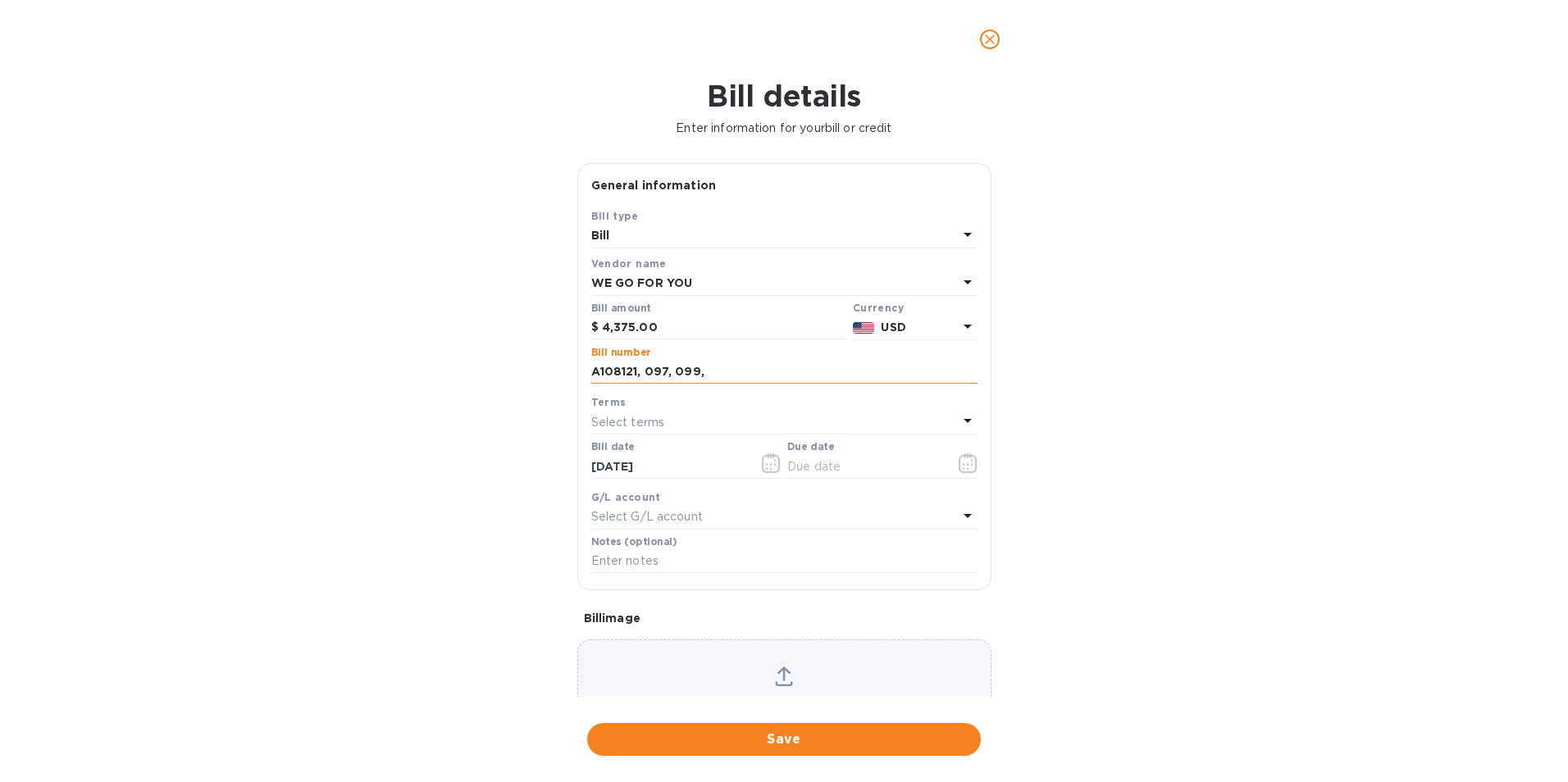
click at [712, 363] on input "A108121, 097, 099," at bounding box center [784, 372] width 386 height 24
click at [748, 372] on input "A108121, 097, 099, 098," at bounding box center [784, 372] width 386 height 24
type input "A108121, 097, 099, 098, A107680"
click at [975, 464] on button "button" at bounding box center [968, 463] width 39 height 39
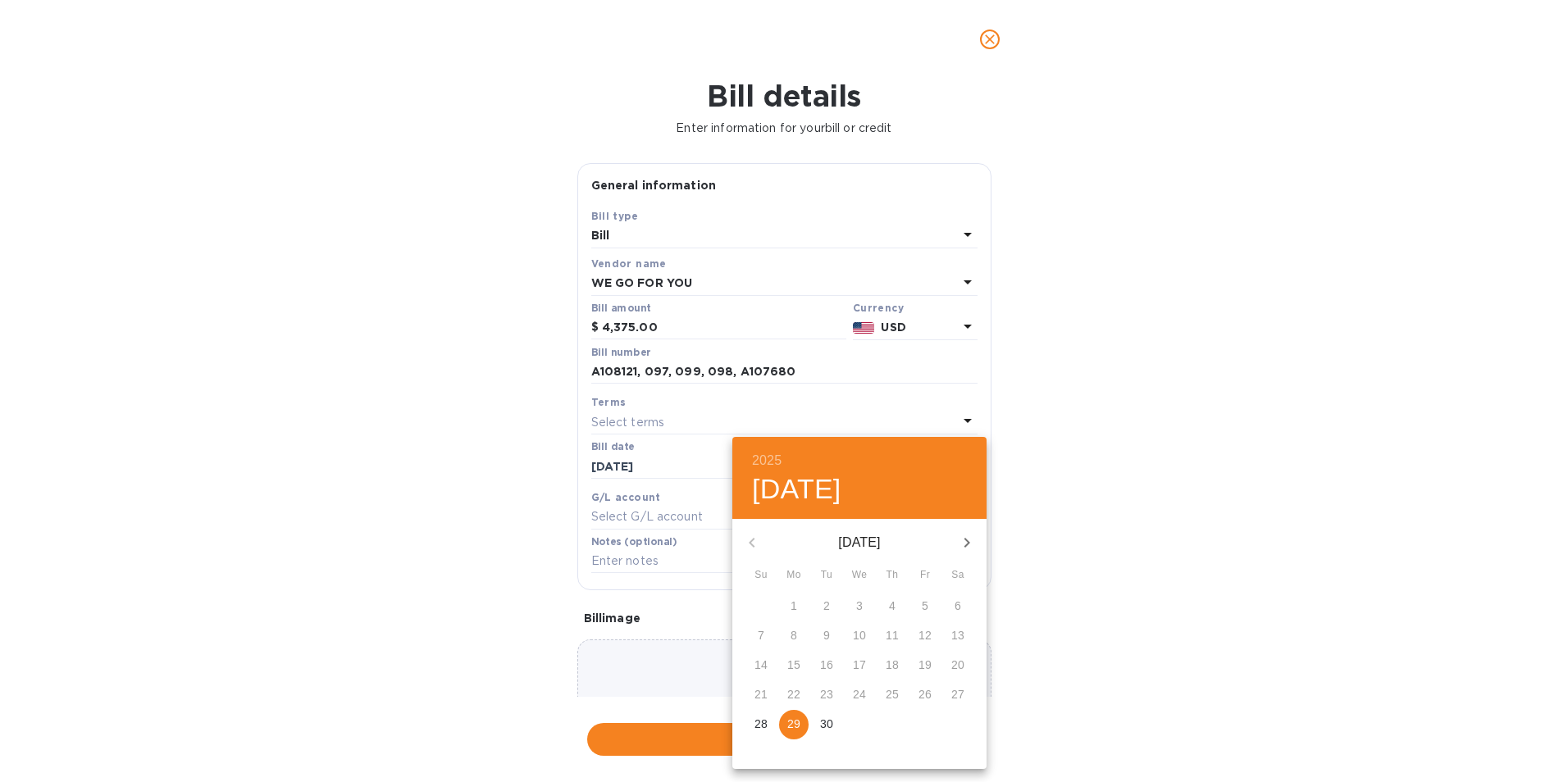
click at [964, 544] on icon "button" at bounding box center [967, 542] width 20 height 20
click at [933, 603] on span "3" at bounding box center [925, 606] width 29 height 16
type input "[DATE]"
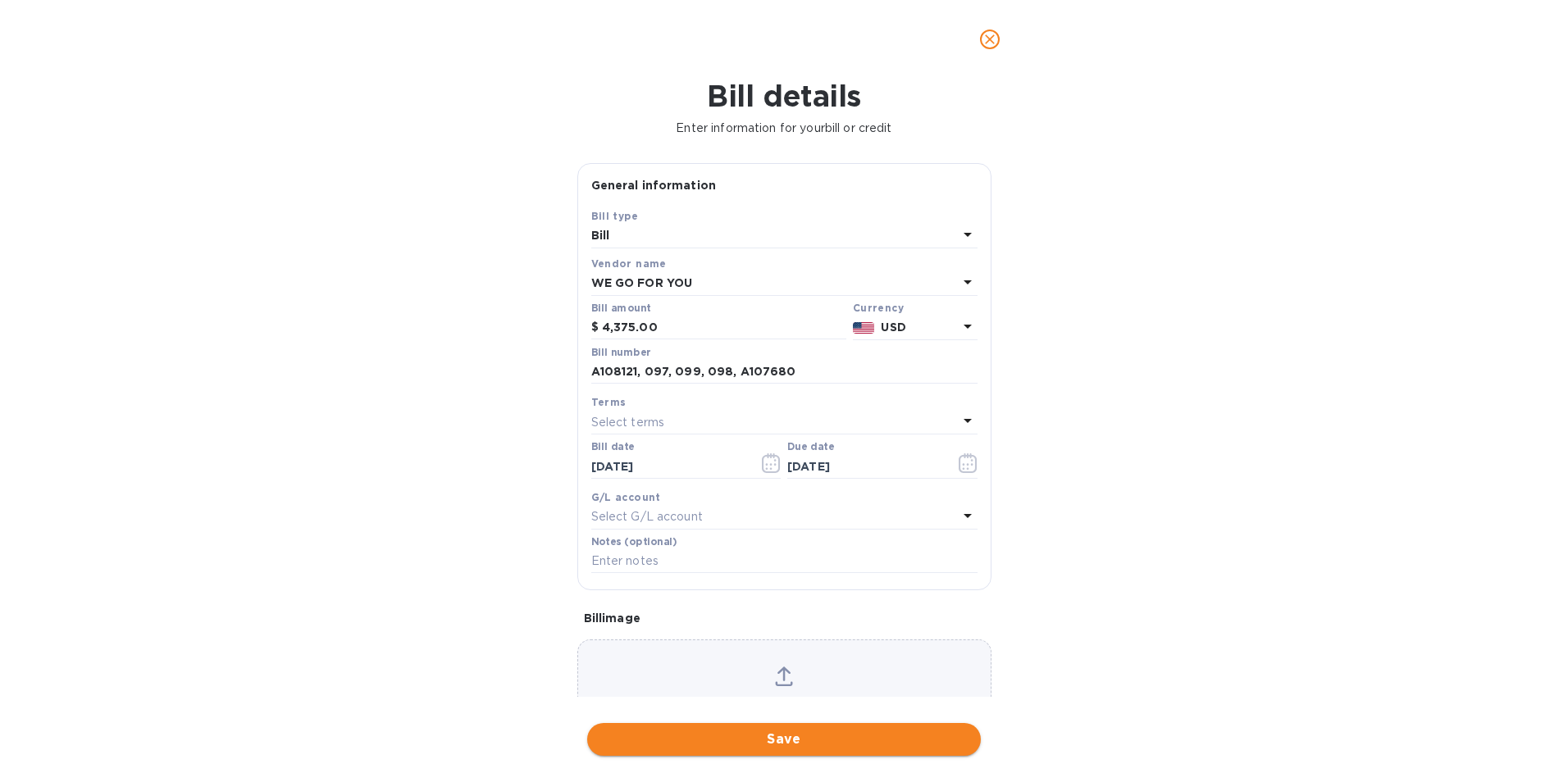
click at [753, 740] on span "Save" at bounding box center [784, 740] width 368 height 20
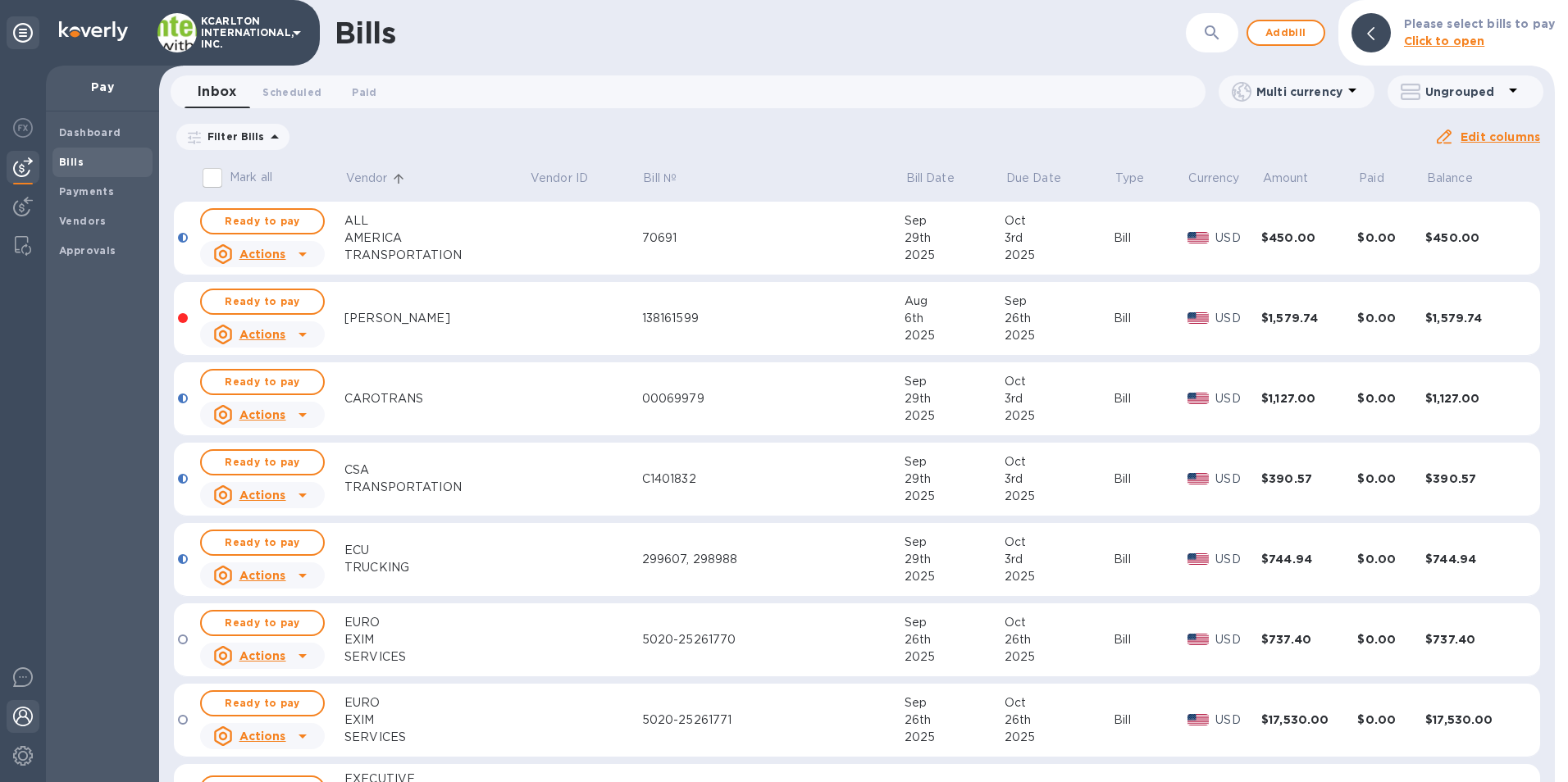
click at [28, 715] on img at bounding box center [22, 716] width 20 height 20
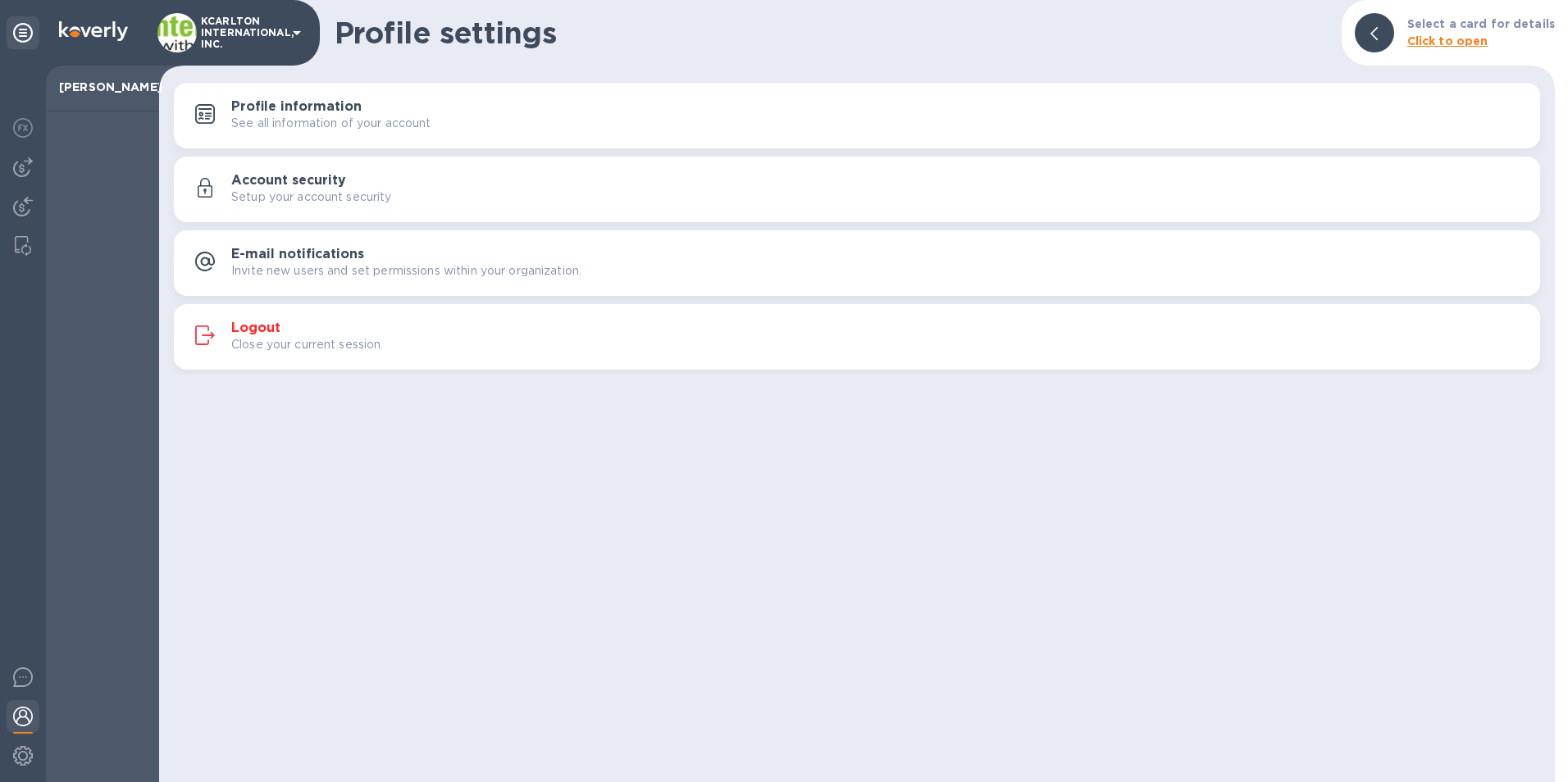
click at [256, 324] on h3 "Logout" at bounding box center [255, 329] width 49 height 16
